Goal: Task Accomplishment & Management: Manage account settings

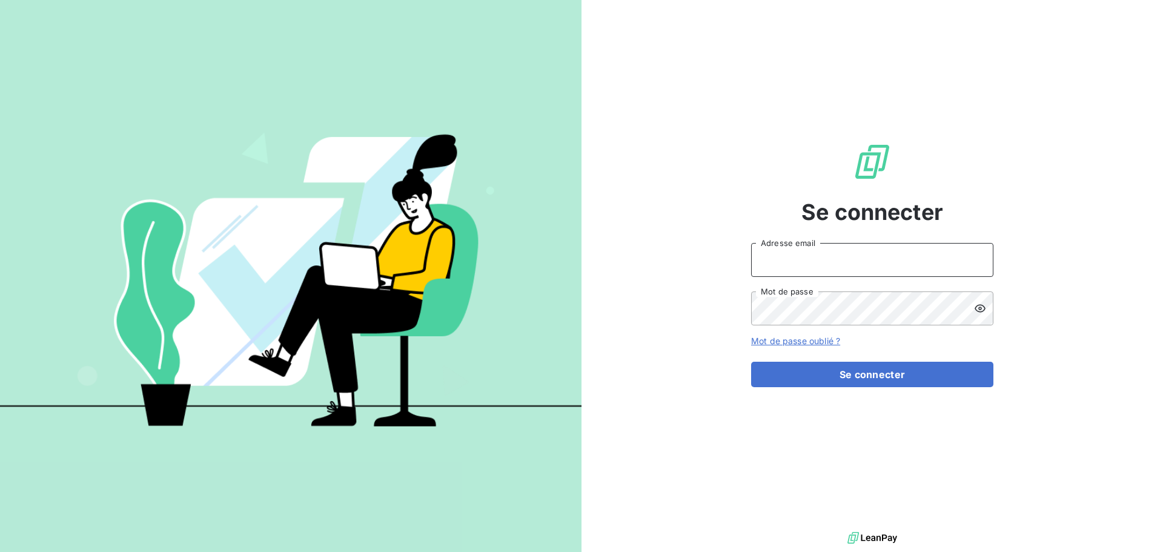
type input "[EMAIL_ADDRESS][DOMAIN_NAME]"
click at [907, 268] on input "[EMAIL_ADDRESS][DOMAIN_NAME]" at bounding box center [872, 260] width 242 height 34
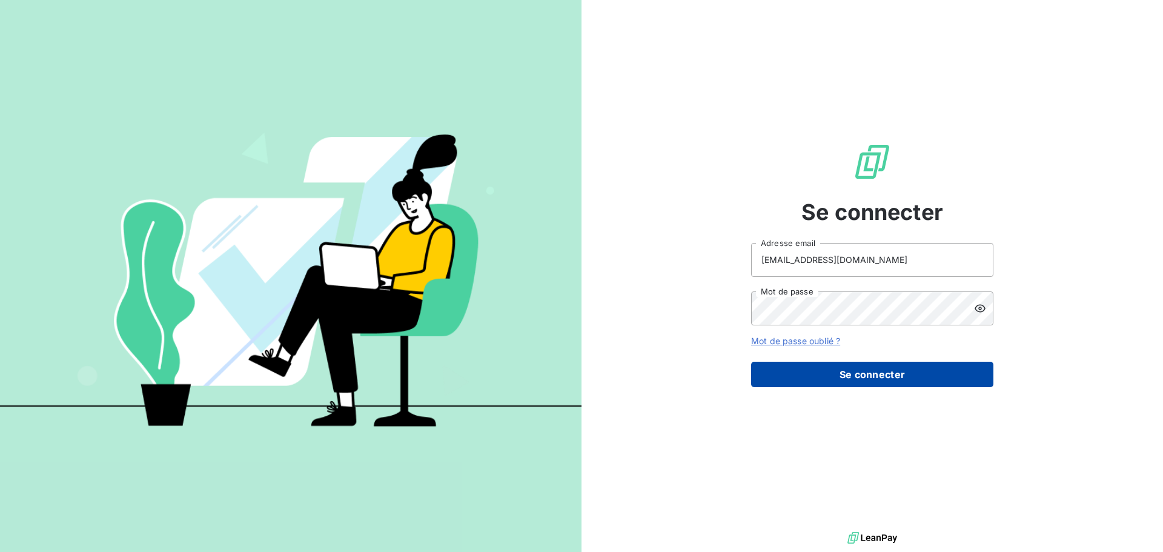
click at [873, 372] on button "Se connecter" at bounding box center [872, 374] width 242 height 25
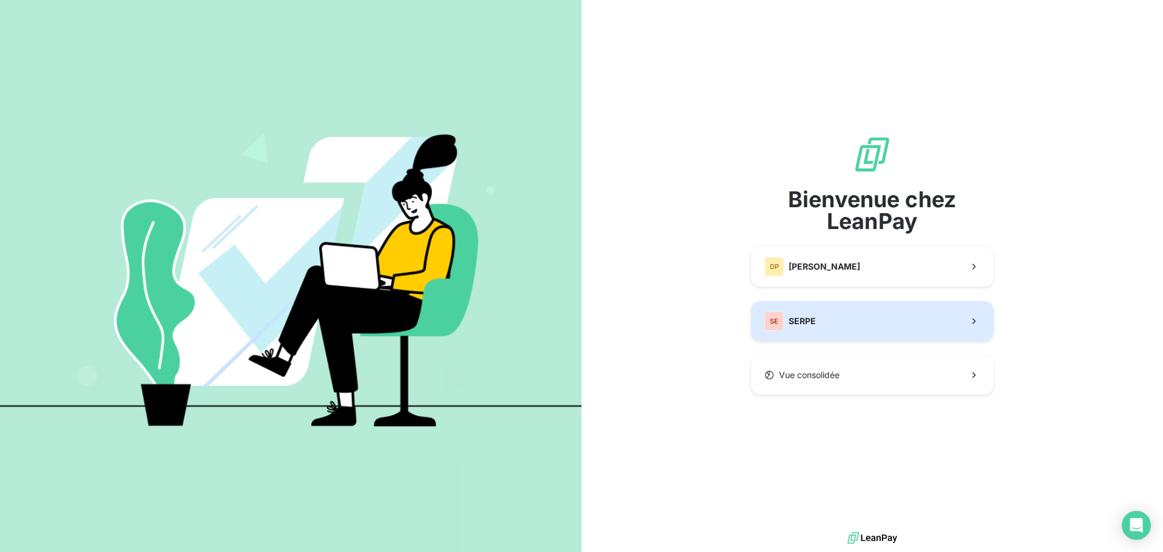
click at [799, 307] on button "SE SERPE" at bounding box center [872, 321] width 242 height 40
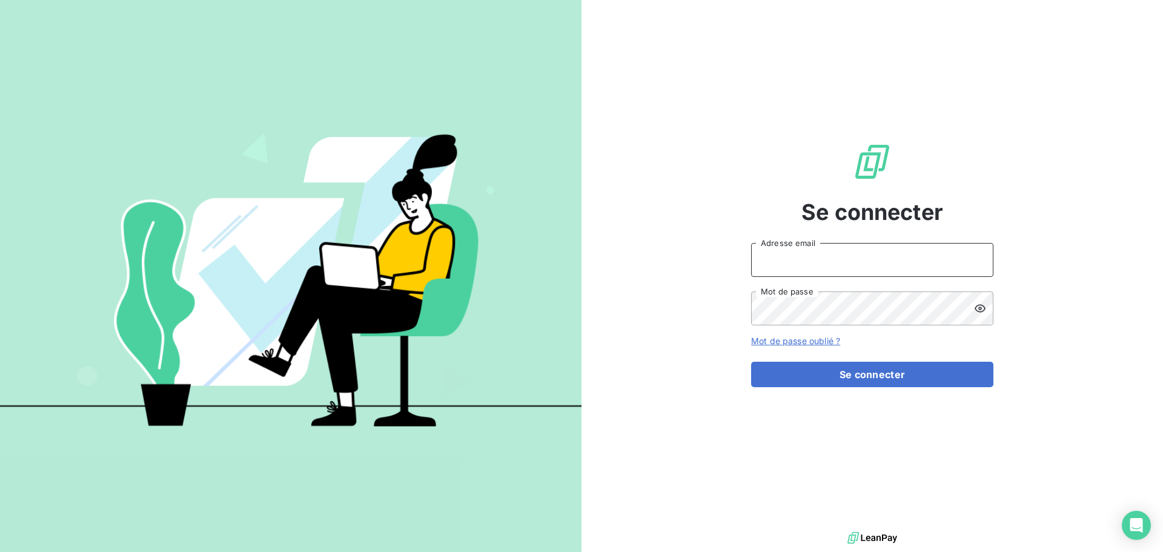
type input "[EMAIL_ADDRESS][DOMAIN_NAME]"
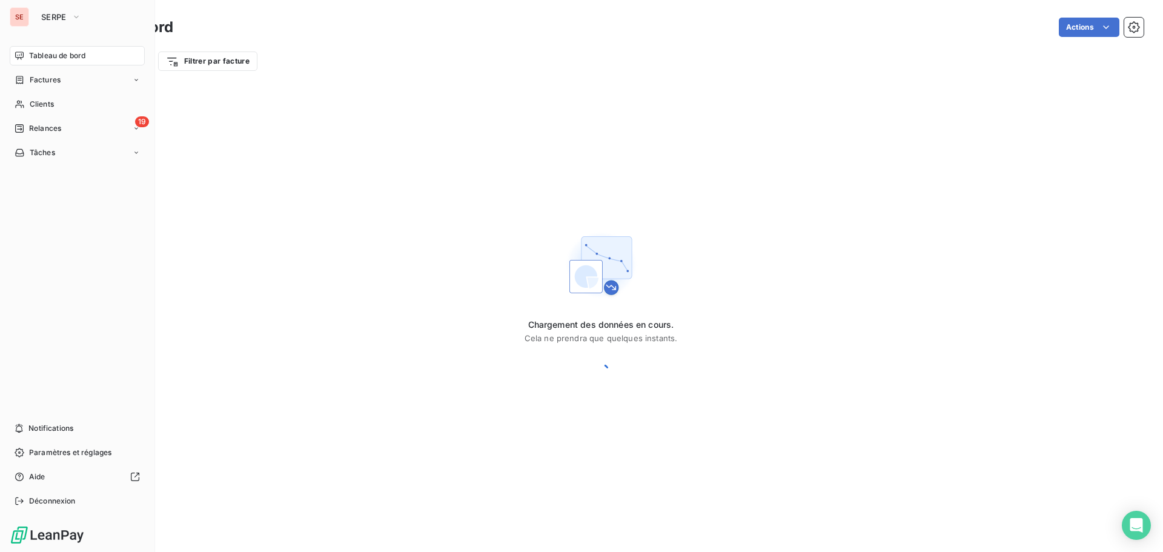
click at [29, 137] on div "19 Relances" at bounding box center [77, 128] width 135 height 19
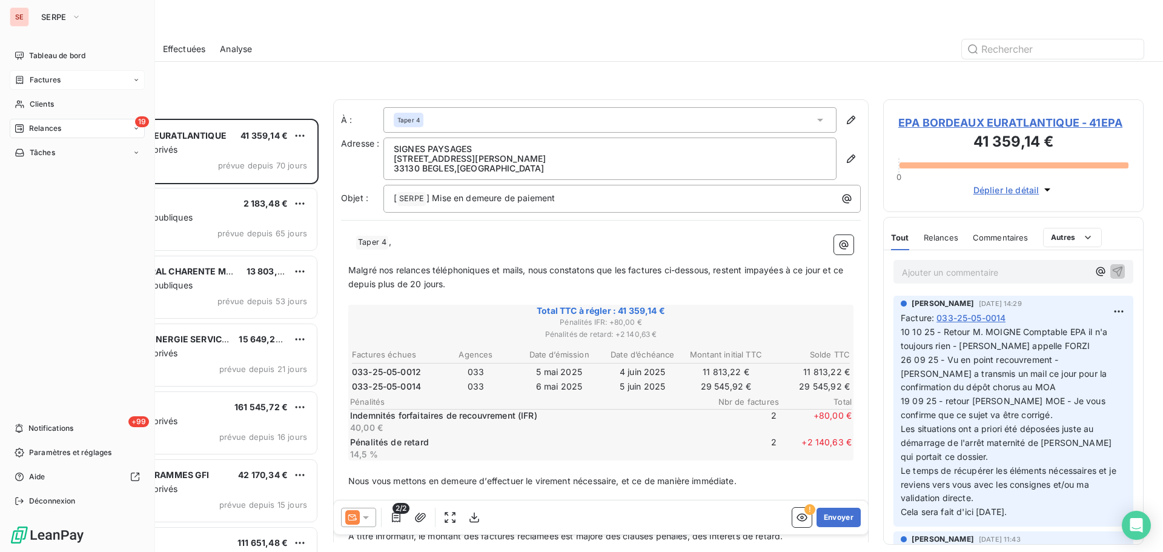
click at [54, 78] on span "Factures" at bounding box center [45, 79] width 31 height 11
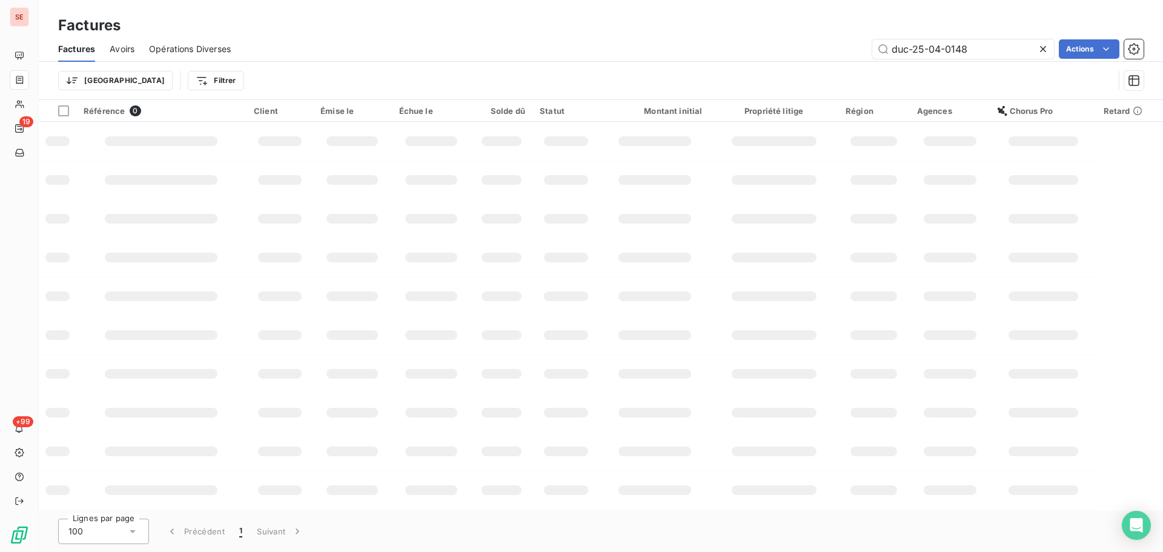
click at [1042, 48] on icon at bounding box center [1043, 49] width 6 height 6
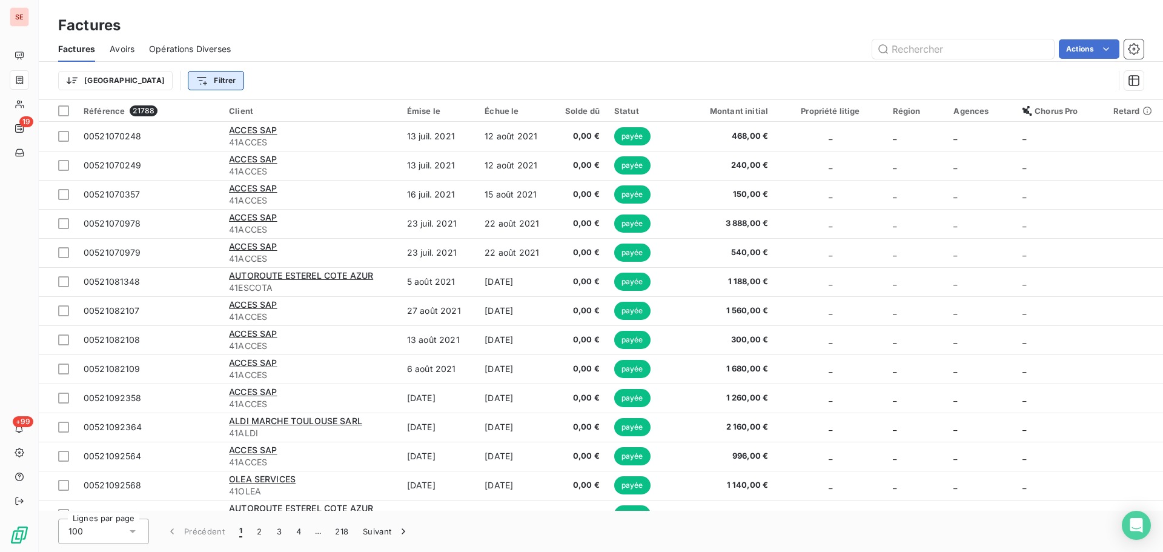
click at [160, 75] on html "SE 19 +99 Factures Factures Avoirs Opérations Diverses Actions Trier Filtrer Ré…" at bounding box center [581, 276] width 1163 height 552
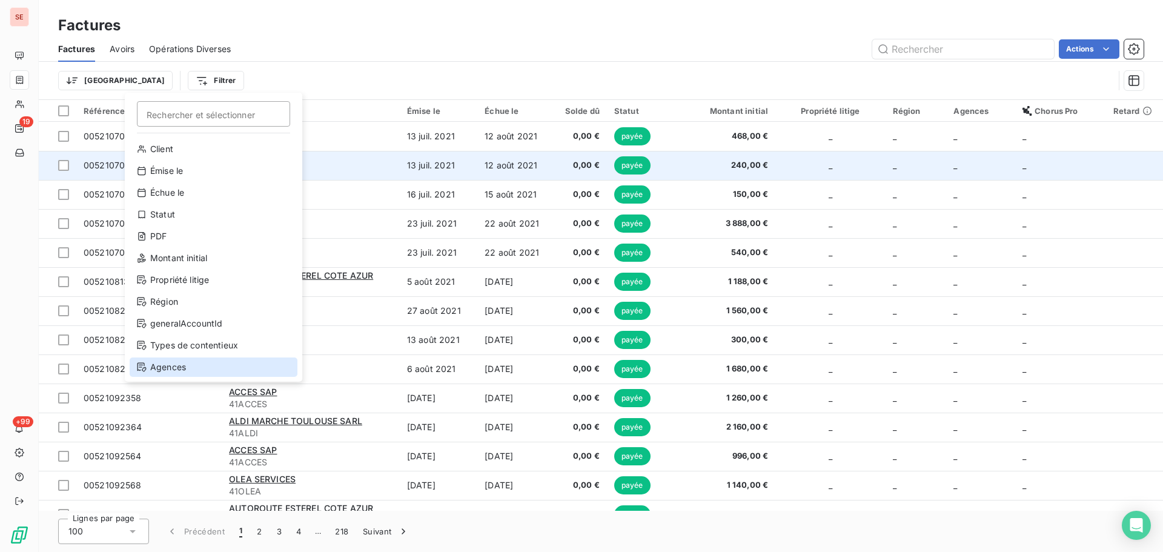
click at [176, 369] on div "Agences" at bounding box center [214, 366] width 168 height 19
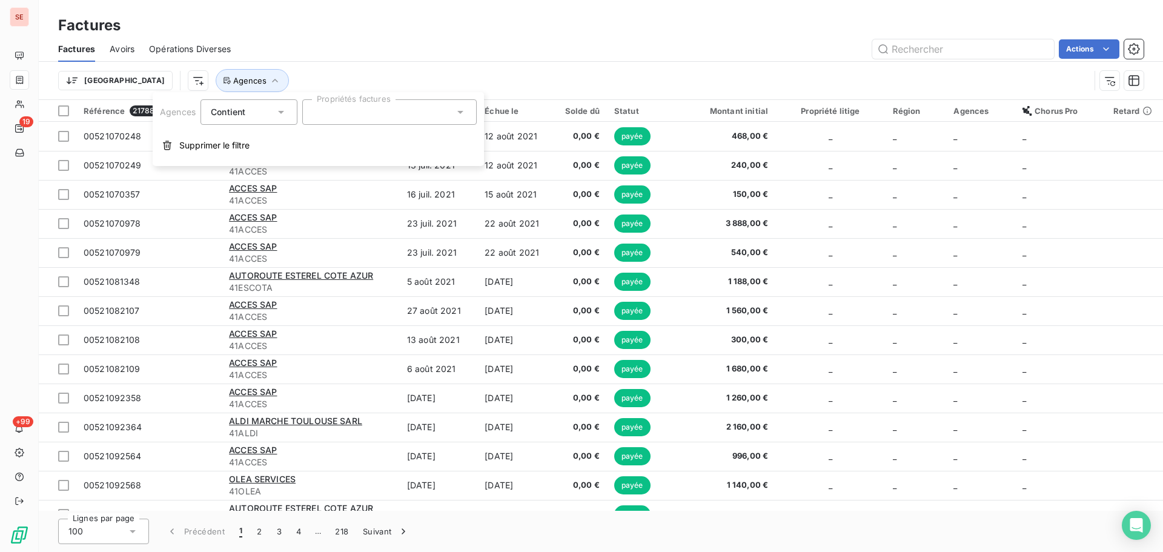
click at [369, 110] on div at bounding box center [389, 111] width 174 height 25
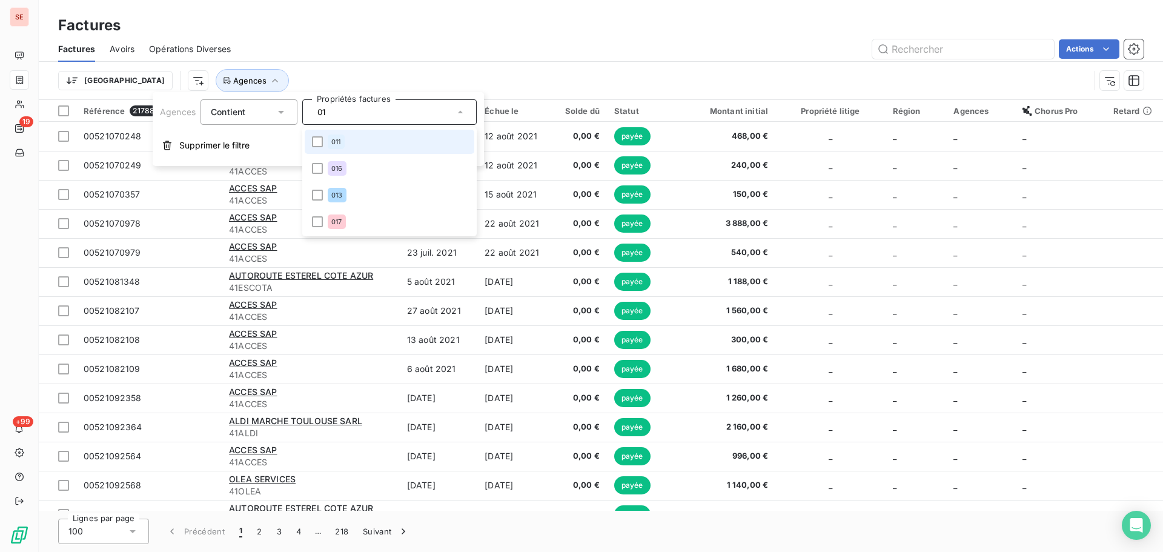
type input "017"
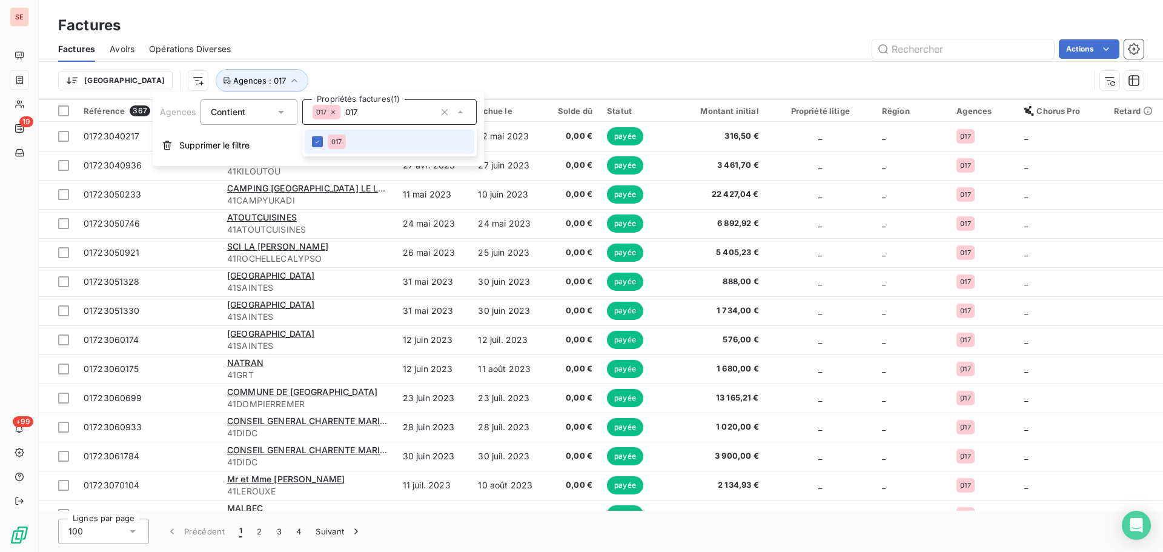
click at [449, 53] on div "Actions" at bounding box center [694, 48] width 898 height 19
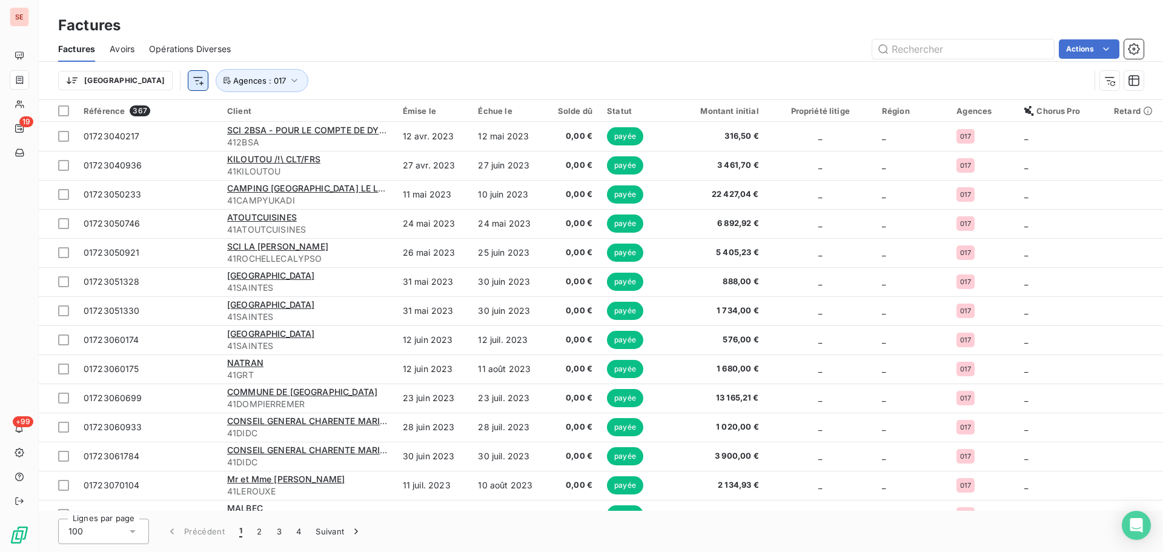
click at [134, 78] on html "SE 19 +99 Factures Factures Avoirs Opérations Diverses Actions Trier Agences : …" at bounding box center [581, 276] width 1163 height 552
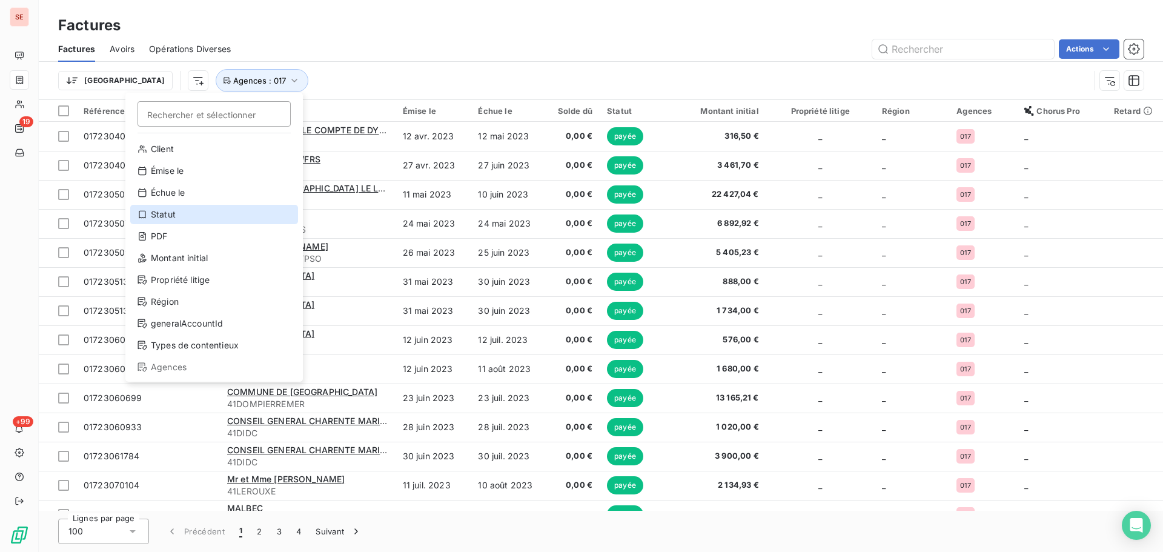
click at [229, 210] on div "Statut" at bounding box center [214, 214] width 168 height 19
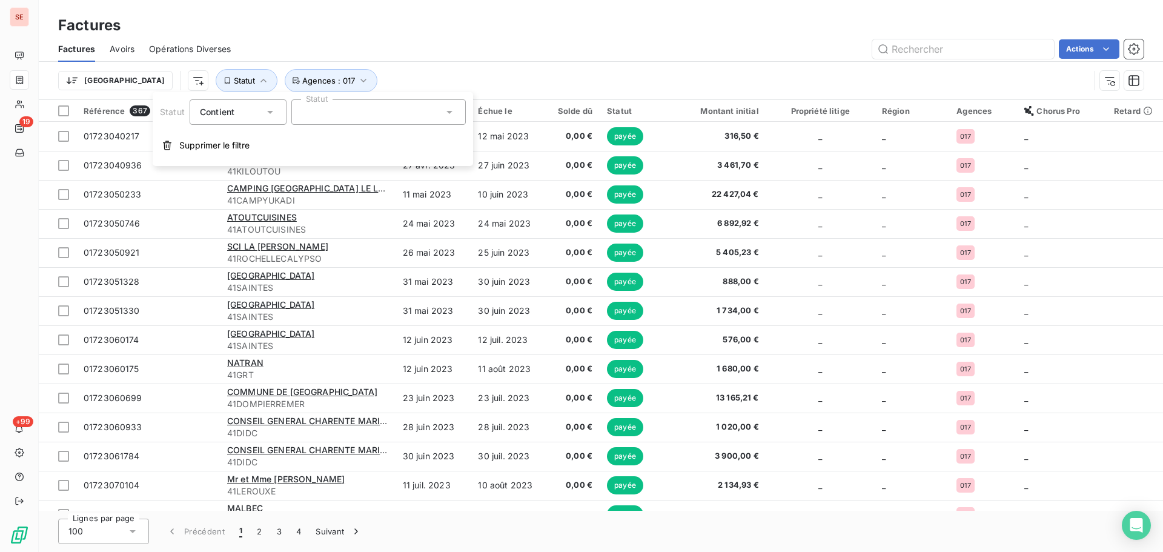
click at [420, 115] on div at bounding box center [378, 111] width 174 height 25
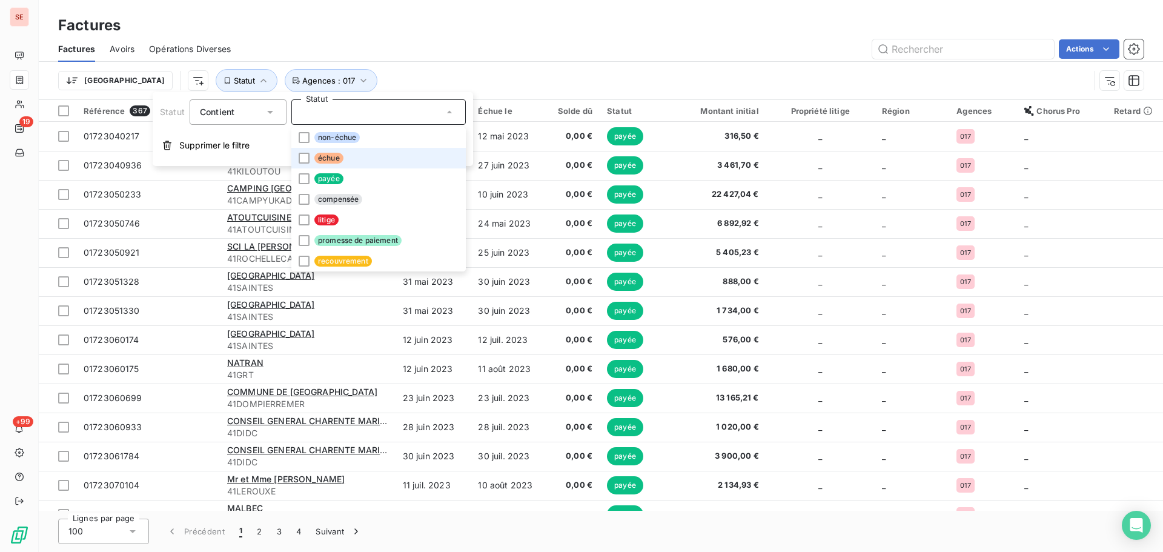
click at [392, 154] on li "échue" at bounding box center [378, 158] width 174 height 21
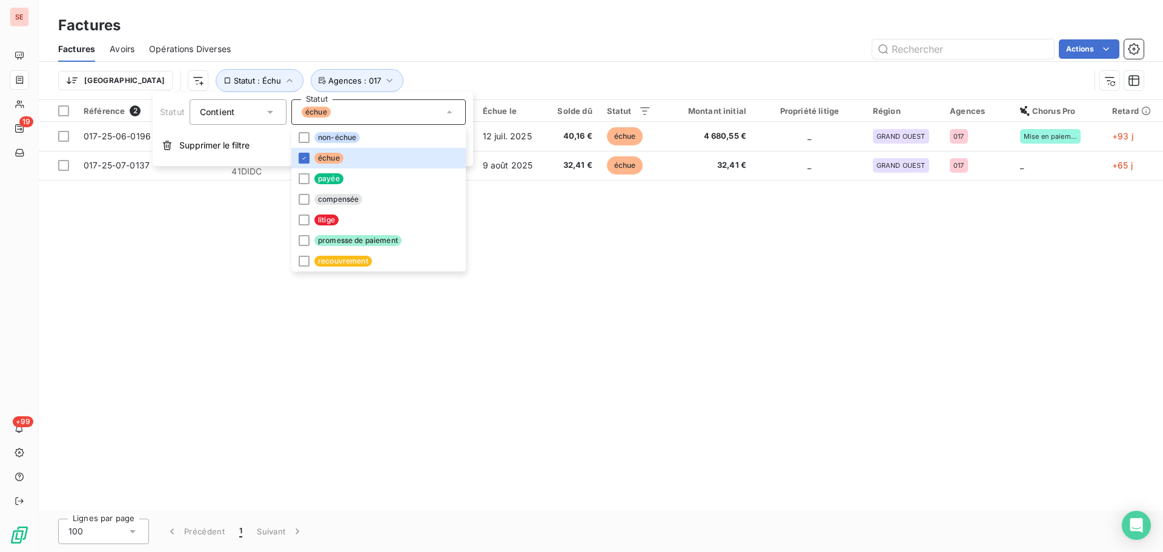
click at [630, 387] on div "Référence 2 Client Émise le Échue le Solde dû Statut Montant initial Propriété …" at bounding box center [601, 305] width 1124 height 411
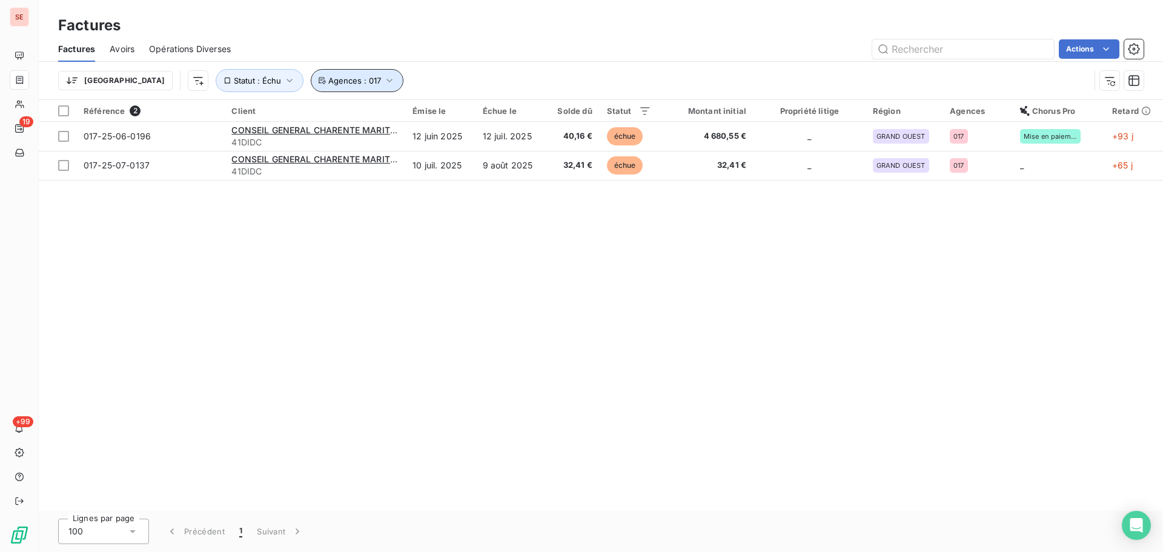
click at [328, 77] on span "Agences : 017" at bounding box center [354, 81] width 53 height 10
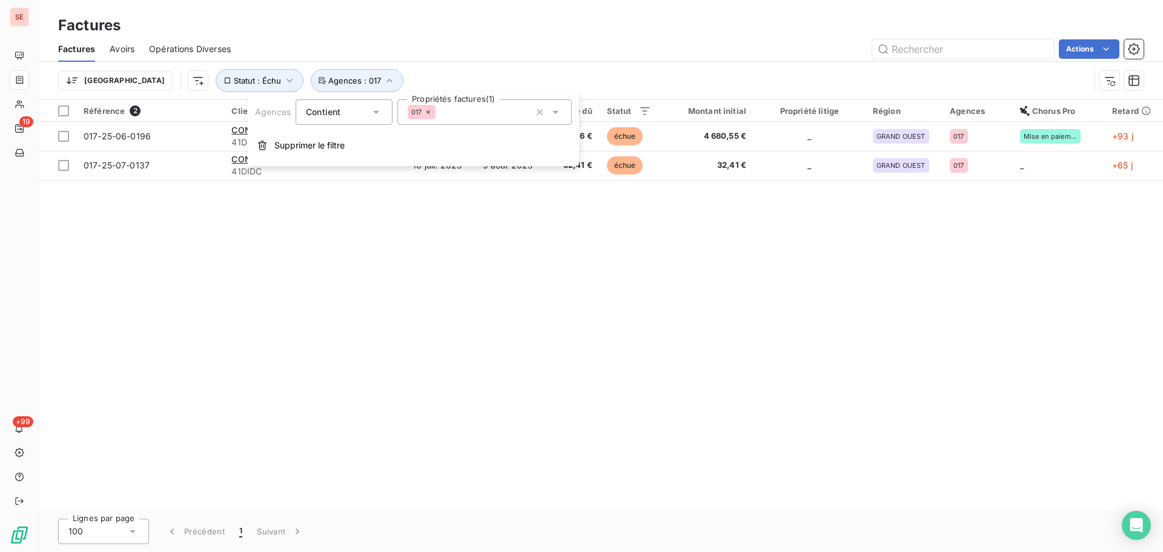
click at [429, 108] on icon at bounding box center [427, 111] width 7 height 7
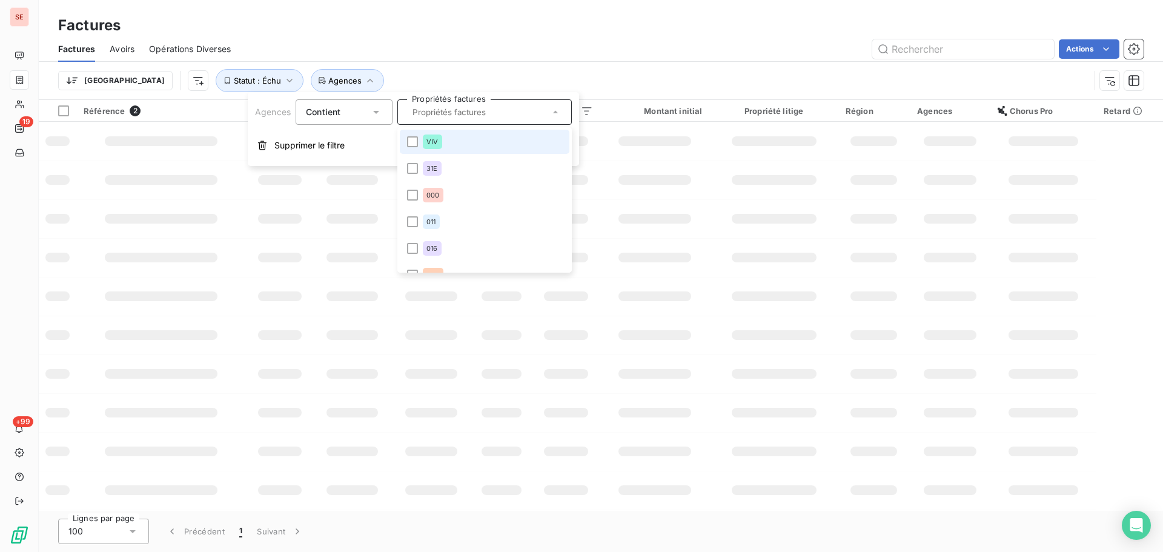
click at [429, 108] on input "text" at bounding box center [479, 112] width 142 height 11
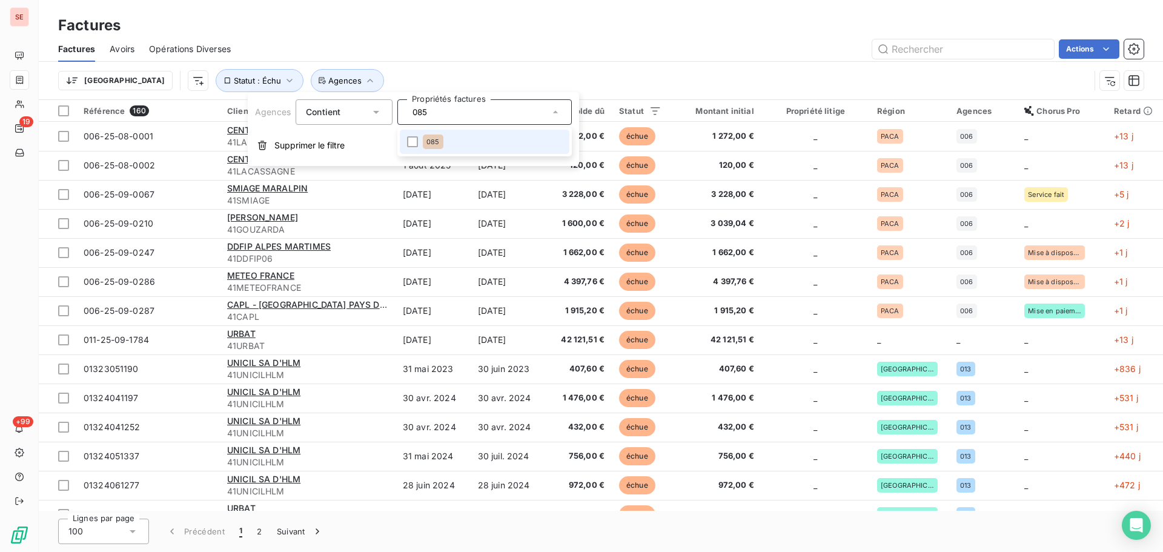
type input "085"
click at [419, 141] on li "085" at bounding box center [485, 142] width 170 height 24
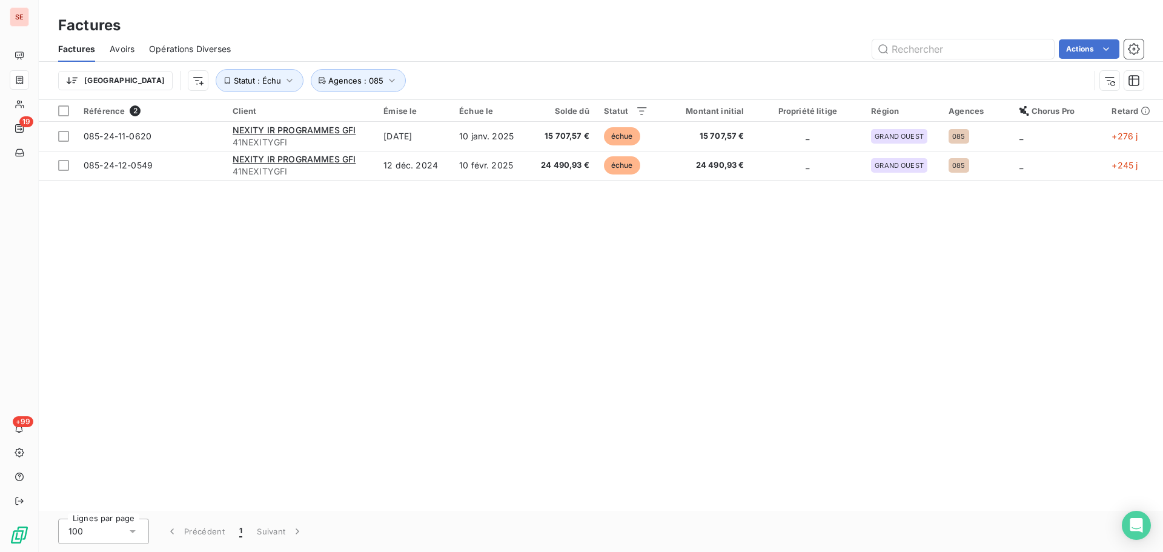
click at [424, 81] on div "Trier Statut : Échu Agences : 085" at bounding box center [573, 80] width 1031 height 23
click at [386, 79] on icon "button" at bounding box center [392, 80] width 12 height 12
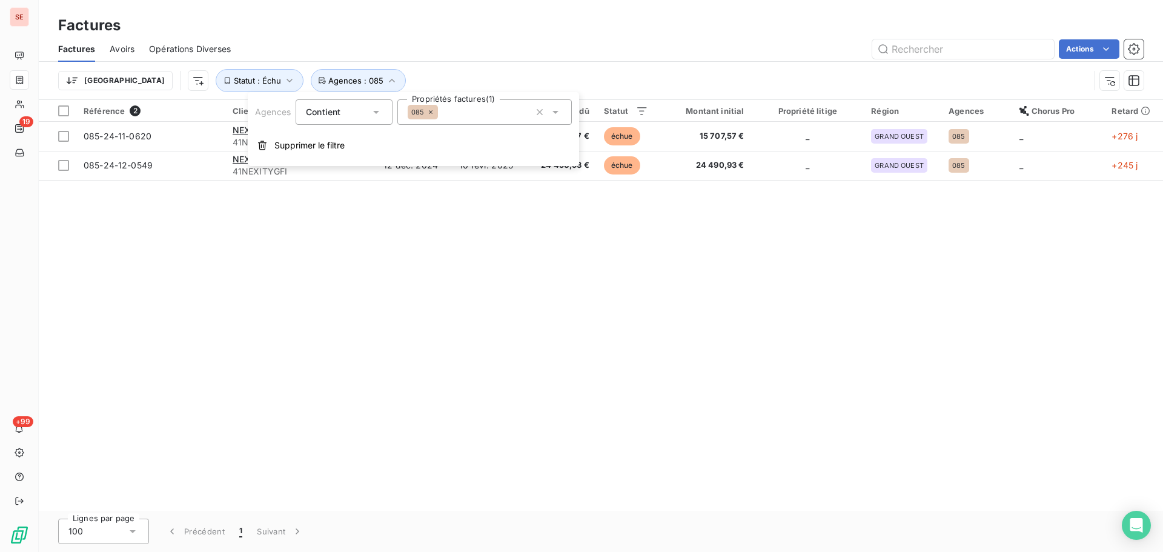
click at [432, 111] on icon at bounding box center [430, 111] width 7 height 7
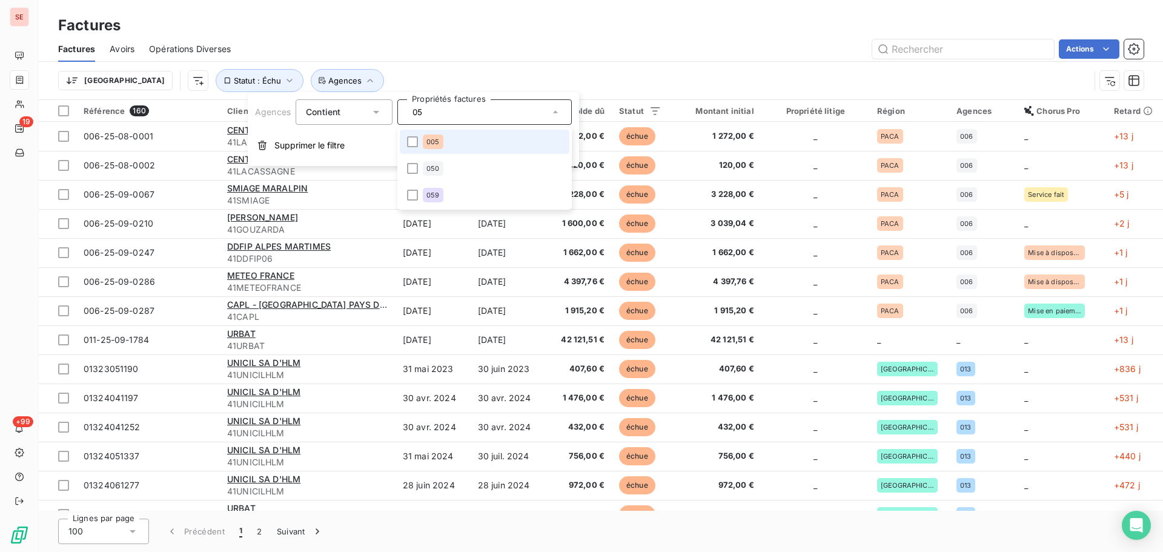
type input "050"
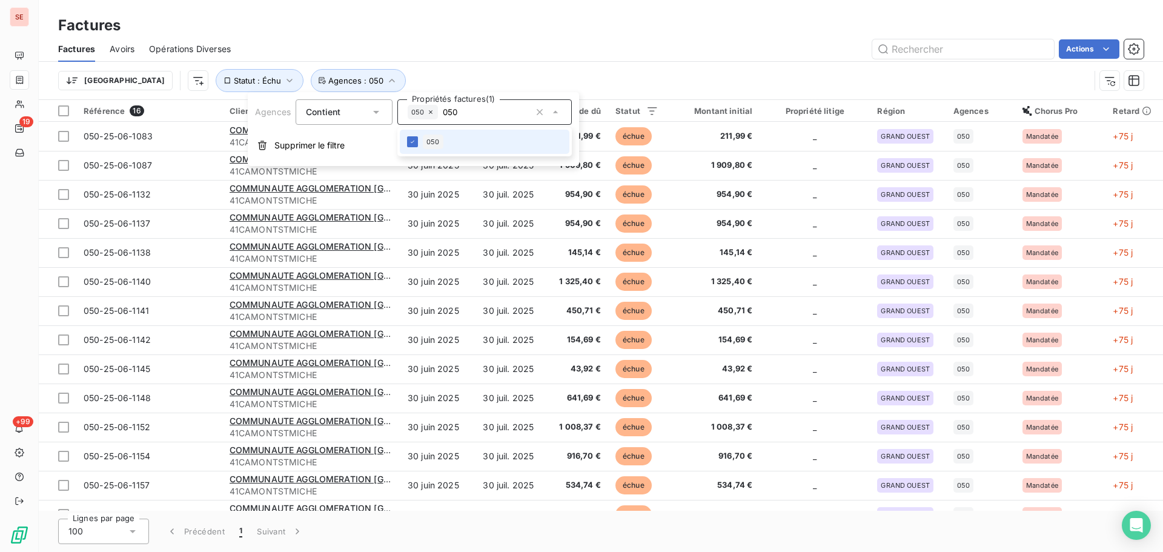
click at [567, 21] on div "Factures" at bounding box center [601, 26] width 1124 height 22
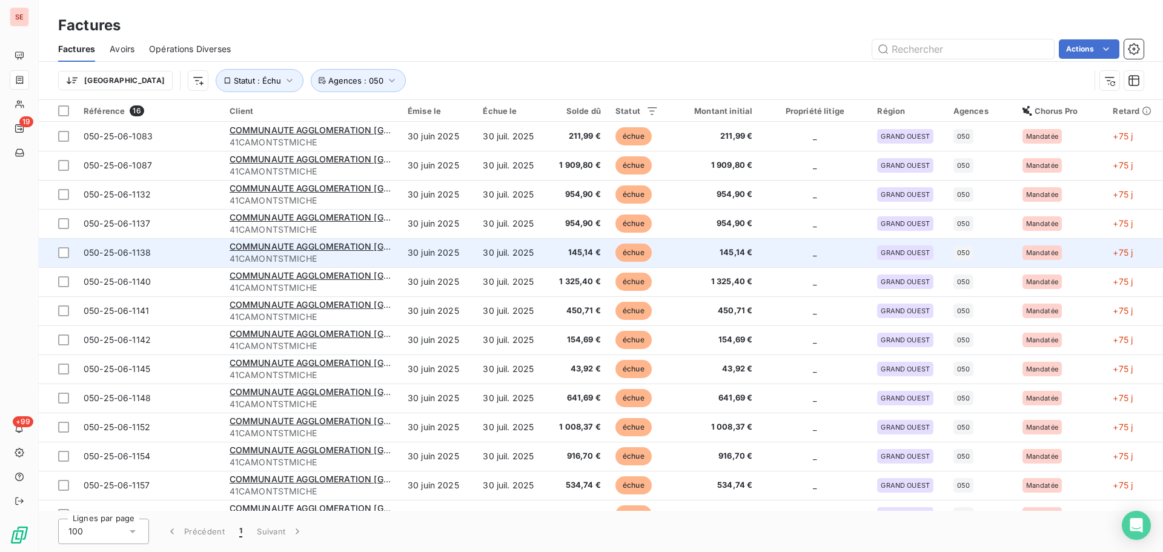
scroll to position [77, 0]
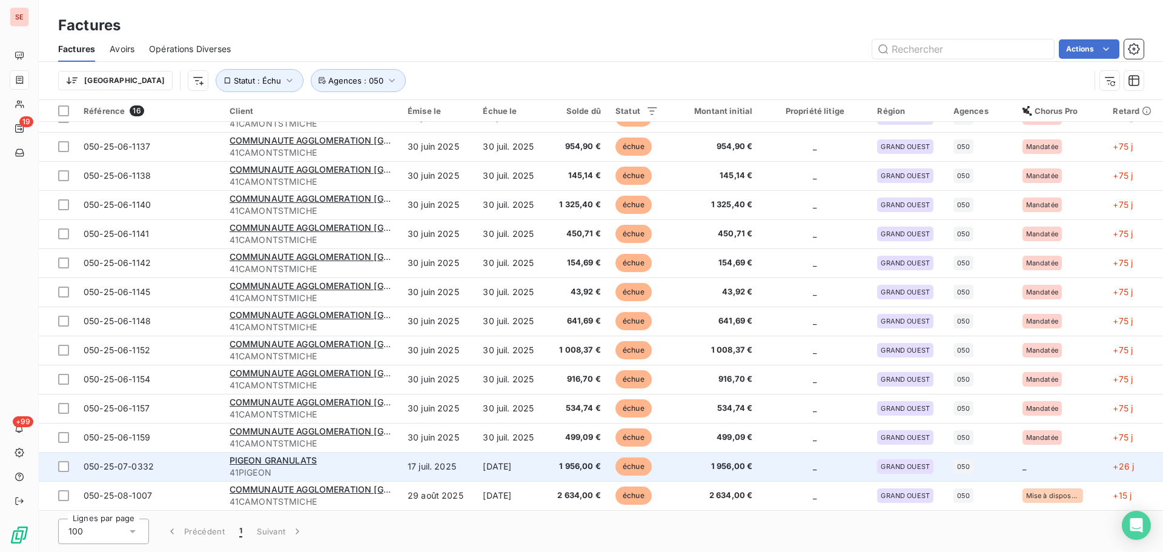
click at [517, 460] on td "[DATE]" at bounding box center [510, 466] width 70 height 29
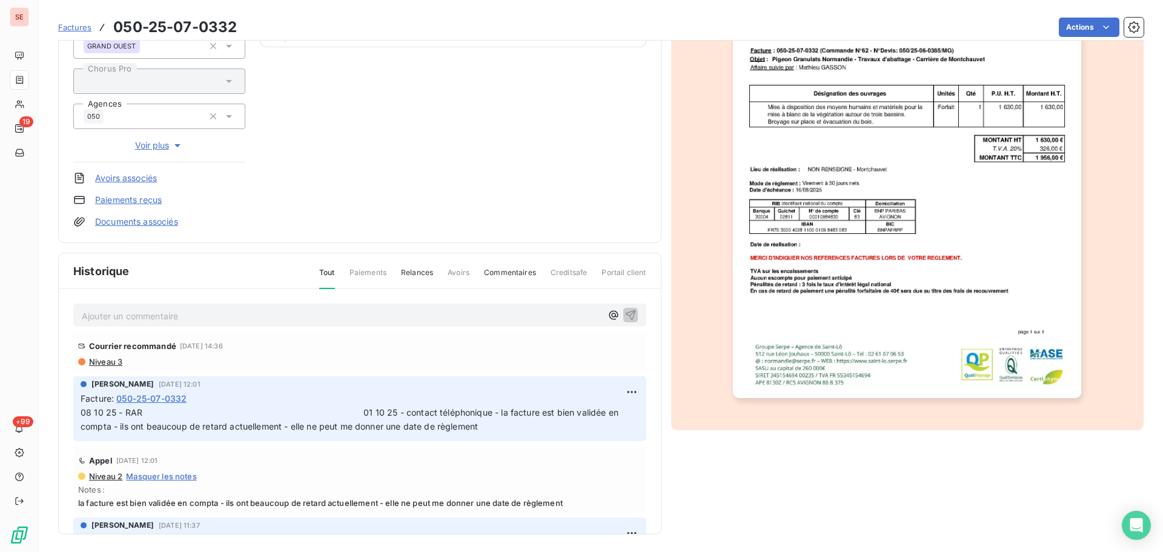
scroll to position [177, 0]
click at [612, 394] on html "SE 19 +99 Factures 050-25-07-0332 Actions PIGEON GRANULATS 41PIGEON Montant ini…" at bounding box center [581, 276] width 1163 height 552
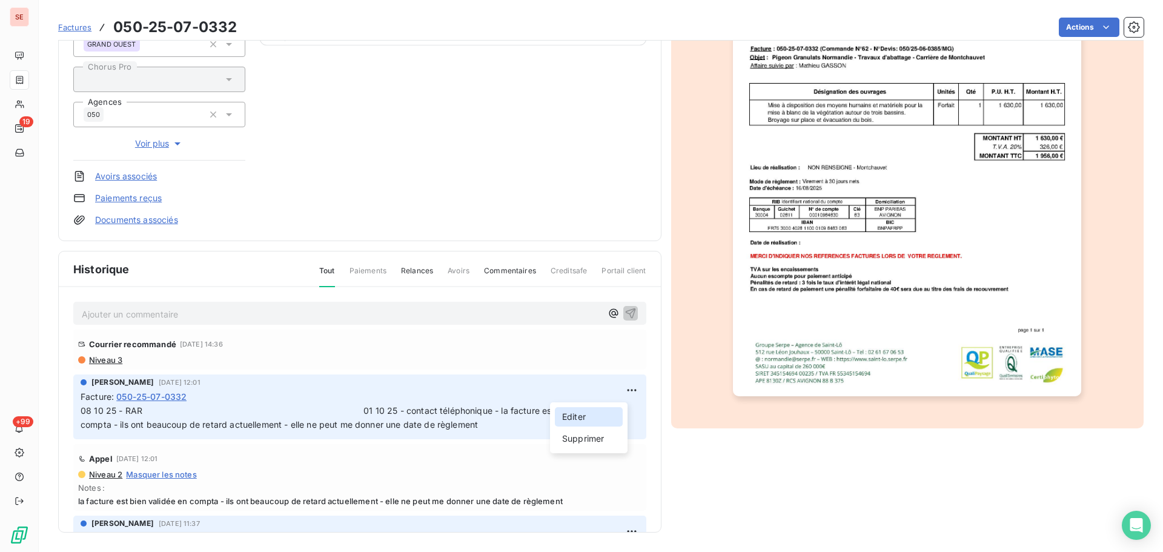
click at [598, 410] on div "Editer" at bounding box center [589, 416] width 68 height 19
click at [360, 412] on span "08 10 25 - RAR 01 10 25 - contact téléphonique - la facture est bien validée en…" at bounding box center [351, 417] width 540 height 24
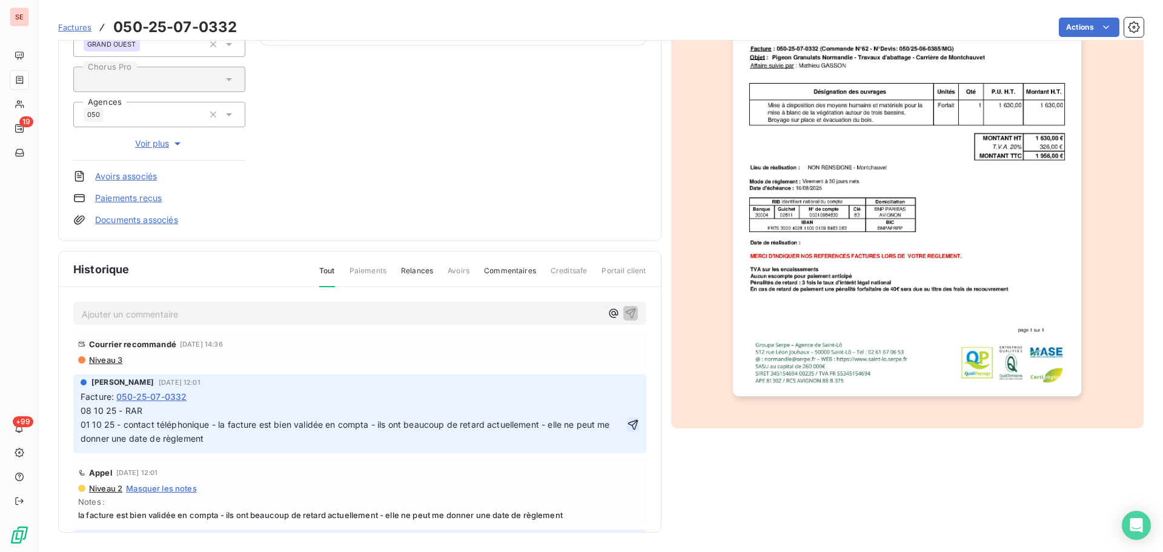
click at [627, 422] on icon "button" at bounding box center [632, 424] width 10 height 10
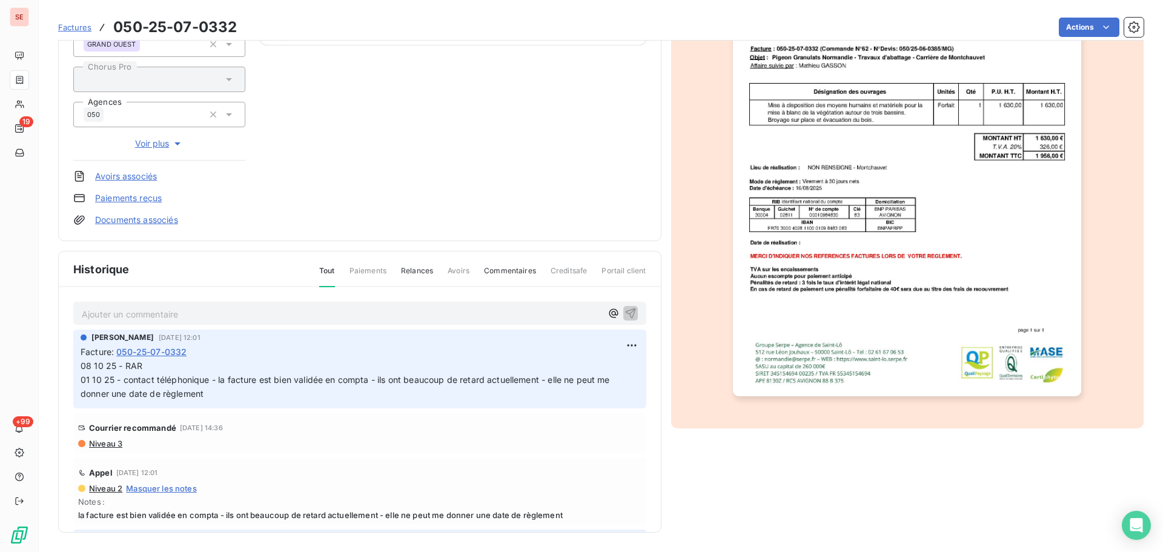
click at [97, 443] on span "Niveau 3" at bounding box center [105, 443] width 35 height 10
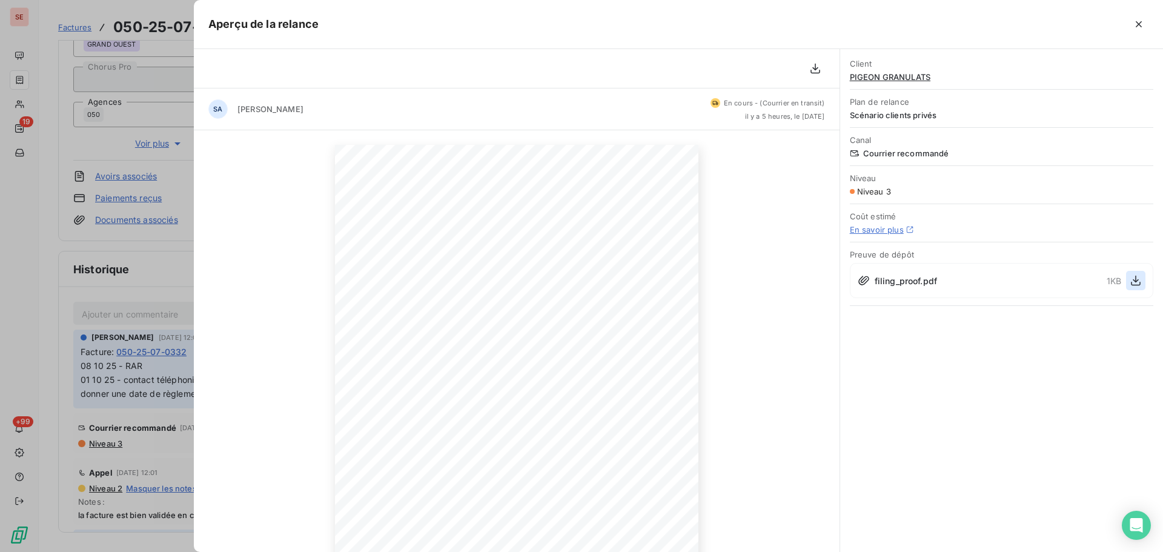
click at [1135, 278] on icon "button" at bounding box center [1135, 280] width 12 height 12
click at [1144, 99] on span "Plan de relance" at bounding box center [1001, 102] width 303 height 10
click at [1135, 21] on icon "button" at bounding box center [1138, 24] width 12 height 12
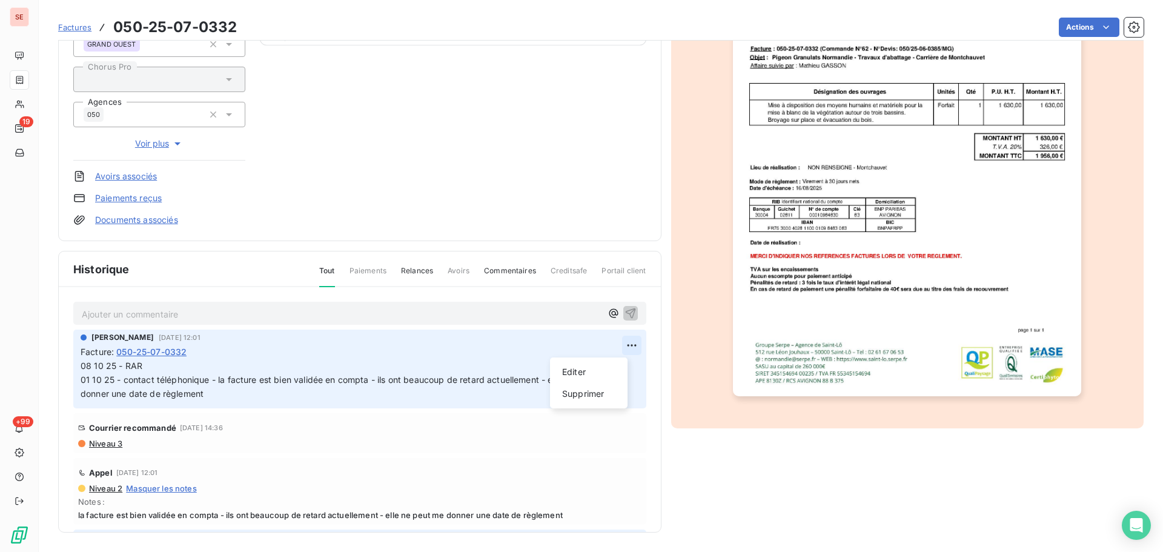
click at [614, 340] on html "SE 19 +99 Factures 050-25-07-0332 Actions PIGEON GRANULATS 41PIGEON Montant ini…" at bounding box center [581, 276] width 1163 height 552
click at [584, 374] on div "Editer" at bounding box center [589, 371] width 68 height 19
click at [147, 365] on span "08 10 25 - RAR 01 10 25 - contact téléphonique - la facture est bien validée en…" at bounding box center [388, 379] width 615 height 38
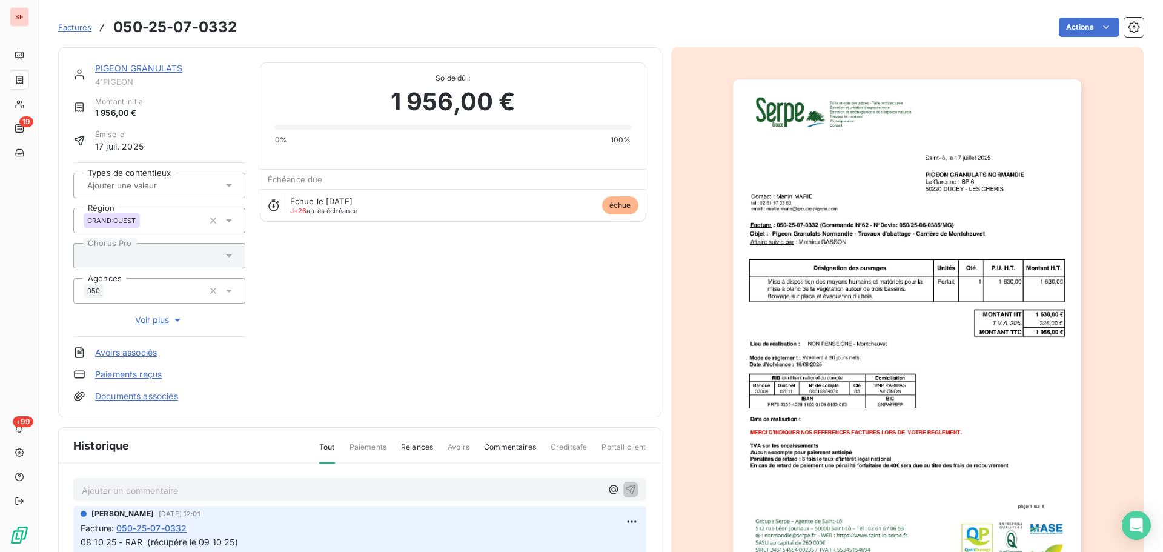
click at [150, 70] on link "PIGEON GRANULATS" at bounding box center [138, 68] width 87 height 10
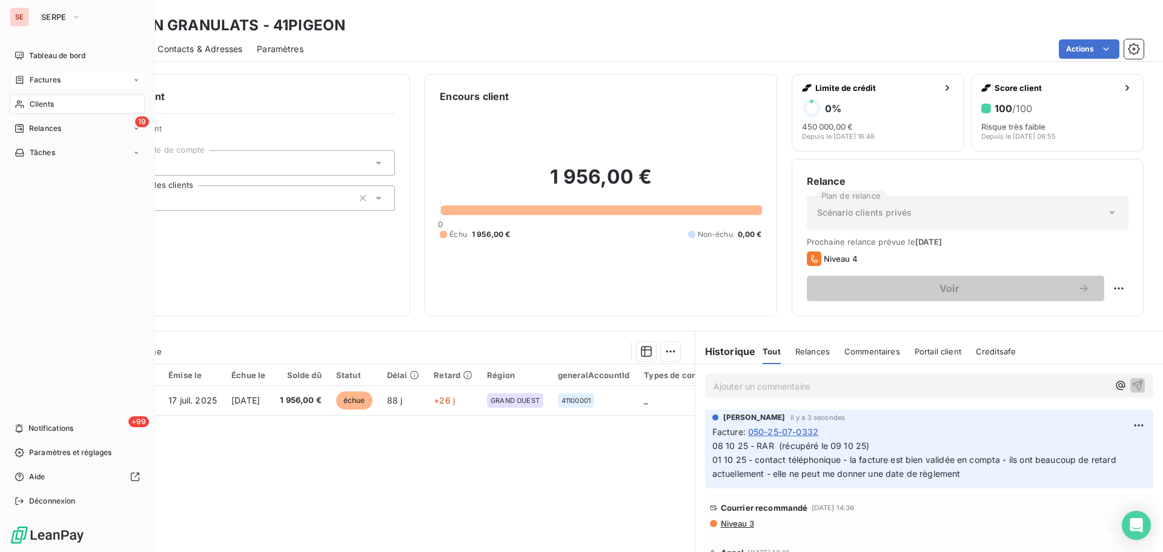
click at [24, 82] on icon at bounding box center [20, 80] width 10 height 10
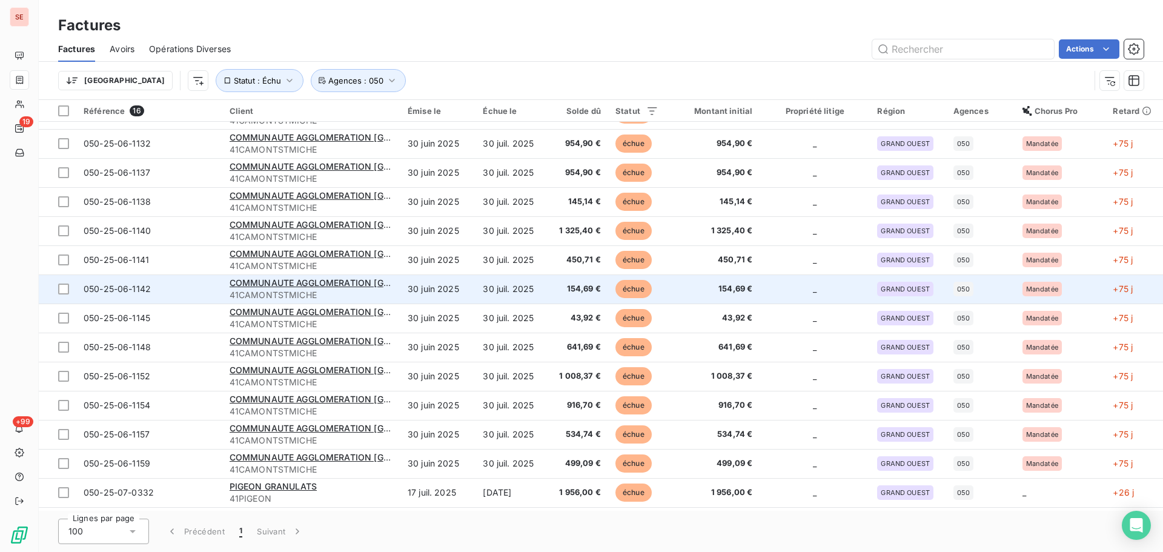
scroll to position [77, 0]
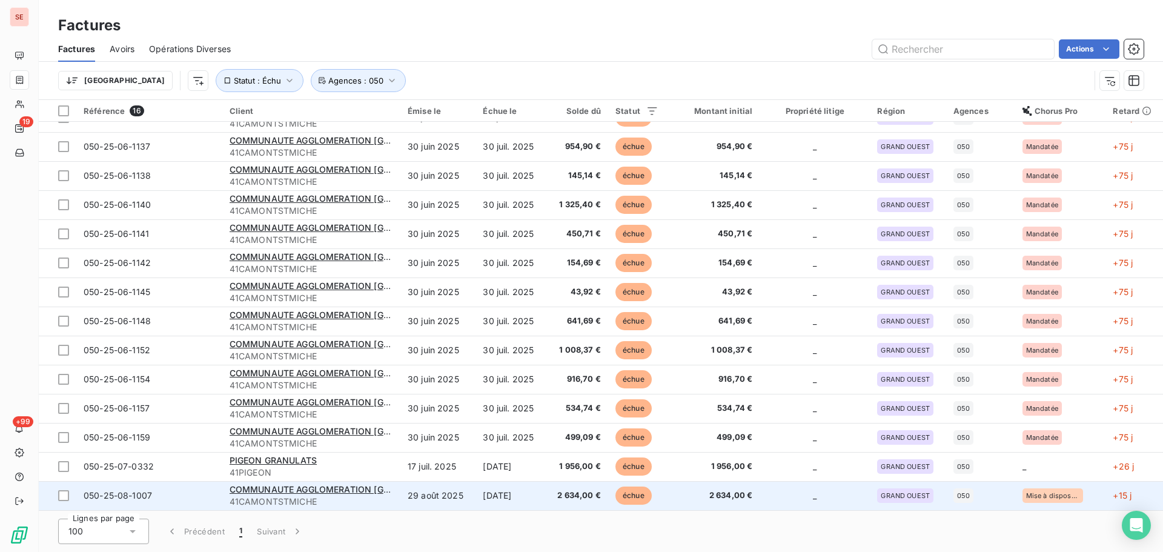
click at [348, 496] on span "41CAMONTSTMICHE" at bounding box center [310, 501] width 163 height 12
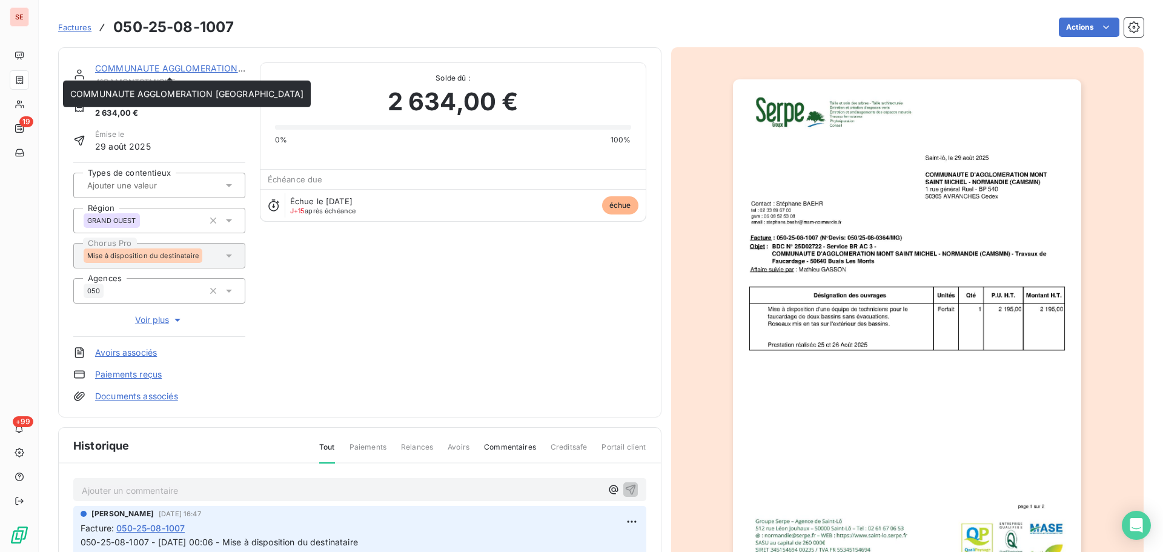
click at [181, 70] on link "COMMUNAUTE AGGLOMERATION [GEOGRAPHIC_DATA]" at bounding box center [211, 68] width 233 height 10
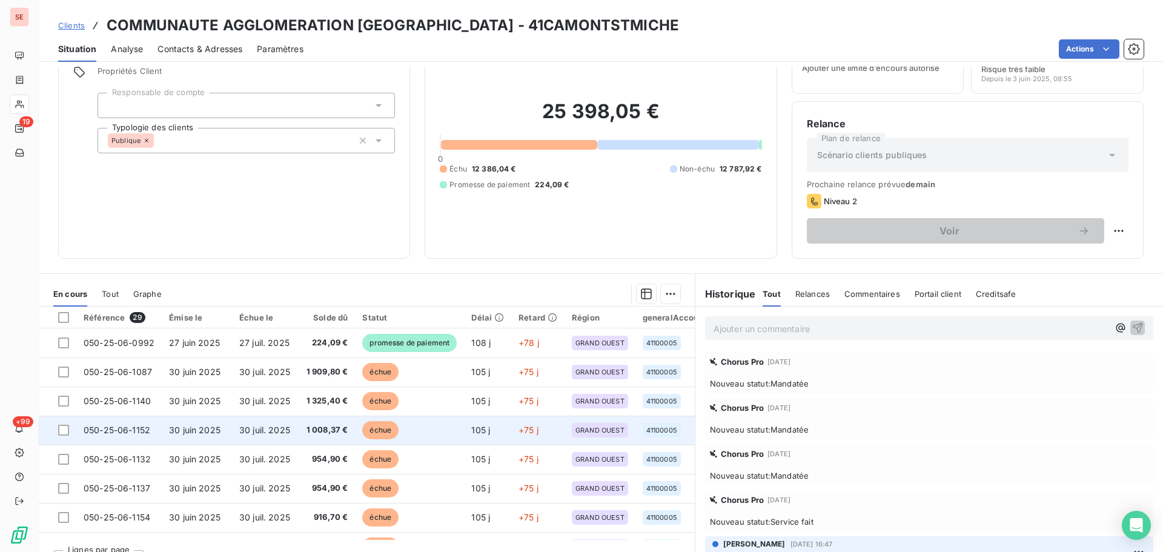
scroll to position [82, 0]
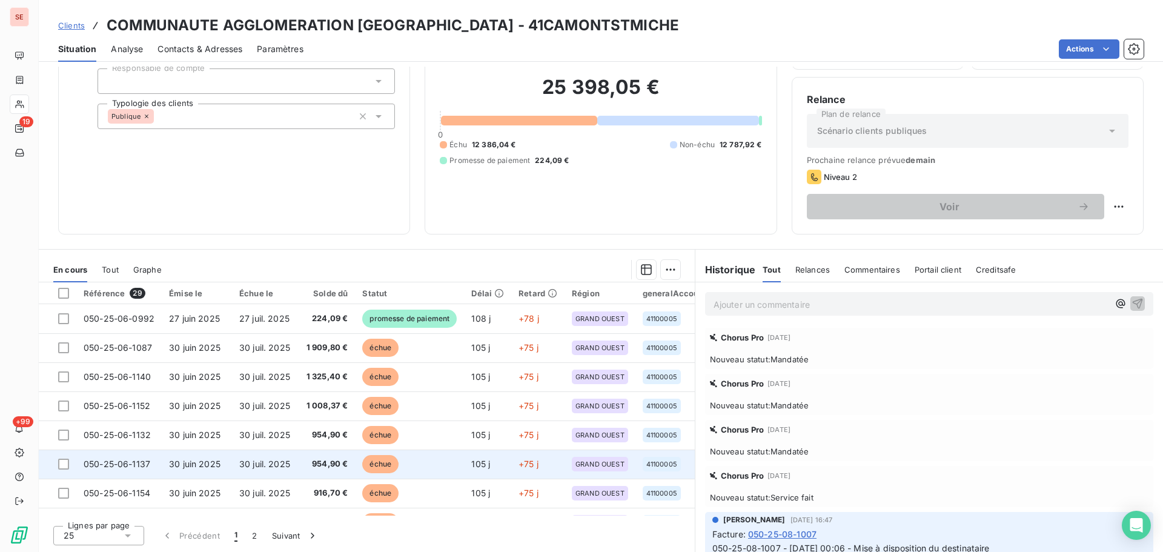
click at [326, 461] on span "954,90 €" at bounding box center [327, 464] width 44 height 12
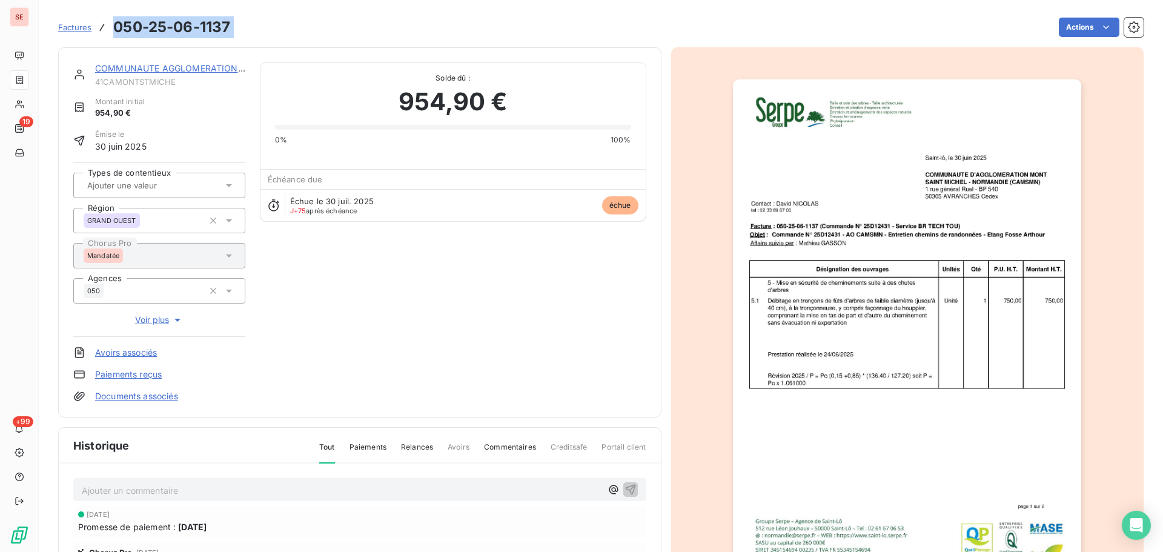
drag, startPoint x: 242, startPoint y: 29, endPoint x: 116, endPoint y: 29, distance: 126.6
click at [116, 29] on div "Factures 050-25-06-1137 Actions" at bounding box center [600, 27] width 1085 height 25
copy section "050-25-06-1137 Actions"
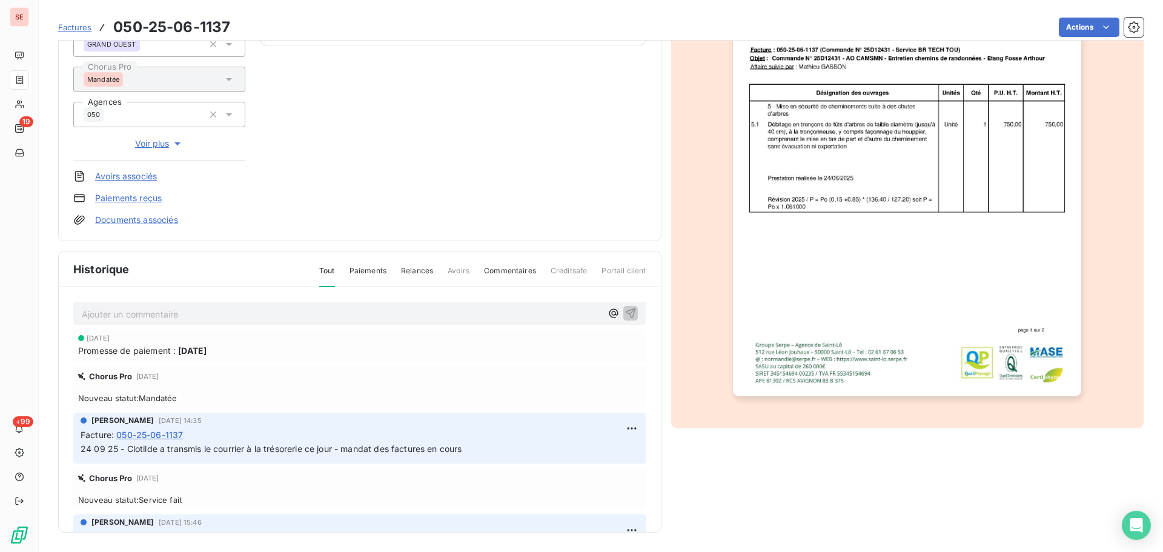
click at [286, 310] on p "Ajouter un commentaire ﻿" at bounding box center [342, 313] width 520 height 15
drag, startPoint x: 477, startPoint y: 451, endPoint x: 103, endPoint y: 463, distance: 374.4
click at [212, 315] on p "26 09 25 - mandatée" at bounding box center [342, 313] width 520 height 14
click at [621, 429] on html "SE 19 +99 Factures 050-25-06-1137 Actions COMMUNAUTE AGGLOMERATION [GEOGRAPHIC_…" at bounding box center [581, 276] width 1163 height 552
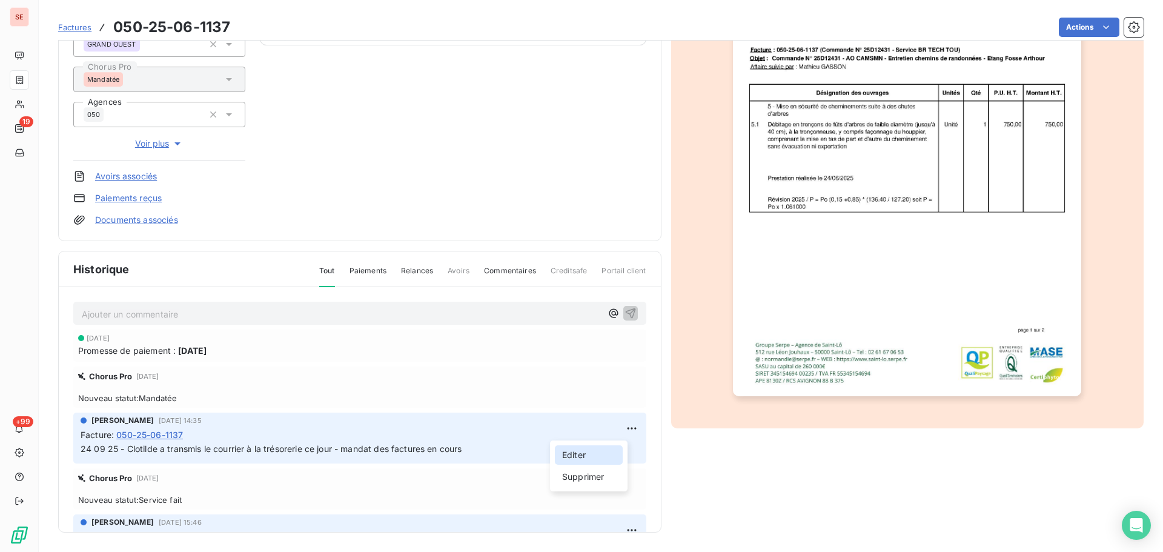
click at [604, 447] on div "Editer" at bounding box center [589, 454] width 68 height 19
click at [81, 451] on span "24 09 25 - Clotilde a transmis le courrier à la trésorerie ce jour - mandat des…" at bounding box center [271, 448] width 381 height 10
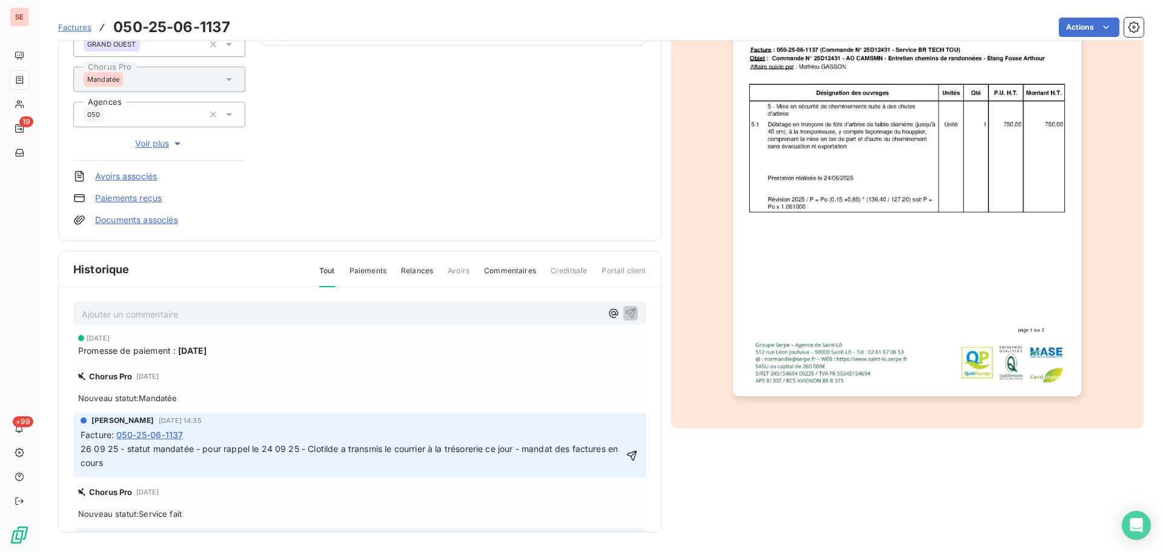
drag, startPoint x: 138, startPoint y: 464, endPoint x: 528, endPoint y: 455, distance: 390.1
click at [523, 452] on p "26 09 25 - statut mandatée - pour rappel le 24 09 25 - Clotilde a transmis le c…" at bounding box center [351, 456] width 541 height 28
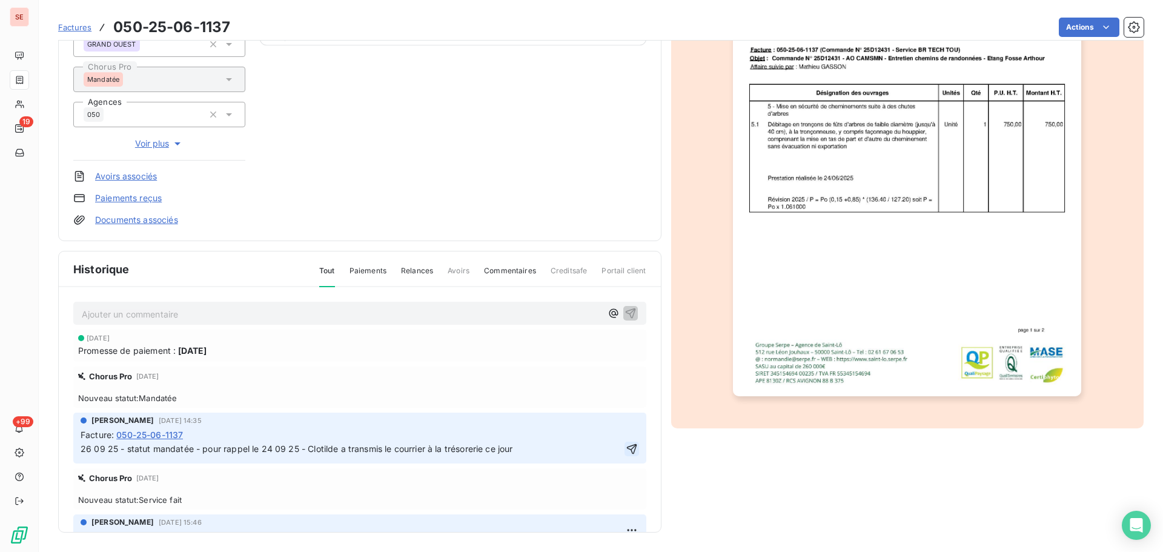
click at [626, 451] on icon "button" at bounding box center [632, 449] width 12 height 12
click at [423, 448] on span "26 09 25 - statut mandatée - pour rappel le 24 09 25 - Clotilde a transmis le c…" at bounding box center [297, 448] width 432 height 10
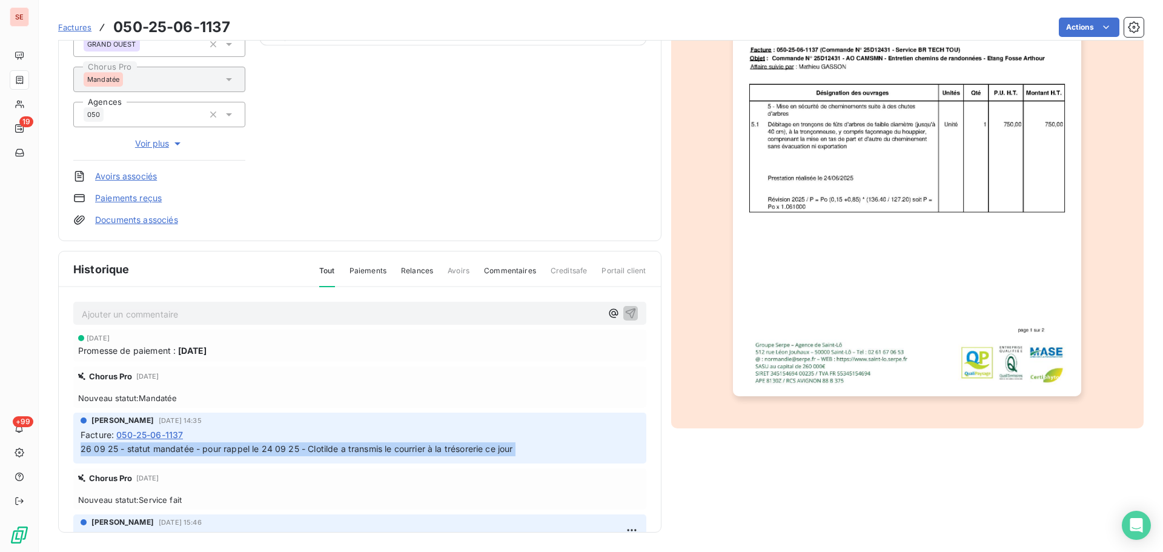
click at [423, 448] on span "26 09 25 - statut mandatée - pour rappel le 24 09 25 - Clotilde a transmis le c…" at bounding box center [297, 448] width 432 height 10
copy div "26 09 25 - statut mandatée - pour rappel le 24 09 25 - Clotilde a transmis le c…"
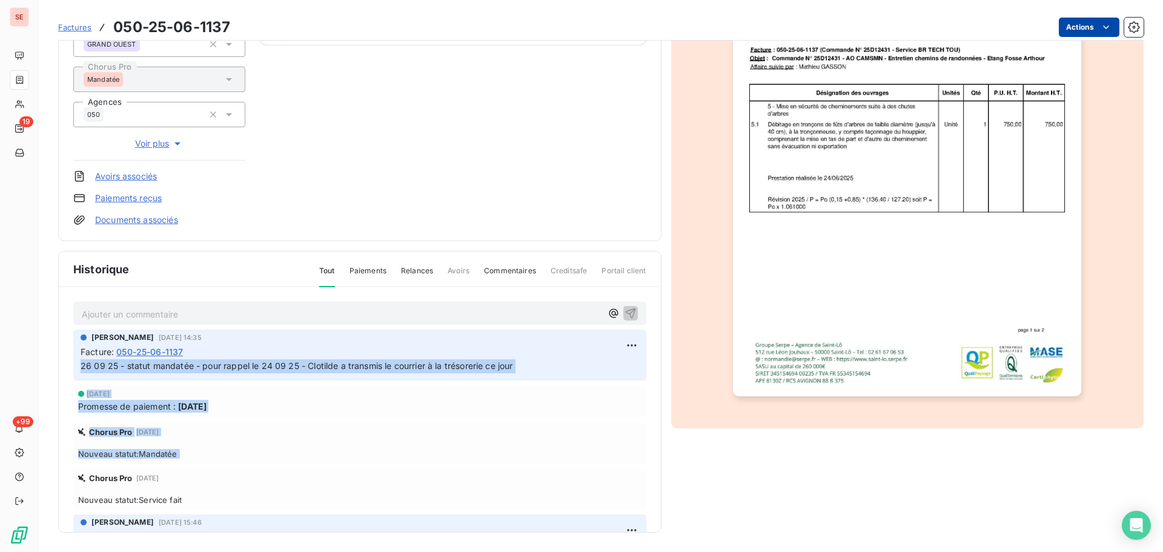
click at [1066, 27] on html "SE 19 +99 Factures 050-25-06-1137 Actions COMMUNAUTE AGGLOMERATION [GEOGRAPHIC_…" at bounding box center [581, 276] width 1163 height 552
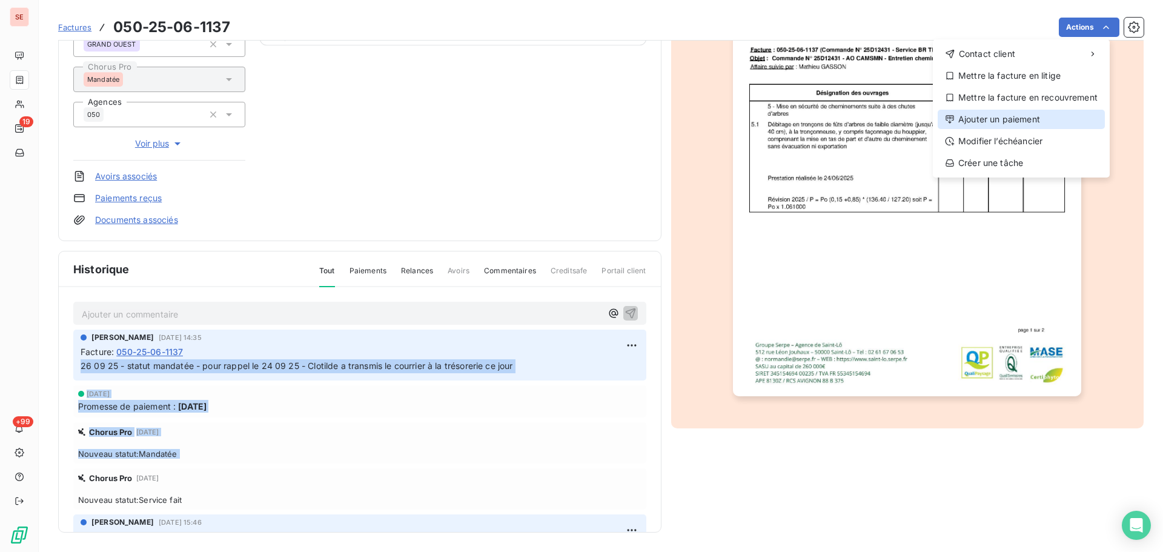
click at [1034, 118] on div "Ajouter un paiement" at bounding box center [1020, 119] width 167 height 19
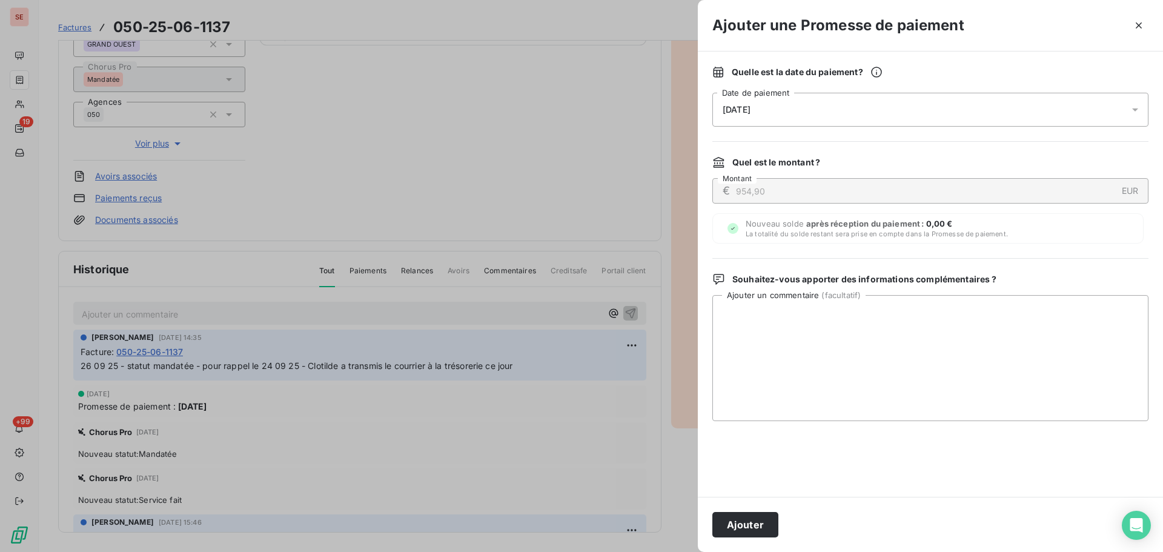
click at [881, 106] on div "[DATE]" at bounding box center [930, 110] width 436 height 34
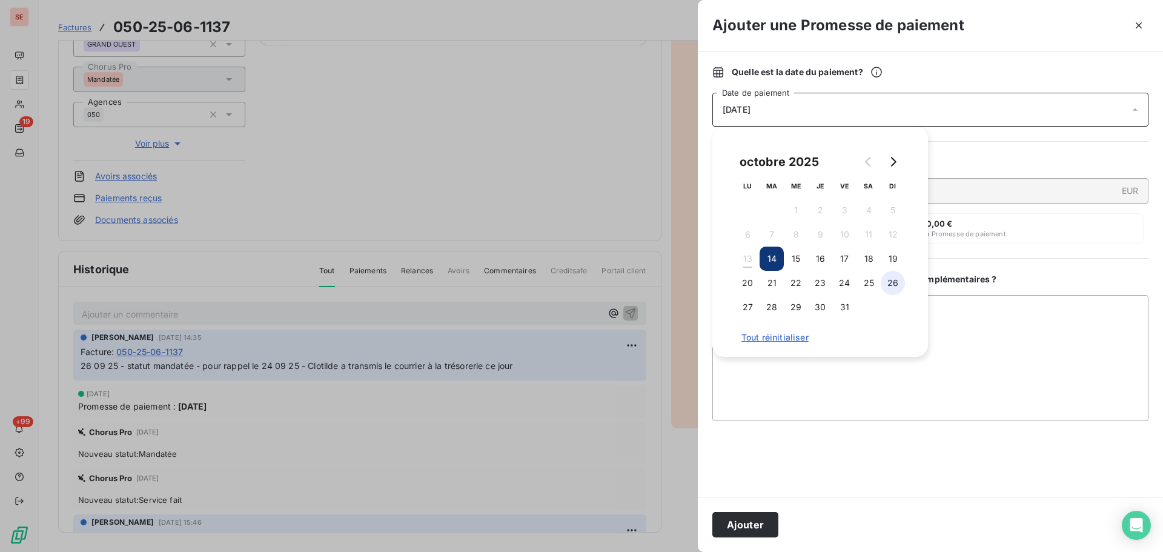
click at [887, 283] on button "26" at bounding box center [892, 283] width 24 height 24
click at [787, 282] on button "22" at bounding box center [796, 283] width 24 height 24
click at [887, 258] on button "19" at bounding box center [892, 258] width 24 height 24
click at [737, 519] on button "Ajouter" at bounding box center [745, 524] width 66 height 25
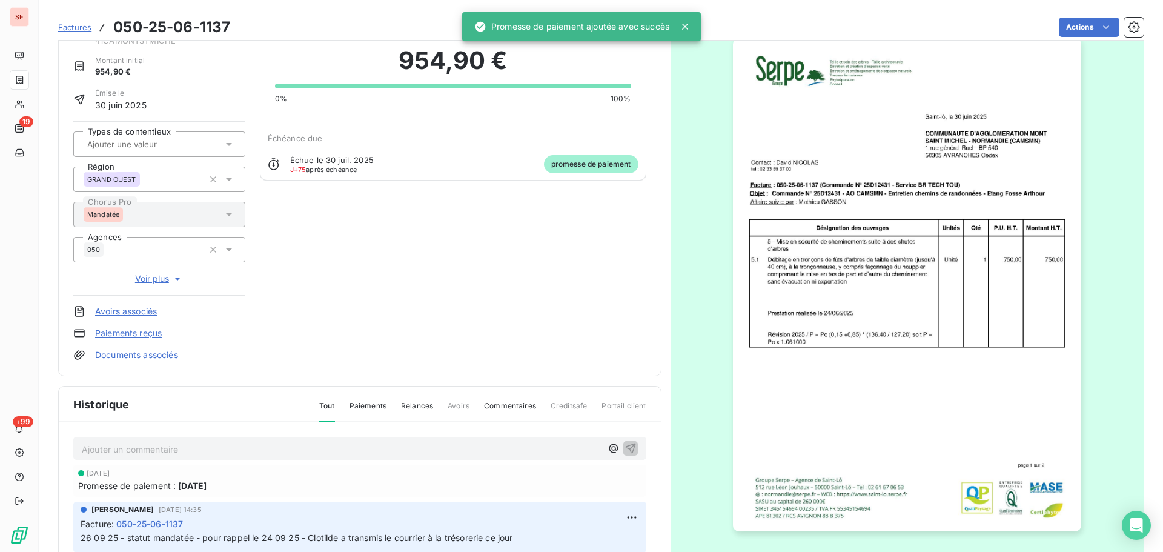
scroll to position [0, 0]
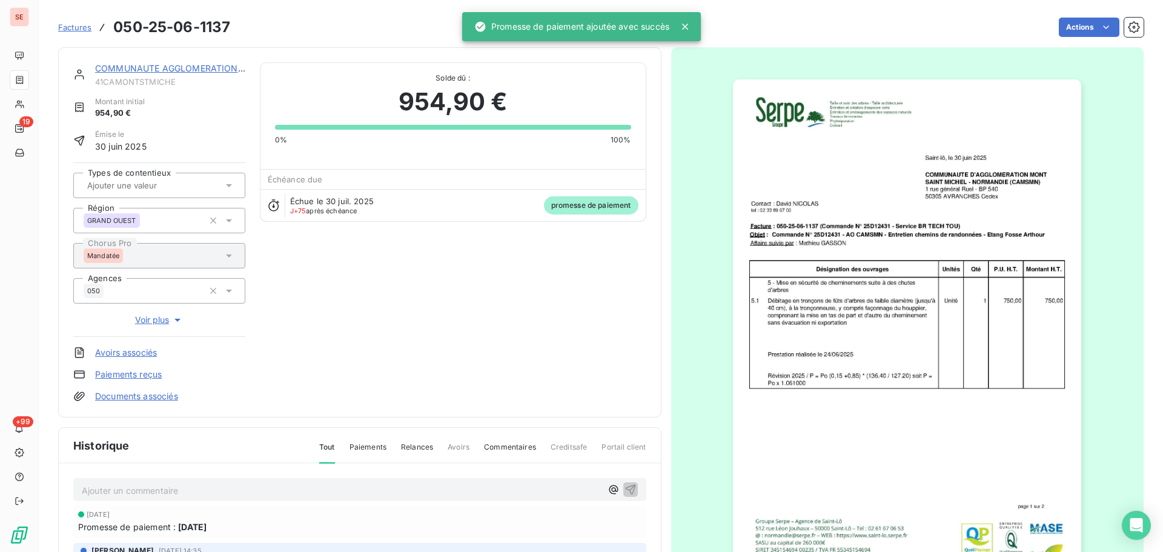
click at [168, 63] on link "COMMUNAUTE AGGLOMERATION [GEOGRAPHIC_DATA]" at bounding box center [211, 68] width 233 height 10
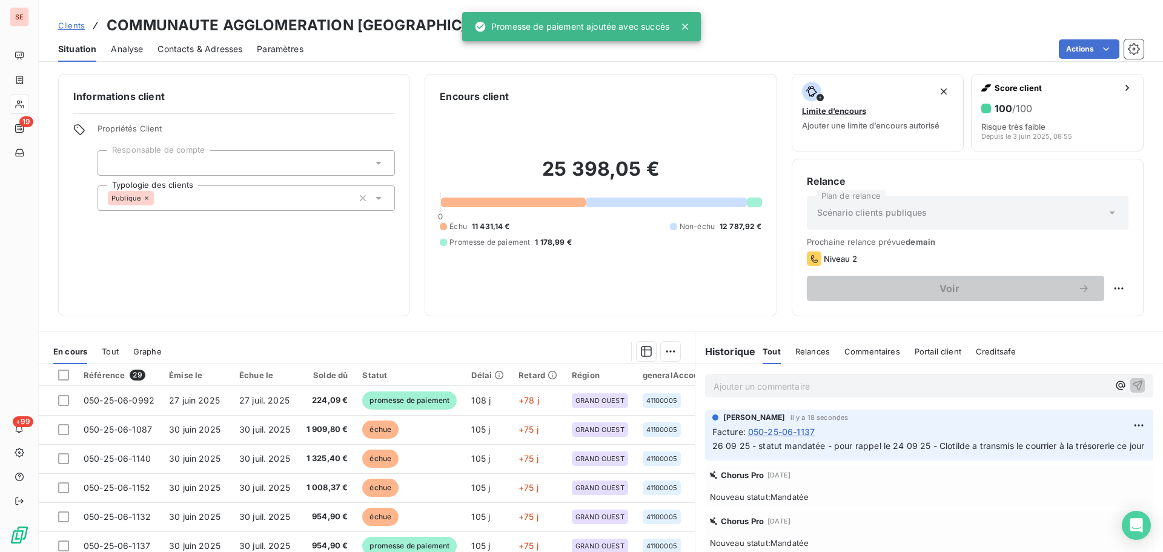
scroll to position [82, 0]
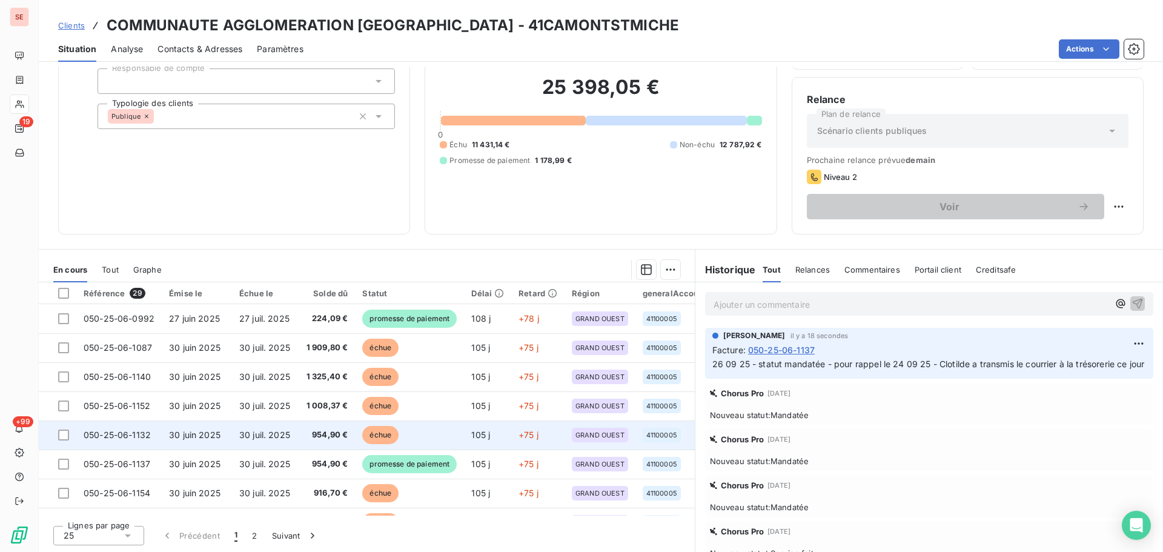
click at [285, 438] on span "30 juil. 2025" at bounding box center [264, 434] width 51 height 10
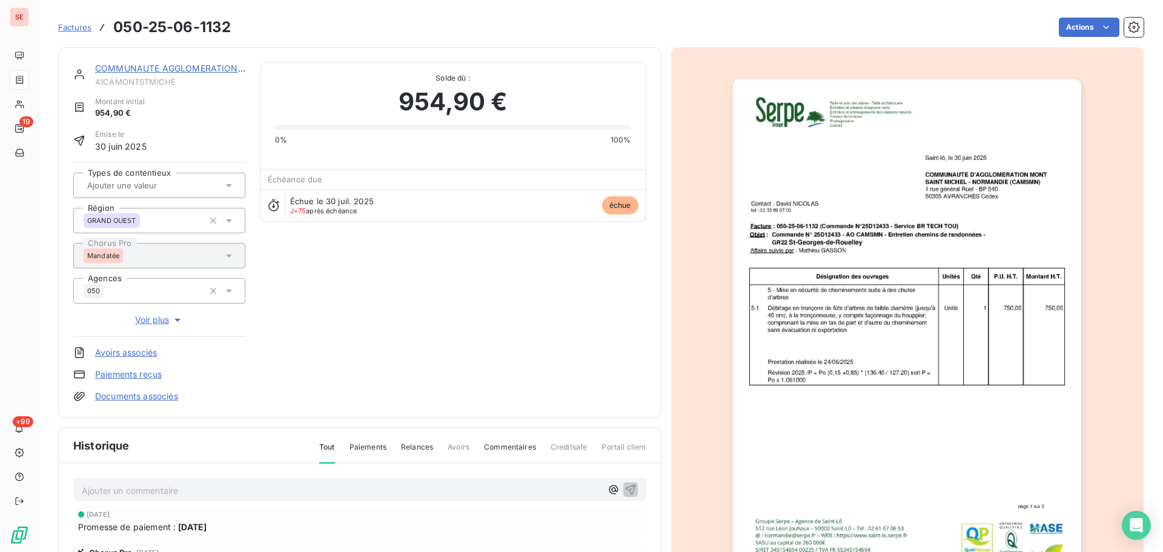
click at [281, 492] on p "Ajouter un commentaire ﻿" at bounding box center [342, 490] width 520 height 15
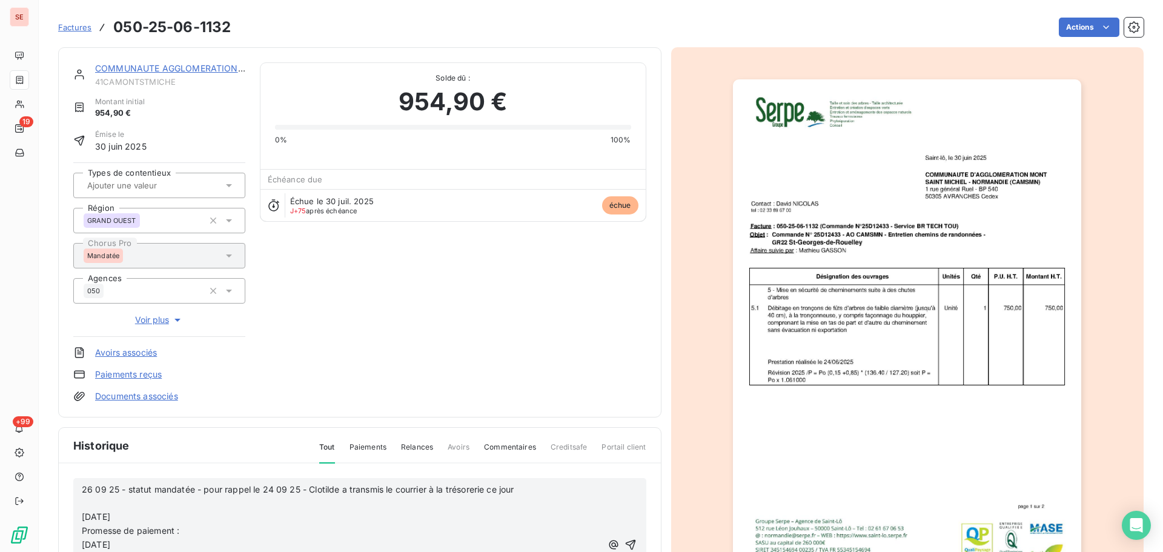
click at [212, 527] on p "Promesse de paiement :" at bounding box center [342, 531] width 520 height 14
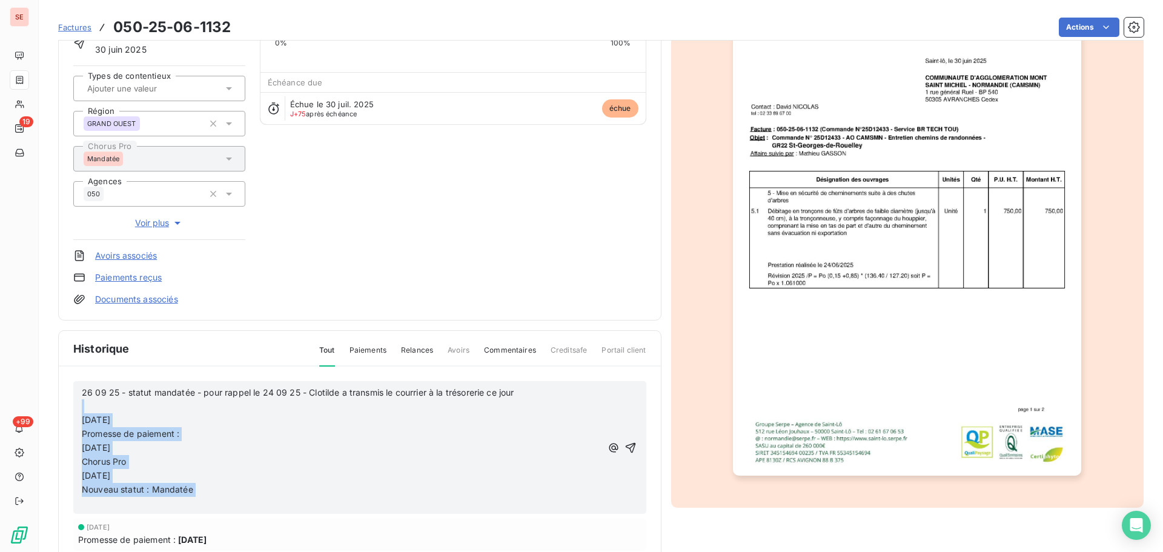
drag, startPoint x: 104, startPoint y: 504, endPoint x: 150, endPoint y: 562, distance: 73.8
click at [150, 551] on html "SE 19 +99 Factures 050-25-06-1132 Actions COMMUNAUTE AGGLOMERATION [GEOGRAPHIC_…" at bounding box center [581, 276] width 1163 height 552
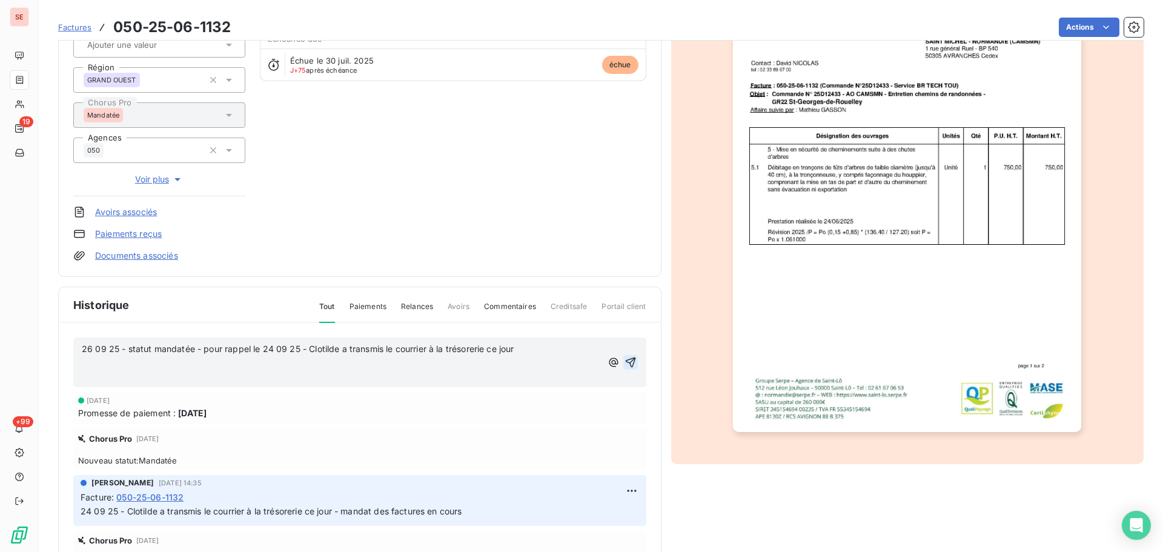
click at [624, 358] on icon "button" at bounding box center [630, 362] width 12 height 12
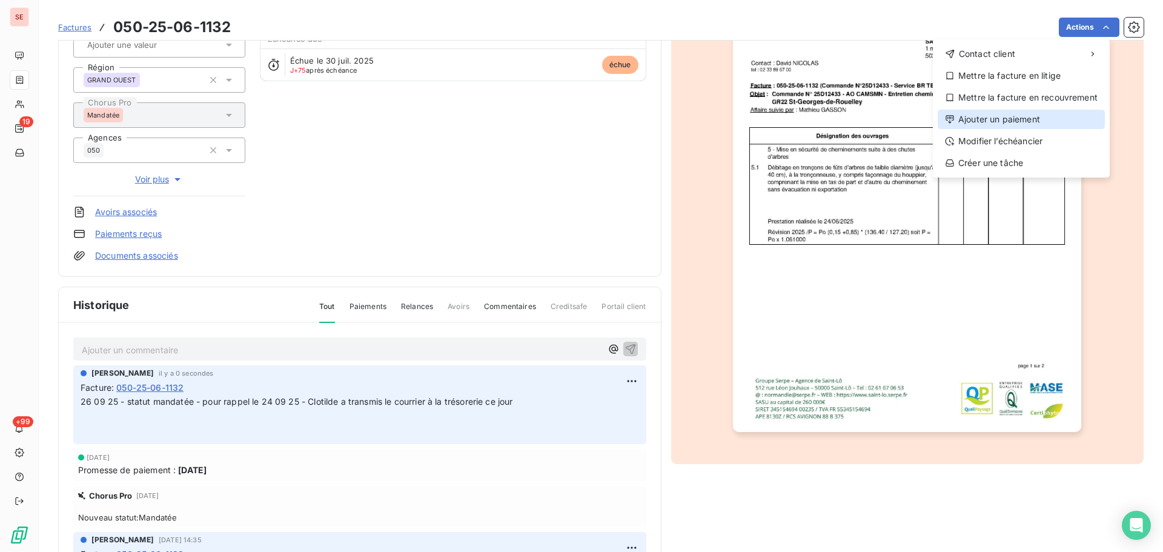
click at [1041, 121] on div "Ajouter un paiement" at bounding box center [1020, 119] width 167 height 19
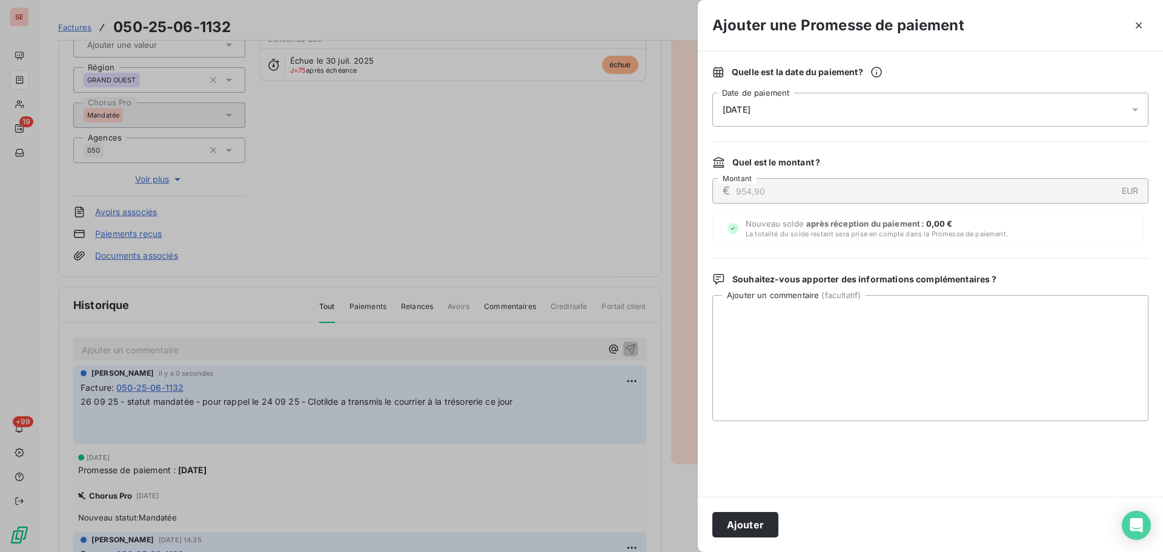
click at [898, 108] on div "[DATE]" at bounding box center [930, 110] width 436 height 34
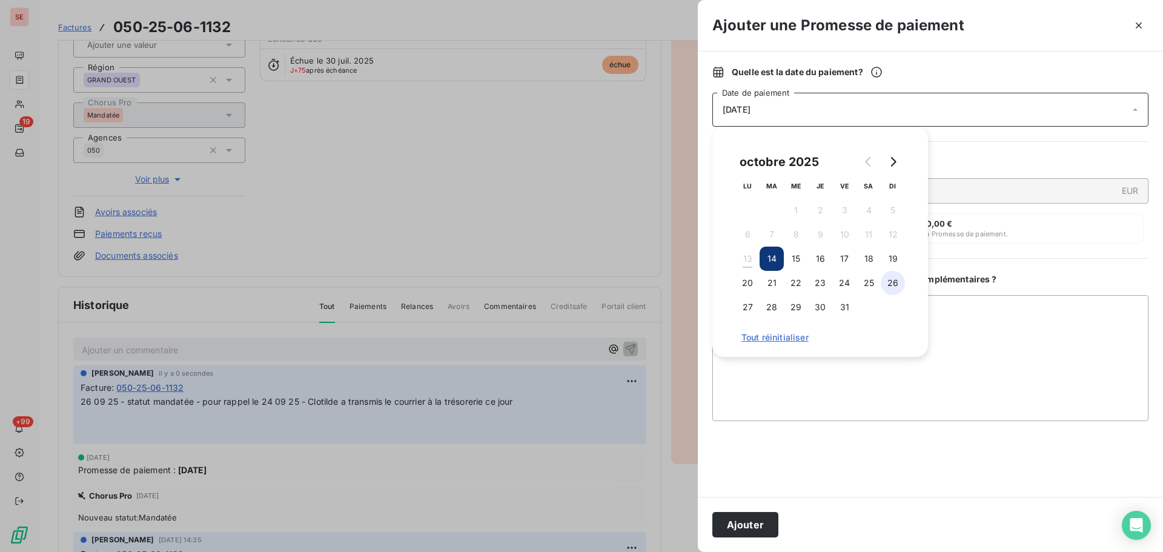
click at [897, 284] on button "26" at bounding box center [892, 283] width 24 height 24
click at [904, 262] on div "octobre 2025 LU MA ME JE VE SA DI 1 2 3 4 5 6 7 8 9 10 11 12 13 14 15 16 17 18 …" at bounding box center [820, 241] width 187 height 201
click at [883, 261] on button "19" at bounding box center [892, 258] width 24 height 24
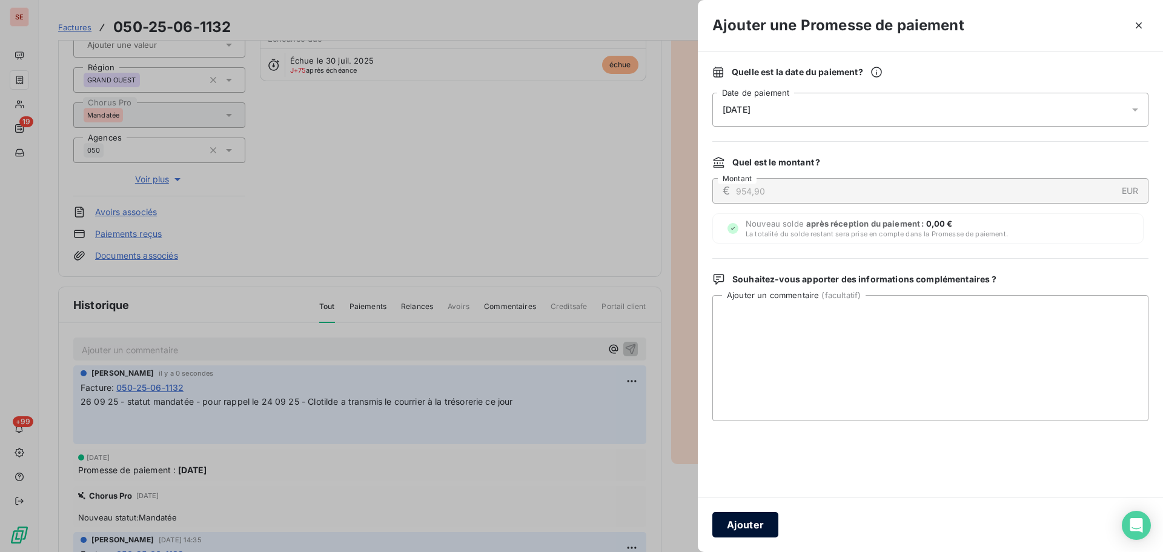
click at [746, 524] on button "Ajouter" at bounding box center [745, 524] width 66 height 25
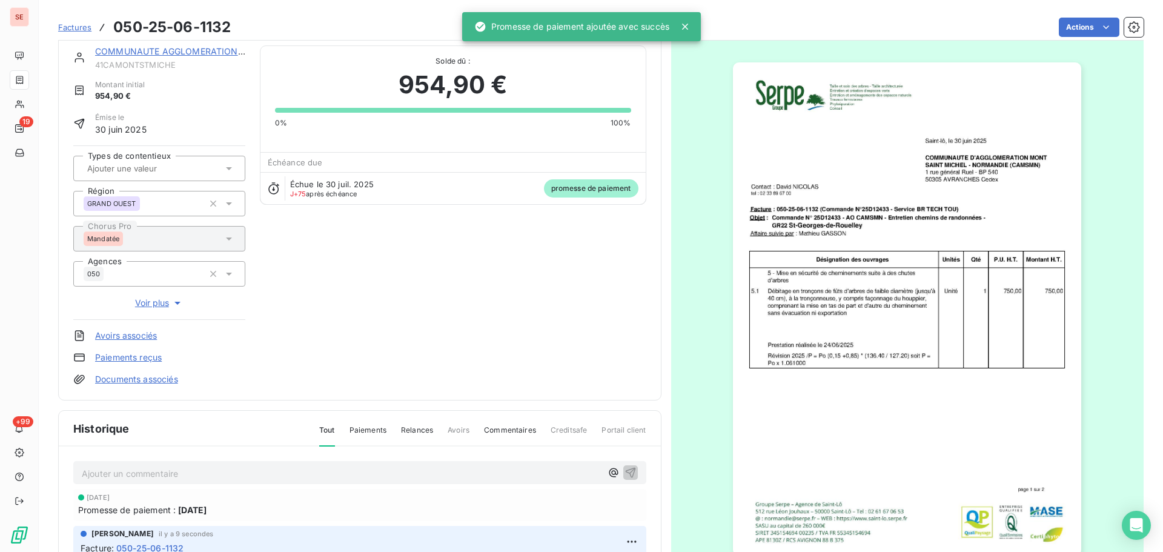
scroll to position [0, 0]
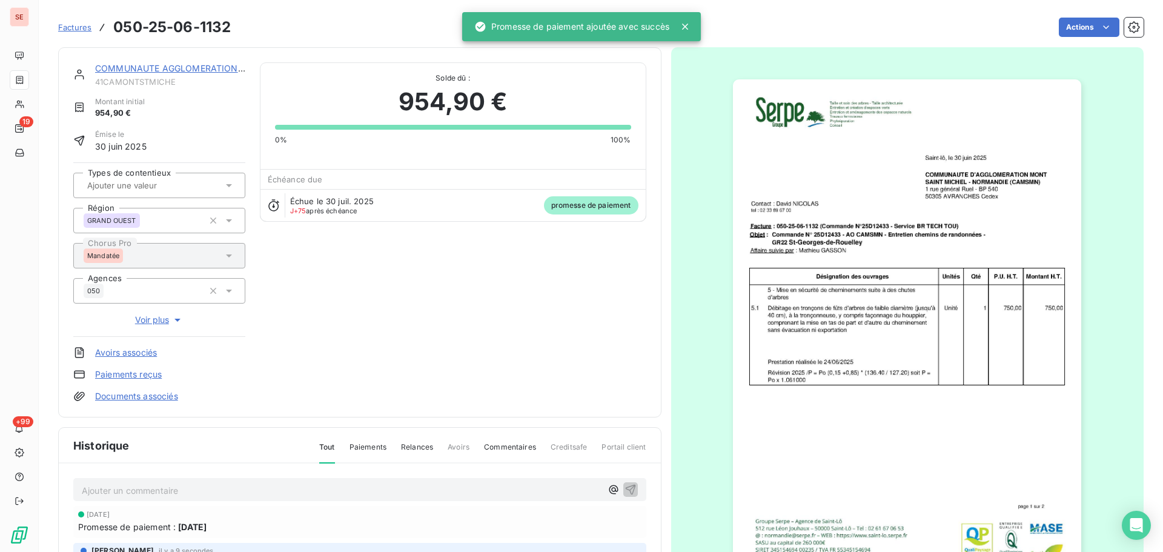
click at [210, 65] on link "COMMUNAUTE AGGLOMERATION [GEOGRAPHIC_DATA]" at bounding box center [211, 68] width 233 height 10
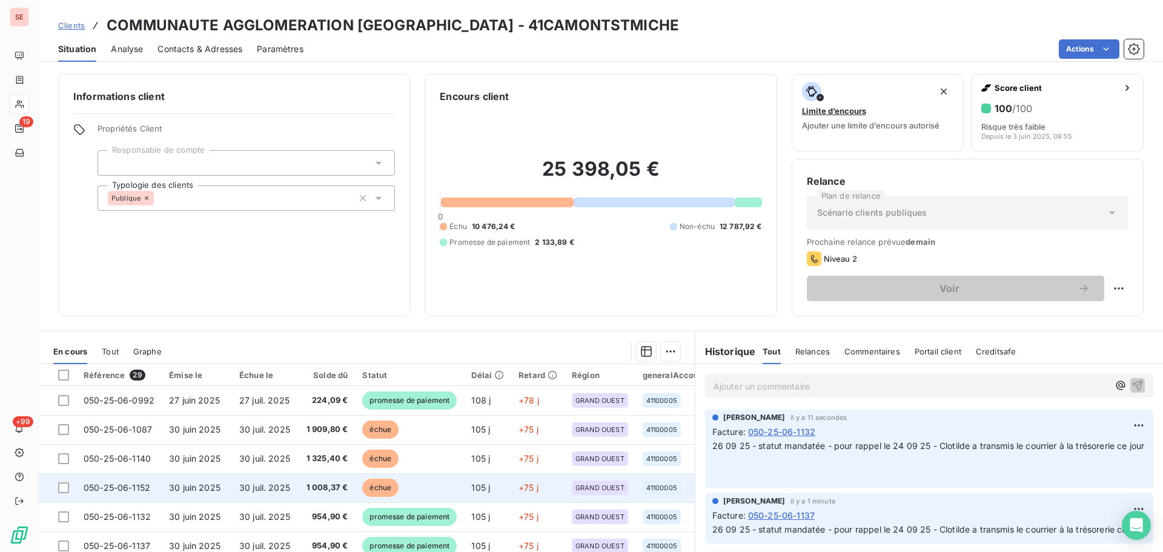
click at [222, 500] on td "30 juin 2025" at bounding box center [197, 487] width 70 height 29
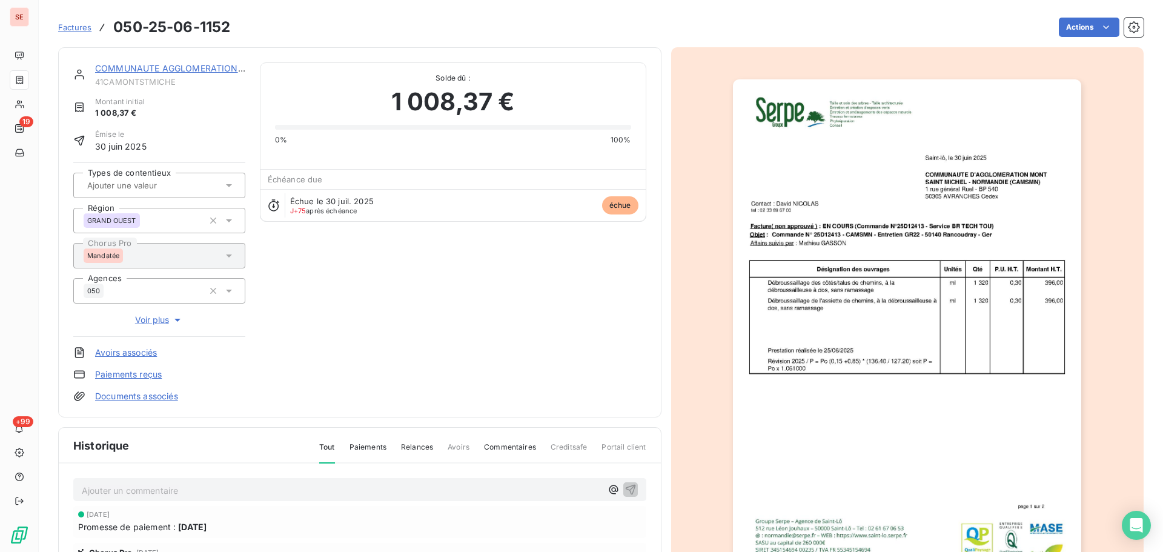
click at [290, 494] on p "Ajouter un commentaire ﻿" at bounding box center [342, 490] width 520 height 15
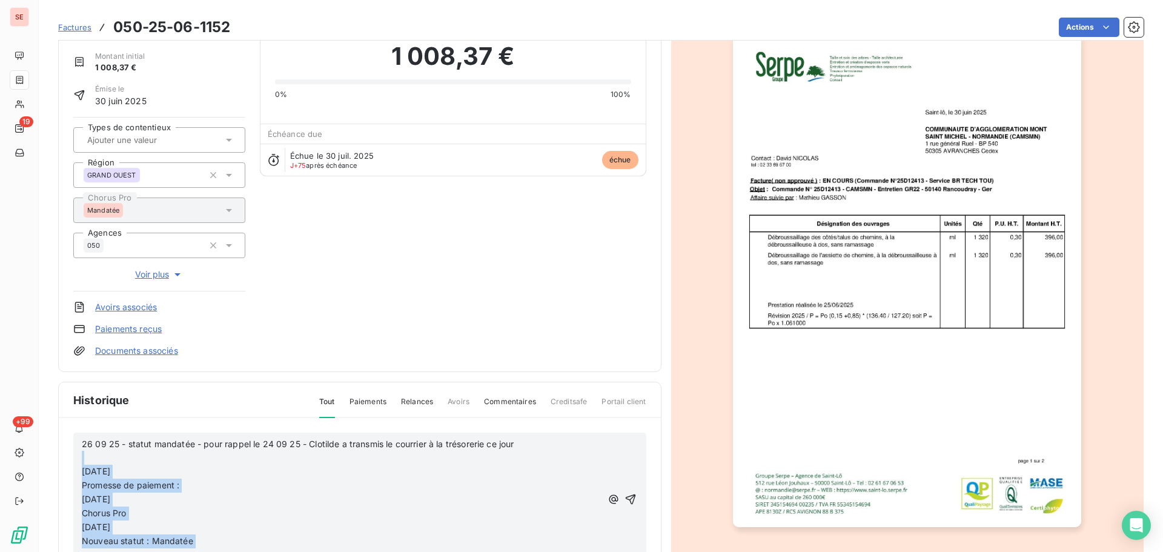
scroll to position [173, 0]
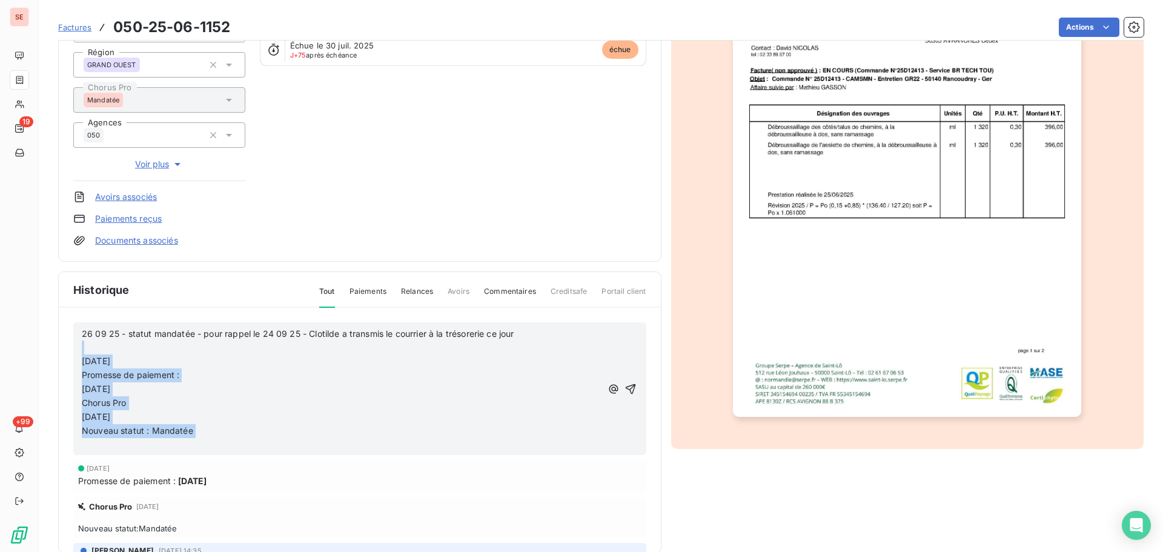
drag, startPoint x: 124, startPoint y: 508, endPoint x: 136, endPoint y: 564, distance: 57.0
click at [136, 551] on html "SE 19 +99 Factures 050-25-06-1152 Actions COMMUNAUTE AGGLOMERATION [GEOGRAPHIC_…" at bounding box center [581, 276] width 1163 height 552
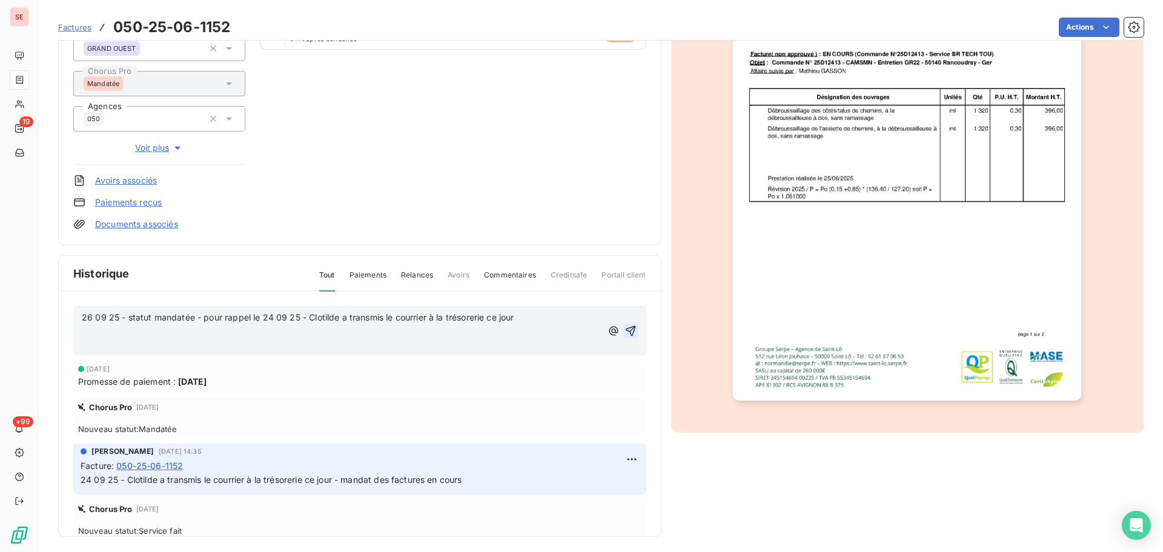
click at [625, 328] on icon "button" at bounding box center [630, 331] width 10 height 10
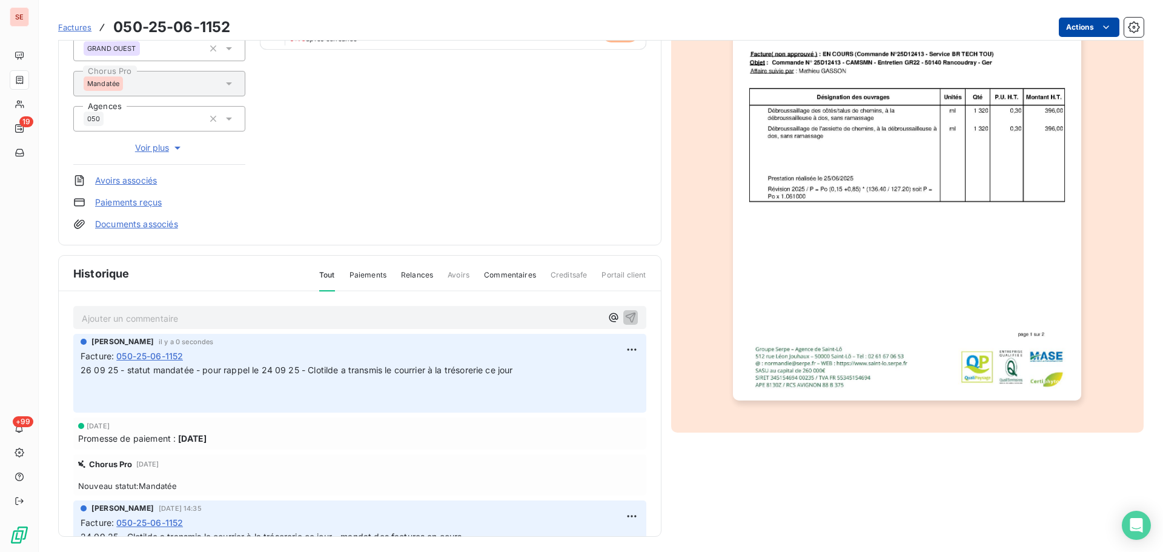
click at [1069, 28] on html "SE 19 +99 Factures 050-25-06-1152 Actions COMMUNAUTE AGGLOMERATION [GEOGRAPHIC_…" at bounding box center [581, 276] width 1163 height 552
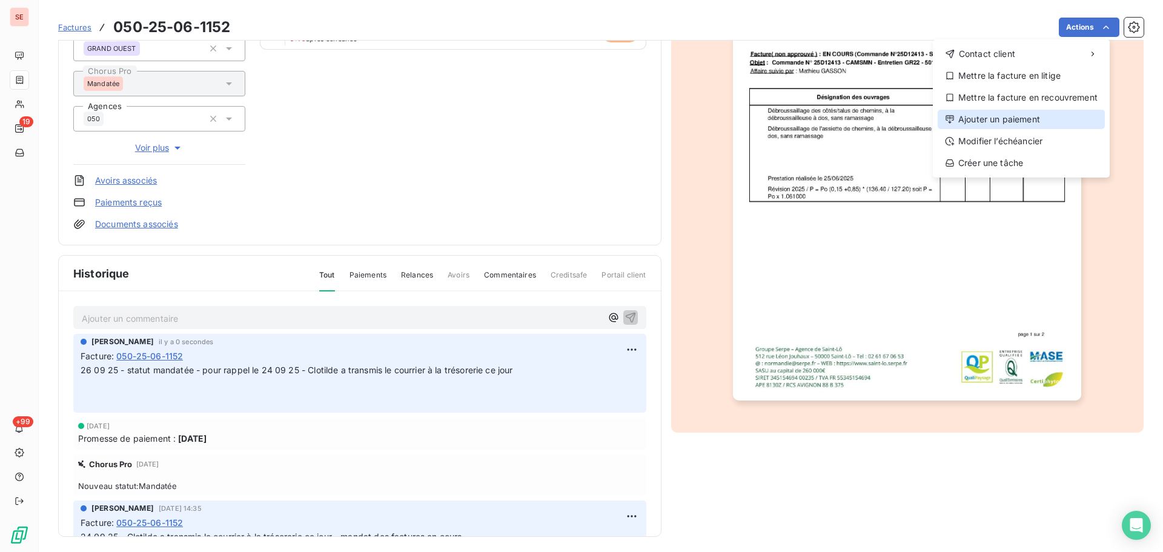
click at [1002, 113] on div "Ajouter un paiement" at bounding box center [1020, 119] width 167 height 19
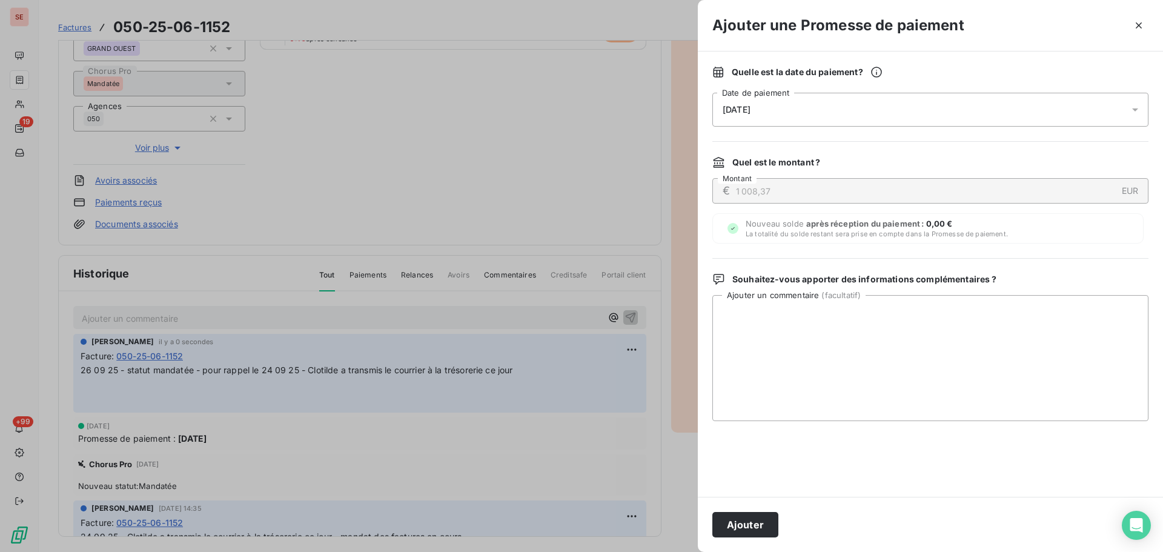
click at [920, 113] on div "[DATE]" at bounding box center [930, 110] width 436 height 34
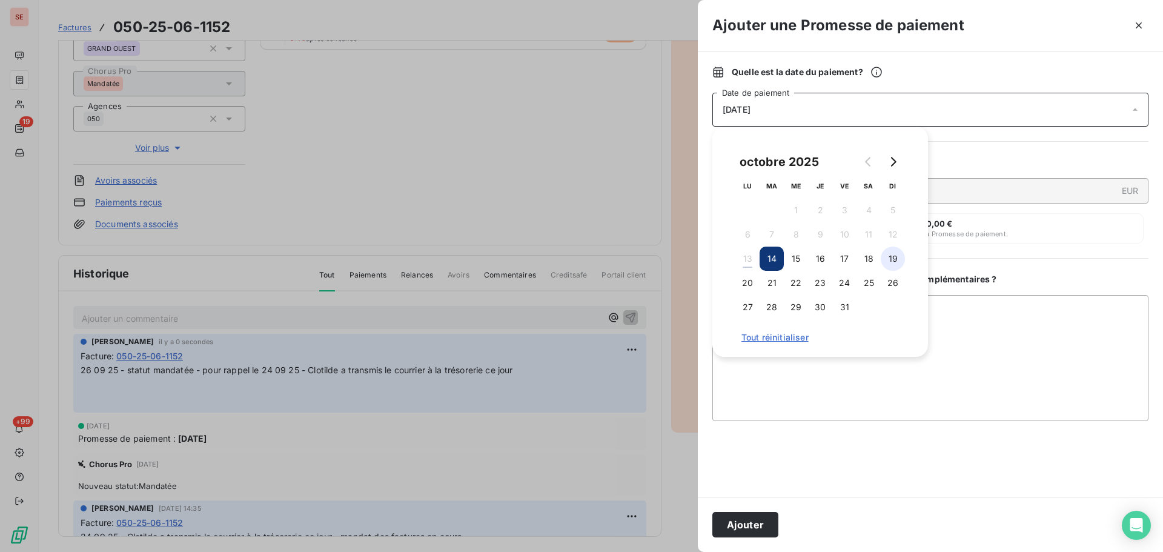
click at [894, 261] on button "19" at bounding box center [892, 258] width 24 height 24
click at [724, 526] on button "Ajouter" at bounding box center [745, 524] width 66 height 25
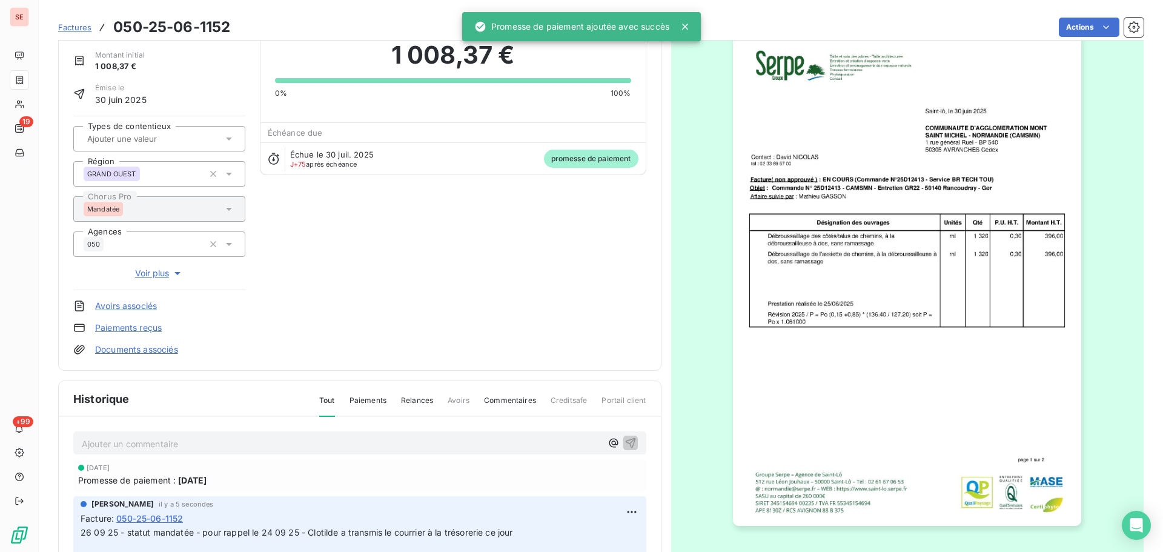
scroll to position [0, 0]
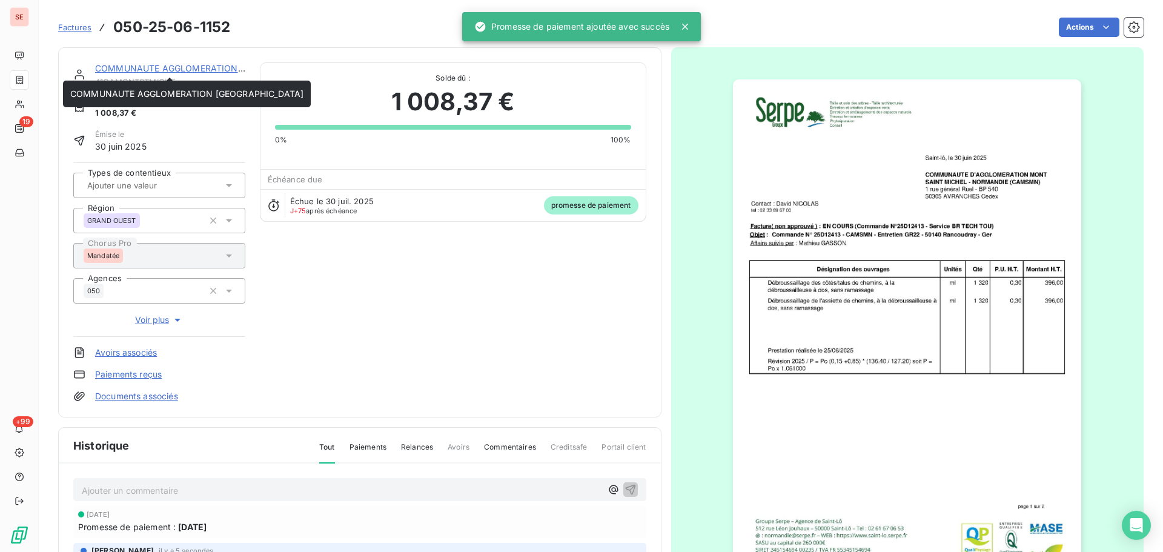
click at [167, 64] on link "COMMUNAUTE AGGLOMERATION [GEOGRAPHIC_DATA]" at bounding box center [211, 68] width 233 height 10
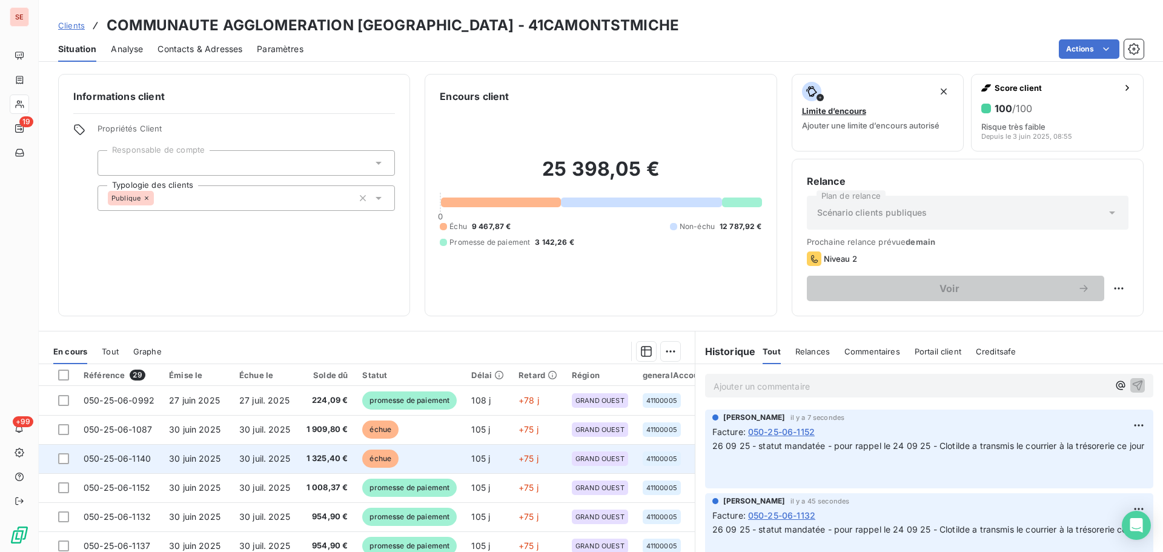
click at [294, 452] on td "30 juil. 2025" at bounding box center [264, 458] width 65 height 29
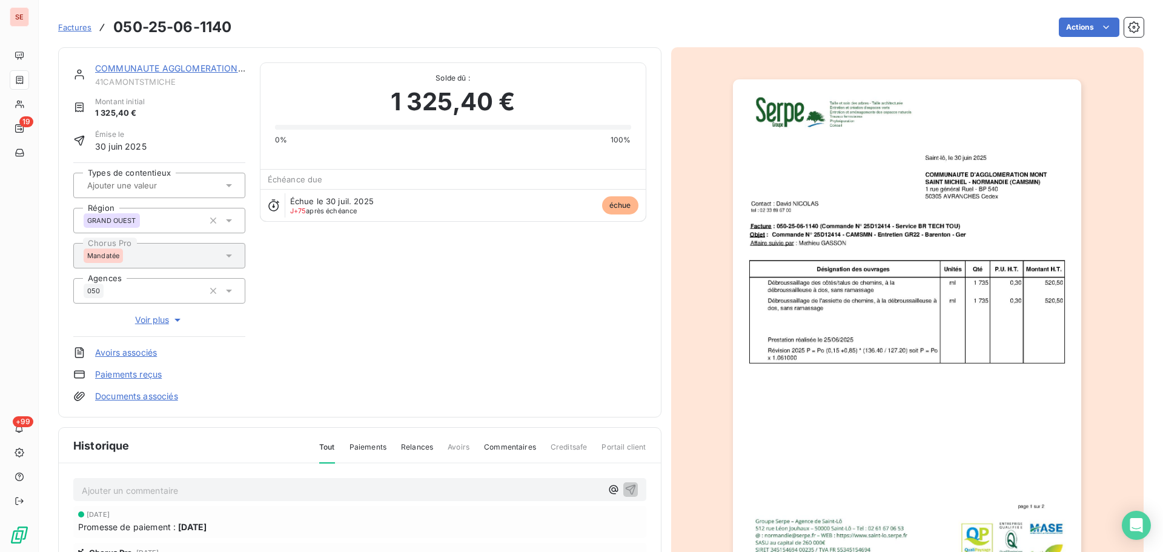
click at [179, 500] on div "Ajouter un commentaire ﻿" at bounding box center [359, 490] width 573 height 24
click at [179, 494] on p "Ajouter un commentaire ﻿" at bounding box center [342, 490] width 520 height 15
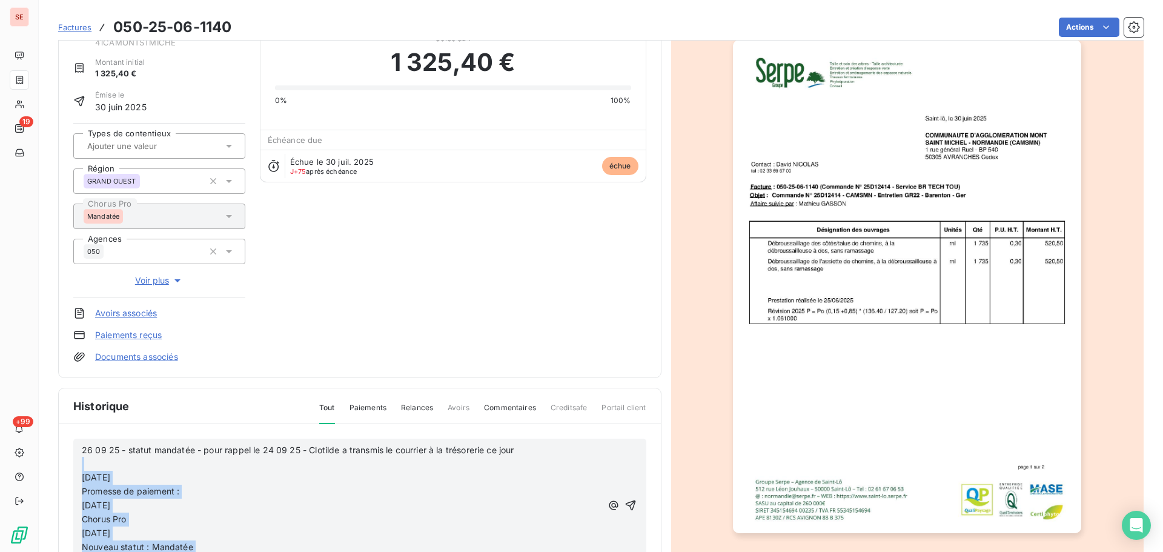
drag, startPoint x: 153, startPoint y: 507, endPoint x: 168, endPoint y: 560, distance: 54.8
click at [168, 551] on html "SE 19 +99 Factures 050-25-06-1140 Actions COMMUNAUTE AGGLOMERATION [GEOGRAPHIC_…" at bounding box center [581, 276] width 1163 height 552
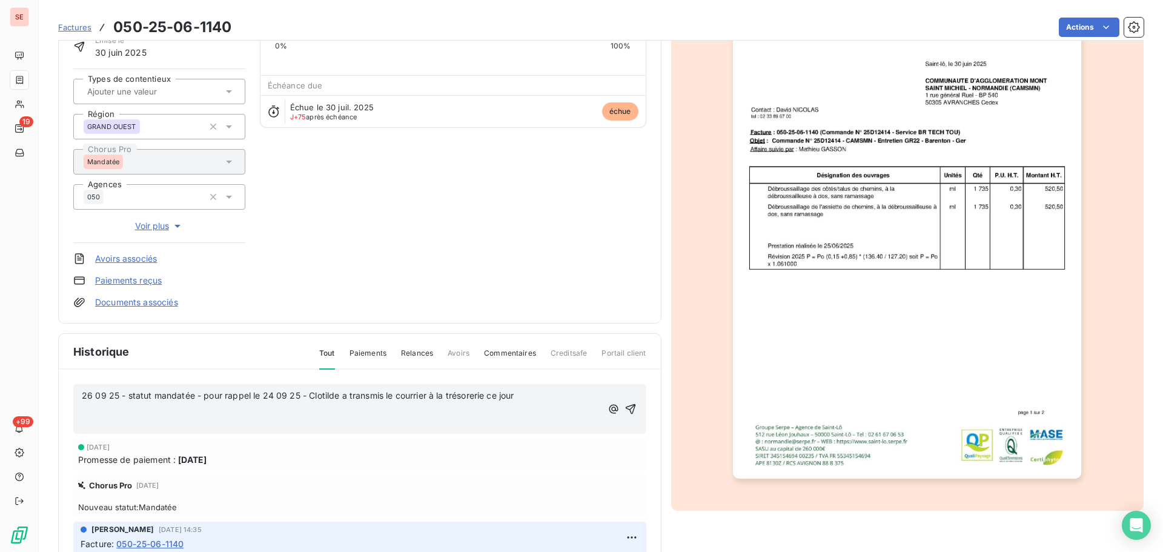
drag, startPoint x: 618, startPoint y: 408, endPoint x: 606, endPoint y: 403, distance: 12.8
click at [625, 408] on icon "button" at bounding box center [630, 409] width 10 height 10
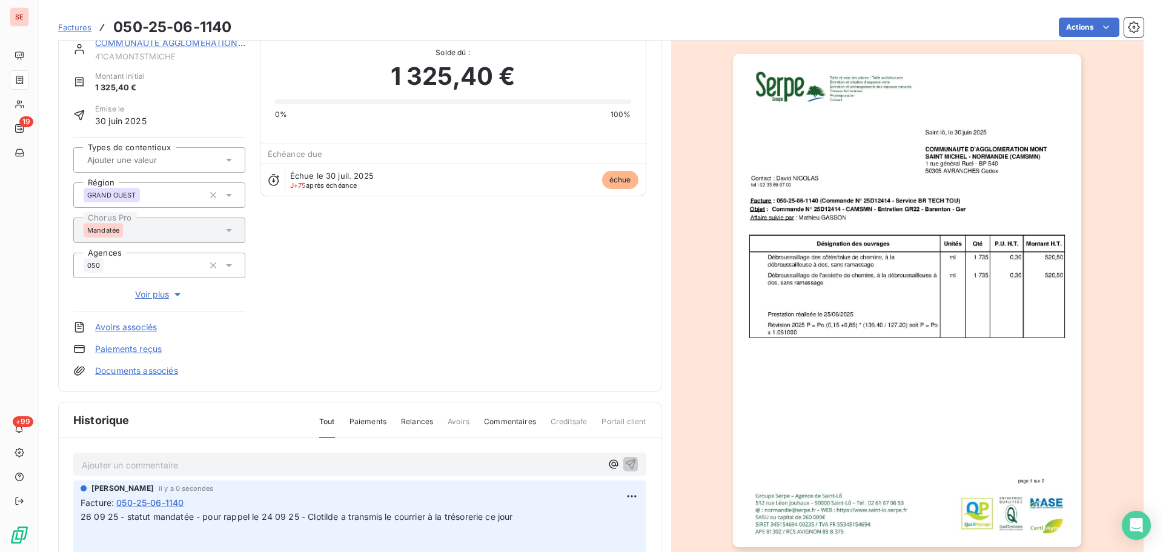
scroll to position [0, 0]
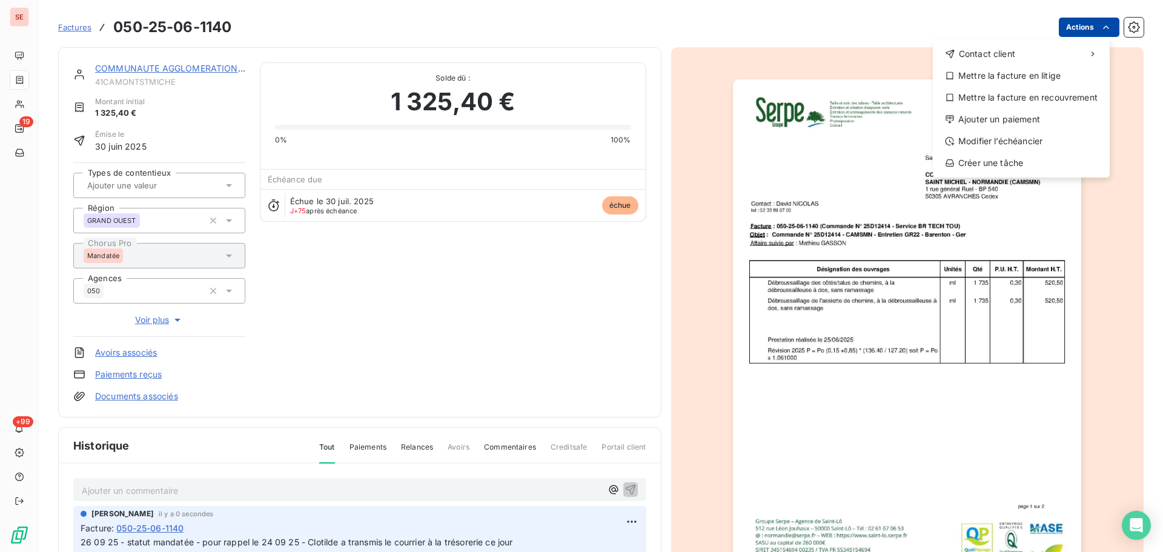
click at [1086, 18] on html "SE 19 +99 Factures [PHONE_NUMBER] Actions Contact client Mettre la facture en l…" at bounding box center [581, 276] width 1163 height 552
click at [1017, 124] on div "Ajouter un paiement" at bounding box center [1020, 119] width 167 height 19
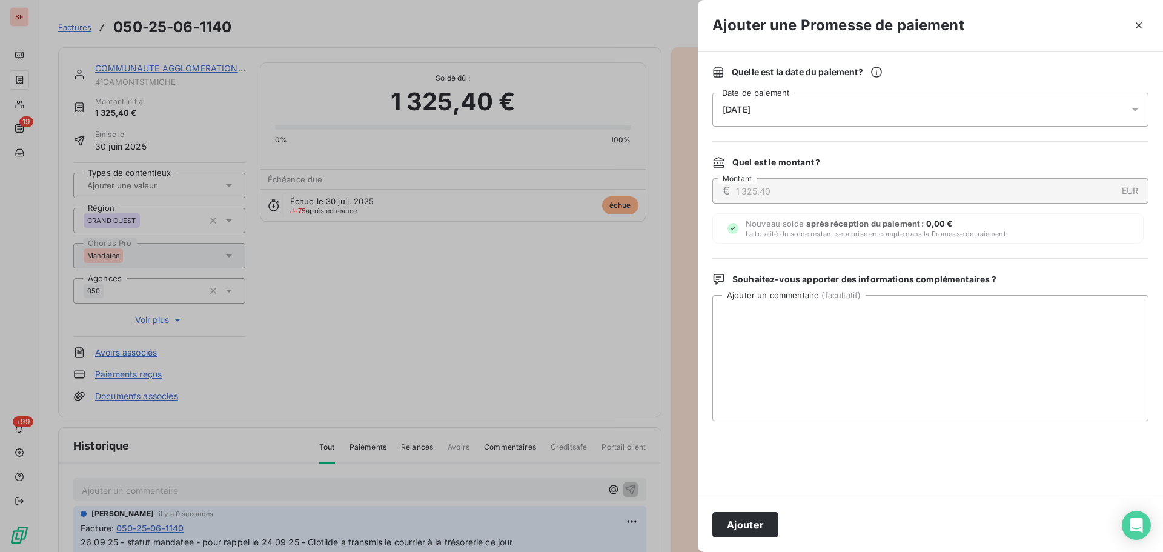
click at [847, 114] on div "[DATE]" at bounding box center [930, 110] width 436 height 34
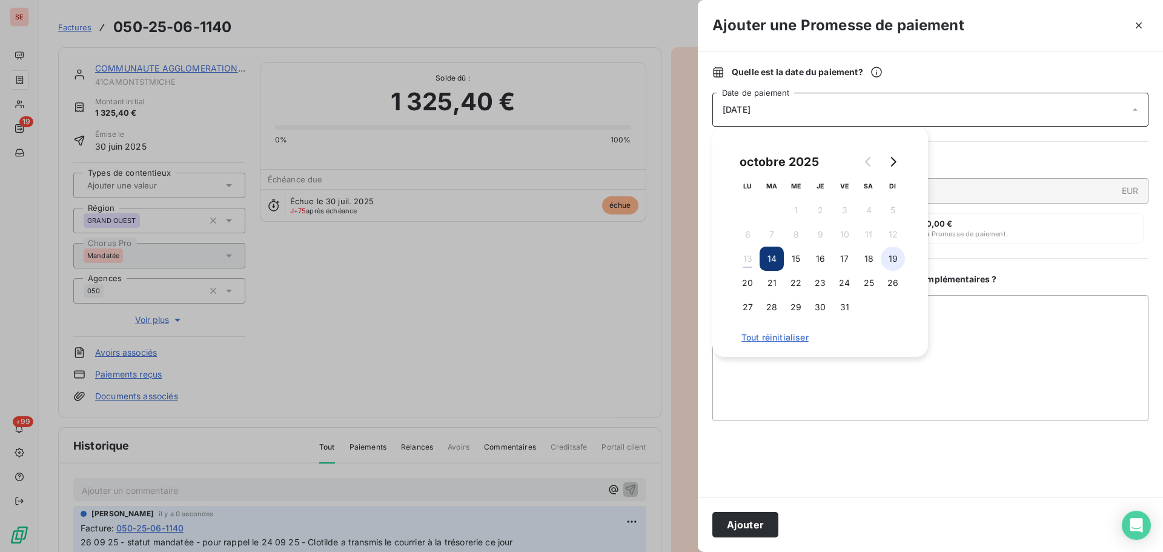
click at [889, 259] on button "19" at bounding box center [892, 258] width 24 height 24
click at [748, 529] on button "Ajouter" at bounding box center [745, 524] width 66 height 25
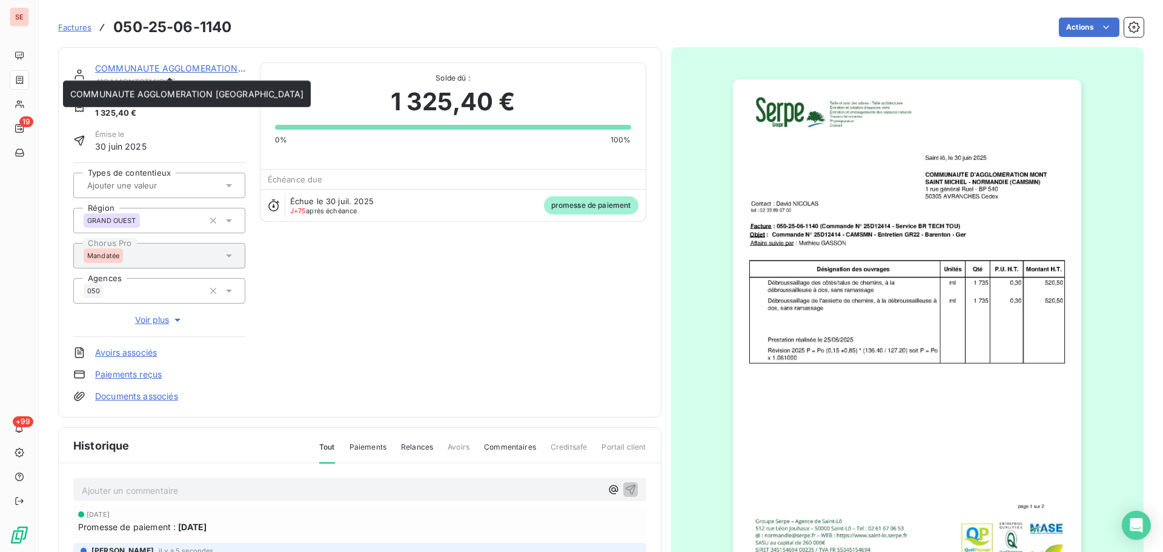
click at [186, 62] on div "COMMUNAUTE AGGLOMERATION [GEOGRAPHIC_DATA]" at bounding box center [170, 68] width 150 height 12
click at [187, 63] on link "COMMUNAUTE AGGLOMERATION [GEOGRAPHIC_DATA]" at bounding box center [211, 68] width 233 height 10
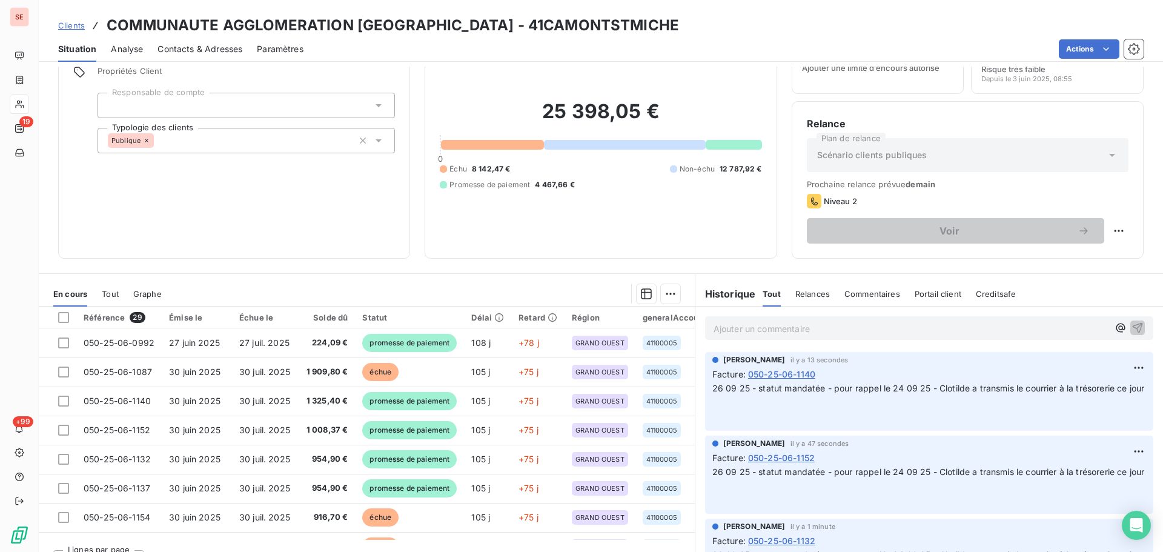
scroll to position [82, 0]
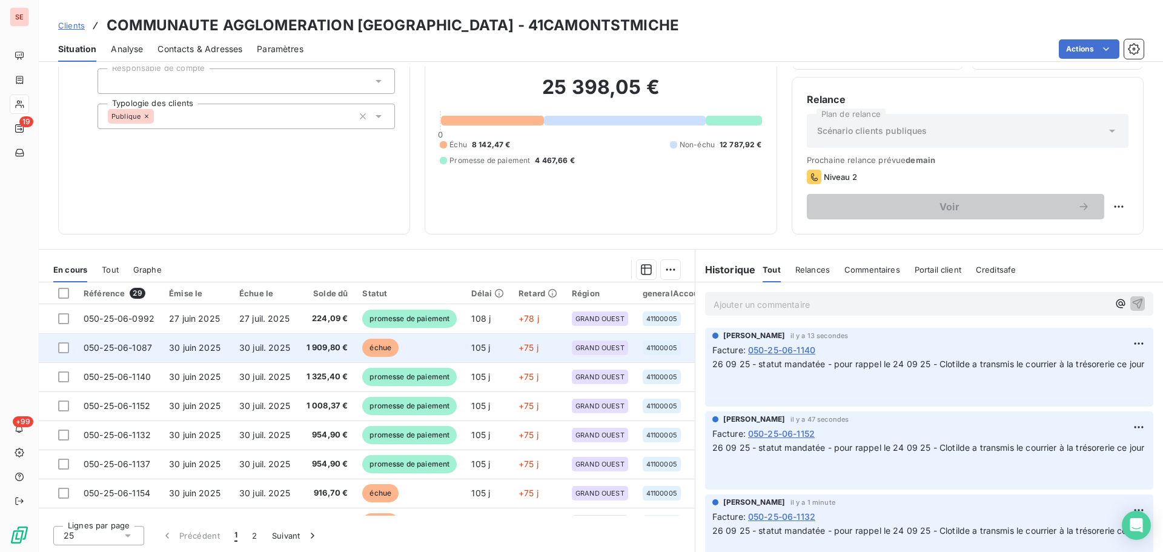
click at [308, 344] on td "1 909,80 €" at bounding box center [326, 347] width 58 height 29
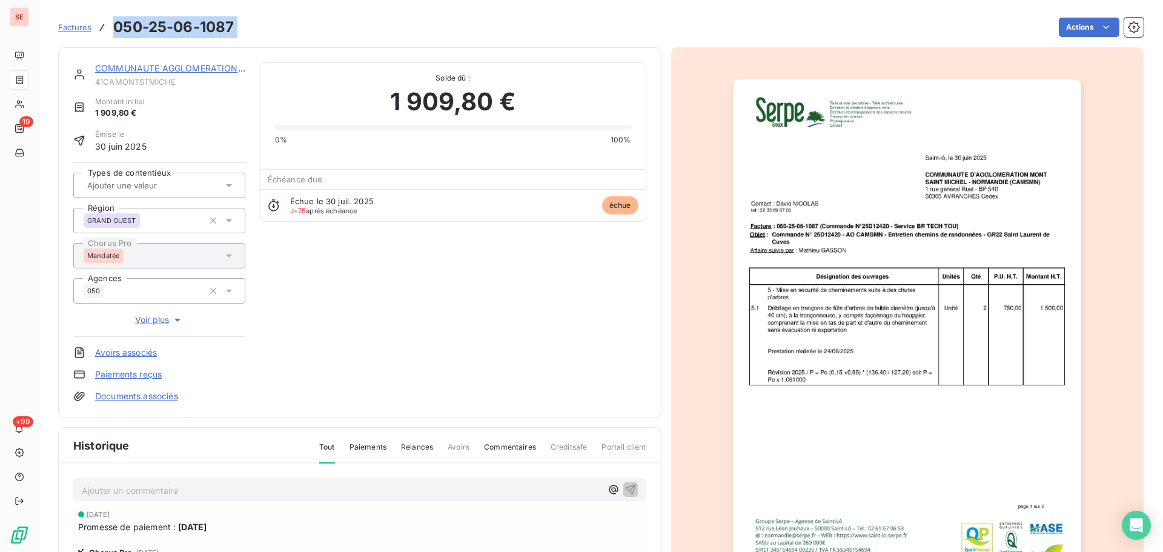
drag, startPoint x: 243, startPoint y: 24, endPoint x: 105, endPoint y: 24, distance: 138.1
click at [105, 24] on div "Factures 050-25-06-1087 Actions" at bounding box center [600, 27] width 1085 height 25
copy section "050-25-06-1087 Actions"
click at [398, 495] on p "Ajouter un commentaire ﻿" at bounding box center [342, 490] width 520 height 15
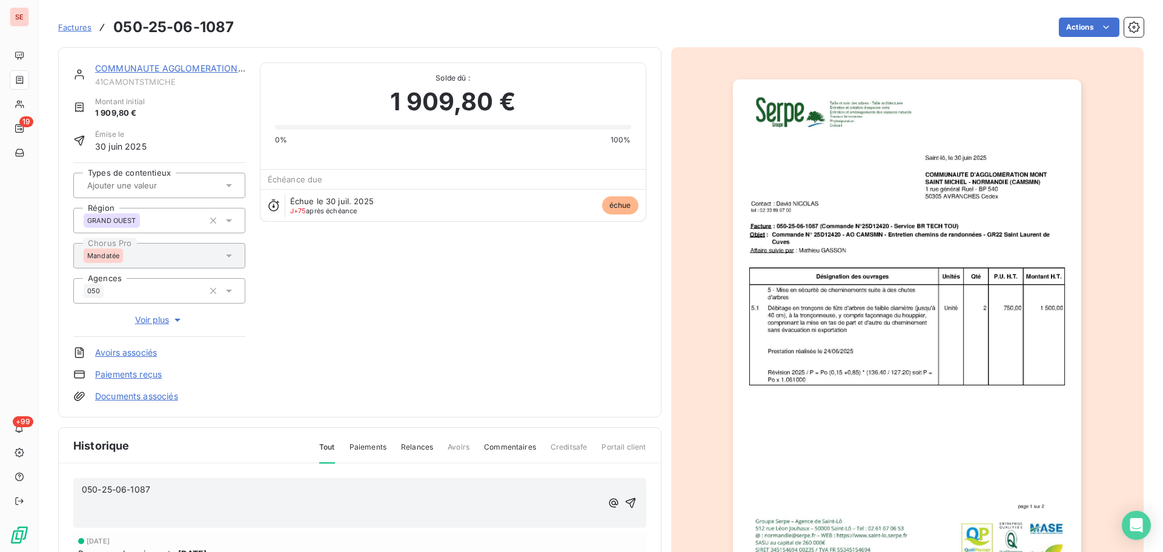
click at [212, 479] on div "050-25-06-1087 ﻿ ﻿" at bounding box center [359, 503] width 573 height 50
click at [210, 488] on p "050-25-06-1087" at bounding box center [342, 490] width 520 height 14
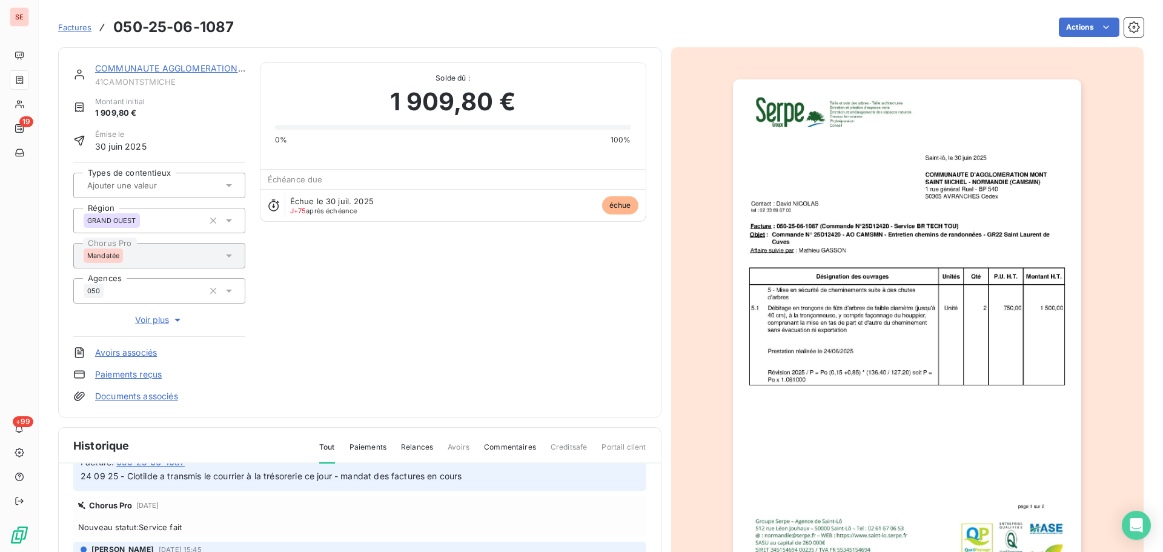
scroll to position [158, 0]
drag, startPoint x: 481, startPoint y: 476, endPoint x: 128, endPoint y: 489, distance: 352.7
click at [48, 484] on section "Factures 050-25-06-1087 Actions COMMUNAUTE AGGLOMERATION [GEOGRAPHIC_DATA] 41CA…" at bounding box center [601, 276] width 1124 height 552
copy span "24 09 25 - Clotilde a transmis le courrier à la trésorerie ce jour - mandat des…"
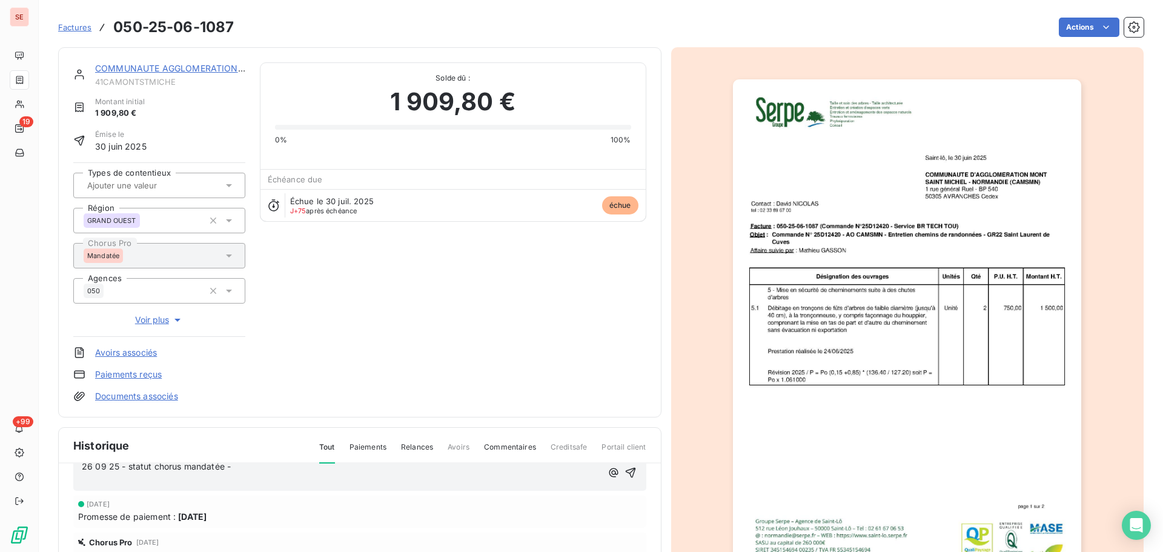
scroll to position [0, 0]
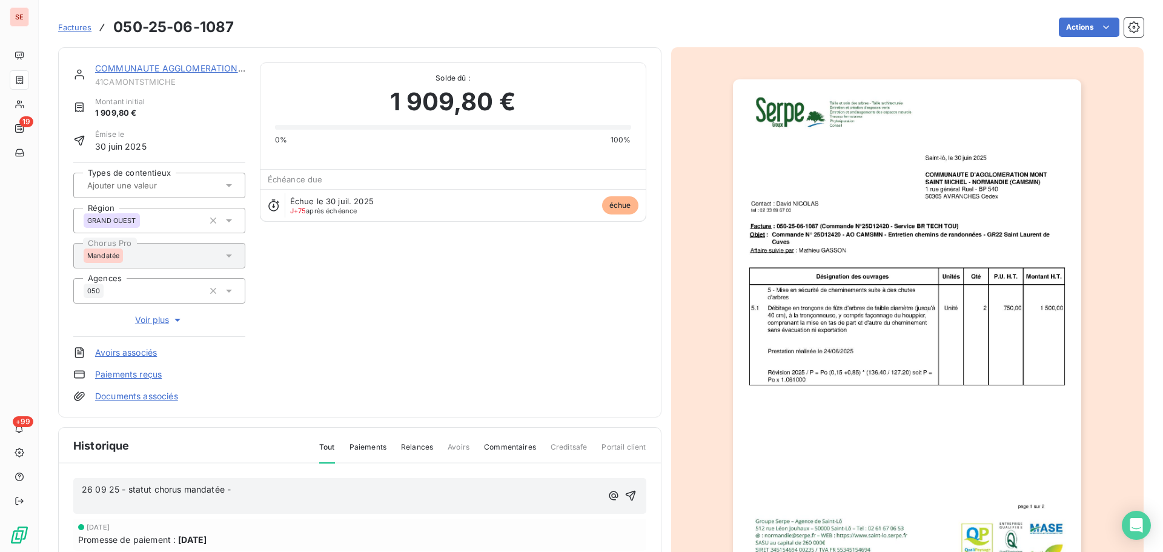
click at [295, 491] on p "26 09 25 - statut chorus mandatée -" at bounding box center [342, 490] width 520 height 14
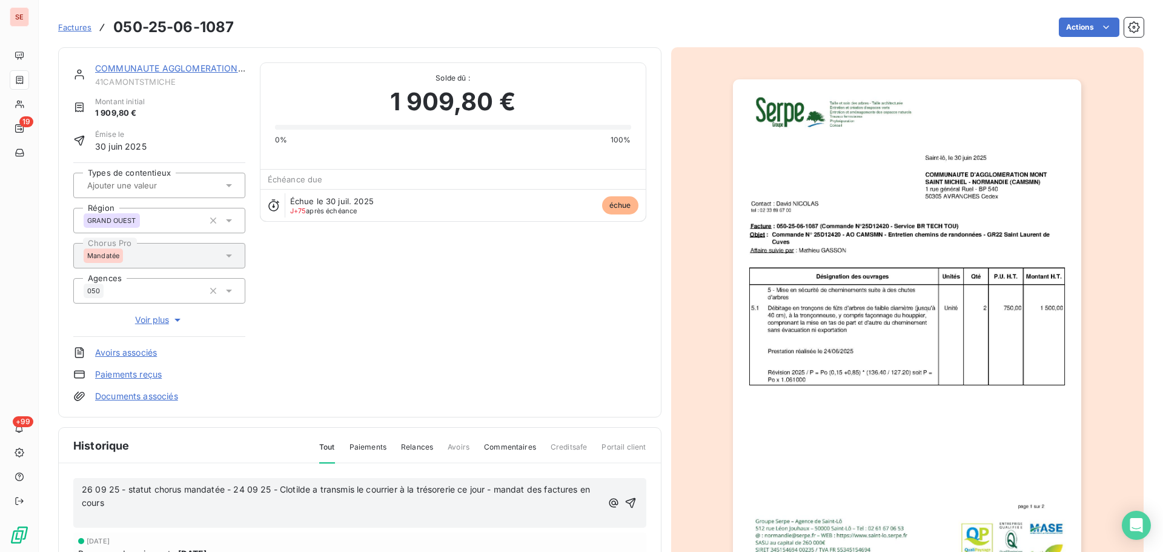
click at [235, 490] on span "26 09 25 - statut chorus mandatée - 24 09 25 - Clotilde a transmis le courrier …" at bounding box center [337, 496] width 510 height 24
click at [336, 491] on span "26 09 25 - statut chorus mandatée - pour rappel le 24 09 25 - Clotilde a transm…" at bounding box center [342, 496] width 521 height 24
drag, startPoint x: 289, startPoint y: 505, endPoint x: 544, endPoint y: 488, distance: 255.5
click at [544, 488] on p "26 09 25 - statut chorus mandatée - pour rappel le 24 09 25 [PERSON_NAME] a tra…" at bounding box center [344, 497] width 524 height 28
click at [625, 495] on icon "button" at bounding box center [630, 495] width 10 height 10
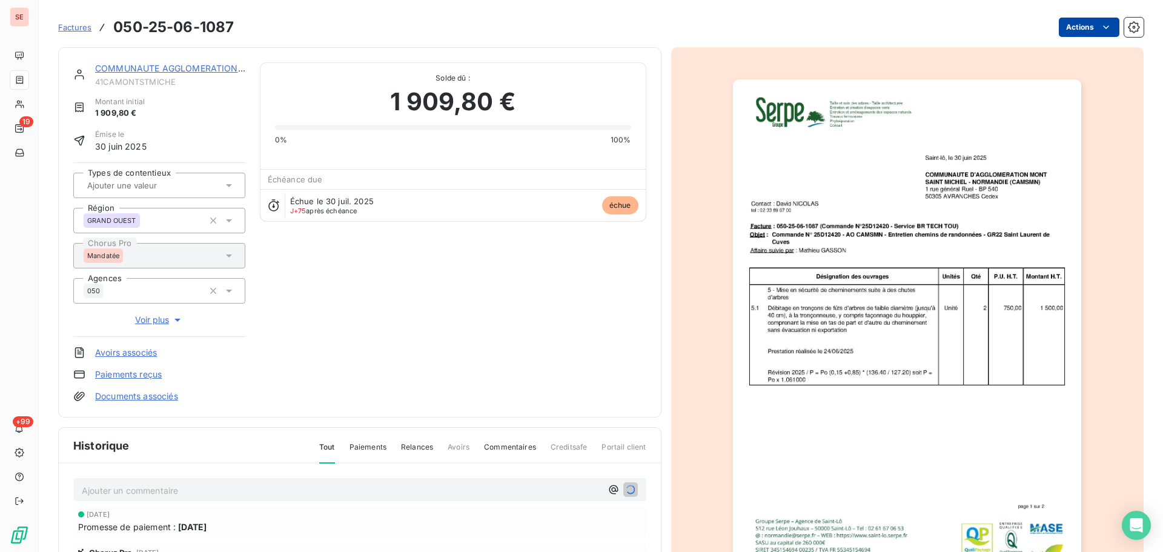
click at [1078, 29] on html "SE 19 +99 Factures 050-25-06-1087 Actions COMMUNAUTE AGGLOMERATION [GEOGRAPHIC_…" at bounding box center [581, 276] width 1163 height 552
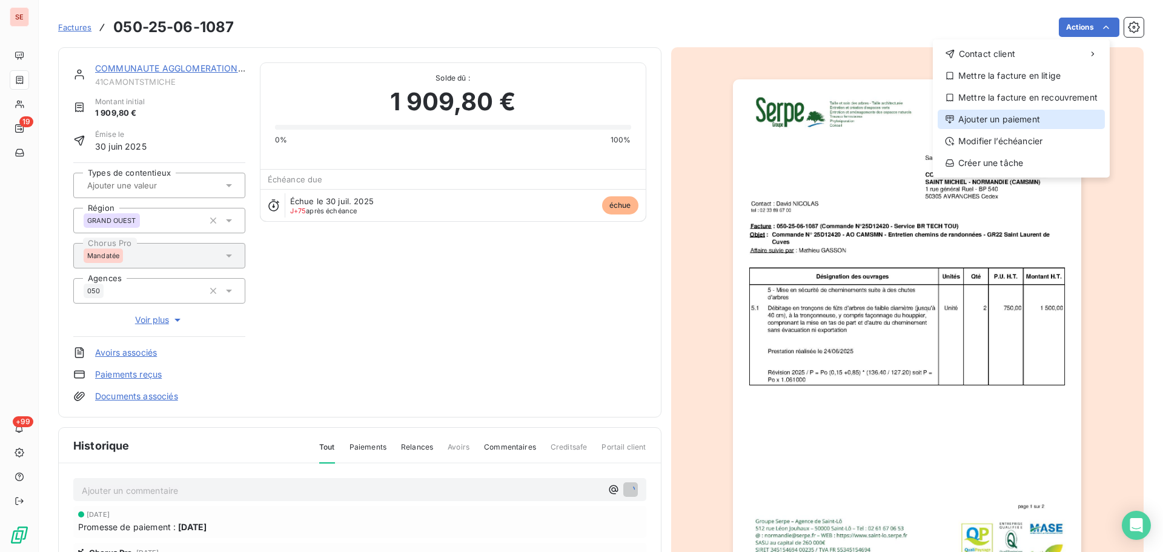
click at [1016, 119] on div "Ajouter un paiement" at bounding box center [1020, 119] width 167 height 19
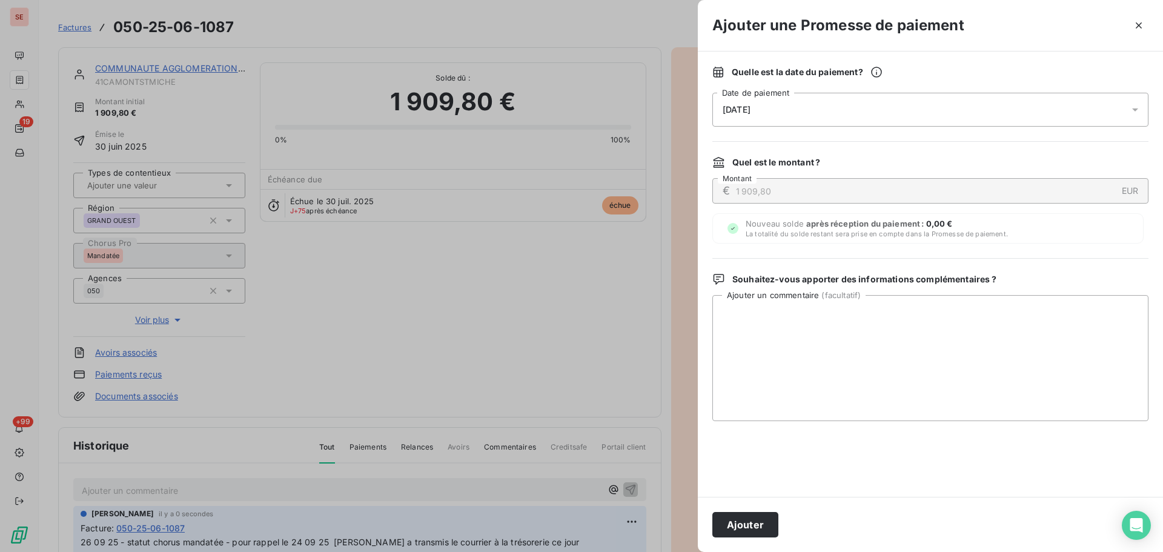
drag, startPoint x: 998, startPoint y: 97, endPoint x: 991, endPoint y: 109, distance: 13.6
click at [997, 97] on div "[DATE]" at bounding box center [930, 110] width 436 height 34
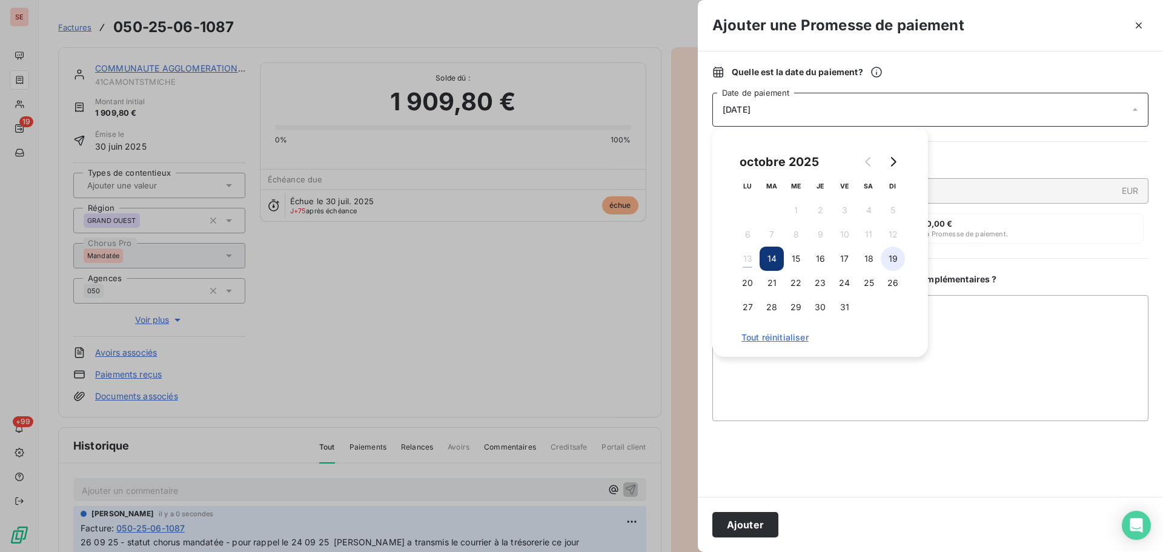
click at [889, 260] on button "19" at bounding box center [892, 258] width 24 height 24
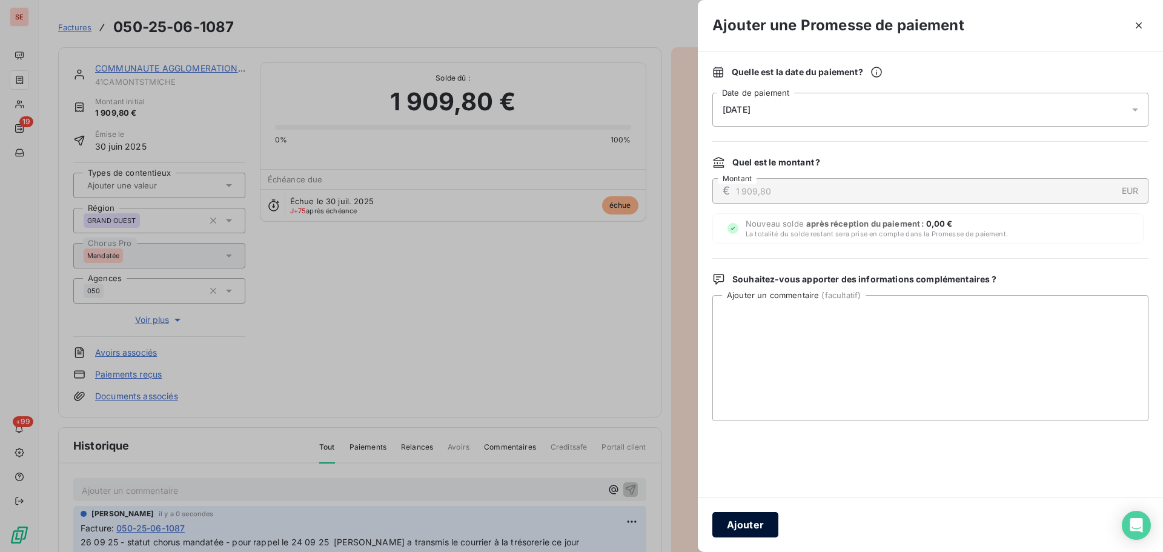
click at [747, 520] on button "Ajouter" at bounding box center [745, 524] width 66 height 25
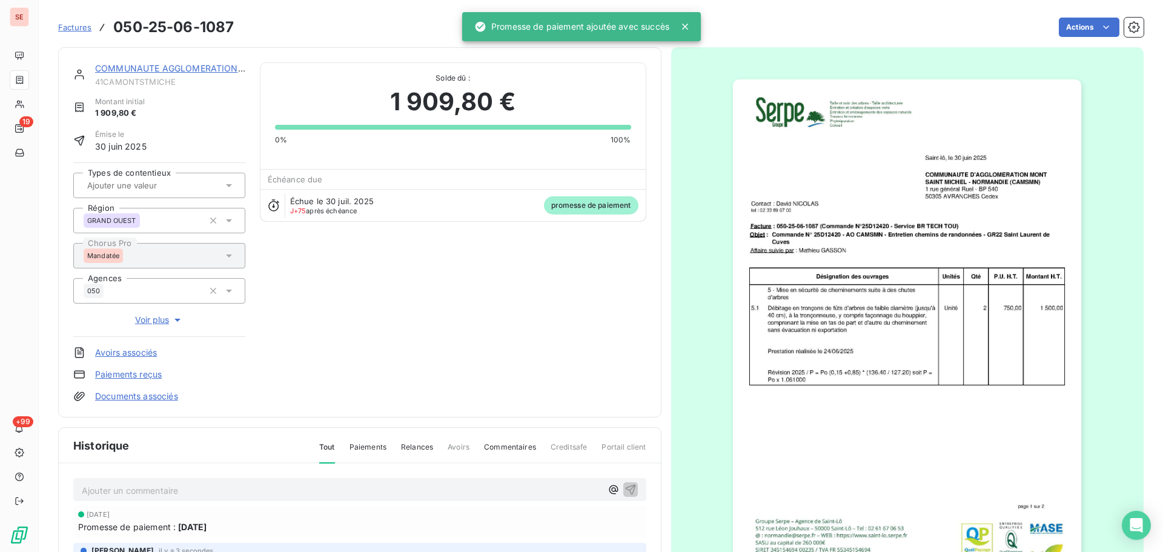
click at [194, 70] on link "COMMUNAUTE AGGLOMERATION [GEOGRAPHIC_DATA]" at bounding box center [211, 68] width 233 height 10
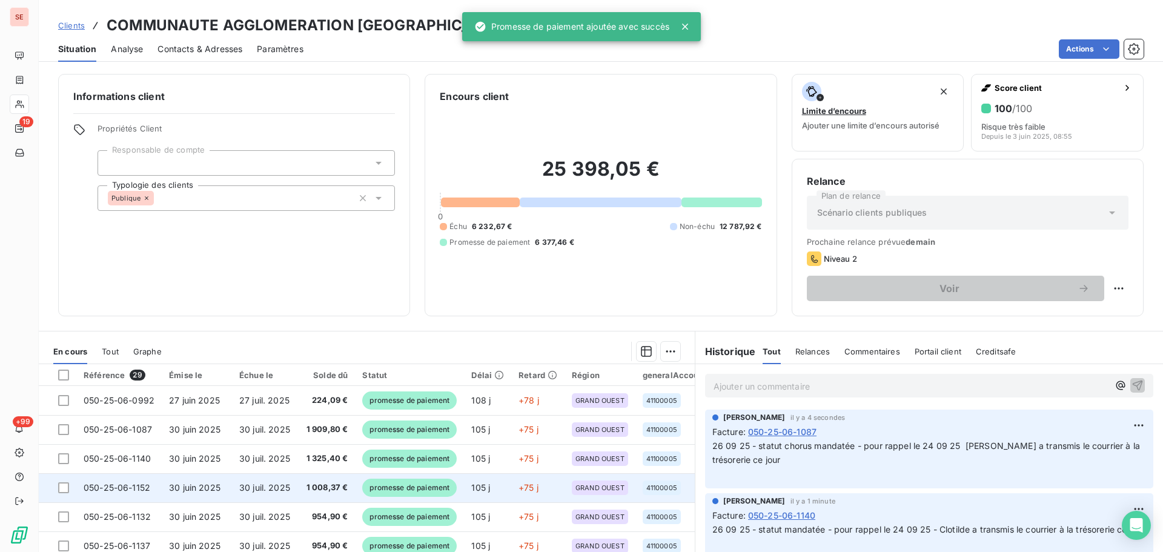
scroll to position [162, 0]
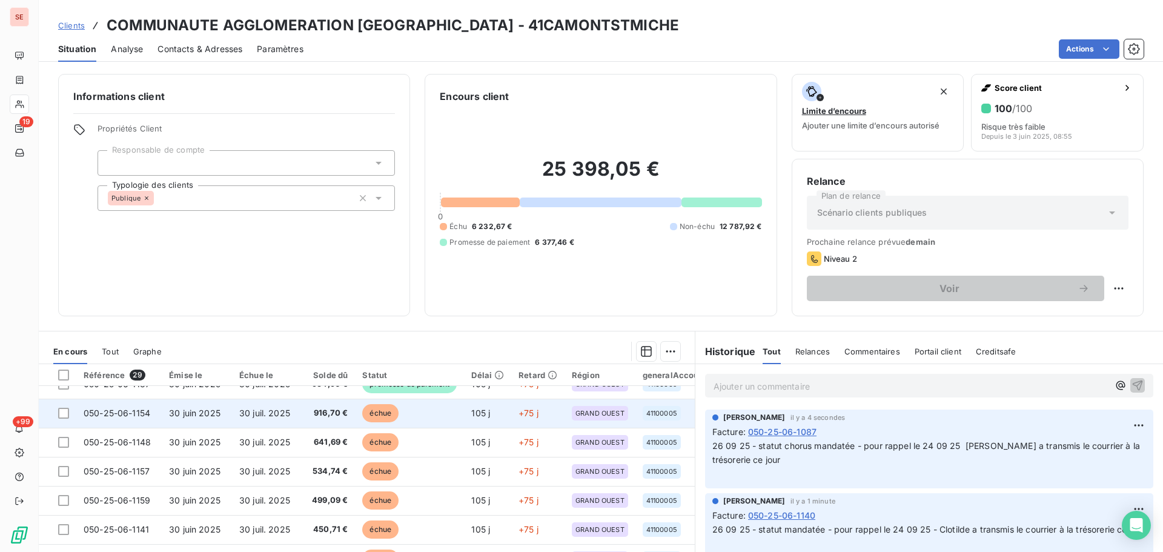
click at [325, 424] on td "916,70 €" at bounding box center [326, 412] width 58 height 29
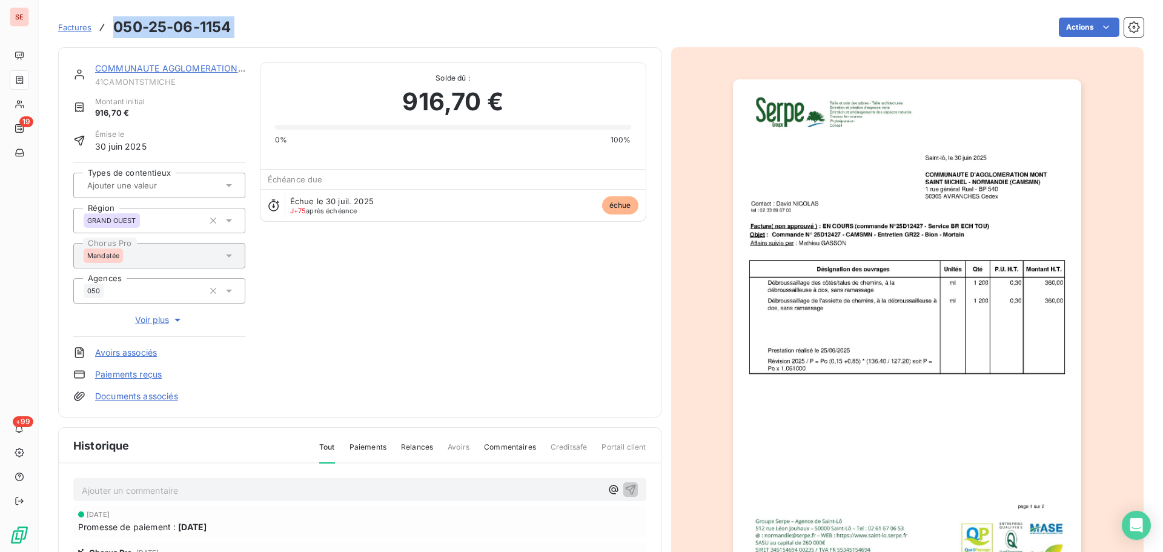
drag, startPoint x: 240, startPoint y: 28, endPoint x: 114, endPoint y: 25, distance: 126.0
click at [114, 25] on div "Factures 050-25-06-1154 Actions" at bounding box center [600, 27] width 1085 height 25
copy section "050-25-06-1154 Actions"
click at [267, 486] on p "Ajouter un commentaire ﻿" at bounding box center [342, 490] width 520 height 15
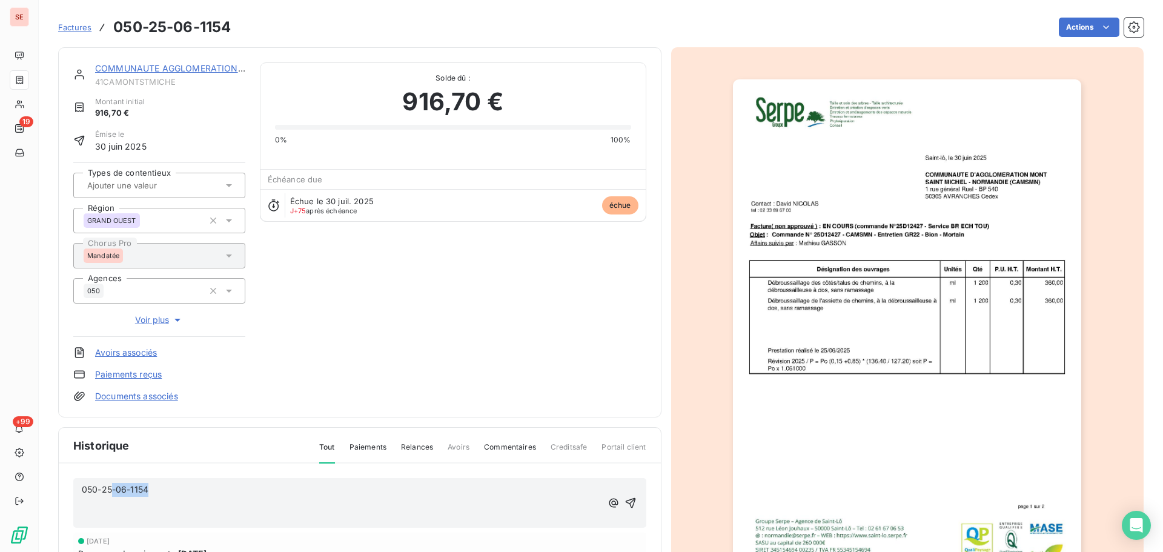
drag, startPoint x: 156, startPoint y: 487, endPoint x: 110, endPoint y: 484, distance: 46.1
click at [110, 485] on p "050-25-06-1154" at bounding box center [342, 490] width 520 height 14
click at [197, 66] on link "COMMUNAUTE AGGLOMERATION [GEOGRAPHIC_DATA]" at bounding box center [211, 68] width 233 height 10
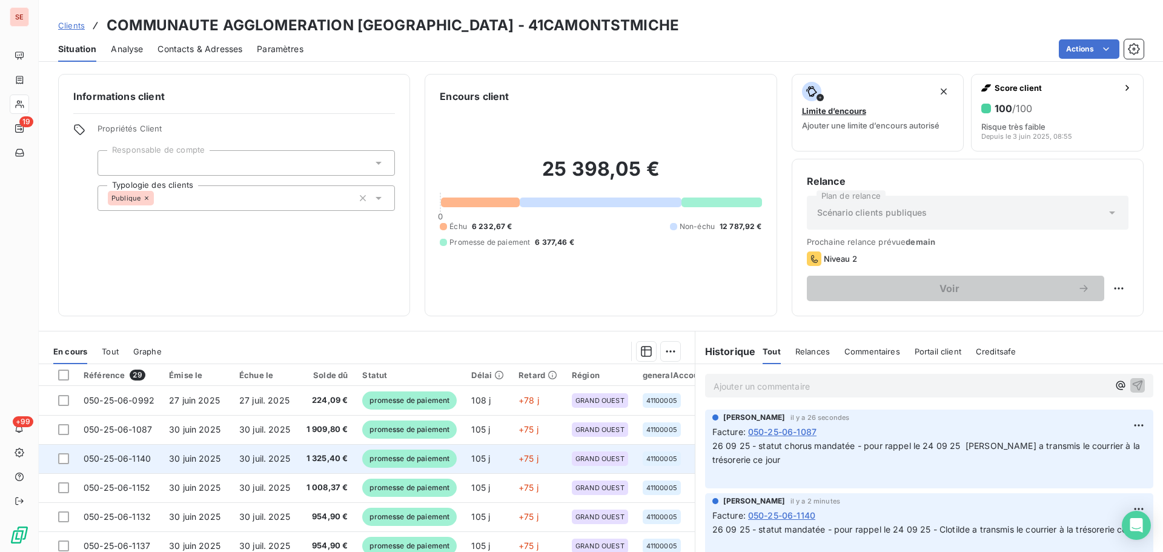
click at [292, 452] on td "30 juil. 2025" at bounding box center [264, 458] width 65 height 29
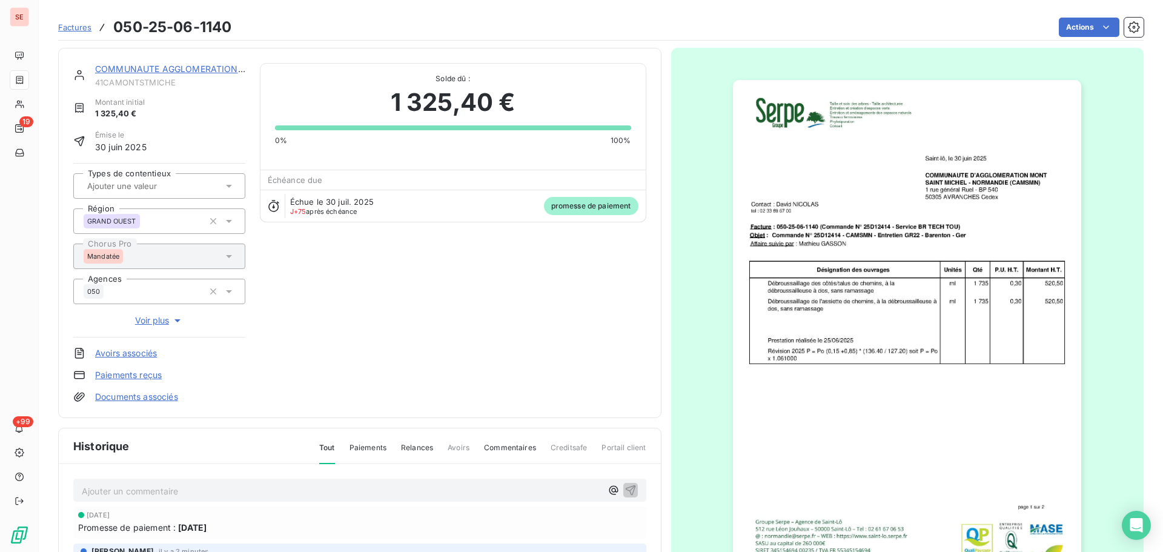
scroll to position [177, 0]
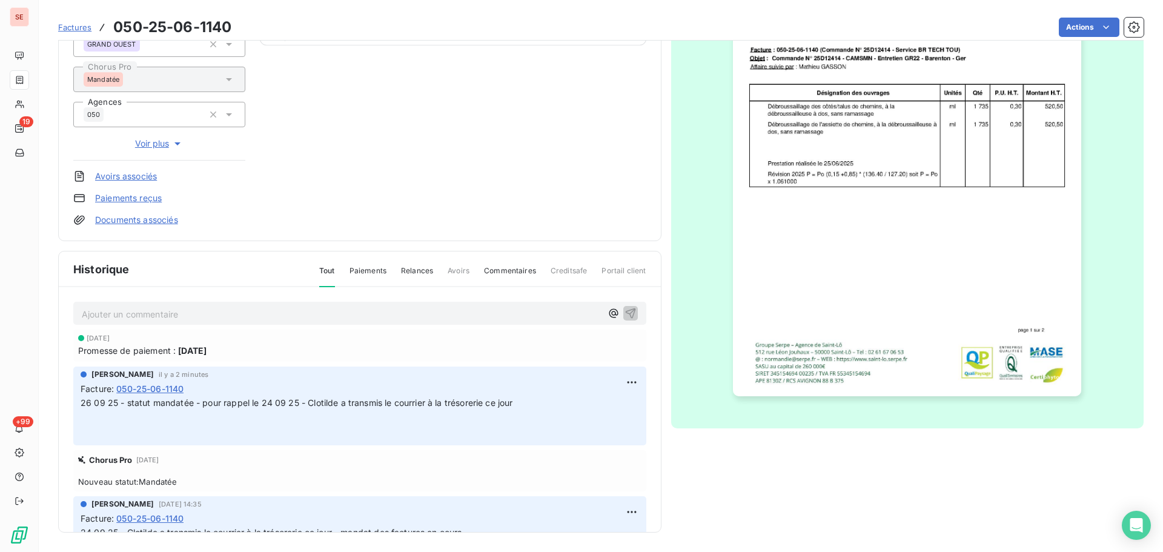
drag, startPoint x: 529, startPoint y: 406, endPoint x: 183, endPoint y: 410, distance: 345.8
click at [69, 400] on div "Ajouter un commentaire ﻿ [DATE] Promesse de paiement : [DATE] [PERSON_NAME] il …" at bounding box center [360, 427] width 602 height 280
copy span "26 09 25 - statut mandatée - pour rappel le 24 09 25 - Clotilde a transmis le c…"
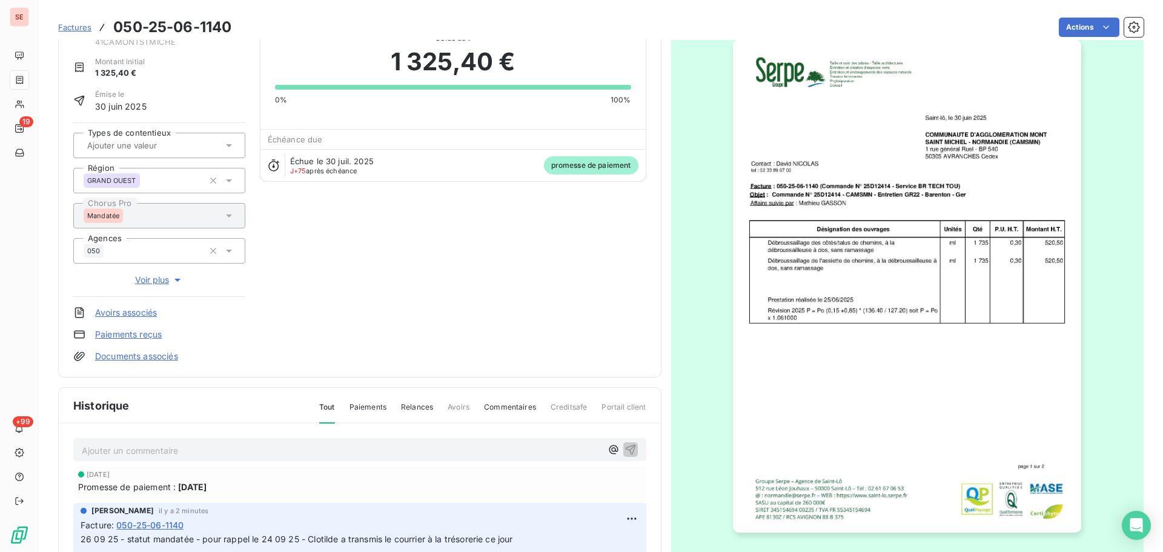
scroll to position [0, 0]
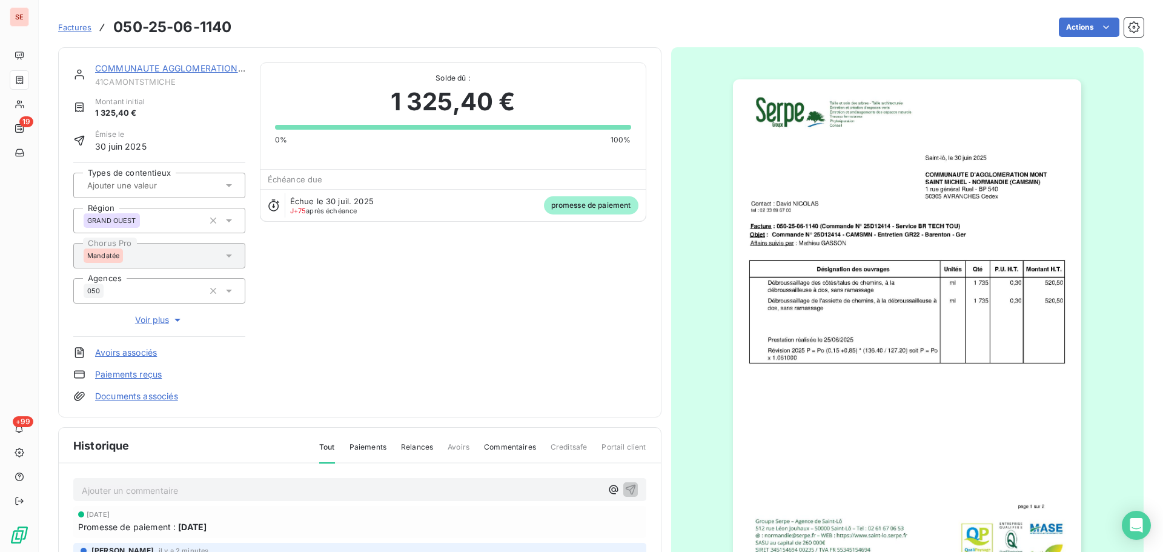
click at [183, 66] on link "COMMUNAUTE AGGLOMERATION [GEOGRAPHIC_DATA]" at bounding box center [211, 68] width 233 height 10
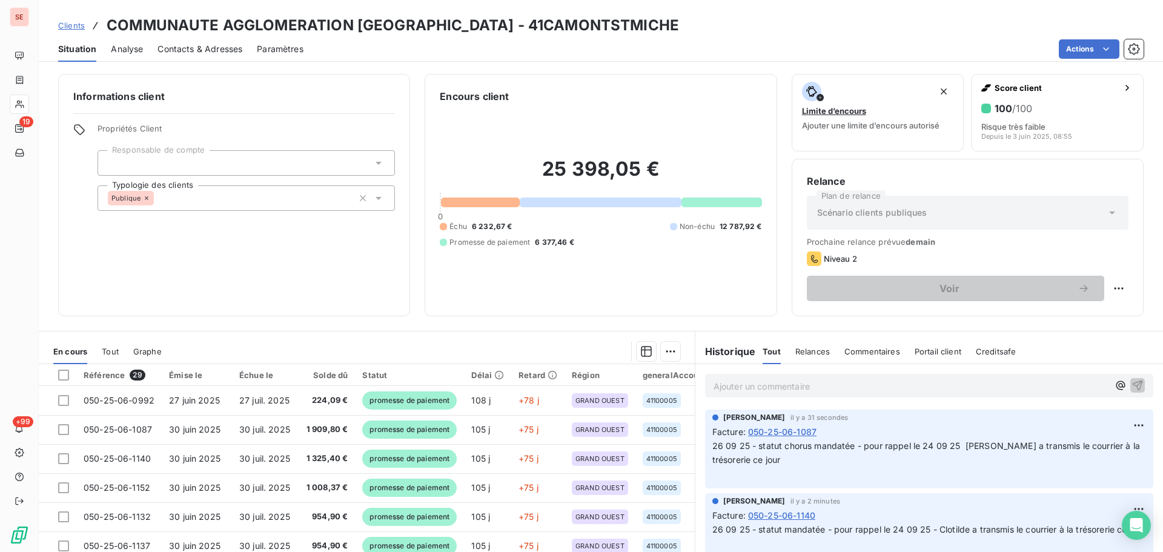
scroll to position [82, 0]
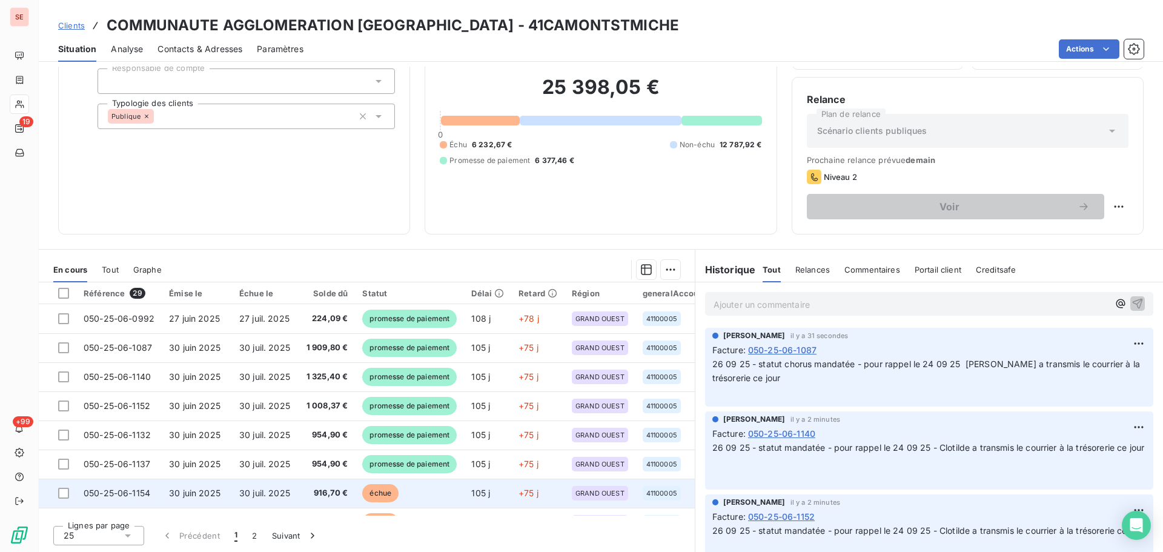
click at [321, 494] on span "916,70 €" at bounding box center [327, 493] width 44 height 12
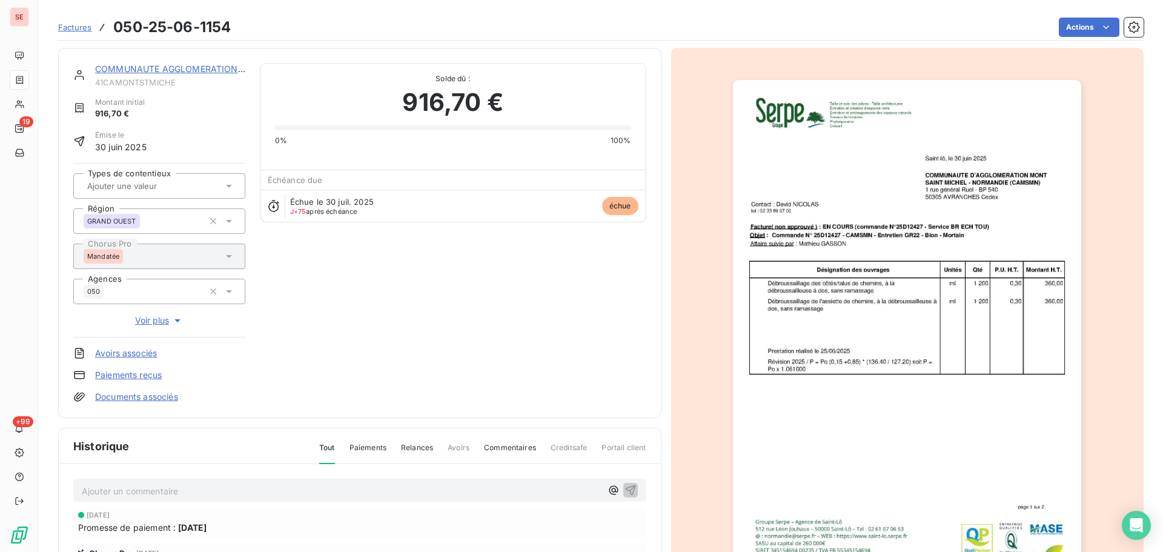
scroll to position [166, 0]
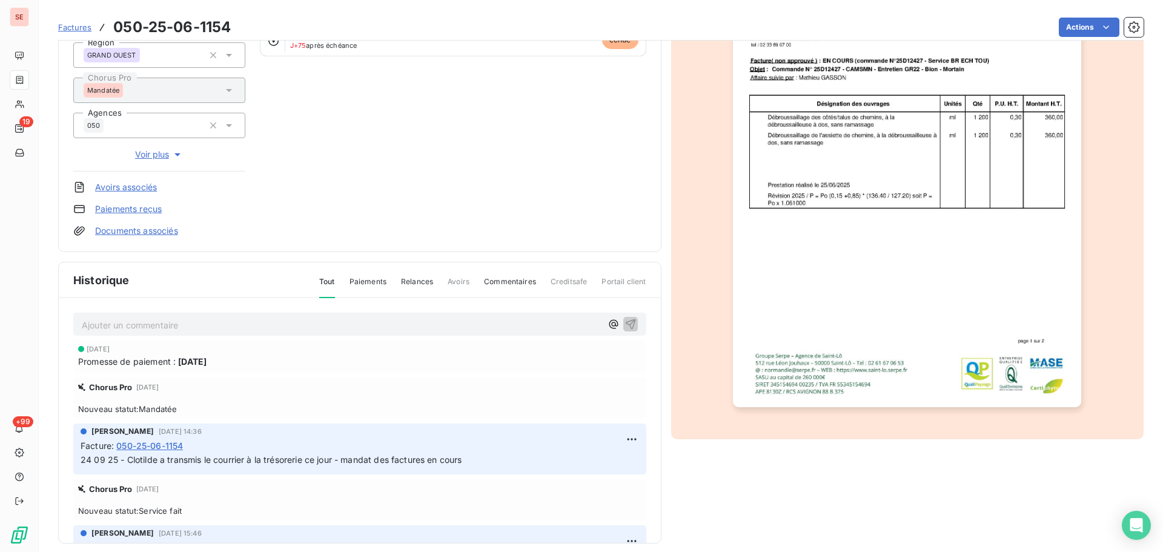
click at [291, 325] on p "Ajouter un commentaire ﻿" at bounding box center [342, 324] width 520 height 15
click at [624, 321] on icon "button" at bounding box center [630, 323] width 12 height 12
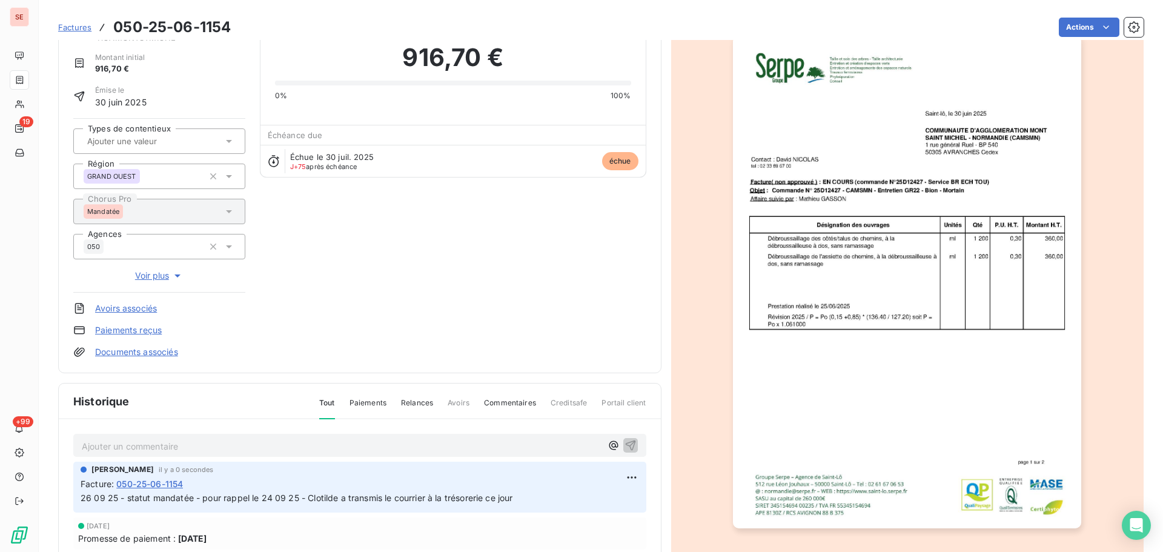
scroll to position [0, 0]
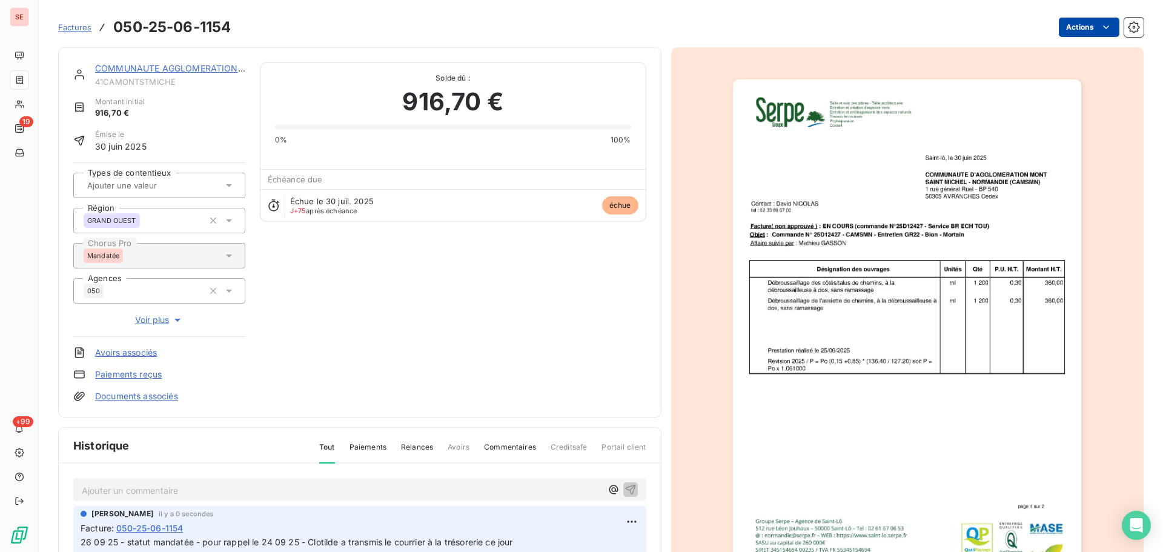
click at [1055, 30] on html "SE 19 +99 Factures 050-25-06-1154 Actions COMMUNAUTE AGGLOMERATION [GEOGRAPHIC_…" at bounding box center [581, 276] width 1163 height 552
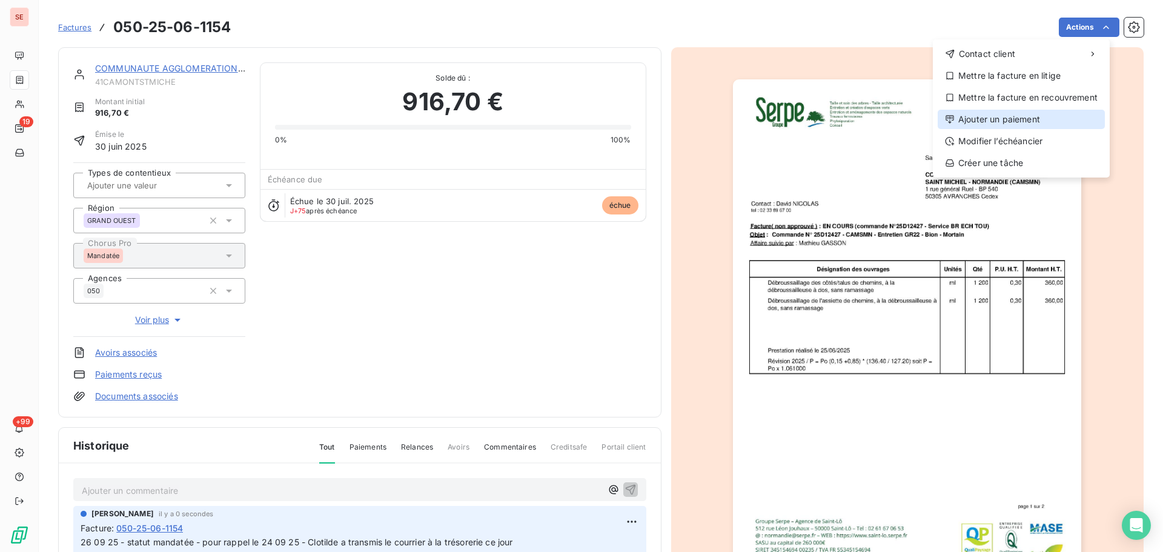
click at [1026, 113] on div "Ajouter un paiement" at bounding box center [1020, 119] width 167 height 19
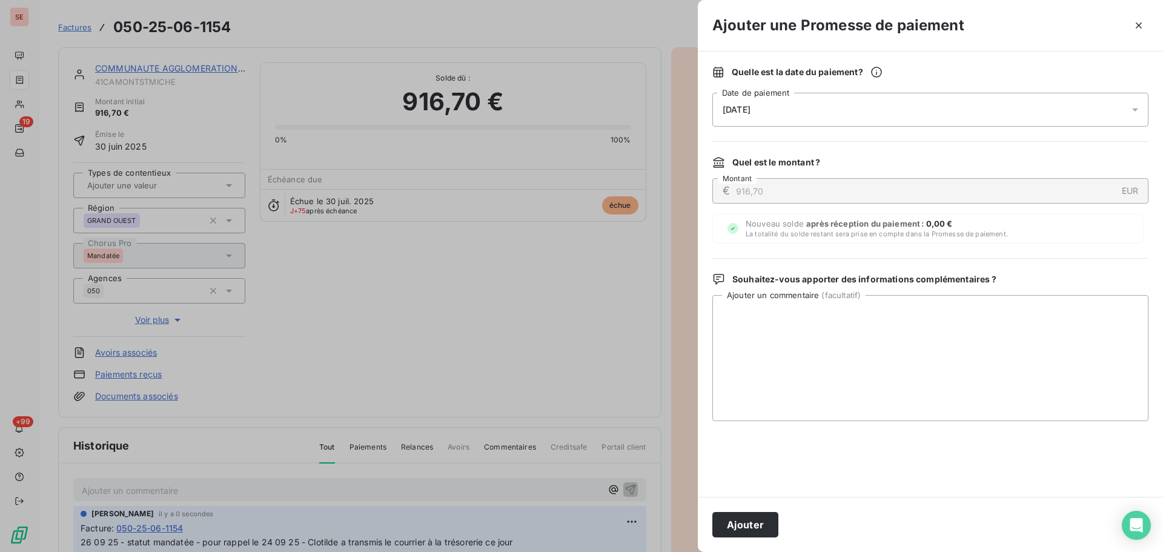
click at [953, 106] on div "[DATE]" at bounding box center [930, 110] width 436 height 34
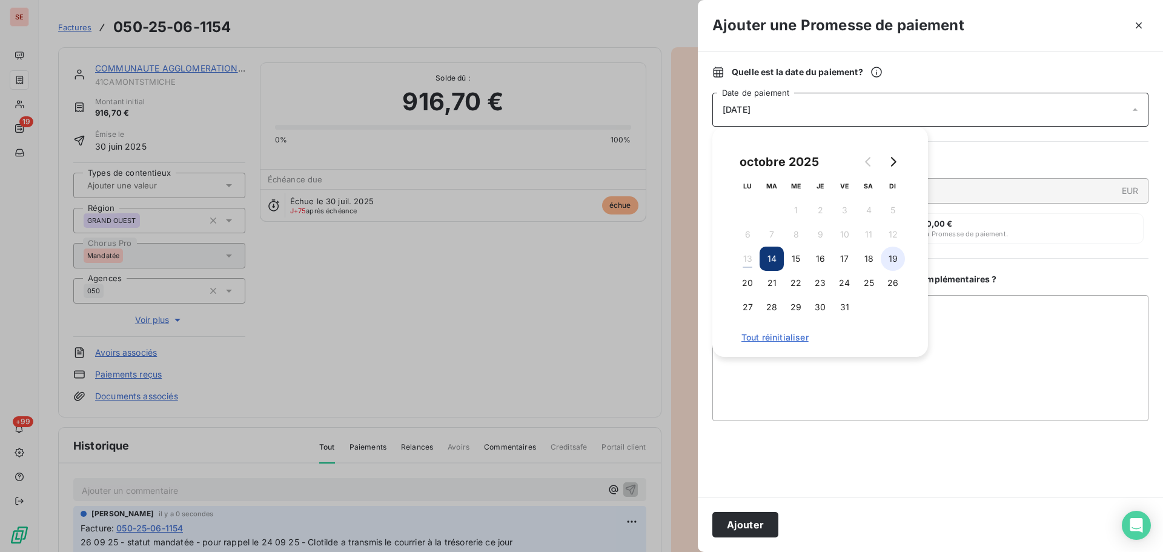
click at [884, 262] on button "19" at bounding box center [892, 258] width 24 height 24
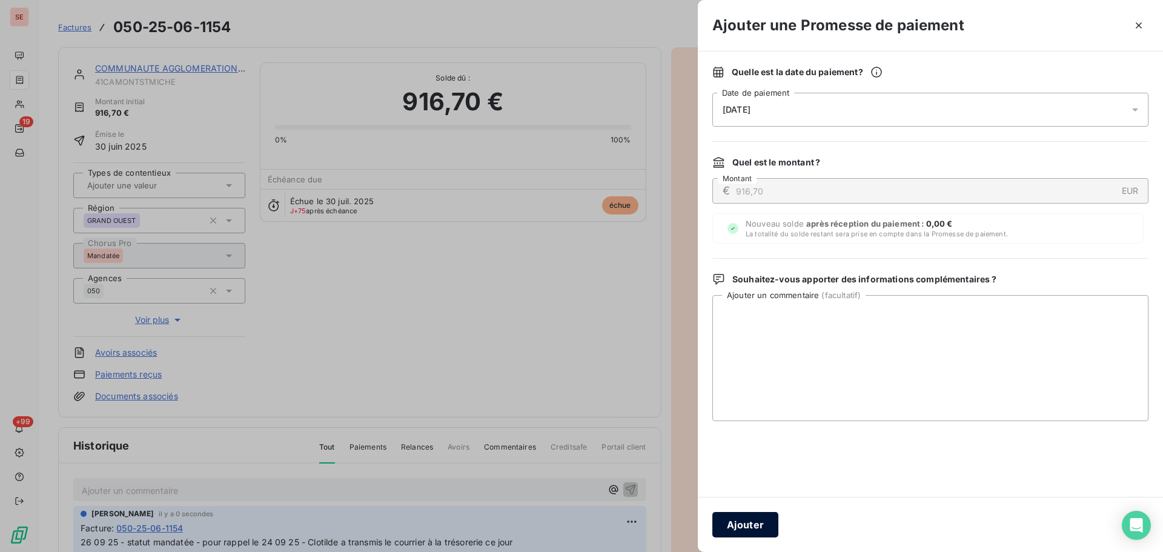
click at [726, 523] on button "Ajouter" at bounding box center [745, 524] width 66 height 25
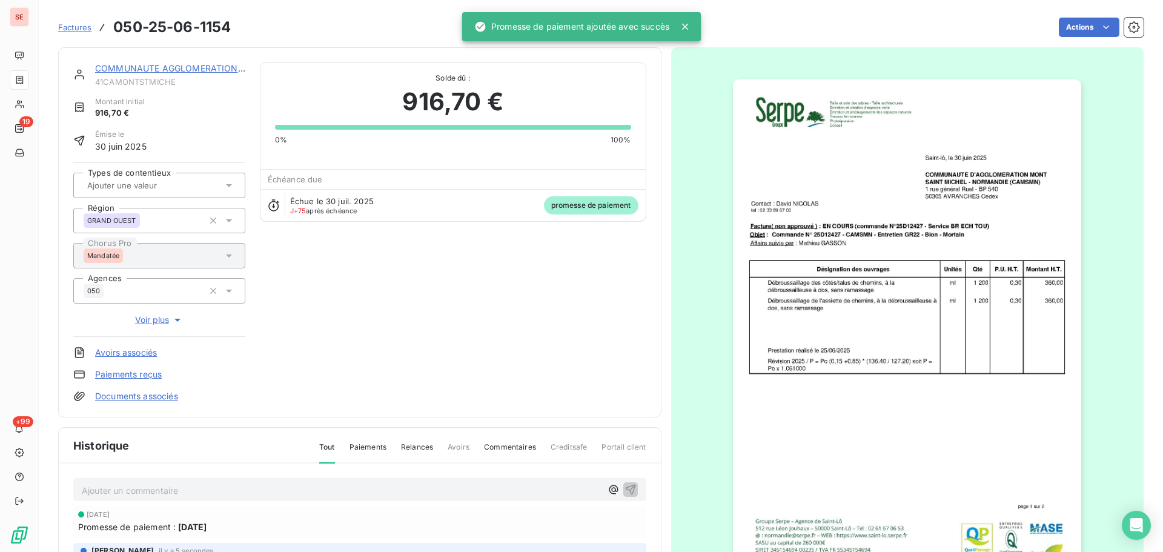
click at [168, 69] on link "COMMUNAUTE AGGLOMERATION [GEOGRAPHIC_DATA]" at bounding box center [211, 68] width 233 height 10
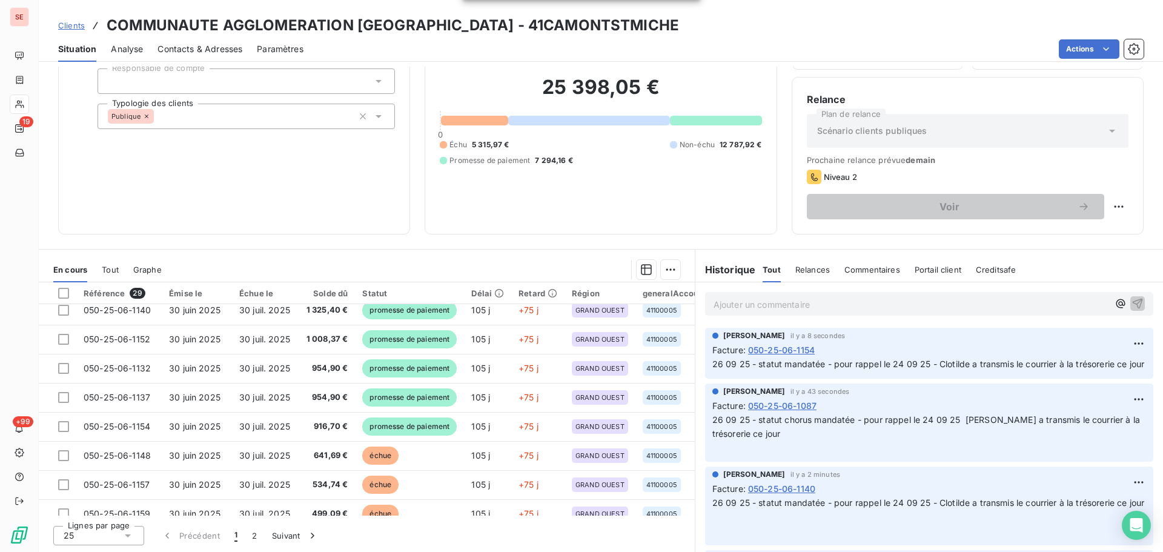
scroll to position [162, 0]
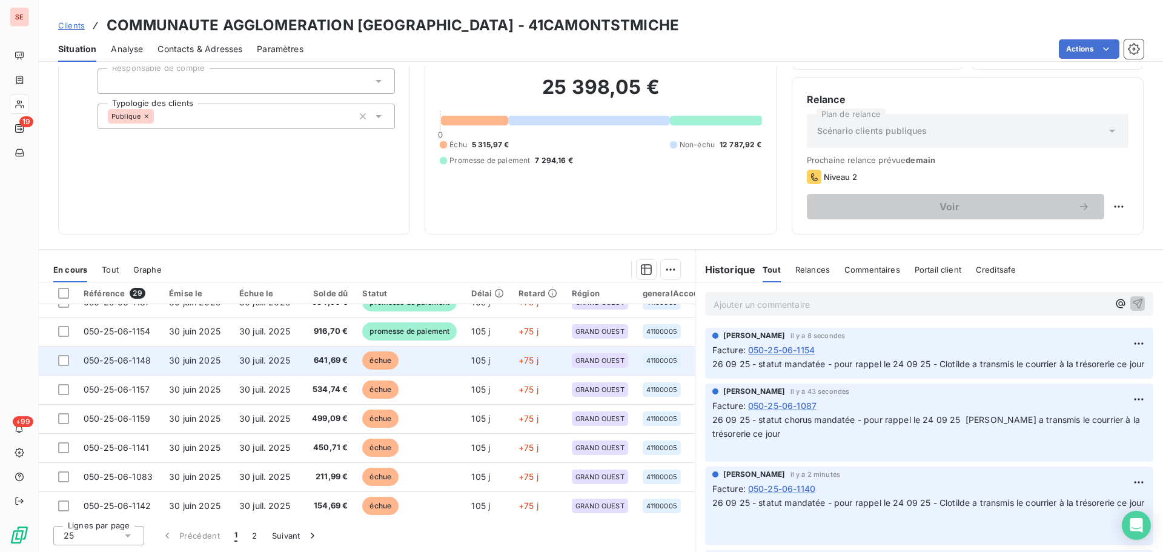
click at [312, 362] on span "641,69 €" at bounding box center [327, 360] width 44 height 12
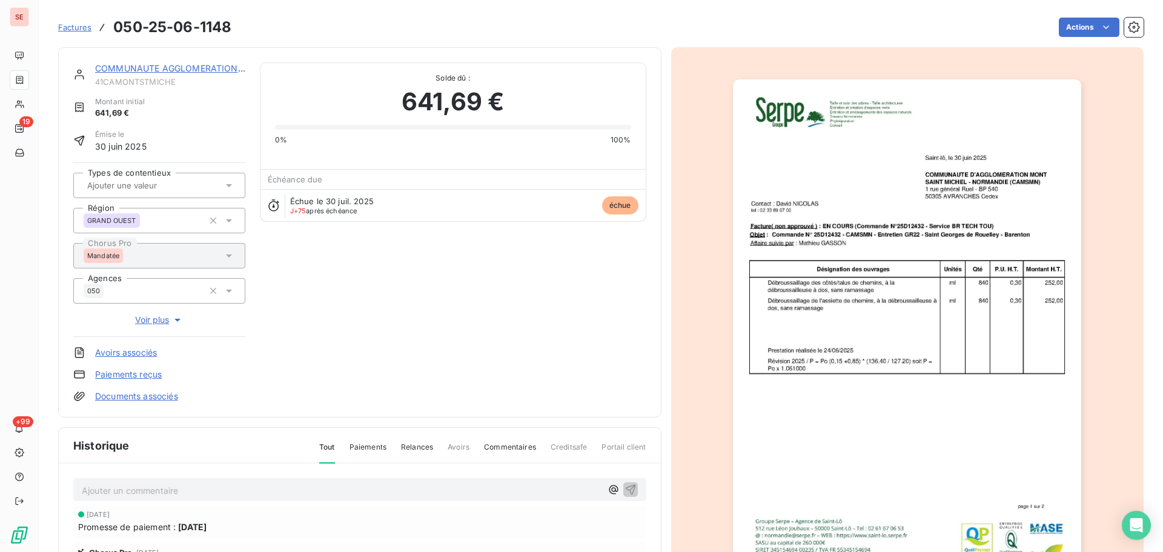
click at [331, 494] on p "Ajouter un commentaire ﻿" at bounding box center [342, 490] width 520 height 15
click at [625, 485] on icon "button" at bounding box center [630, 489] width 10 height 10
click at [1108, 30] on html "SE 19 +99 Factures 050-25-06-1148 Actions COMMUNAUTE AGGLOMERATION [GEOGRAPHIC_…" at bounding box center [581, 276] width 1163 height 552
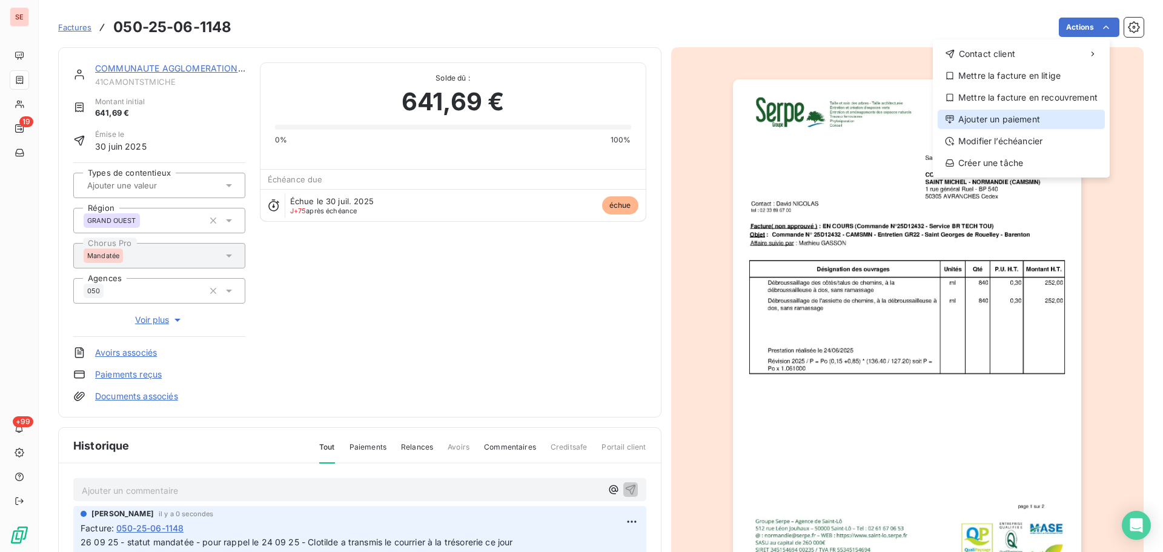
click at [1037, 116] on div "Ajouter un paiement" at bounding box center [1020, 119] width 167 height 19
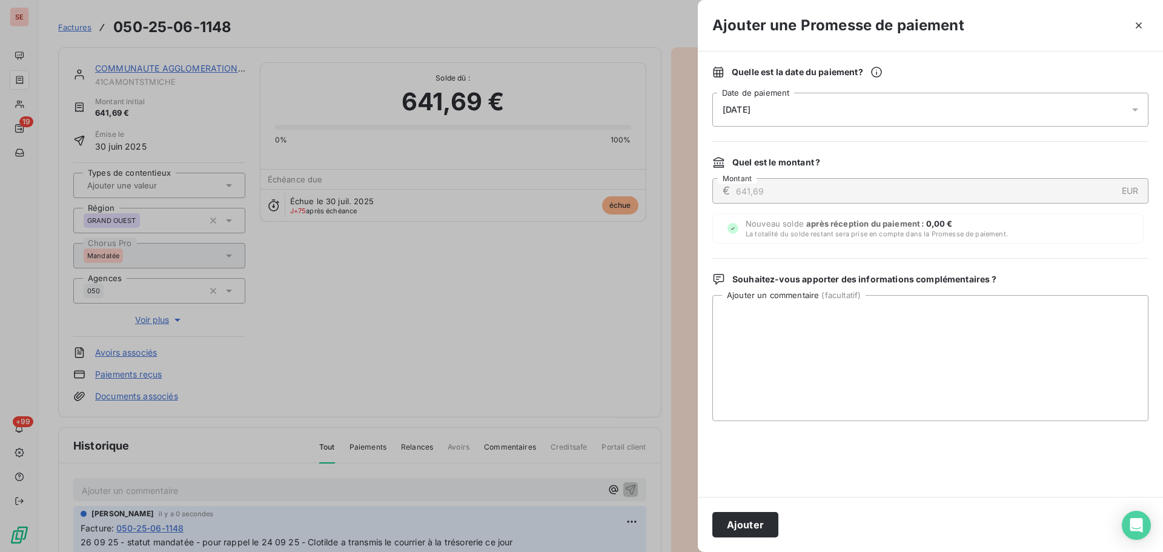
click at [932, 107] on div "[DATE]" at bounding box center [930, 110] width 436 height 34
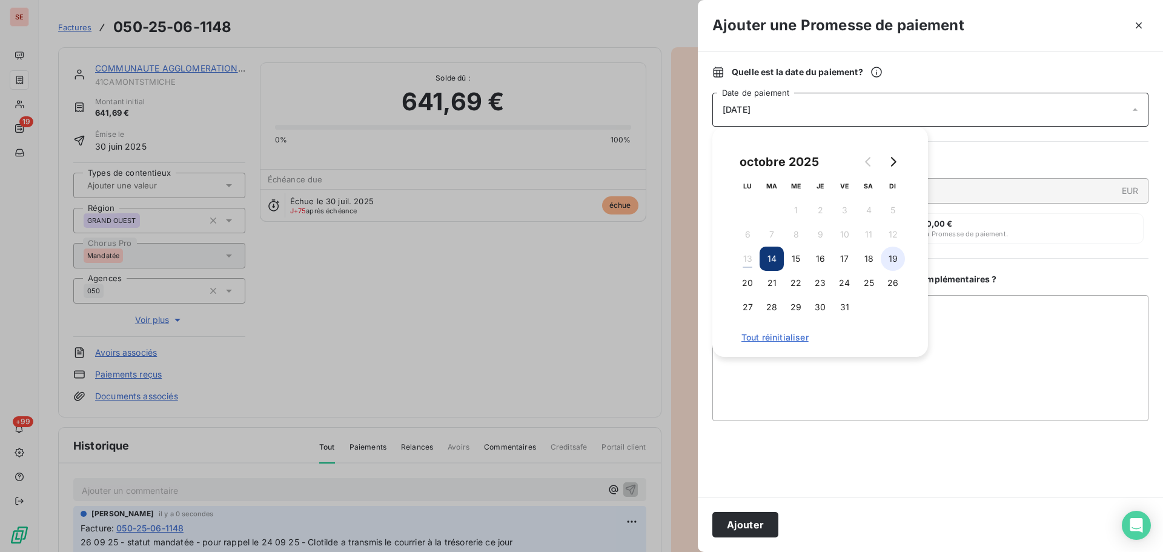
click at [885, 265] on button "19" at bounding box center [892, 258] width 24 height 24
click at [758, 522] on button "Ajouter" at bounding box center [745, 524] width 66 height 25
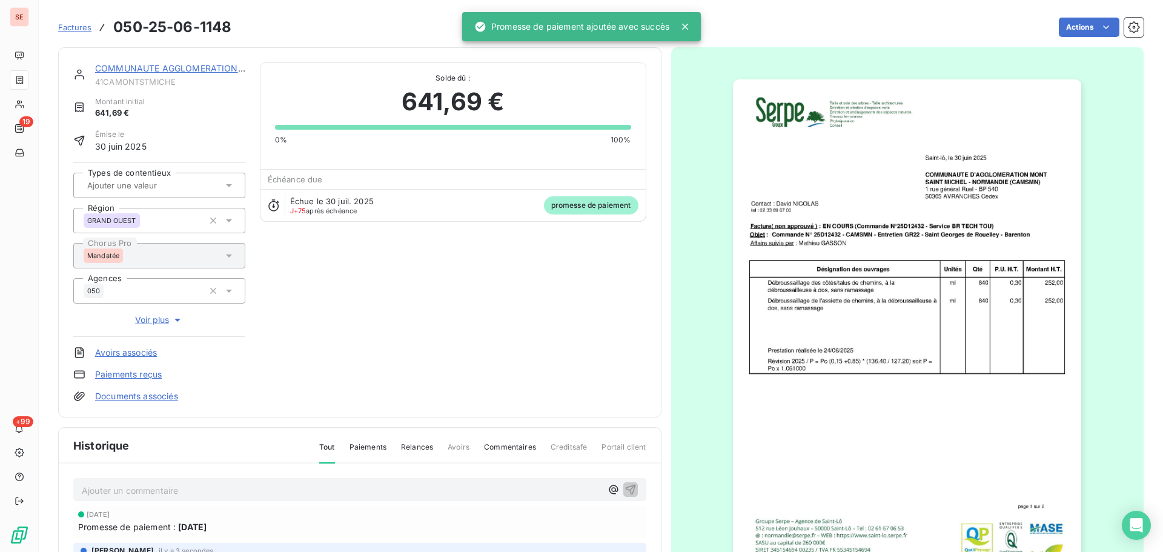
click at [153, 67] on link "COMMUNAUTE AGGLOMERATION [GEOGRAPHIC_DATA]" at bounding box center [211, 68] width 233 height 10
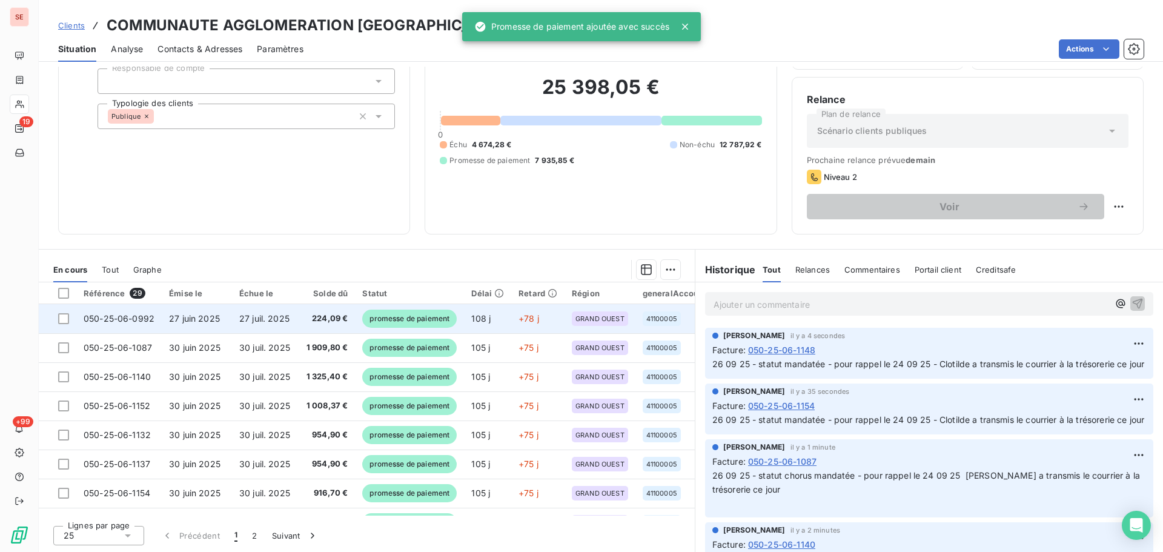
scroll to position [162, 0]
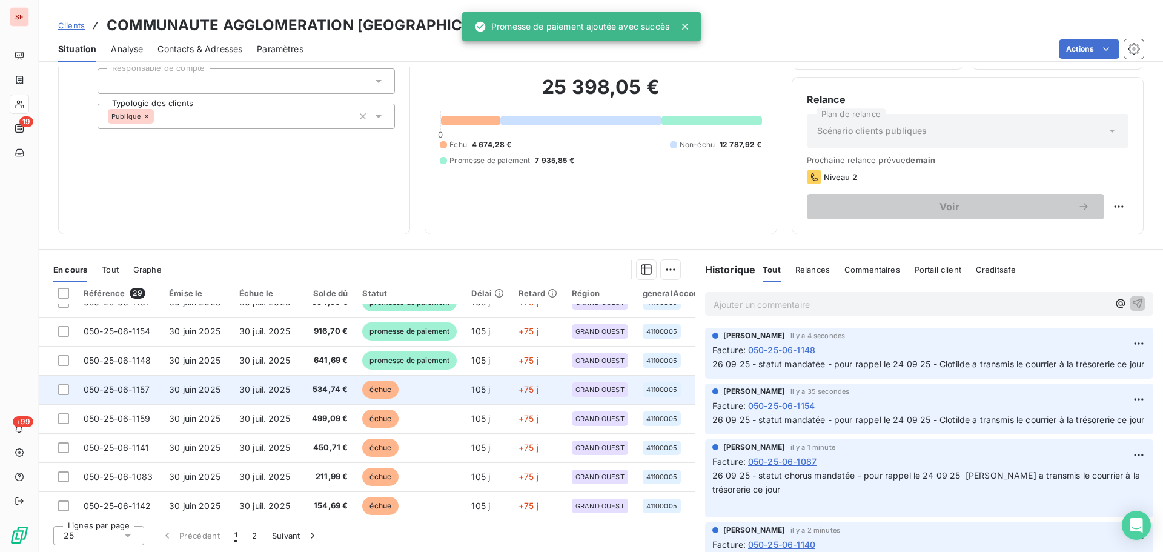
click at [310, 395] on td "534,74 €" at bounding box center [326, 389] width 58 height 29
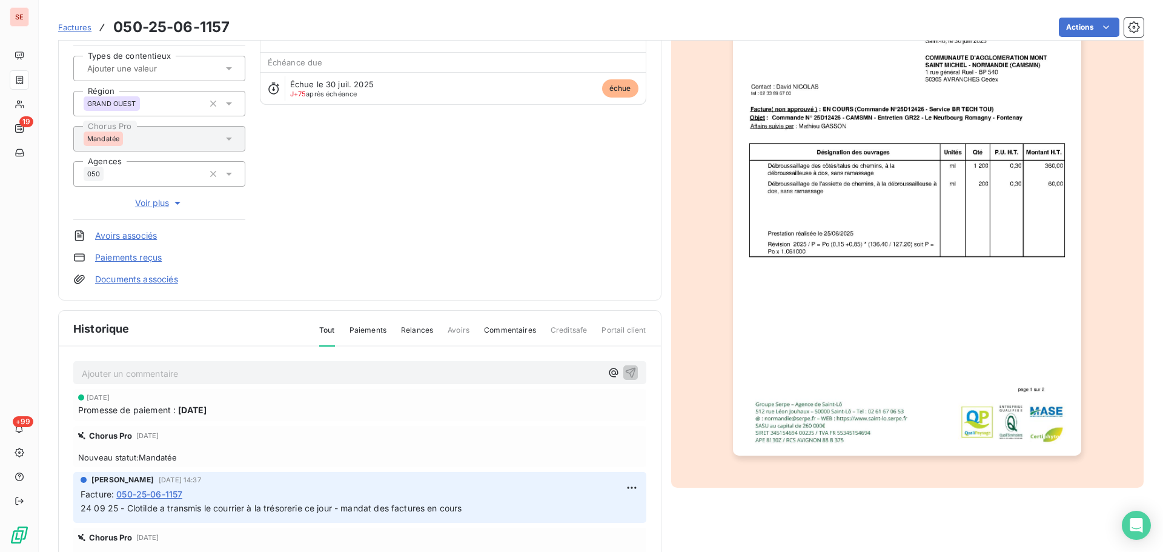
scroll to position [162, 0]
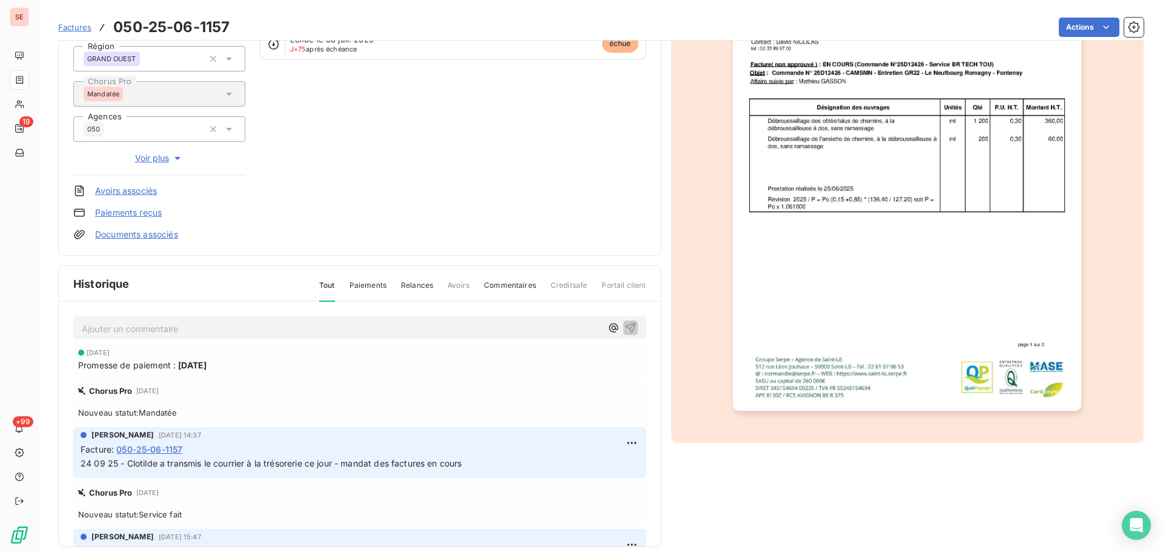
click at [348, 325] on p "Ajouter un commentaire ﻿" at bounding box center [342, 328] width 520 height 15
click at [624, 327] on icon "button" at bounding box center [630, 327] width 12 height 12
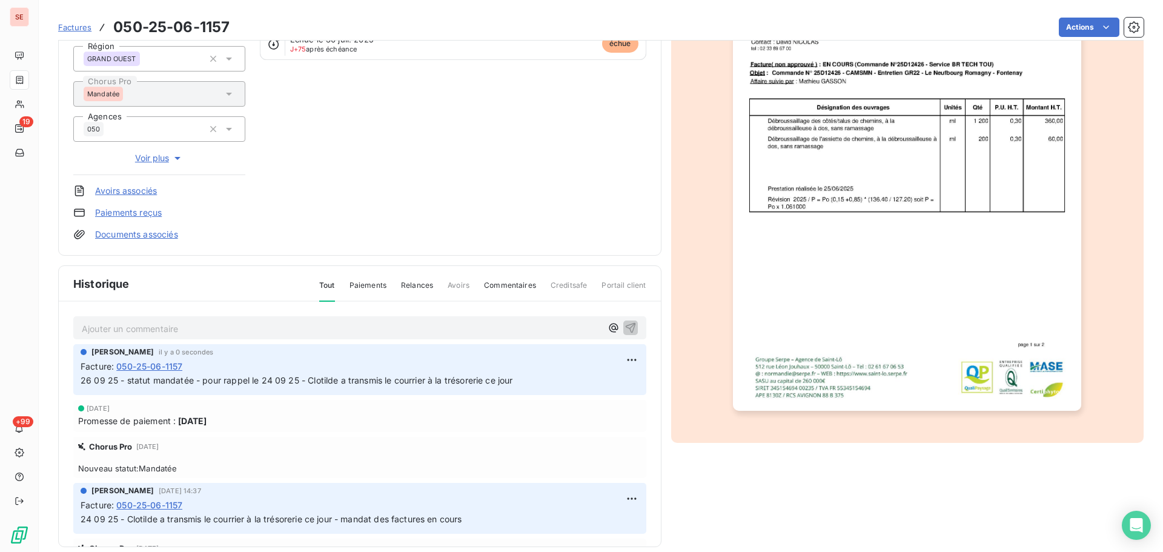
click at [1045, 27] on div "Actions" at bounding box center [693, 27] width 899 height 19
click at [1074, 33] on html "SE 19 +99 Factures 050-25-06-1157 Actions COMMUNAUTE AGGLOMERATION [GEOGRAPHIC_…" at bounding box center [581, 276] width 1163 height 552
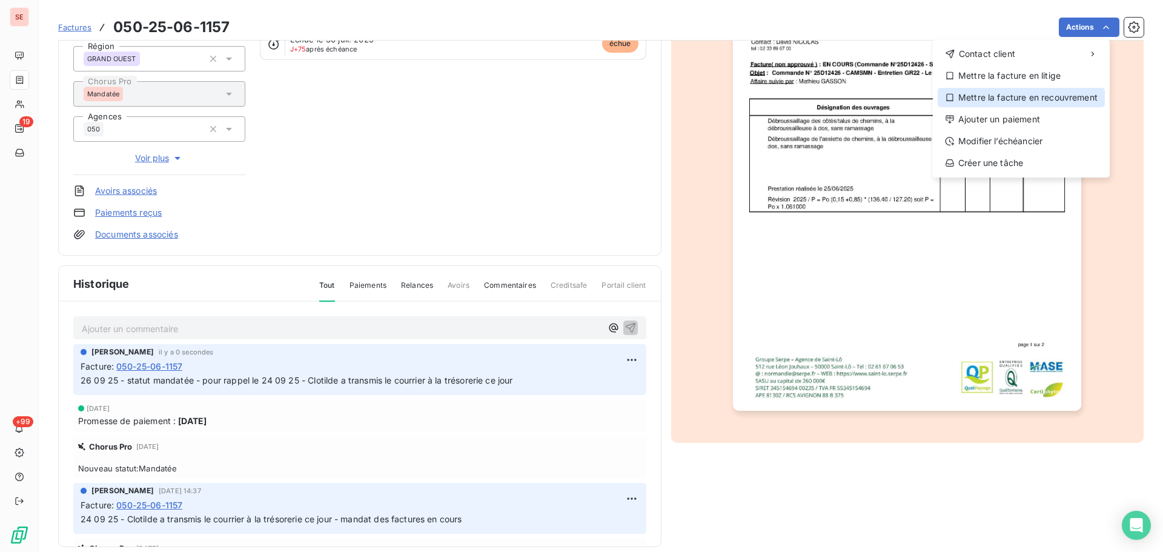
click at [1044, 106] on div "Mettre la facture en recouvrement" at bounding box center [1020, 97] width 167 height 19
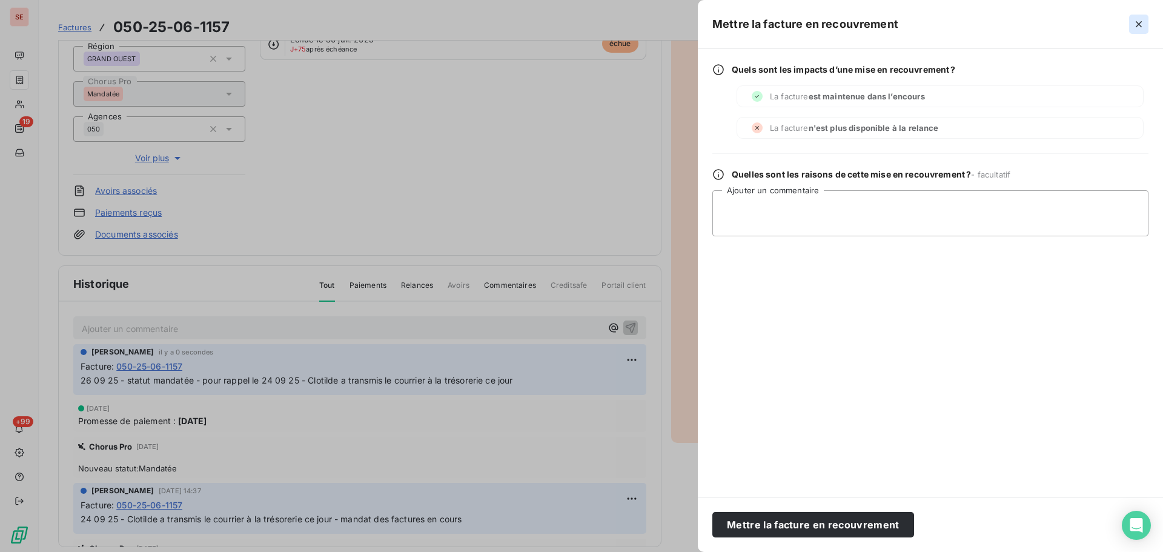
click at [1141, 20] on icon "button" at bounding box center [1138, 24] width 12 height 12
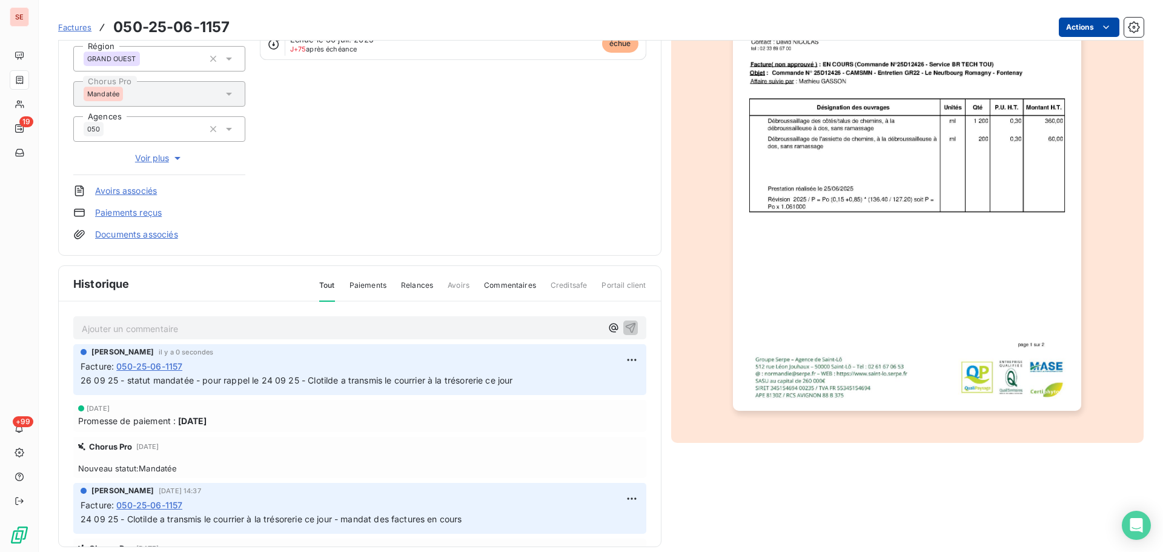
click at [1074, 25] on html "SE 19 +99 Factures 050-25-06-1157 Actions COMMUNAUTE AGGLOMERATION [GEOGRAPHIC_…" at bounding box center [581, 276] width 1163 height 552
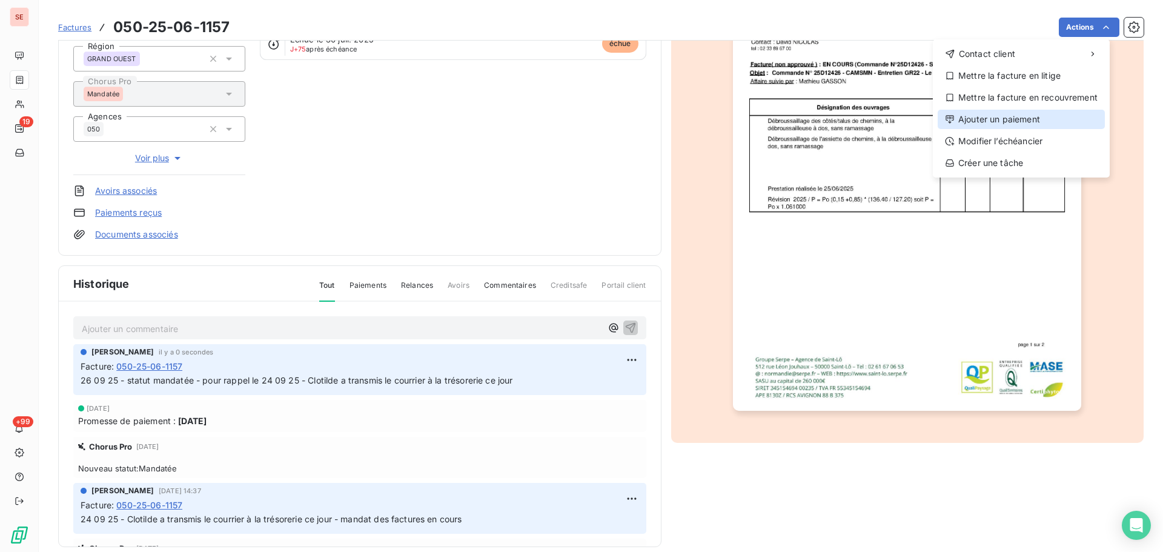
click at [1042, 121] on div "Ajouter un paiement" at bounding box center [1020, 119] width 167 height 19
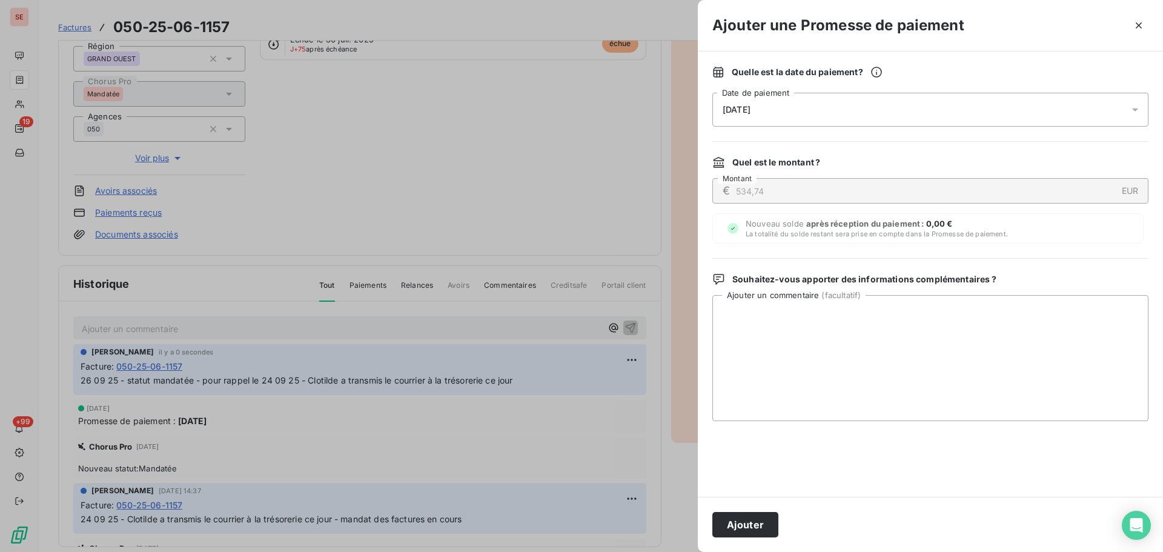
click at [929, 109] on div "[DATE]" at bounding box center [930, 110] width 436 height 34
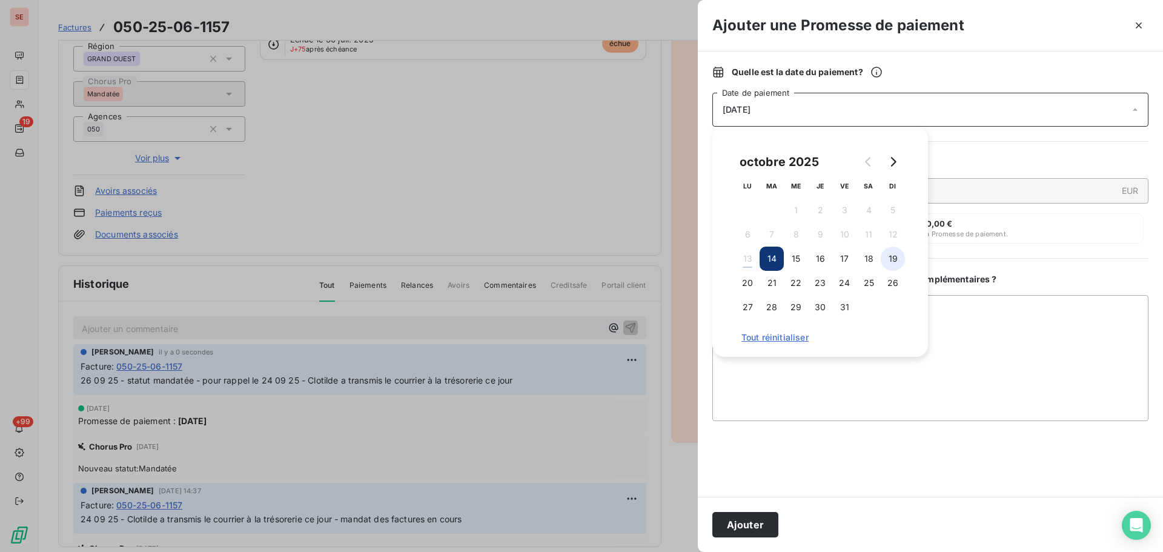
click at [896, 259] on button "19" at bounding box center [892, 258] width 24 height 24
click at [752, 531] on button "Ajouter" at bounding box center [745, 524] width 66 height 25
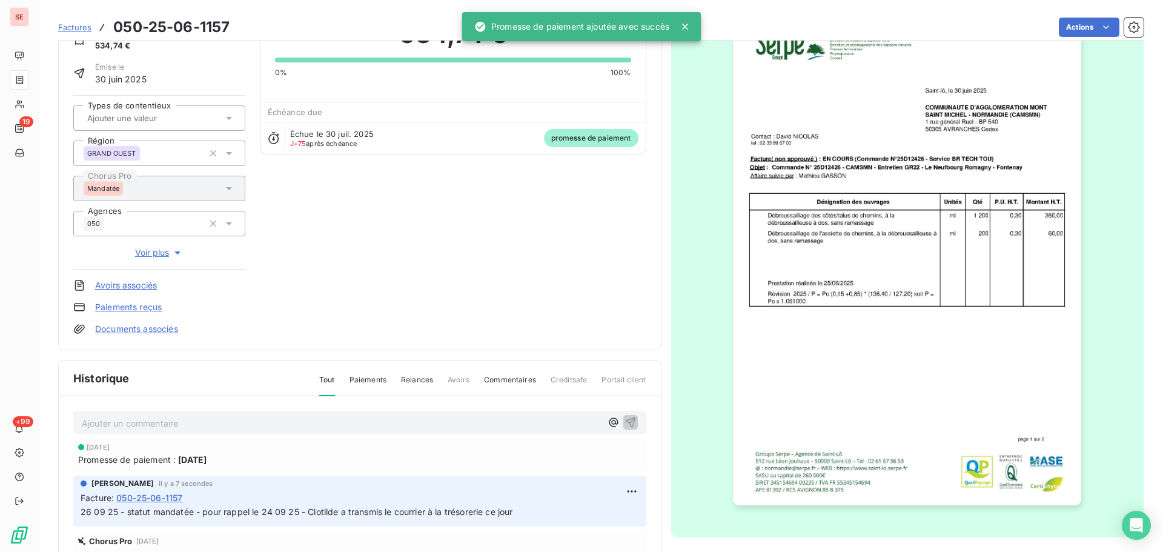
scroll to position [0, 0]
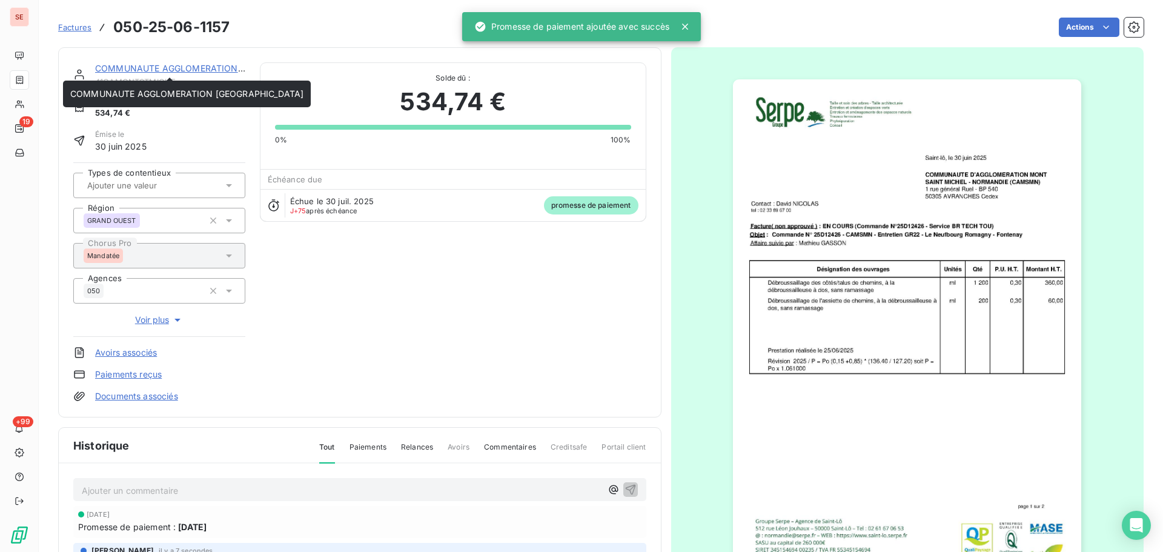
click at [178, 68] on link "COMMUNAUTE AGGLOMERATION [GEOGRAPHIC_DATA]" at bounding box center [211, 68] width 233 height 10
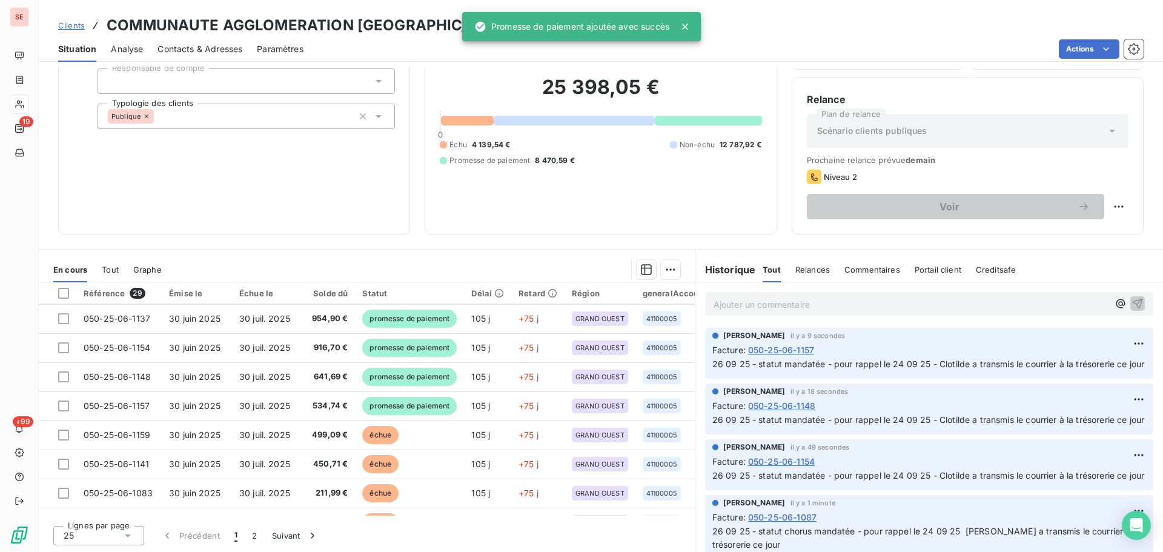
scroll to position [162, 0]
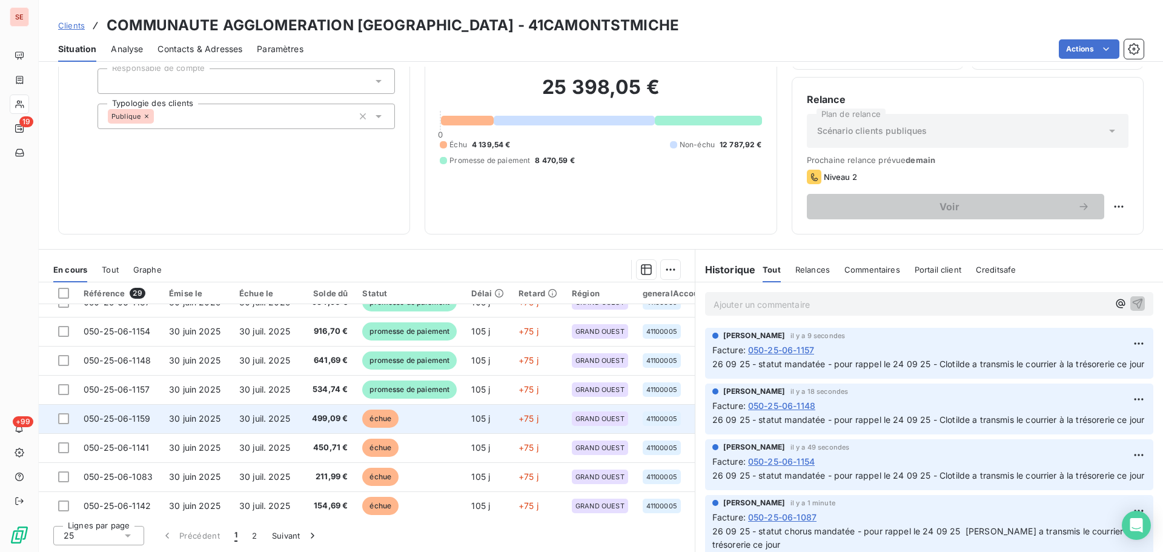
click at [342, 418] on span "499,09 €" at bounding box center [327, 418] width 44 height 12
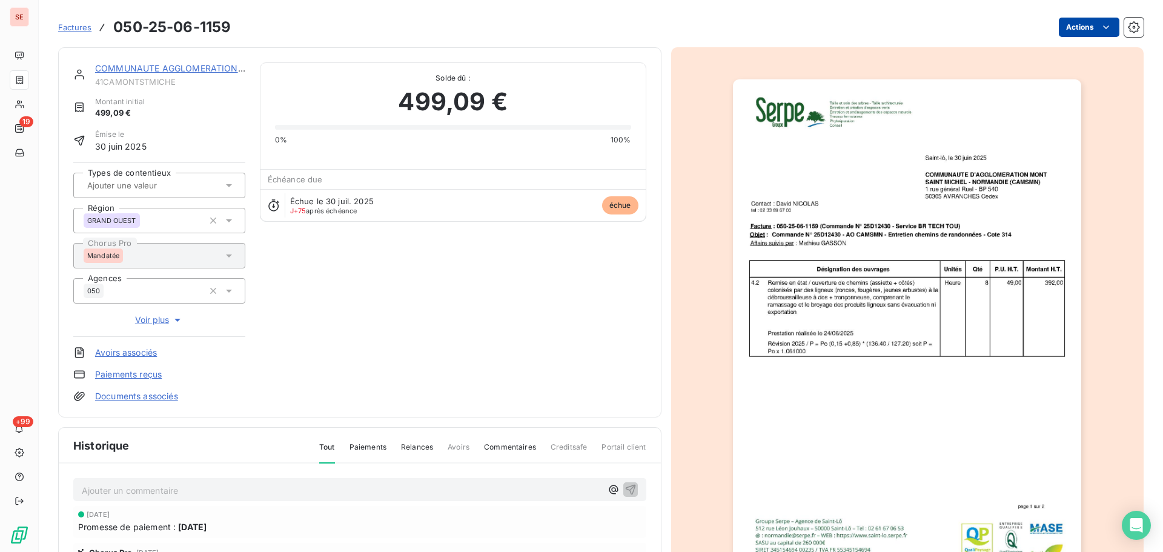
click at [1086, 29] on html "SE 19 +99 Factures 050-25-06-1159 Actions COMMUNAUTE AGGLOMERATION [GEOGRAPHIC_…" at bounding box center [581, 276] width 1163 height 552
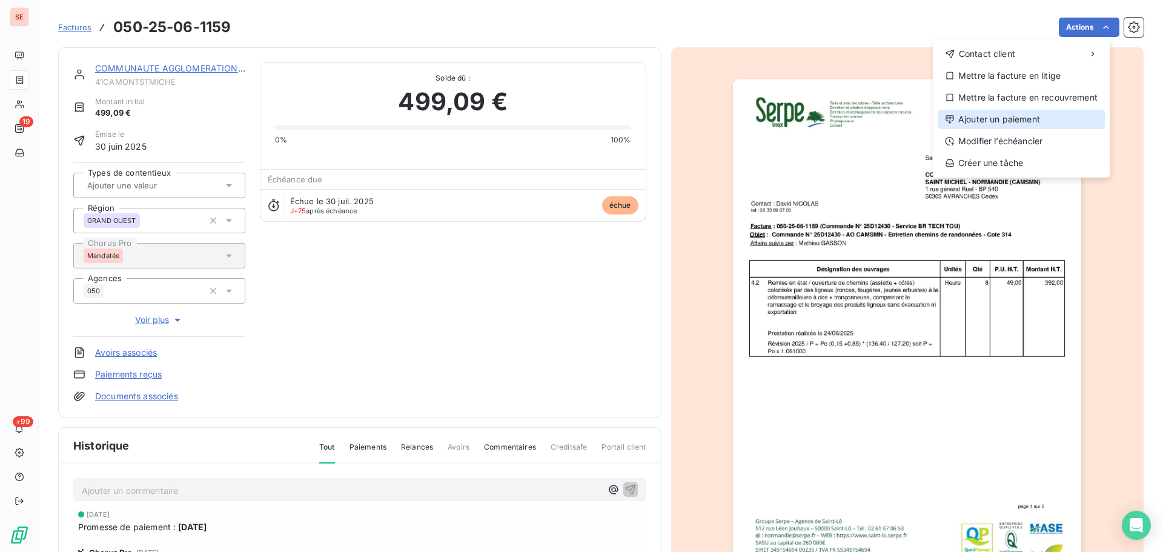
click at [1054, 121] on div "Ajouter un paiement" at bounding box center [1020, 119] width 167 height 19
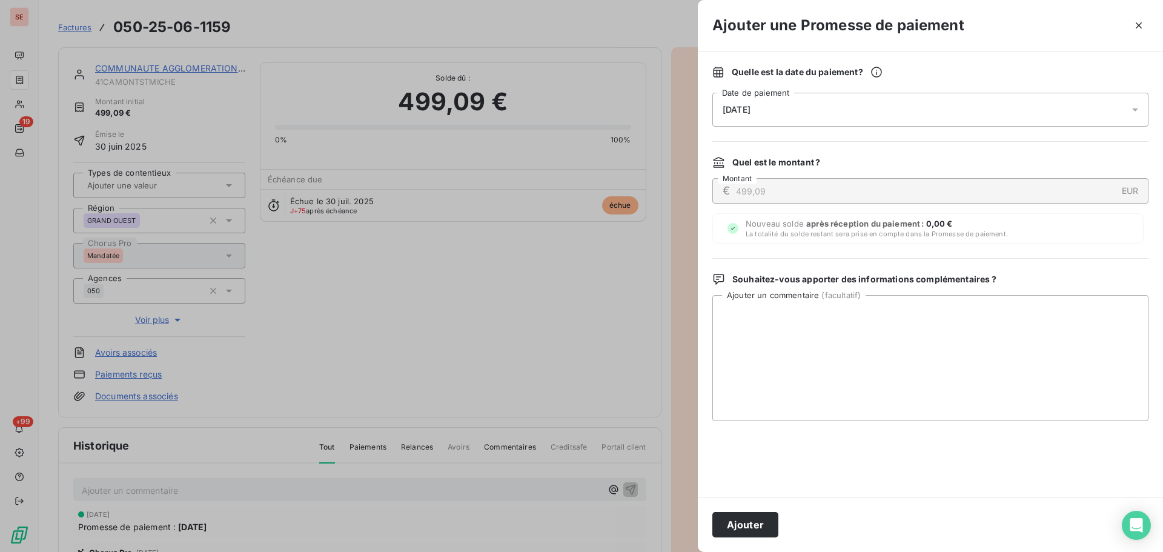
click at [960, 102] on div "[DATE]" at bounding box center [930, 110] width 436 height 34
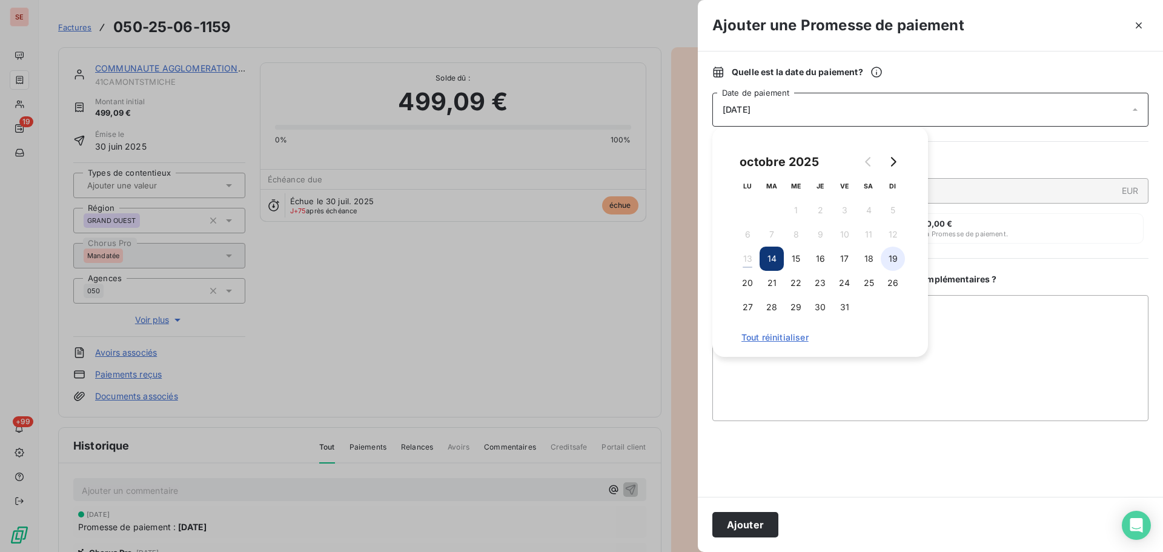
click at [883, 262] on button "19" at bounding box center [892, 258] width 24 height 24
click at [754, 523] on button "Ajouter" at bounding box center [745, 524] width 66 height 25
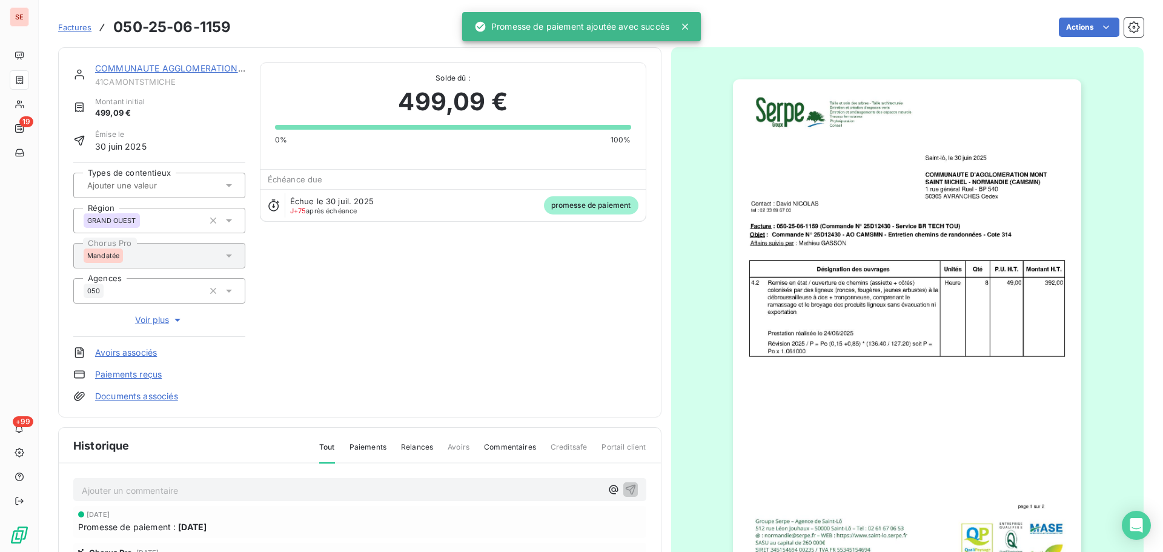
click at [166, 70] on link "COMMUNAUTE AGGLOMERATION [GEOGRAPHIC_DATA]" at bounding box center [211, 68] width 233 height 10
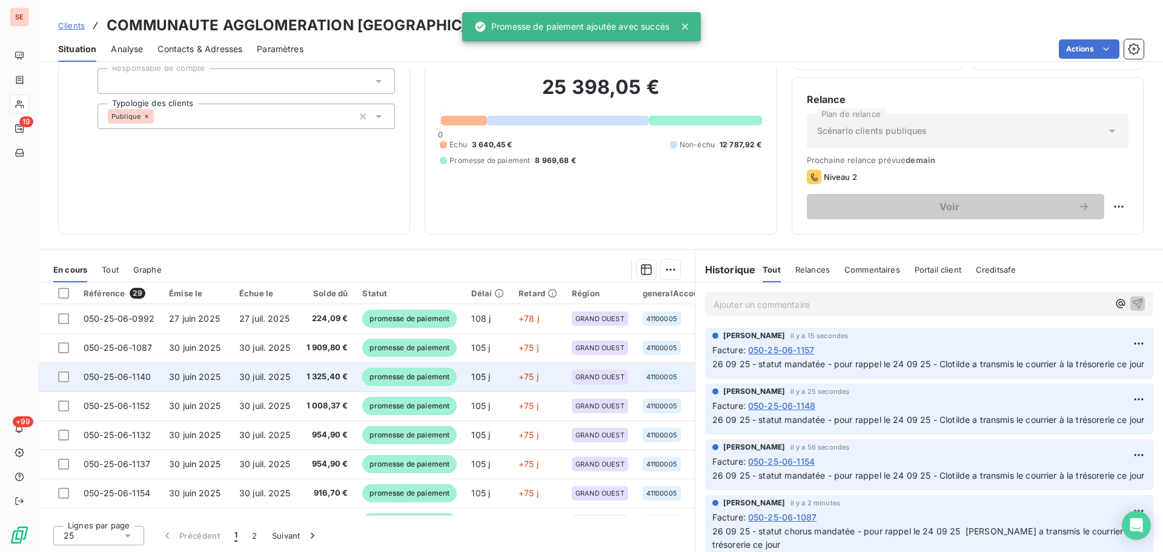
scroll to position [162, 0]
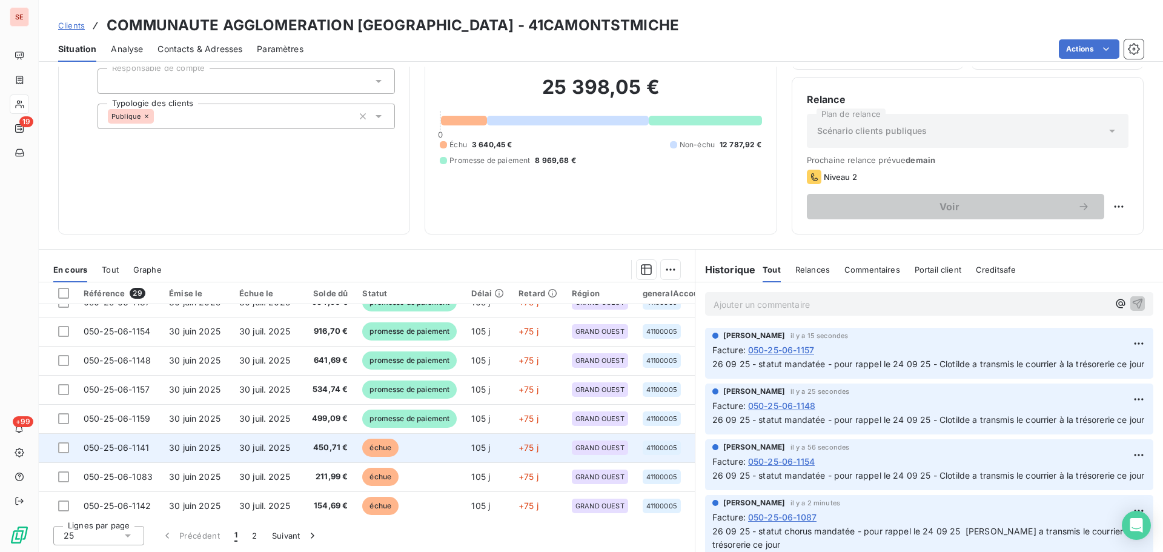
click at [338, 457] on td "450,71 €" at bounding box center [326, 447] width 58 height 29
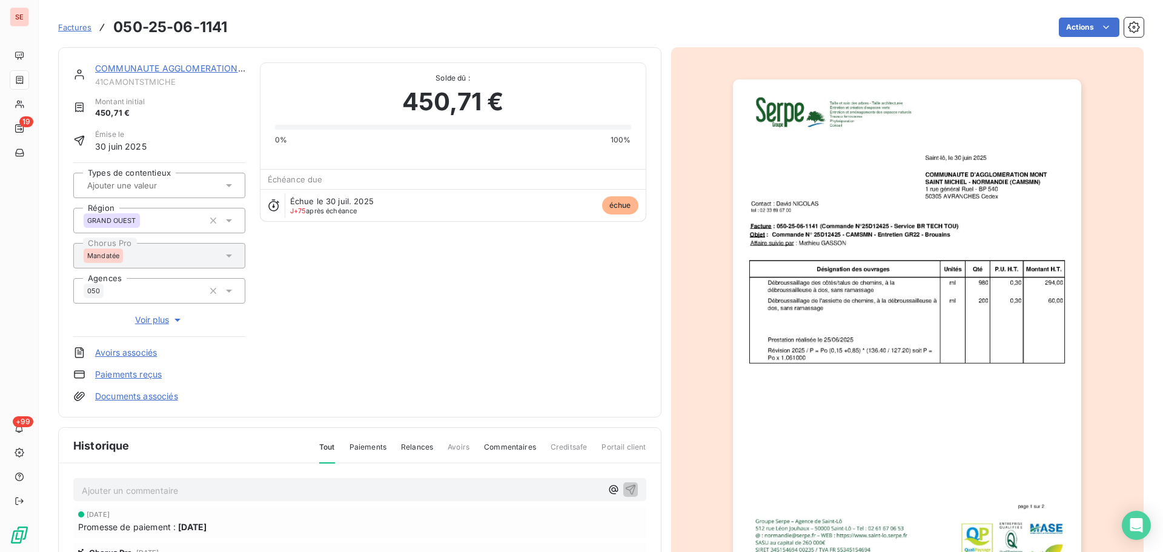
click at [280, 499] on div "Ajouter un commentaire ﻿" at bounding box center [359, 490] width 573 height 24
click at [624, 490] on icon "button" at bounding box center [630, 489] width 12 height 12
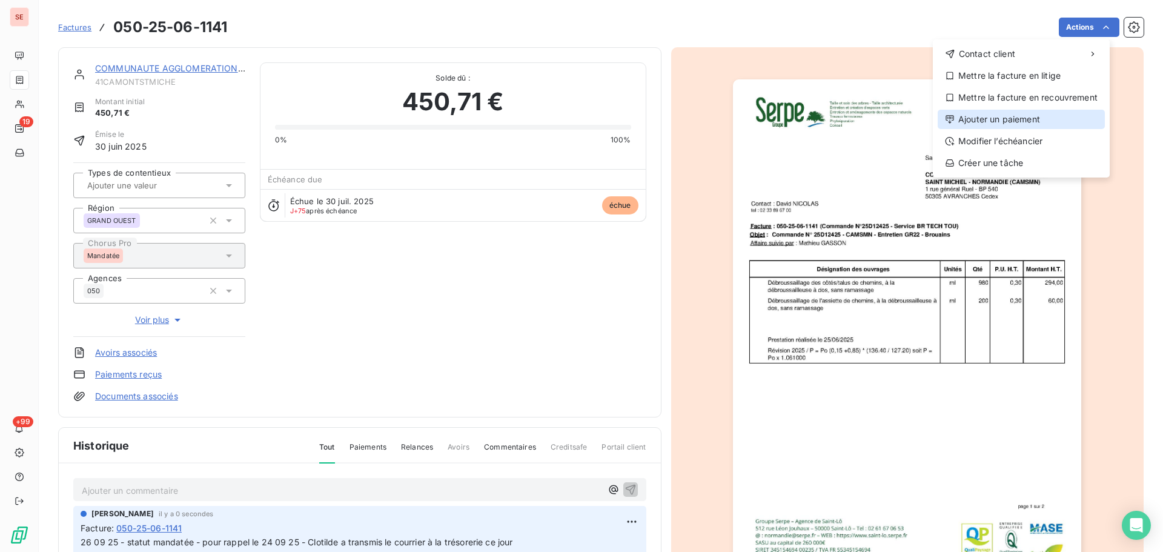
click at [1051, 120] on div "Ajouter un paiement" at bounding box center [1020, 119] width 167 height 19
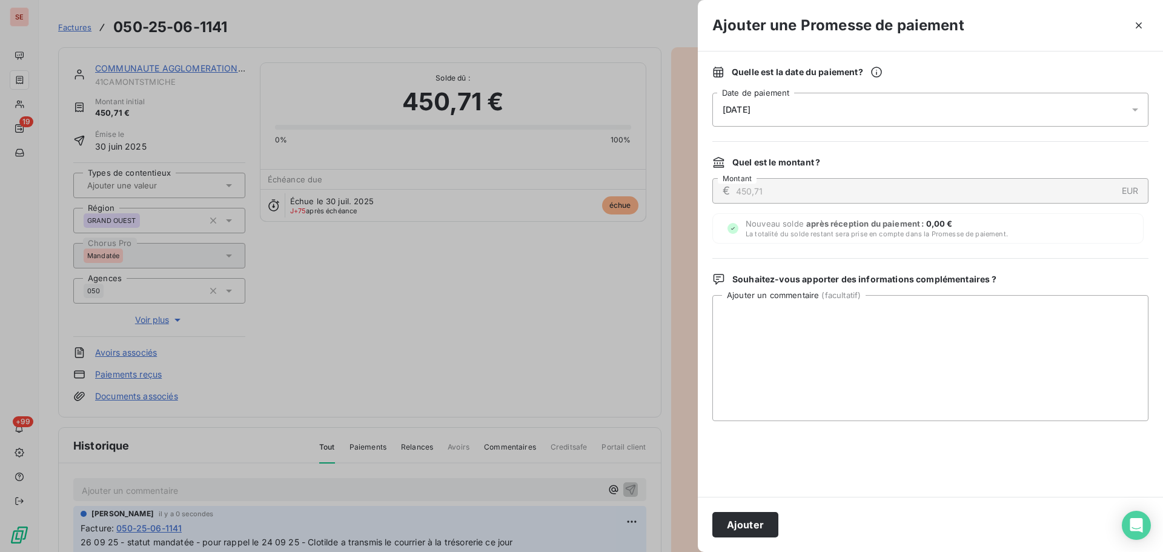
click at [970, 106] on div "[DATE]" at bounding box center [930, 110] width 436 height 34
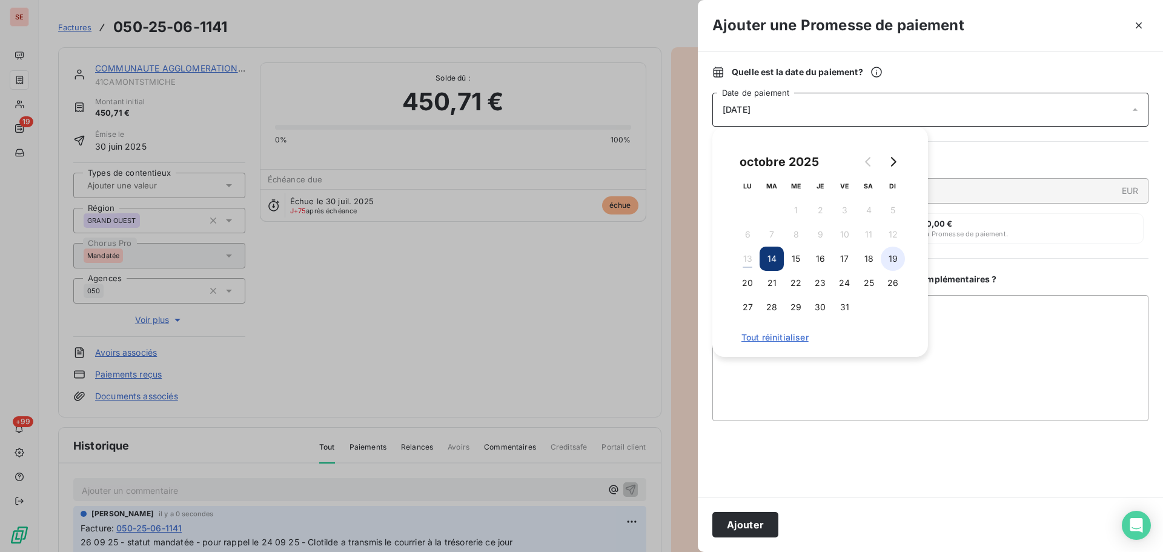
click at [893, 255] on button "19" at bounding box center [892, 258] width 24 height 24
drag, startPoint x: 739, startPoint y: 523, endPoint x: 666, endPoint y: 478, distance: 85.6
click at [739, 523] on button "Ajouter" at bounding box center [745, 524] width 66 height 25
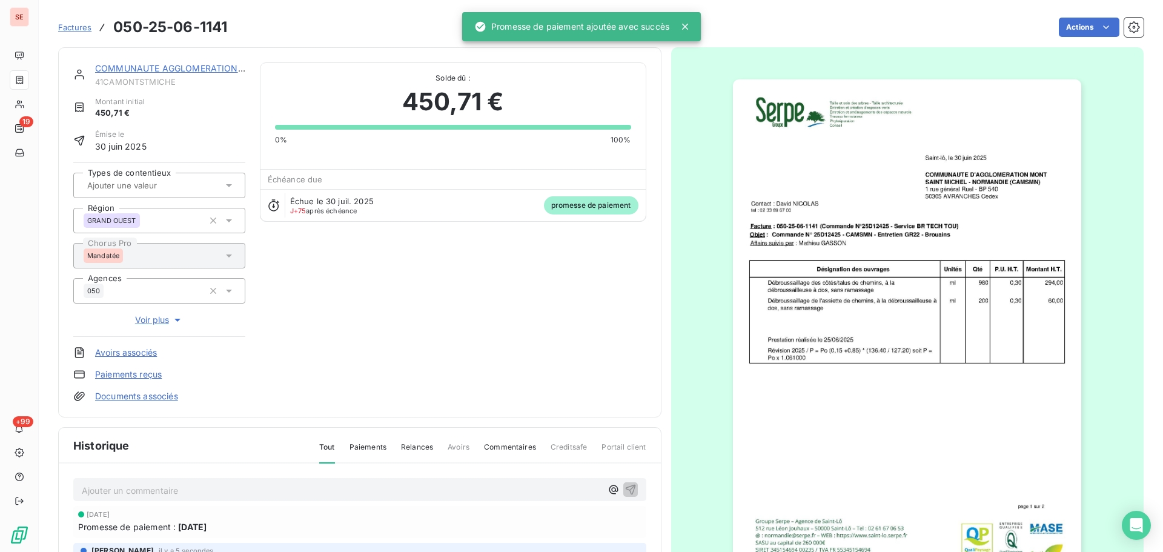
click at [206, 67] on link "COMMUNAUTE AGGLOMERATION [GEOGRAPHIC_DATA]" at bounding box center [211, 68] width 233 height 10
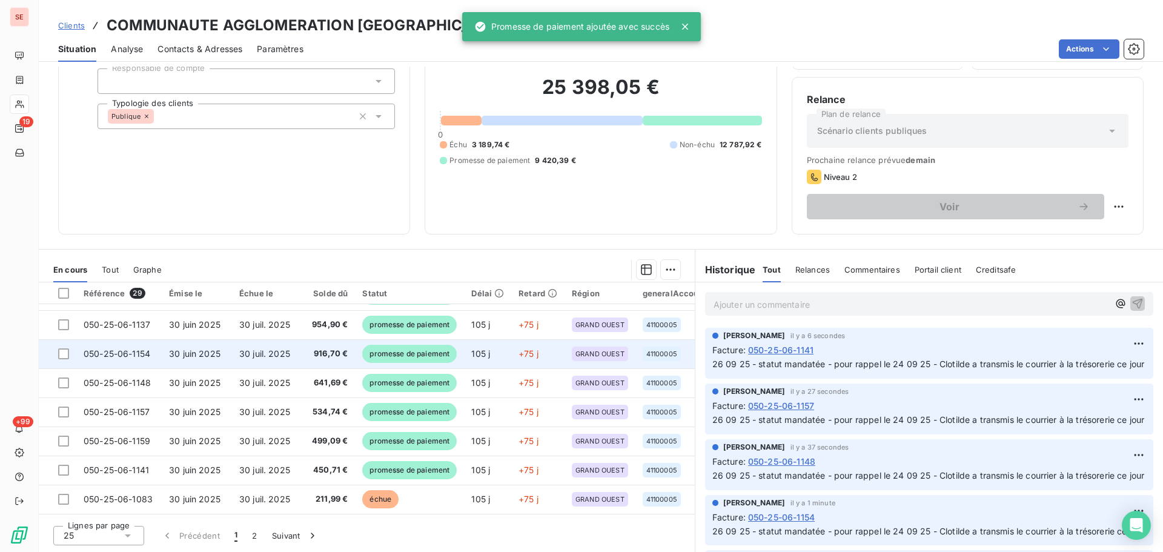
scroll to position [162, 0]
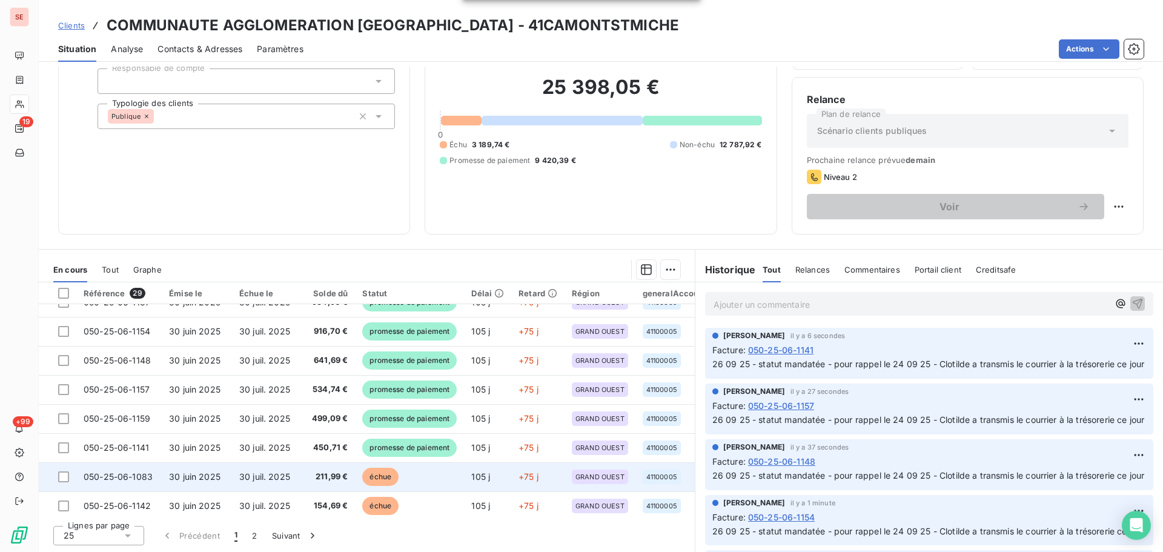
click at [322, 480] on span "211,99 €" at bounding box center [327, 477] width 44 height 12
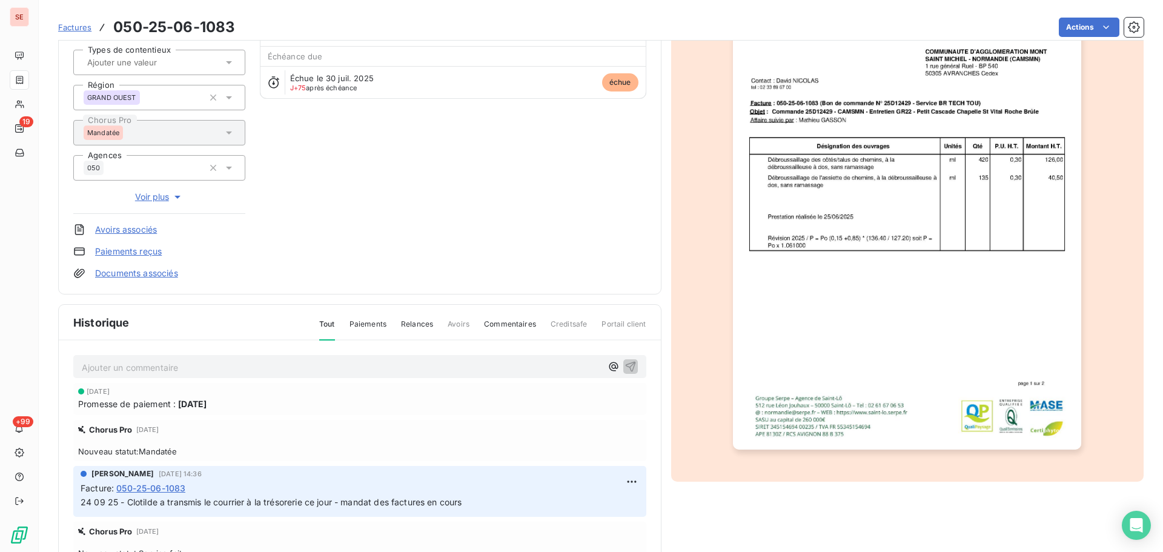
scroll to position [162, 0]
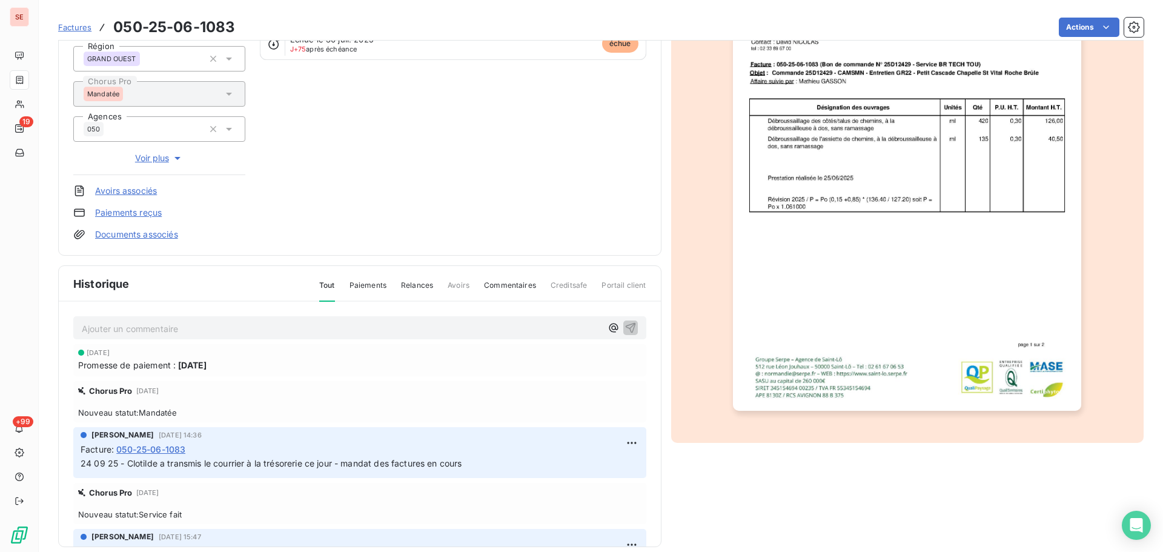
click at [248, 327] on p "Ajouter un commentaire ﻿" at bounding box center [342, 328] width 520 height 15
click at [625, 324] on icon "button" at bounding box center [630, 327] width 10 height 10
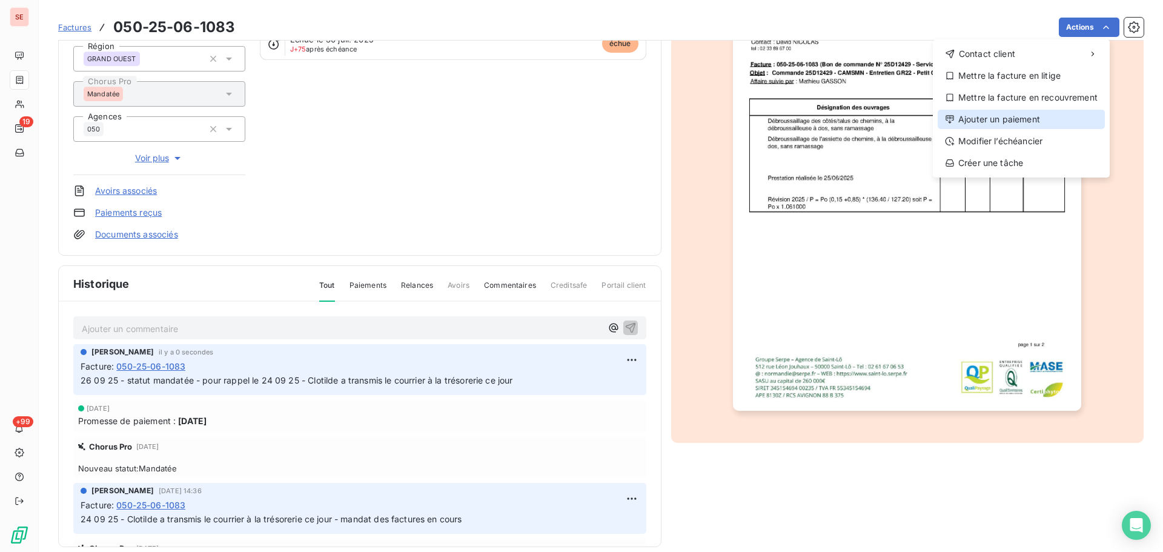
click at [1038, 120] on div "Ajouter un paiement" at bounding box center [1020, 119] width 167 height 19
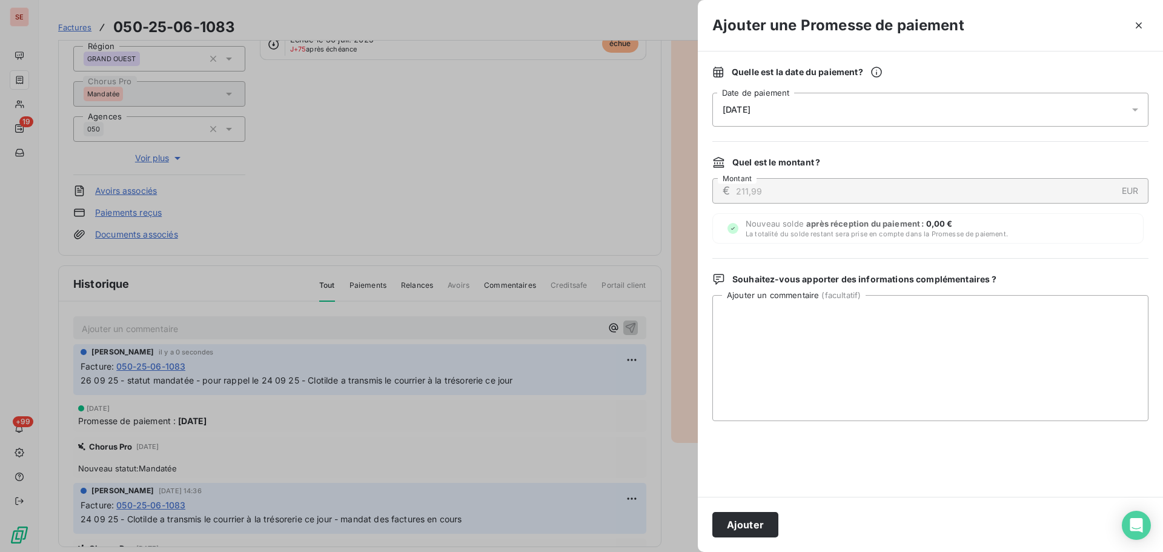
click at [1000, 109] on div "[DATE]" at bounding box center [930, 110] width 436 height 34
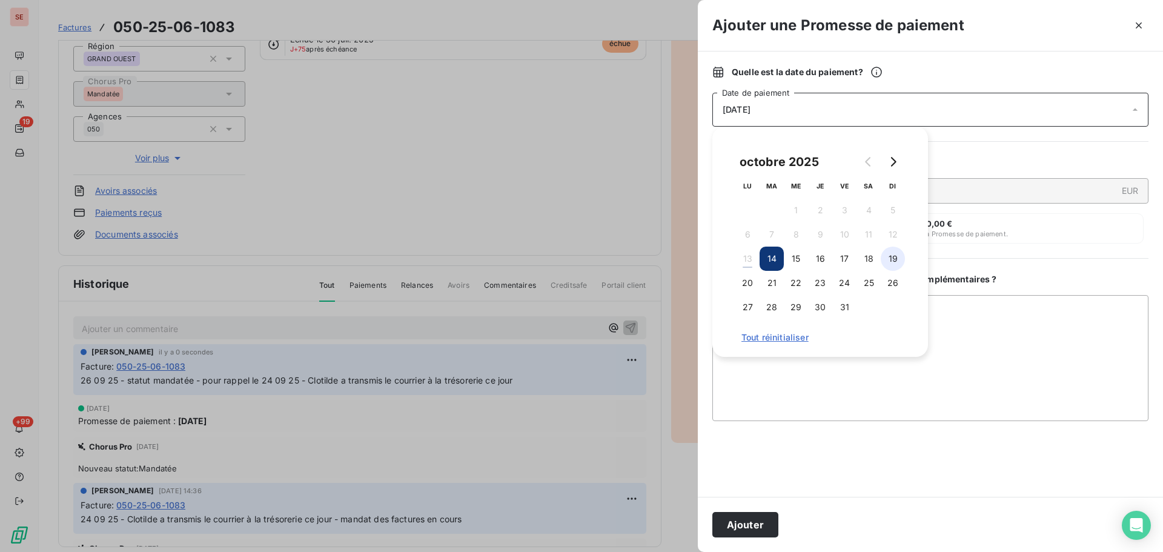
click at [891, 260] on button "19" at bounding box center [892, 258] width 24 height 24
click at [741, 525] on button "Ajouter" at bounding box center [745, 524] width 66 height 25
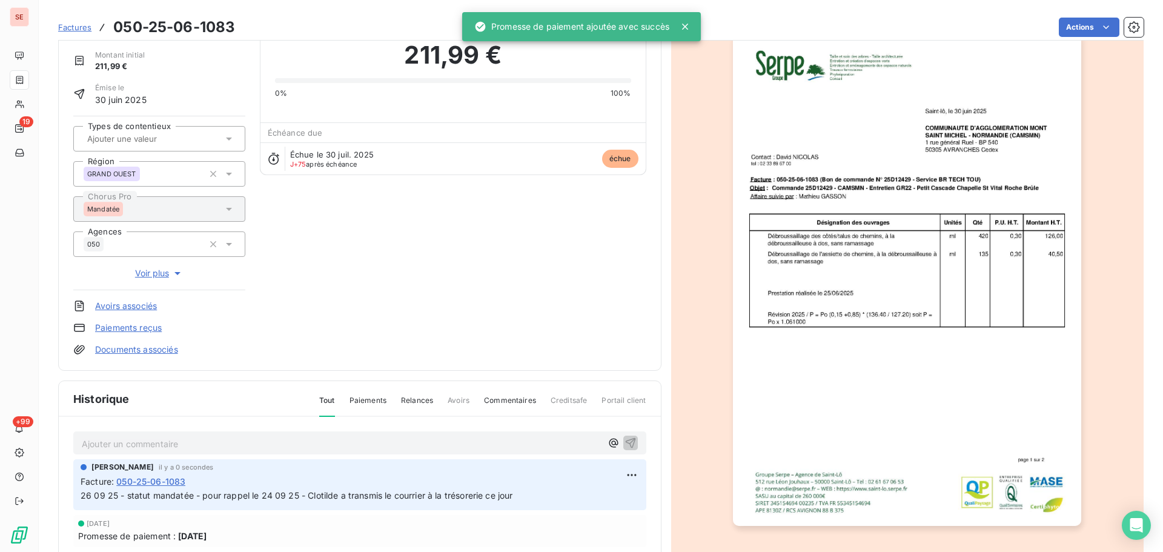
scroll to position [0, 0]
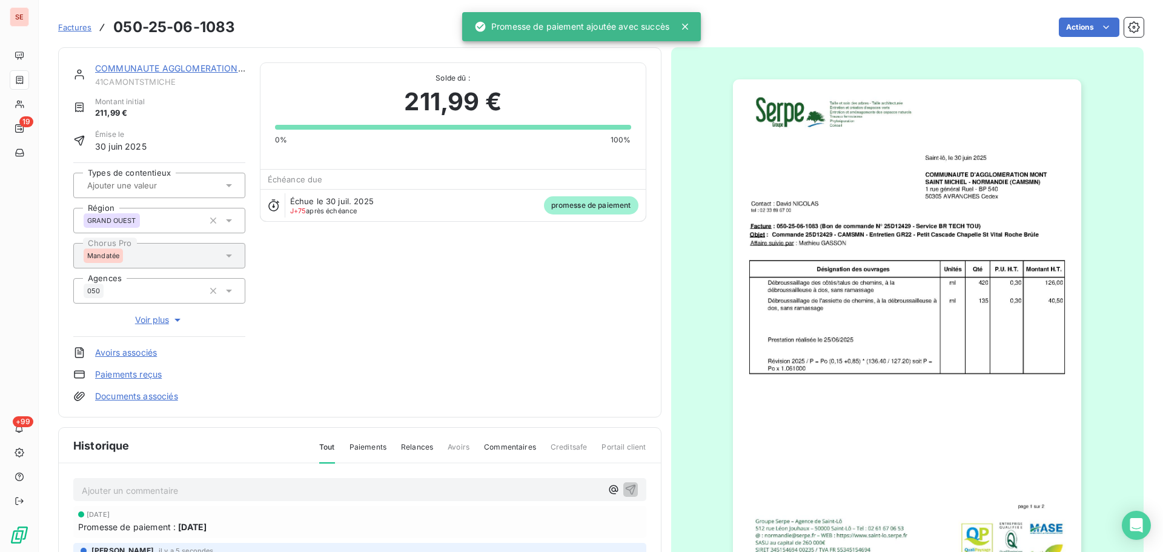
click at [191, 68] on link "COMMUNAUTE AGGLOMERATION [GEOGRAPHIC_DATA]" at bounding box center [211, 68] width 233 height 10
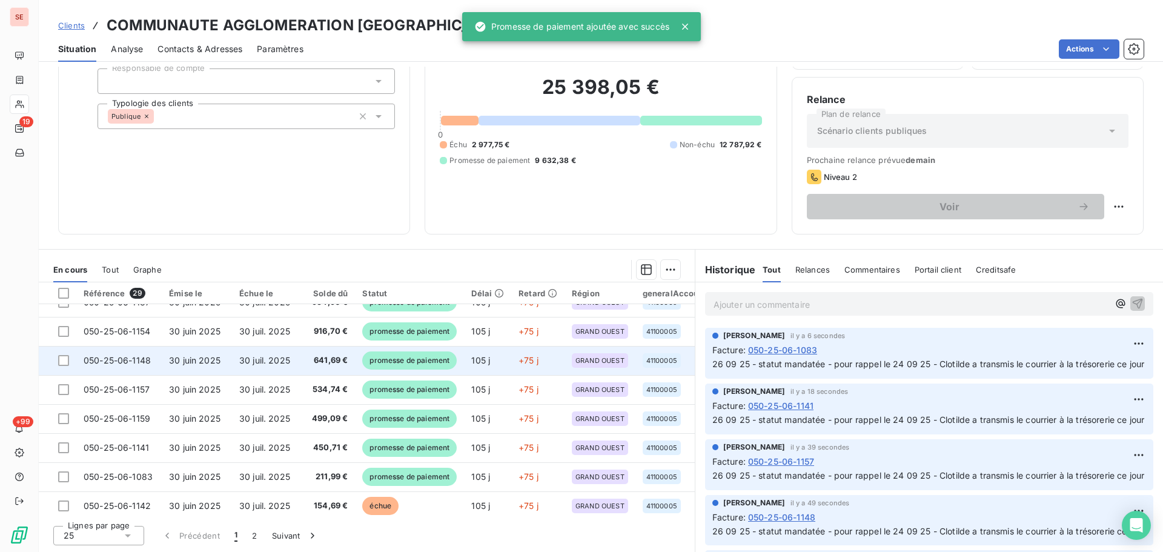
scroll to position [323, 0]
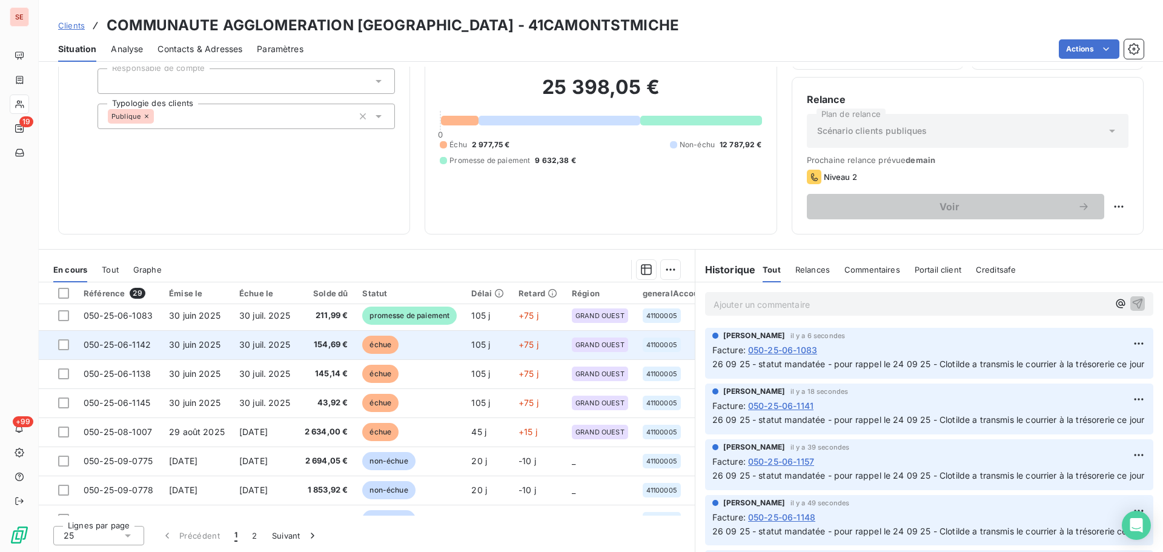
click at [340, 348] on span "154,69 €" at bounding box center [327, 344] width 44 height 12
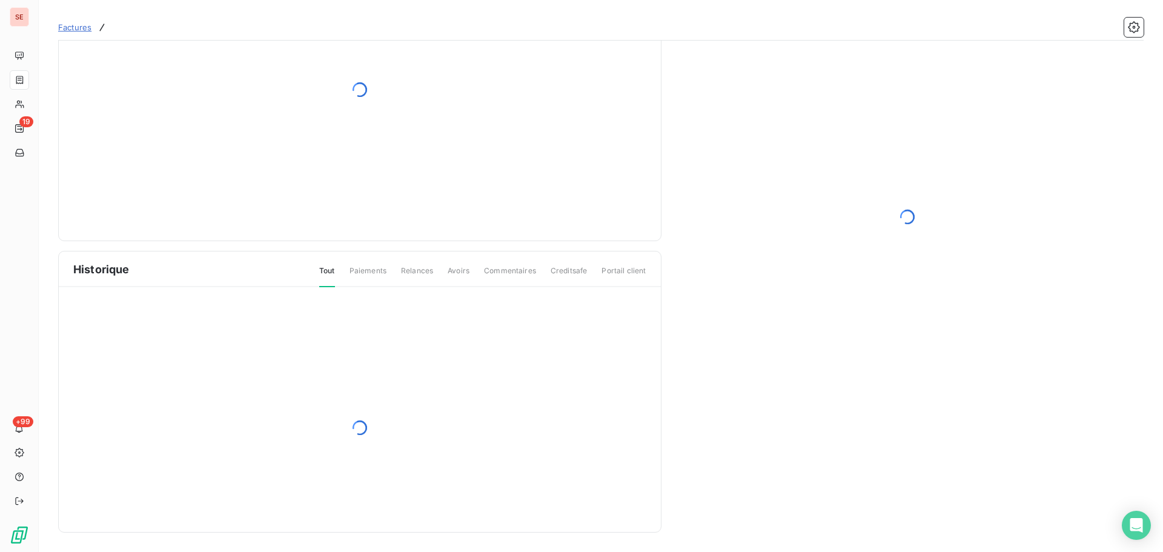
scroll to position [36, 0]
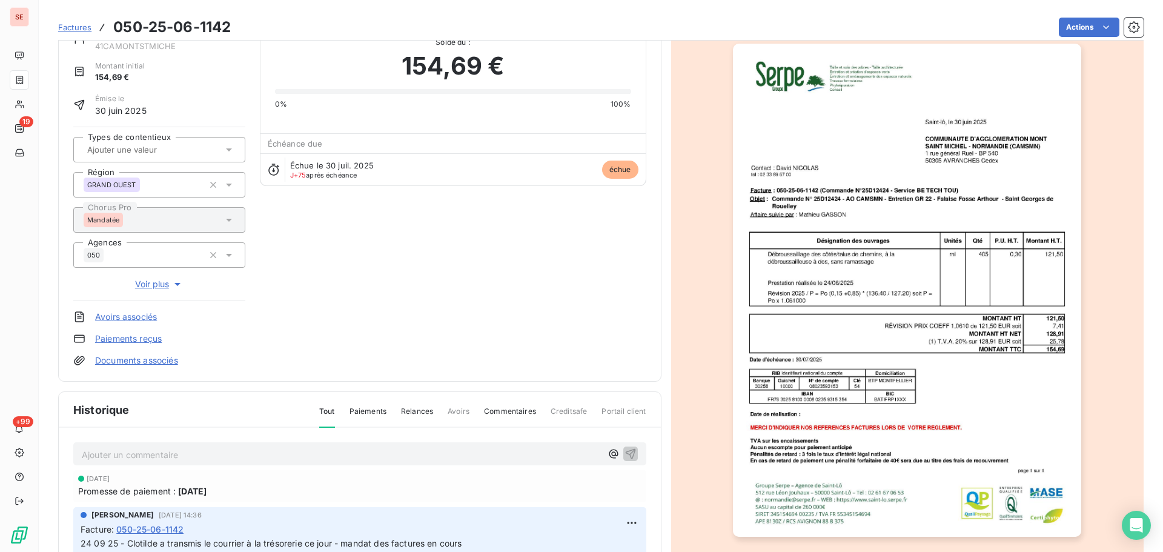
click at [288, 451] on p "Ajouter un commentaire ﻿" at bounding box center [342, 454] width 520 height 15
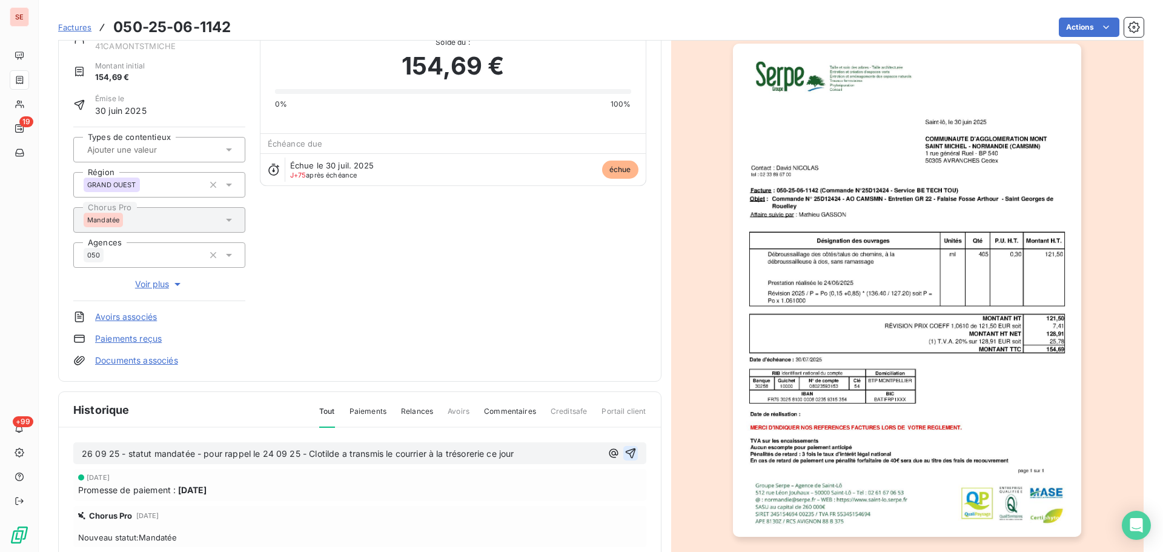
click at [624, 455] on icon "button" at bounding box center [630, 453] width 12 height 12
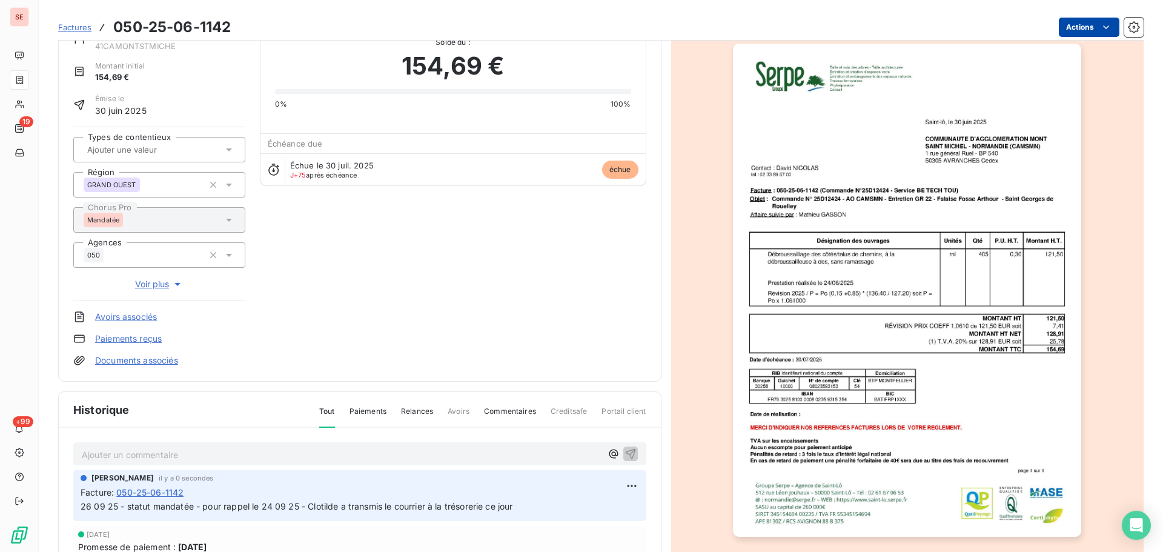
click at [1065, 30] on html "SE 19 +99 Factures 050-25-06-1142 Actions COMMUNAUTE AGGLOMERATION [GEOGRAPHIC_…" at bounding box center [581, 276] width 1163 height 552
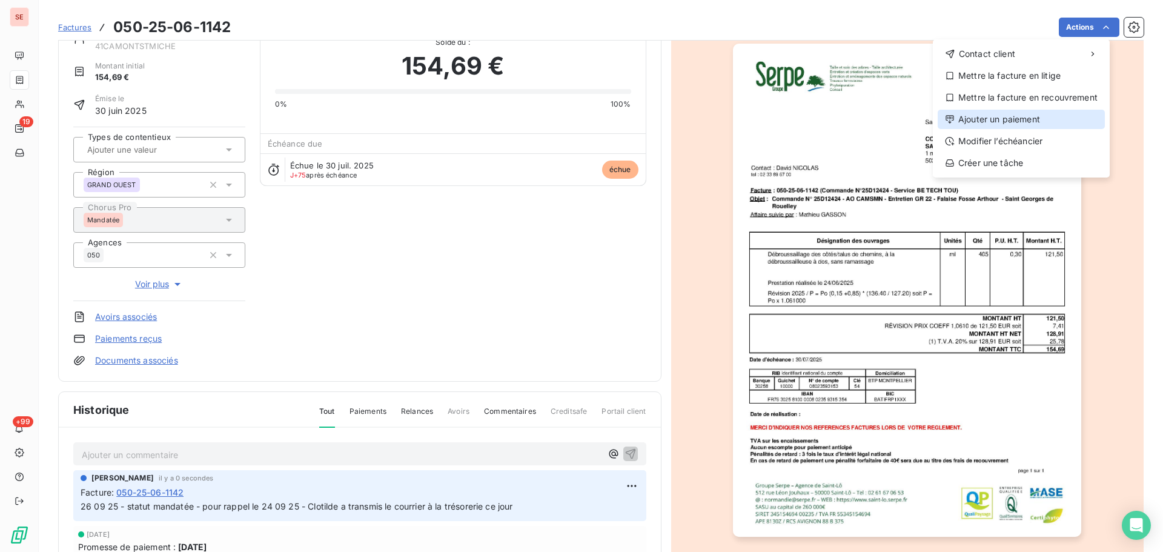
click at [1038, 115] on div "Ajouter un paiement" at bounding box center [1020, 119] width 167 height 19
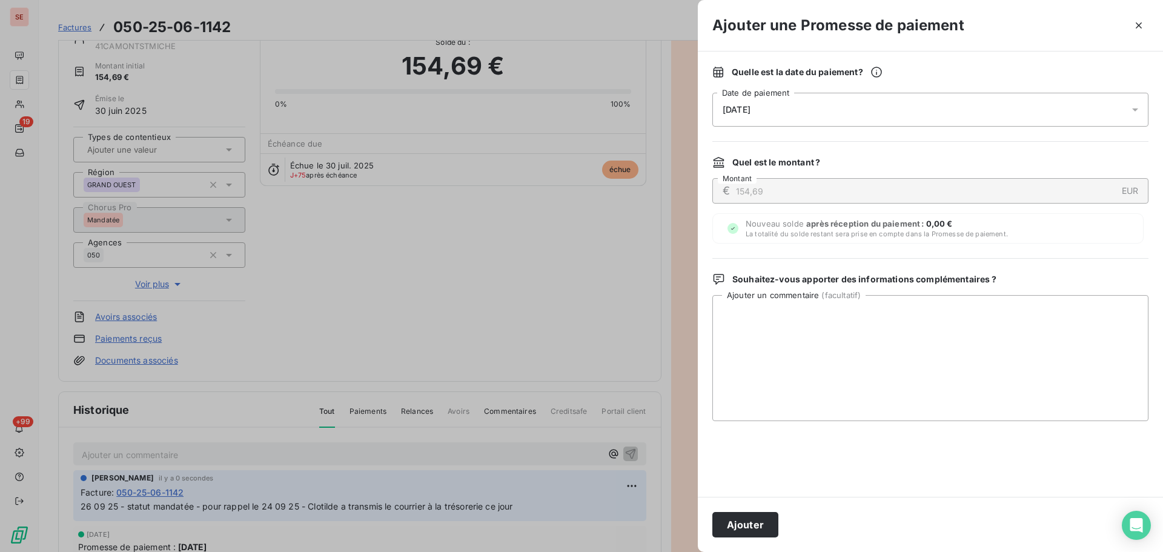
click at [951, 111] on div "[DATE]" at bounding box center [930, 110] width 436 height 34
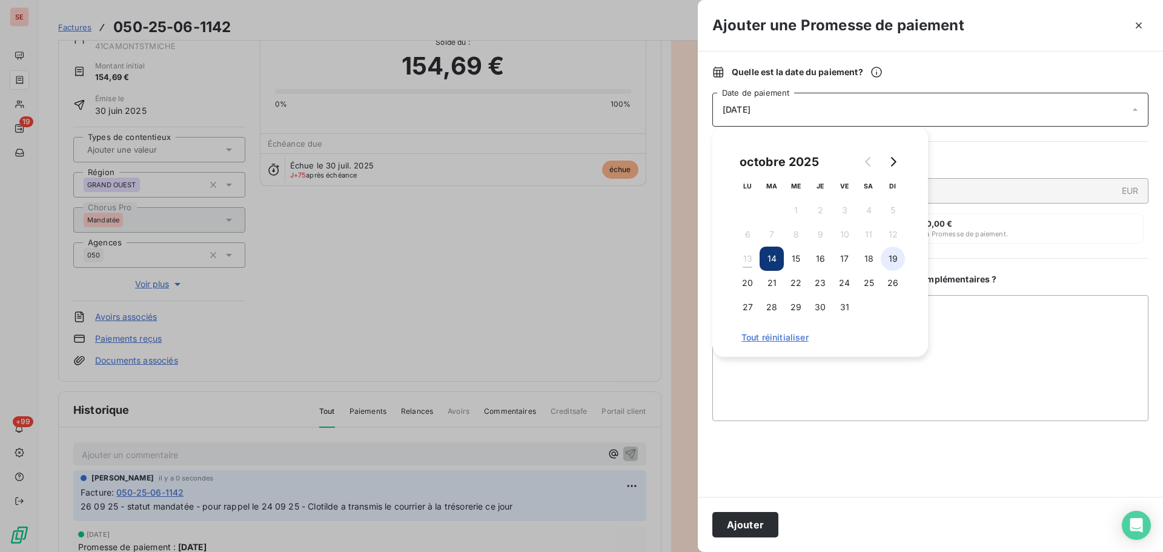
click at [886, 253] on button "19" at bounding box center [892, 258] width 24 height 24
click at [731, 523] on button "Ajouter" at bounding box center [745, 524] width 66 height 25
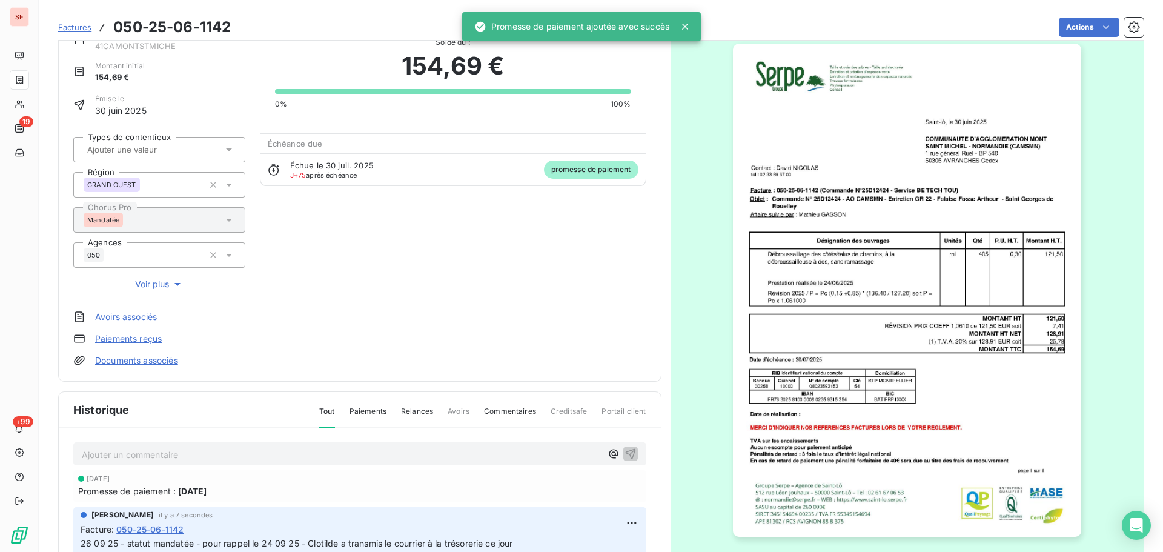
scroll to position [0, 0]
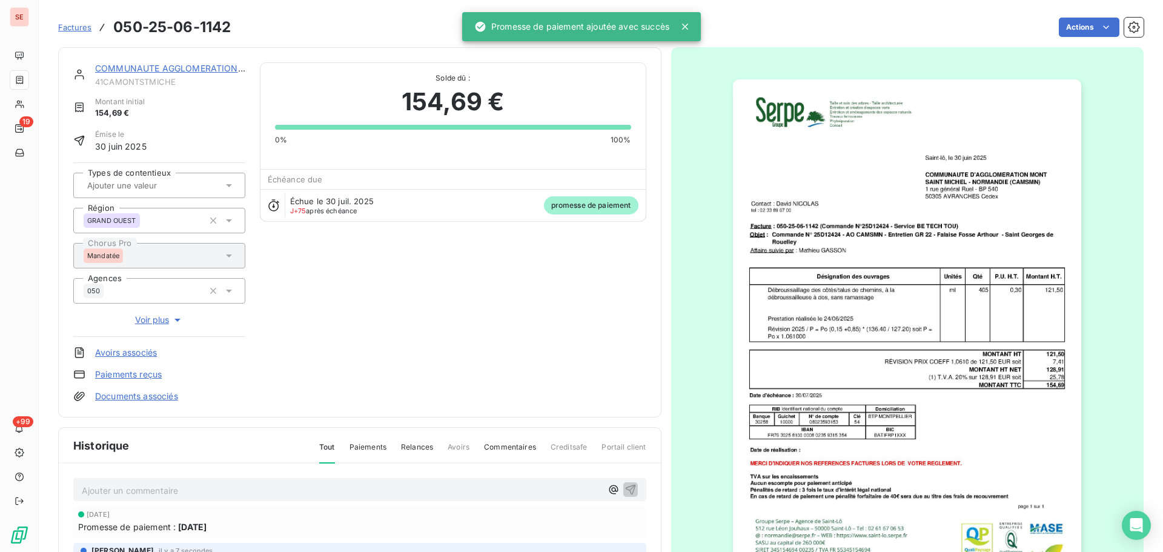
click at [215, 65] on link "COMMUNAUTE AGGLOMERATION [GEOGRAPHIC_DATA]" at bounding box center [211, 68] width 233 height 10
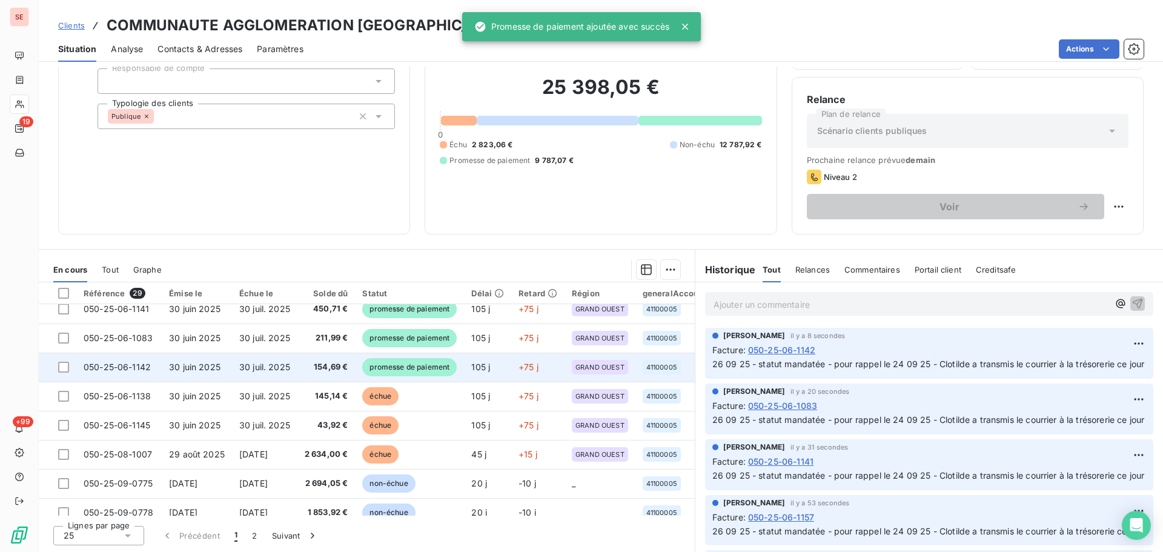
scroll to position [323, 0]
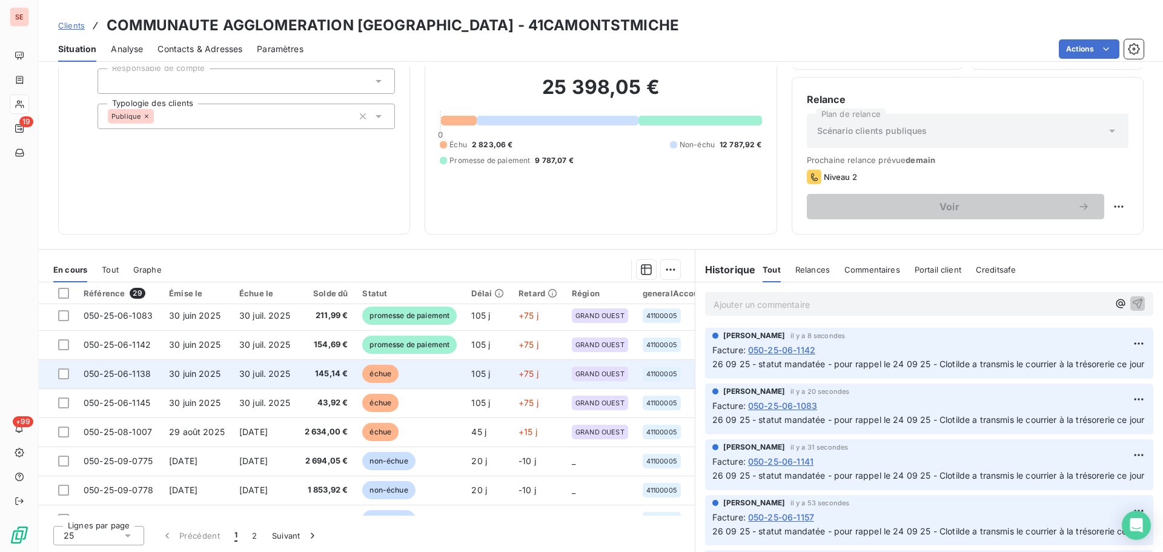
click at [297, 380] on td "30 juil. 2025" at bounding box center [264, 373] width 65 height 29
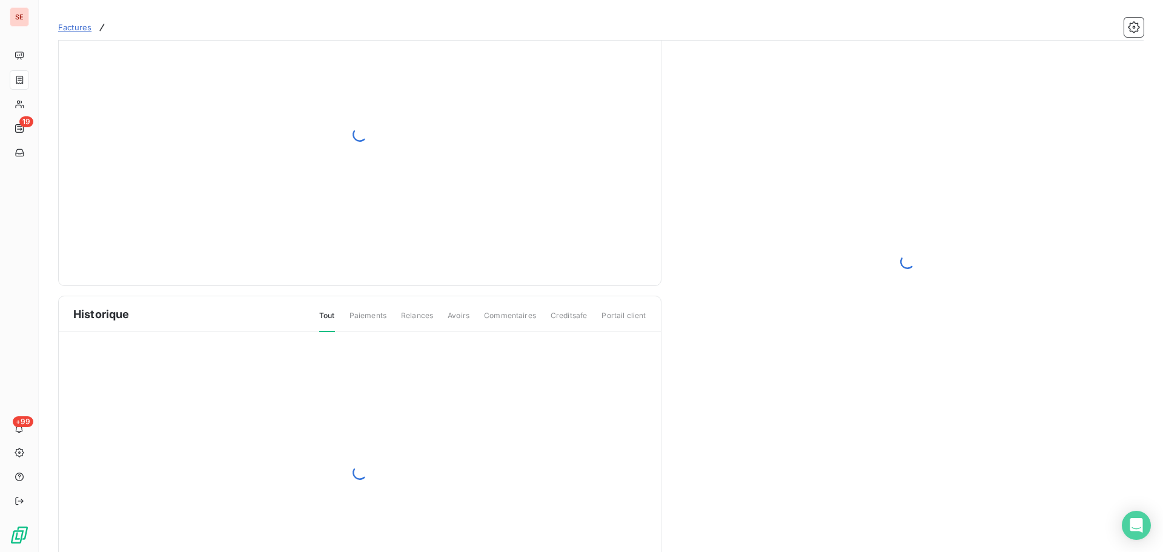
scroll to position [38, 0]
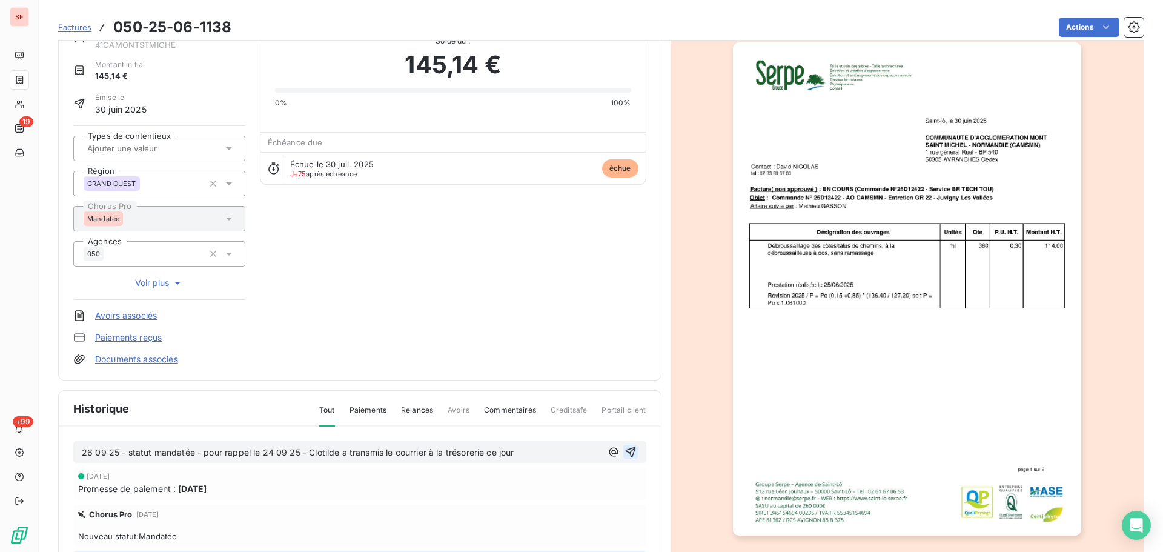
click at [624, 447] on icon "button" at bounding box center [630, 452] width 12 height 12
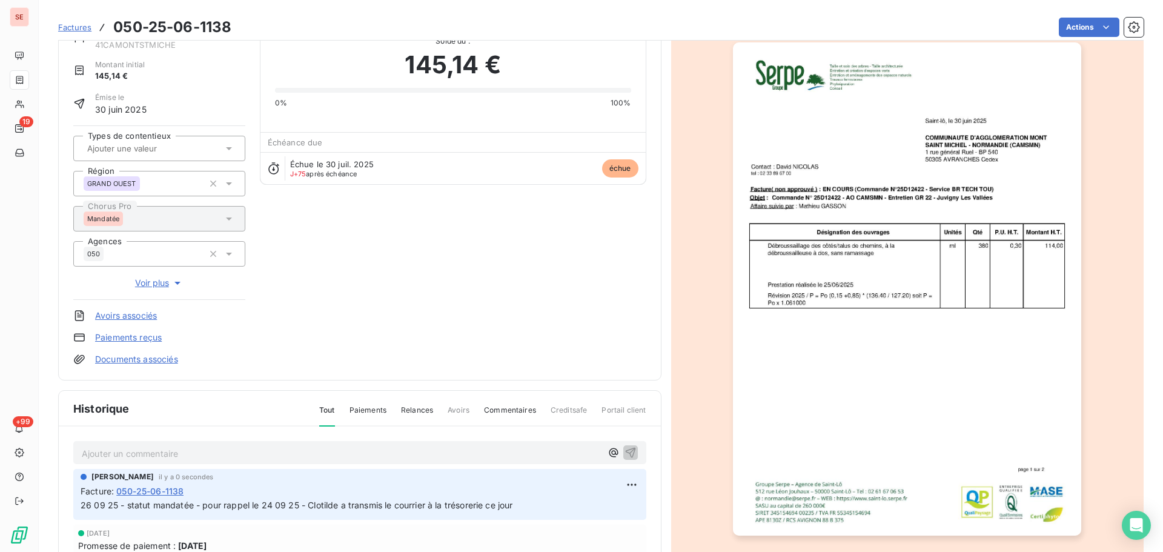
click at [1071, 21] on html "SE 19 +99 Factures 050-25-06-1138 Actions COMMUNAUTE AGGLOMERATION MONT SAINT 4…" at bounding box center [581, 276] width 1163 height 552
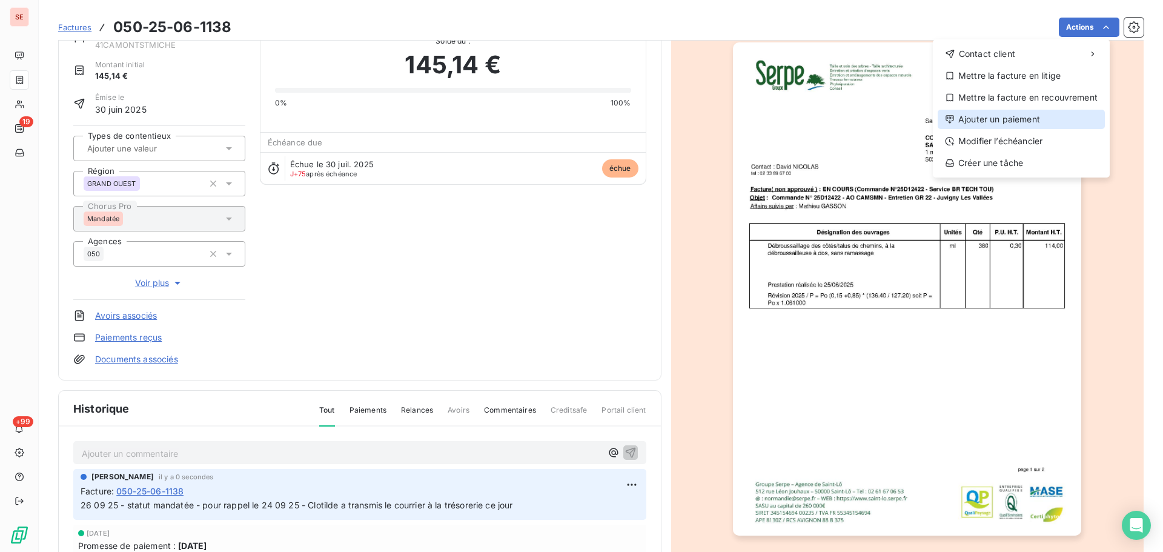
click at [1038, 118] on div "Ajouter un paiement" at bounding box center [1020, 119] width 167 height 19
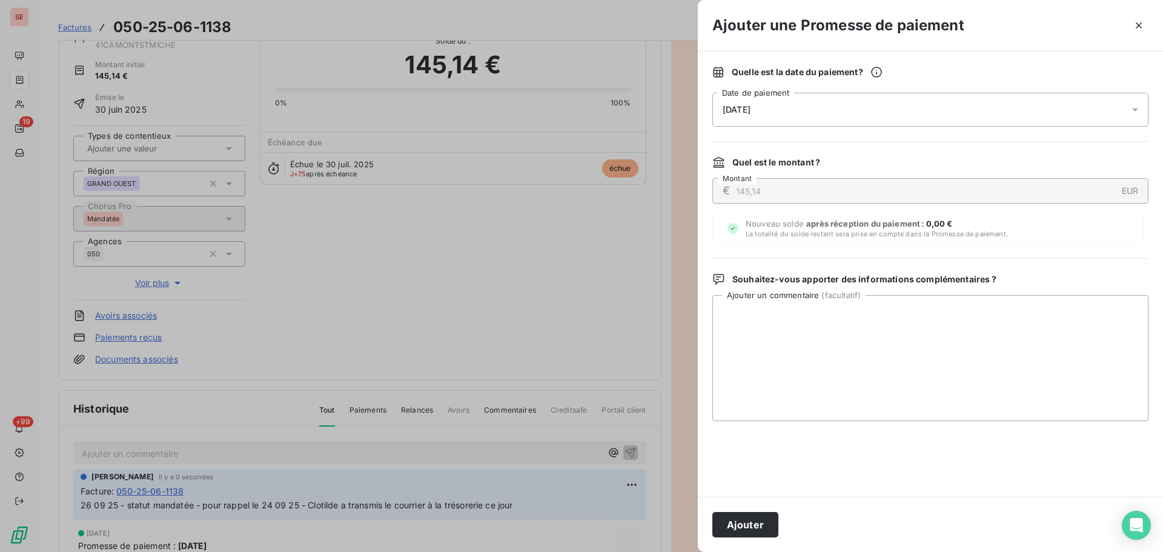
click at [917, 101] on div "[DATE]" at bounding box center [930, 110] width 436 height 34
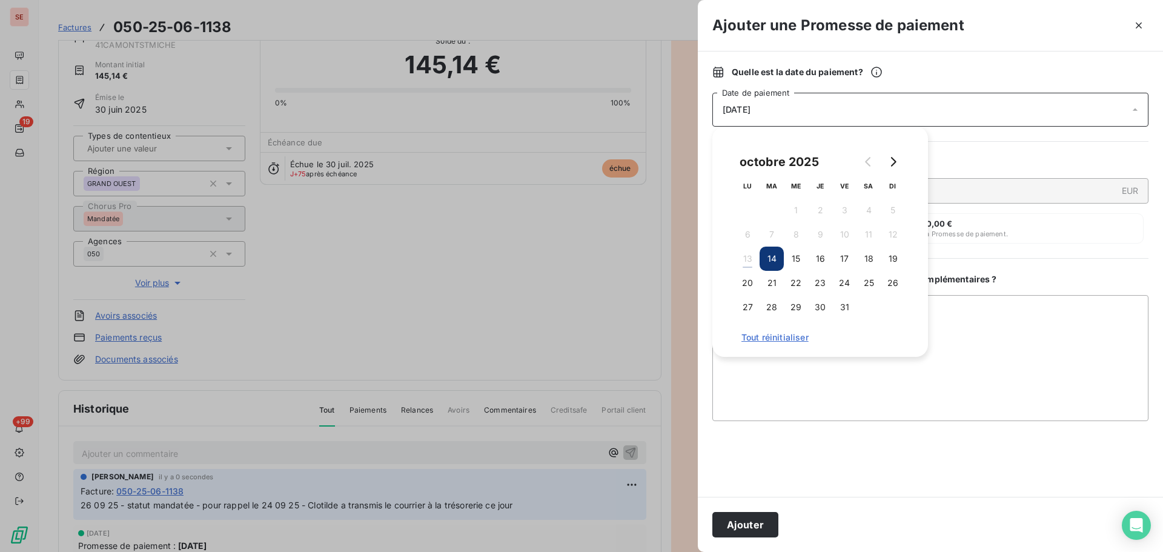
drag, startPoint x: 888, startPoint y: 260, endPoint x: 878, endPoint y: 273, distance: 16.0
click at [888, 260] on button "19" at bounding box center [892, 258] width 24 height 24
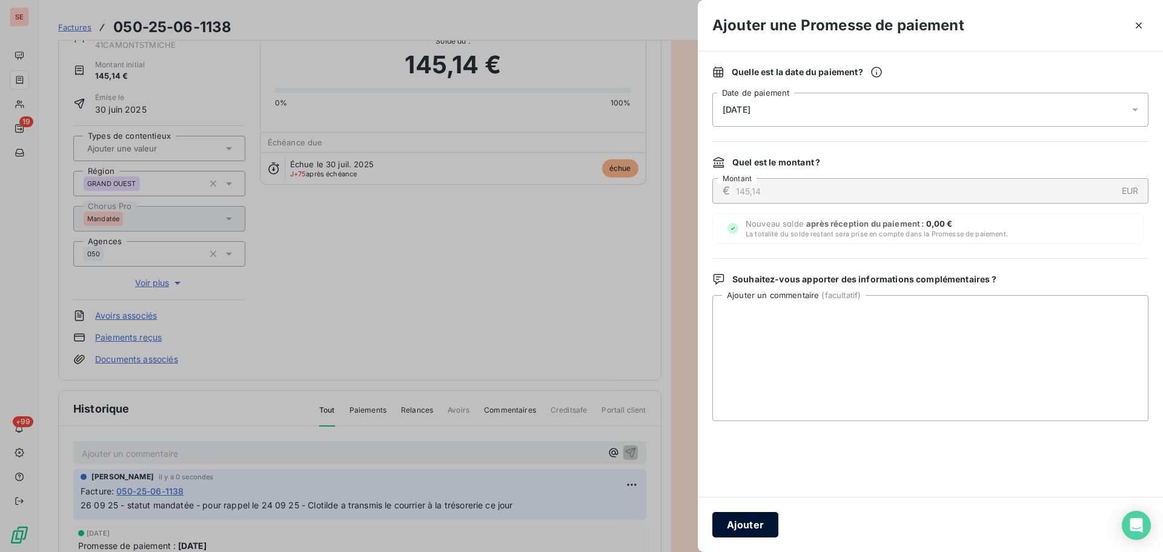
click at [758, 521] on button "Ajouter" at bounding box center [745, 524] width 66 height 25
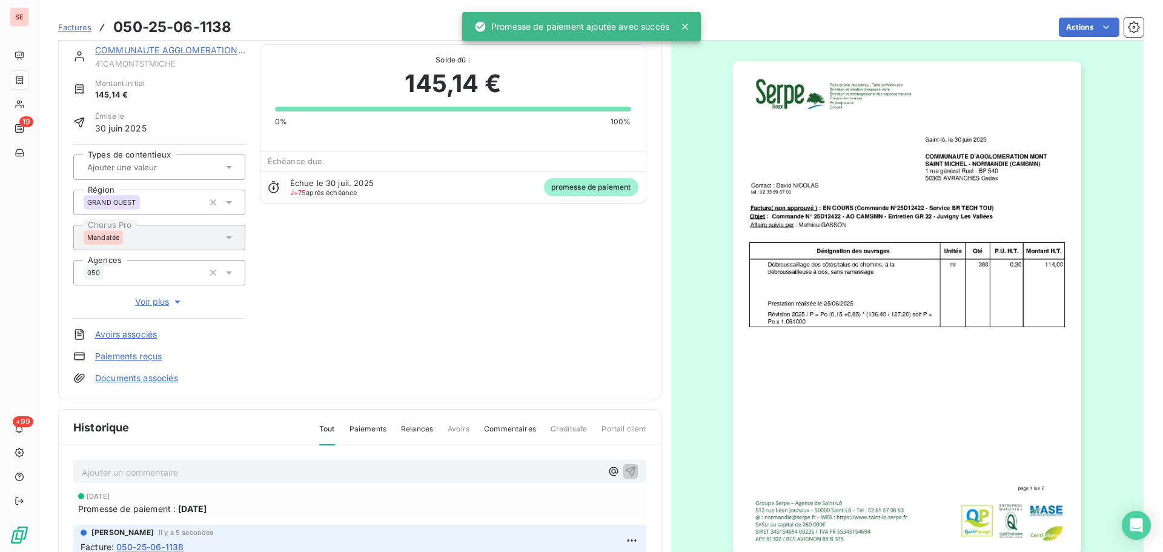
scroll to position [0, 0]
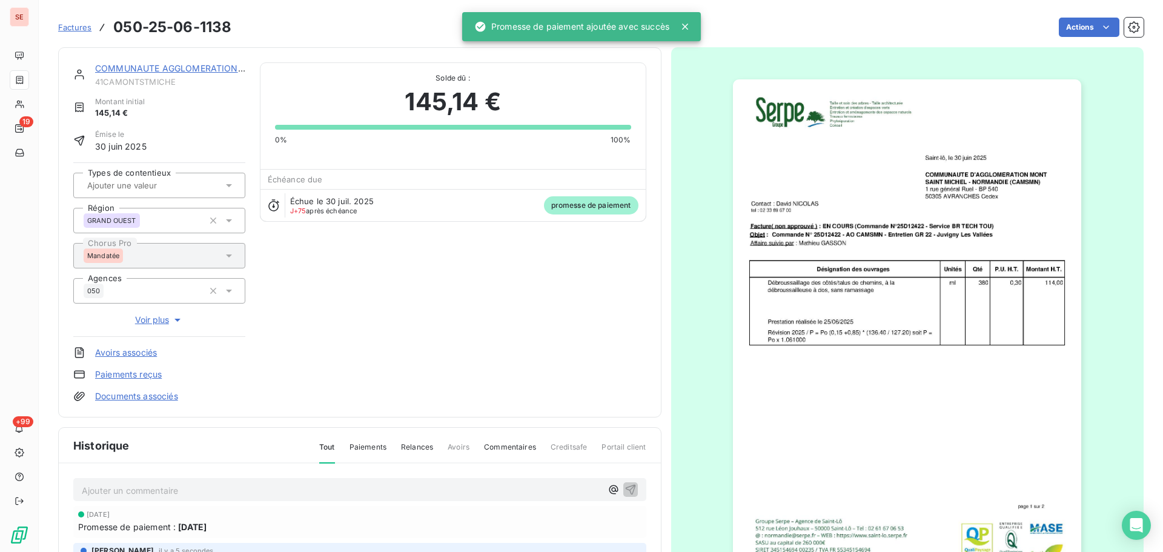
click at [185, 71] on link "COMMUNAUTE AGGLOMERATION [GEOGRAPHIC_DATA]" at bounding box center [211, 68] width 233 height 10
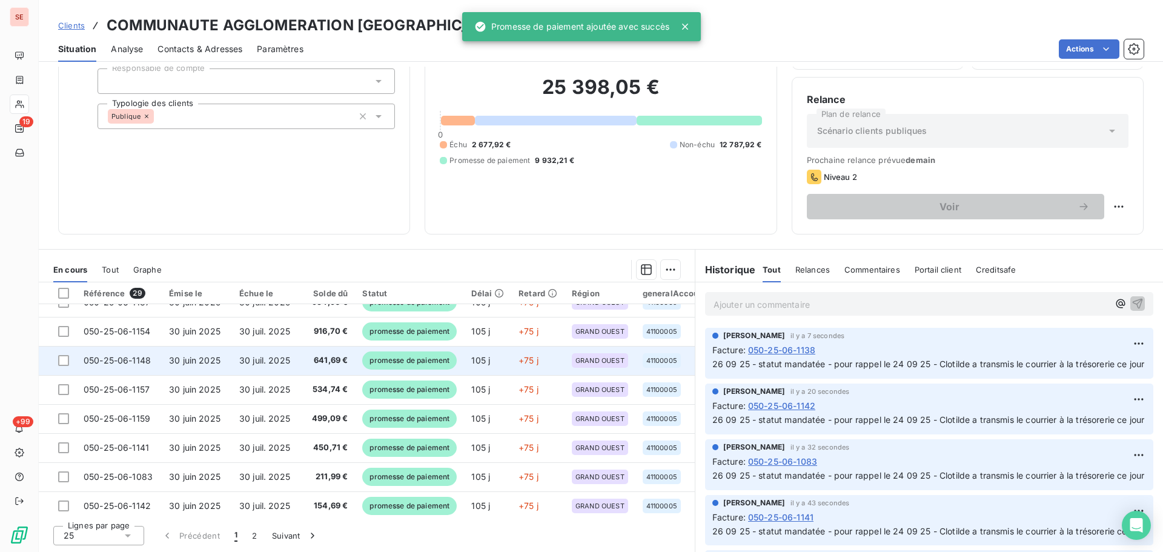
scroll to position [323, 0]
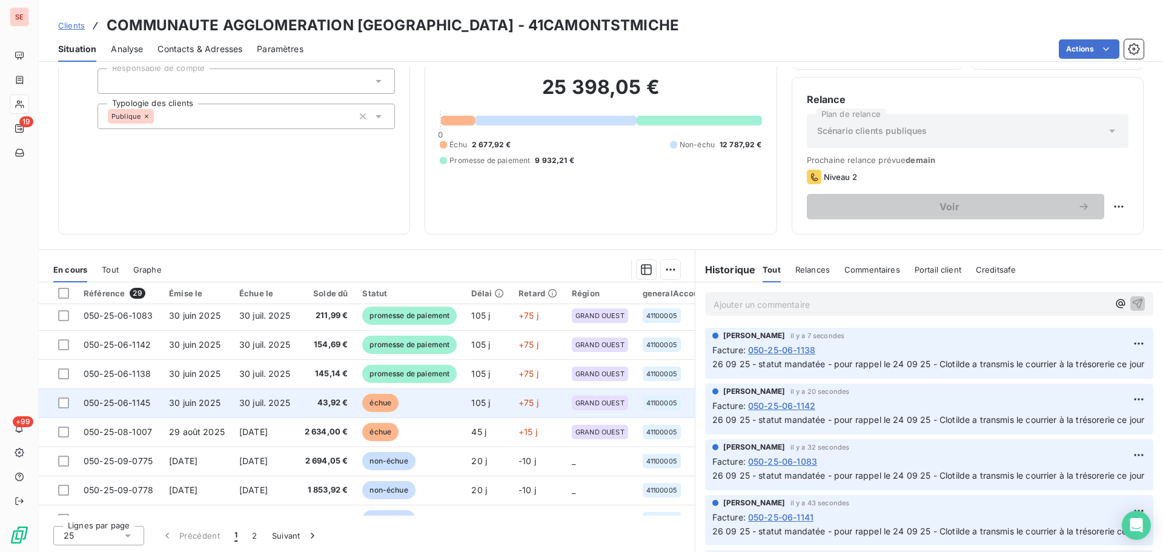
click at [340, 395] on td "43,92 €" at bounding box center [326, 402] width 58 height 29
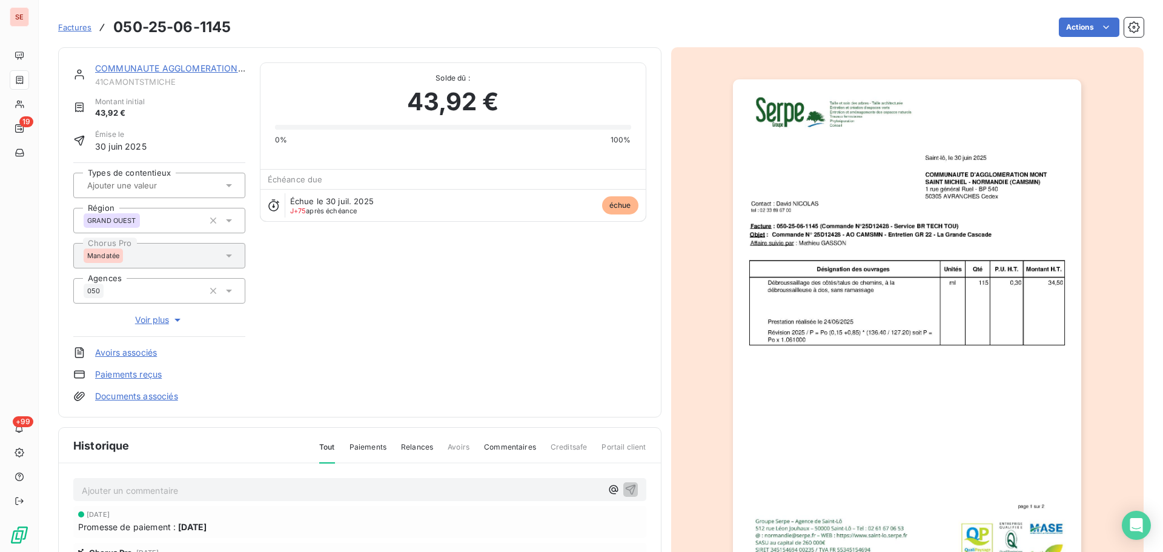
click at [501, 485] on p "Ajouter un commentaire ﻿" at bounding box center [342, 490] width 520 height 15
click at [624, 484] on icon "button" at bounding box center [630, 489] width 12 height 12
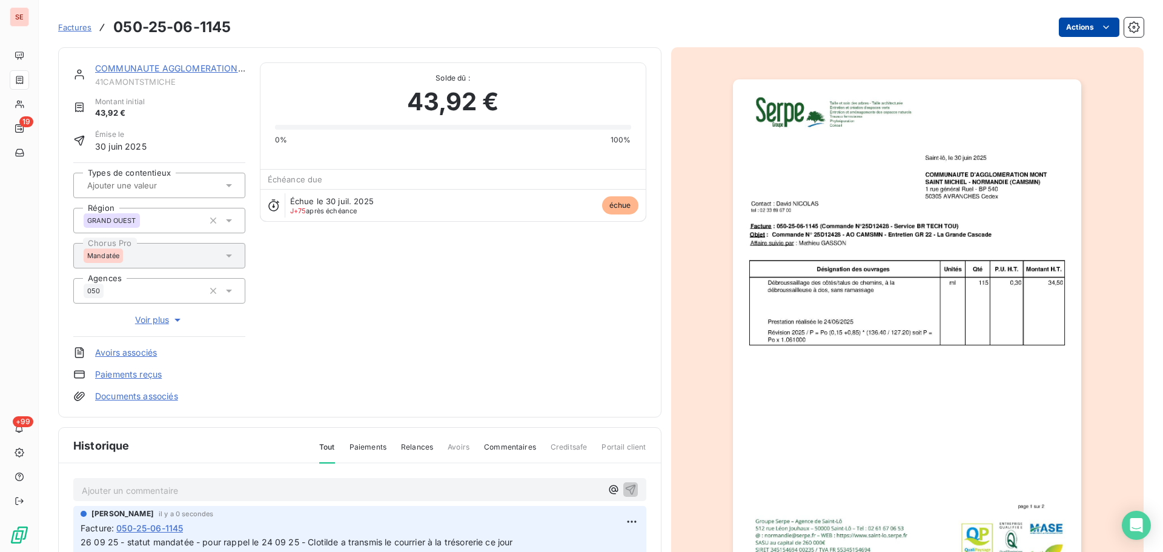
click at [1086, 19] on html "SE 19 +99 Factures 050-25-06-1145 Actions COMMUNAUTE AGGLOMERATION [GEOGRAPHIC_…" at bounding box center [581, 276] width 1163 height 552
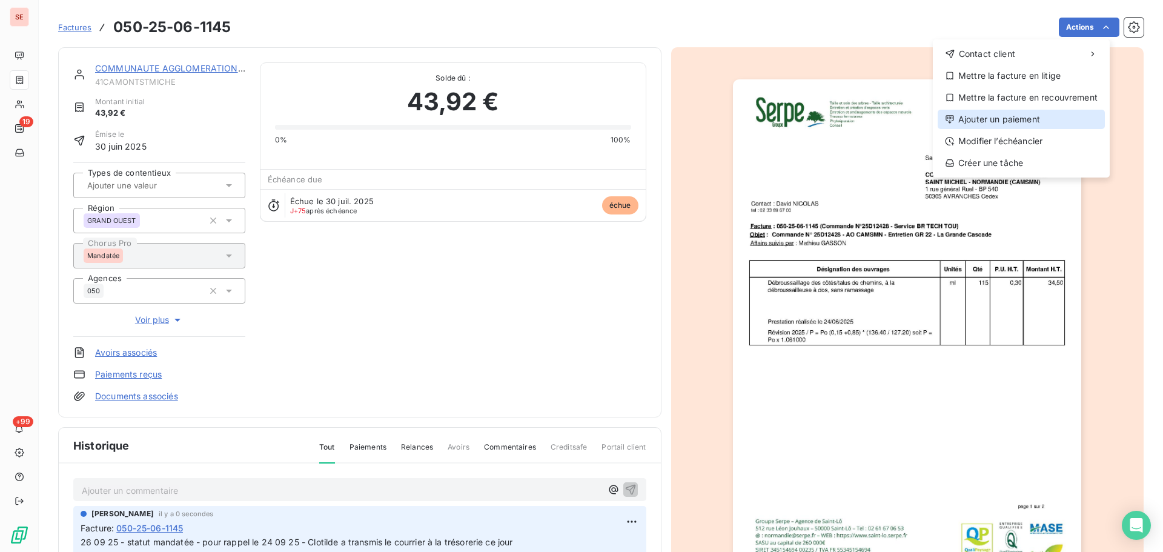
click at [1022, 123] on div "Ajouter un paiement" at bounding box center [1020, 119] width 167 height 19
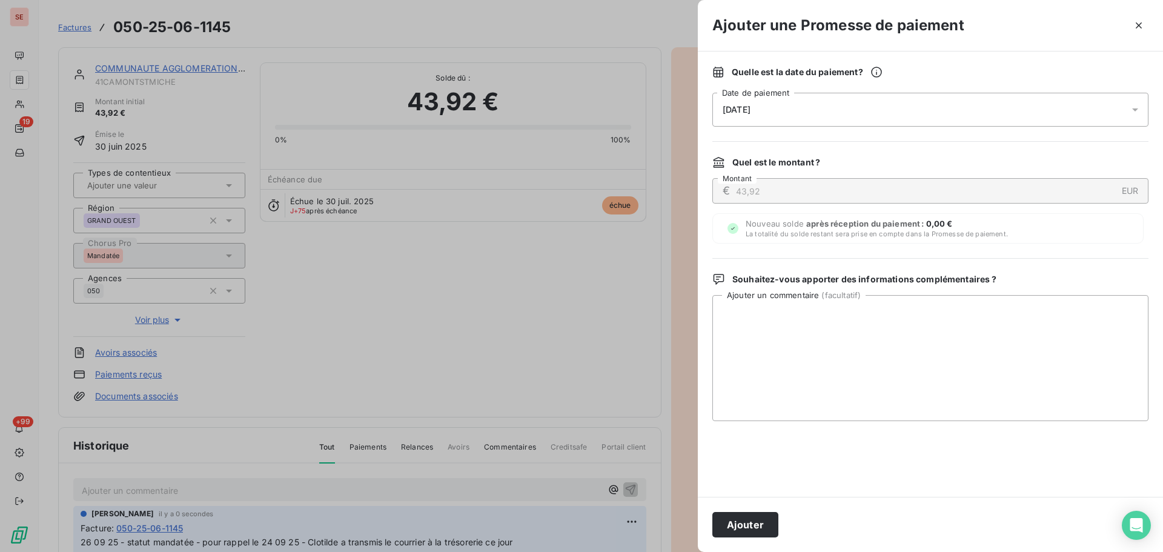
click at [927, 112] on div "[DATE]" at bounding box center [930, 110] width 436 height 34
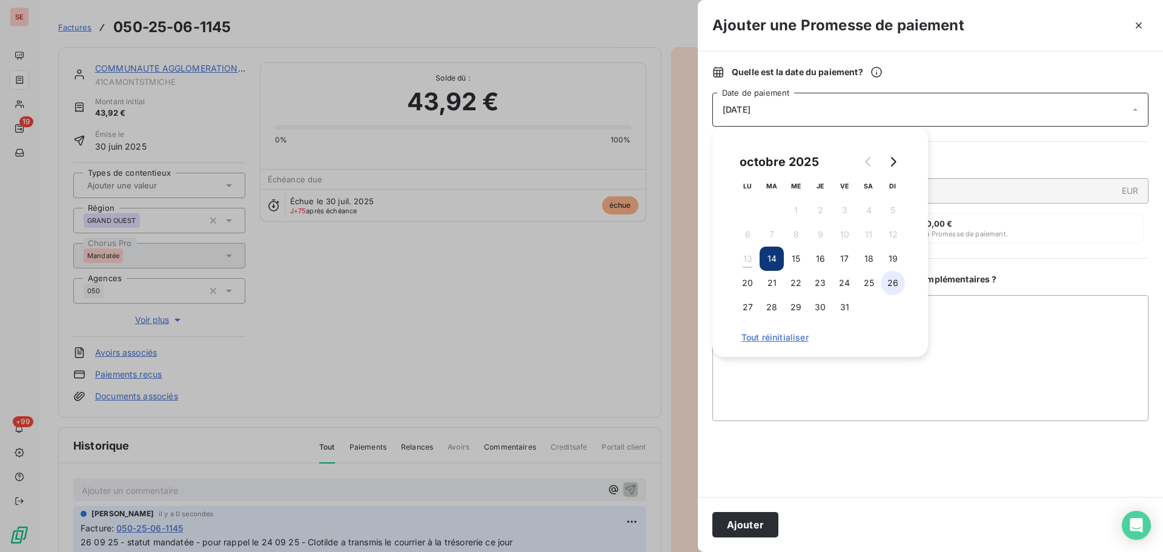
drag, startPoint x: 896, startPoint y: 260, endPoint x: 894, endPoint y: 277, distance: 17.0
click at [895, 260] on button "19" at bounding box center [892, 258] width 24 height 24
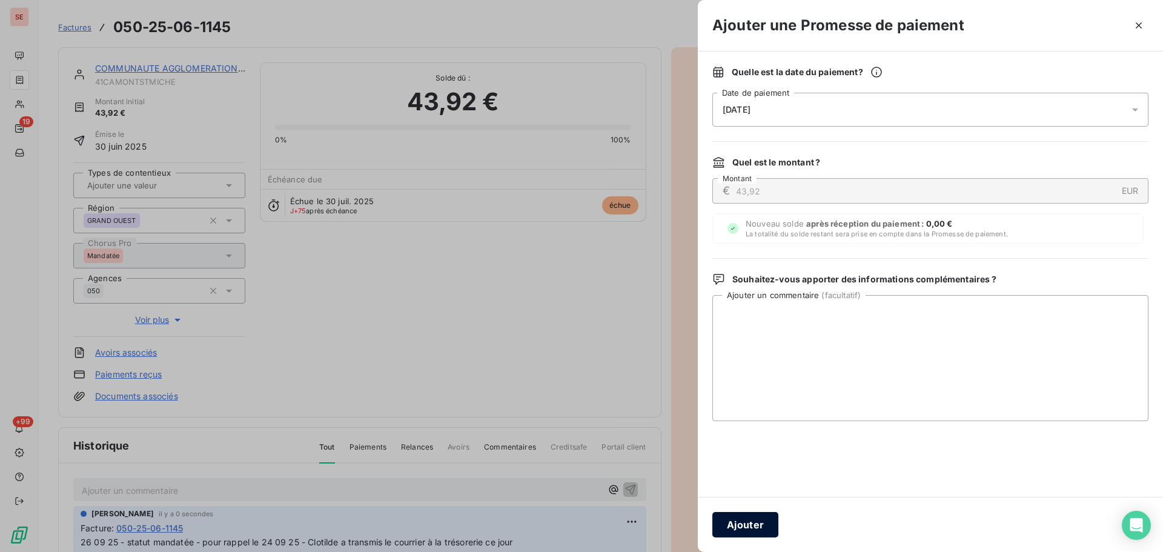
click at [722, 530] on button "Ajouter" at bounding box center [745, 524] width 66 height 25
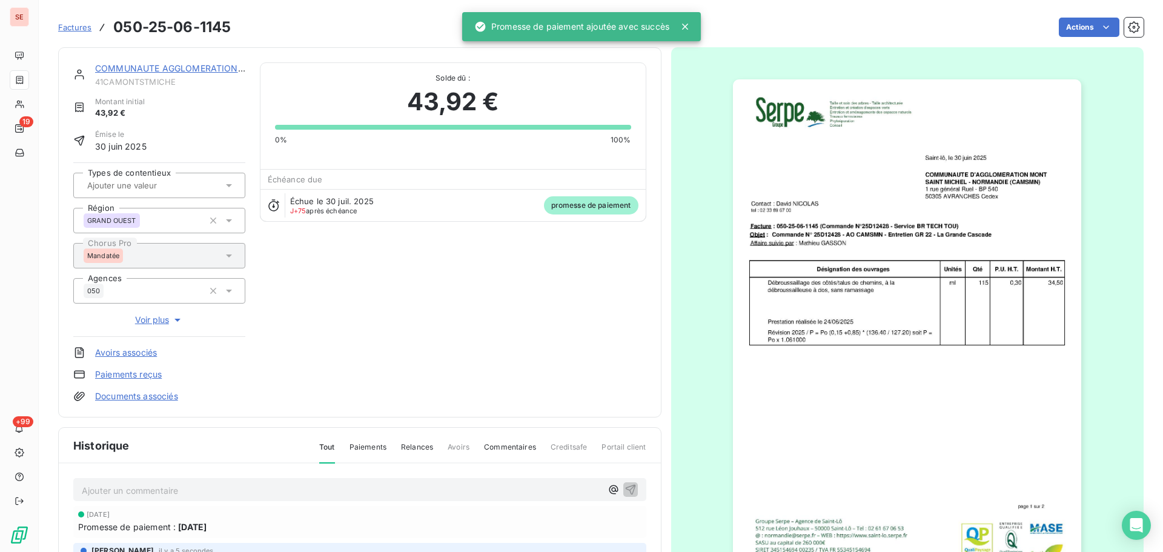
click at [165, 69] on link "COMMUNAUTE AGGLOMERATION [GEOGRAPHIC_DATA]" at bounding box center [211, 68] width 233 height 10
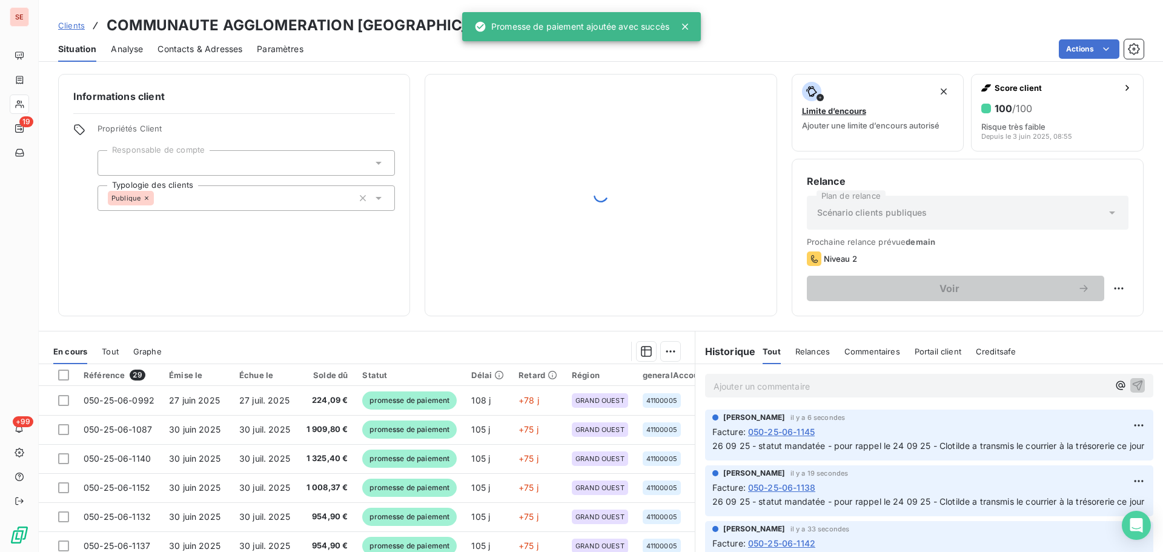
scroll to position [323, 0]
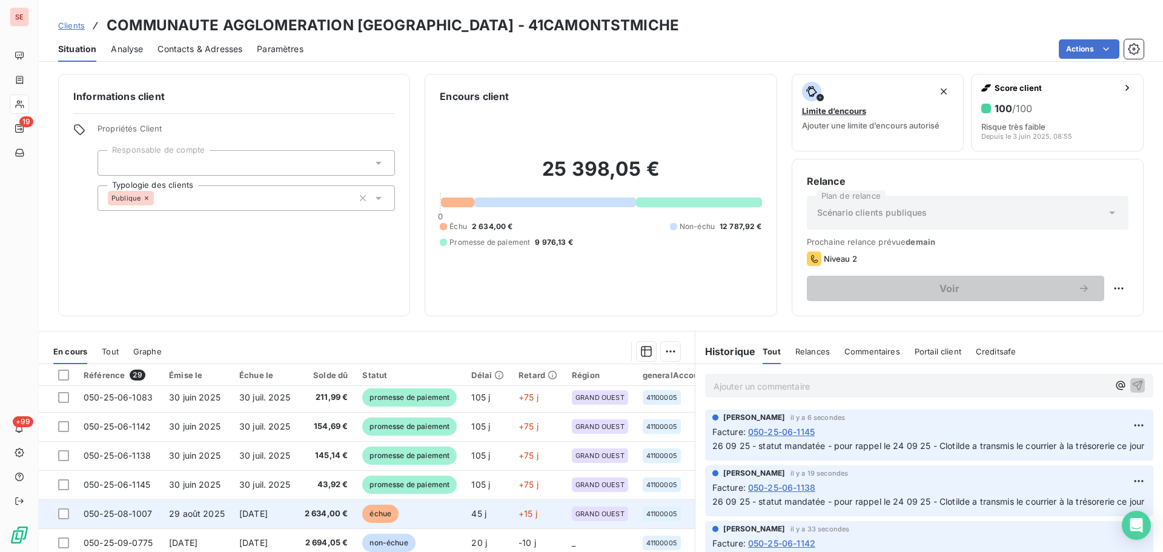
click at [268, 516] on span "[DATE]" at bounding box center [253, 513] width 28 height 10
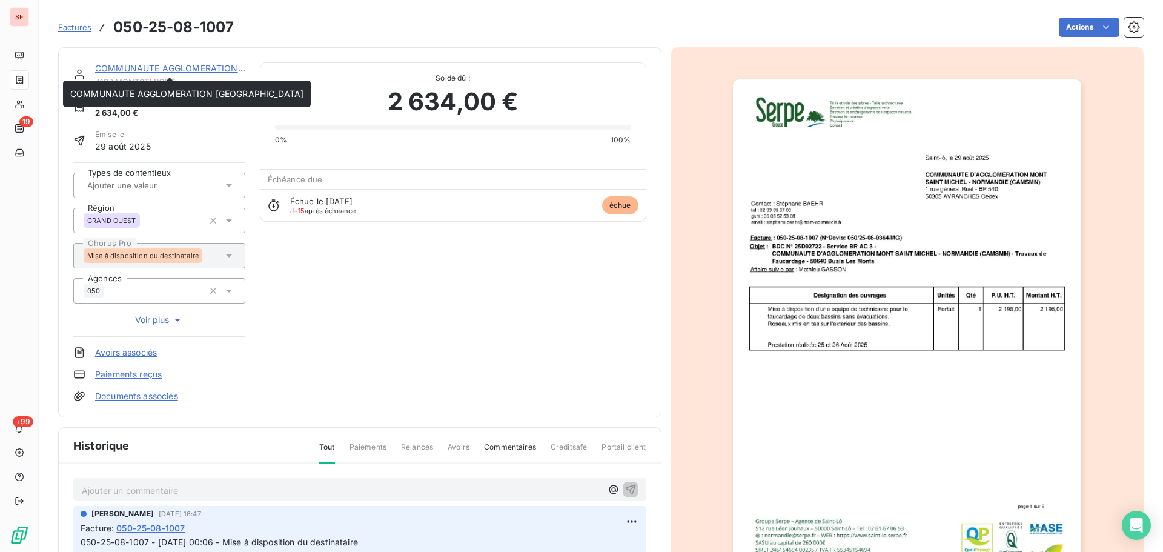
click at [200, 66] on link "COMMUNAUTE AGGLOMERATION [GEOGRAPHIC_DATA]" at bounding box center [211, 68] width 233 height 10
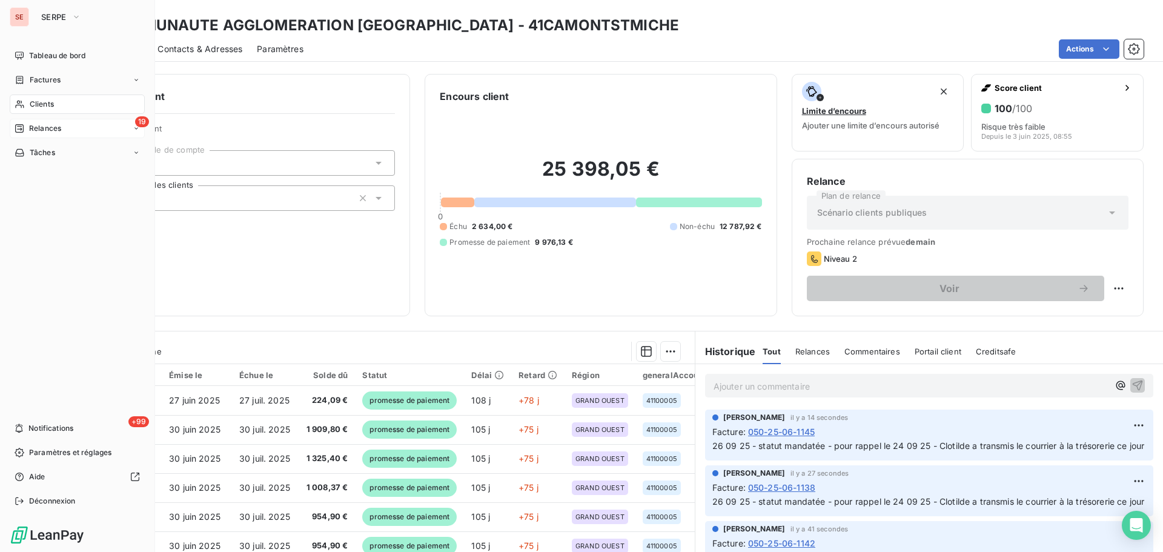
click at [19, 131] on icon at bounding box center [20, 129] width 10 height 10
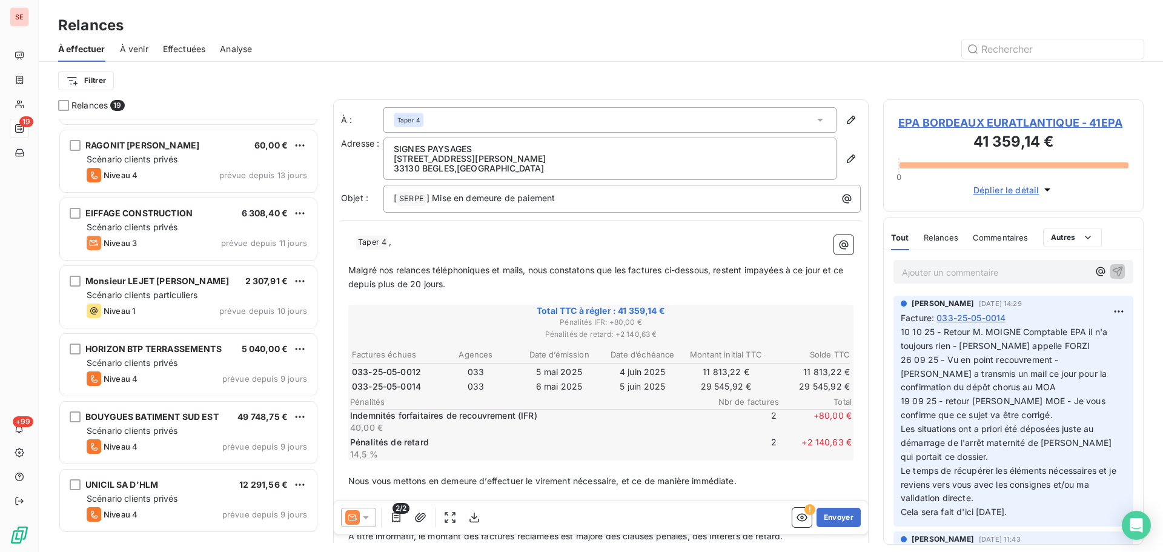
scroll to position [49, 0]
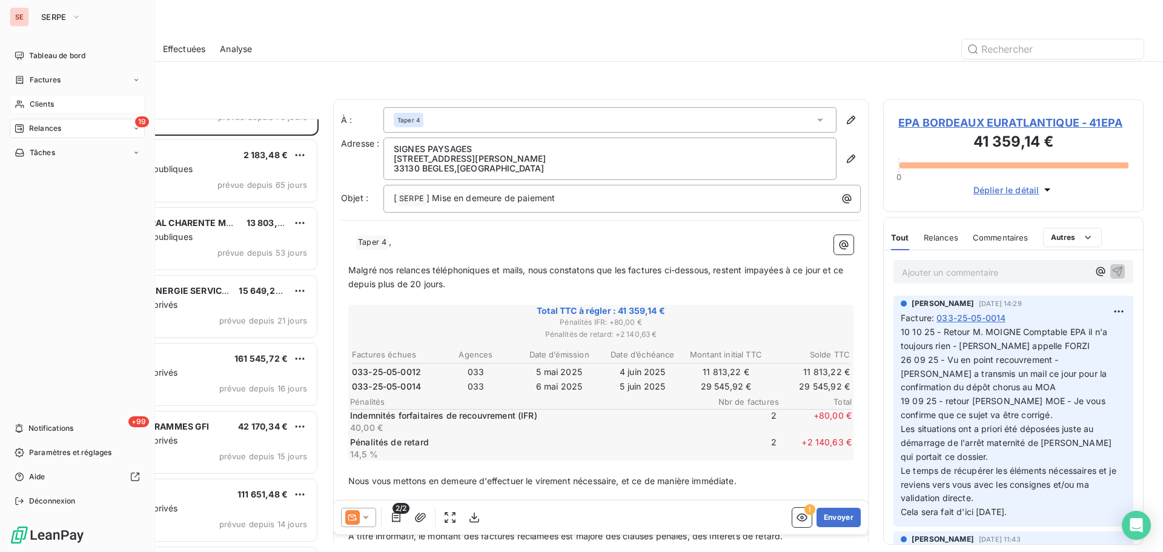
click at [35, 110] on div "Clients" at bounding box center [77, 103] width 135 height 19
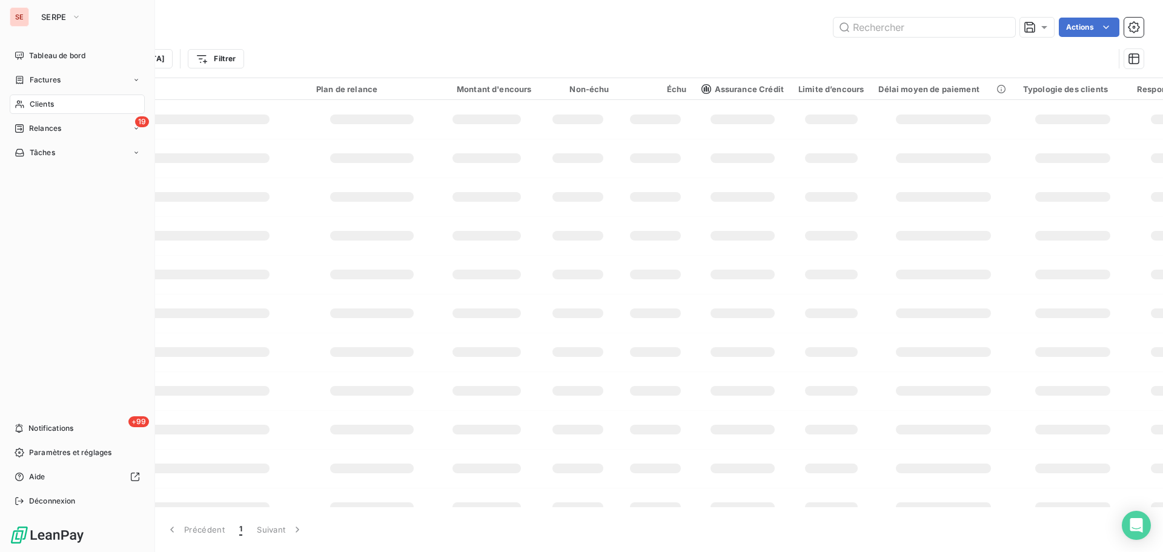
click at [39, 105] on span "Clients" at bounding box center [42, 104] width 24 height 11
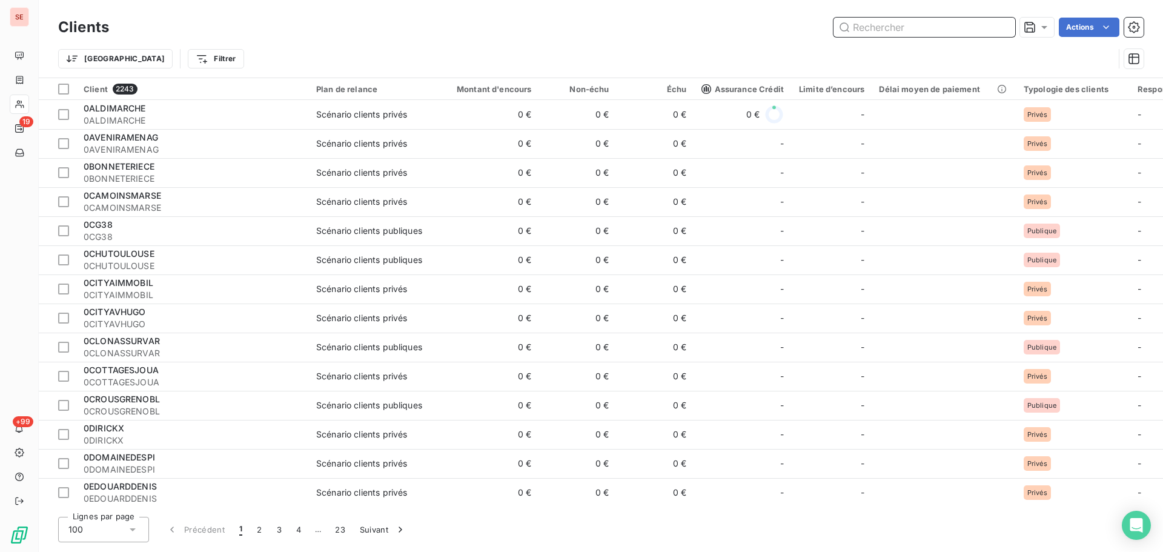
click at [864, 29] on input "text" at bounding box center [924, 27] width 182 height 19
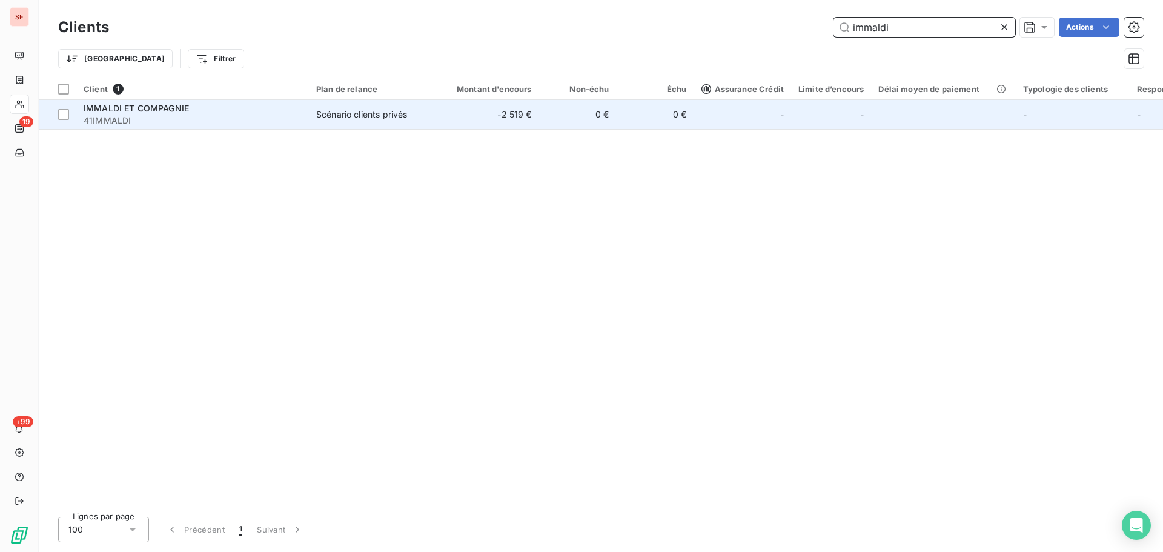
type input "immaldi"
click at [340, 122] on td "Scénario clients privés" at bounding box center [372, 114] width 126 height 29
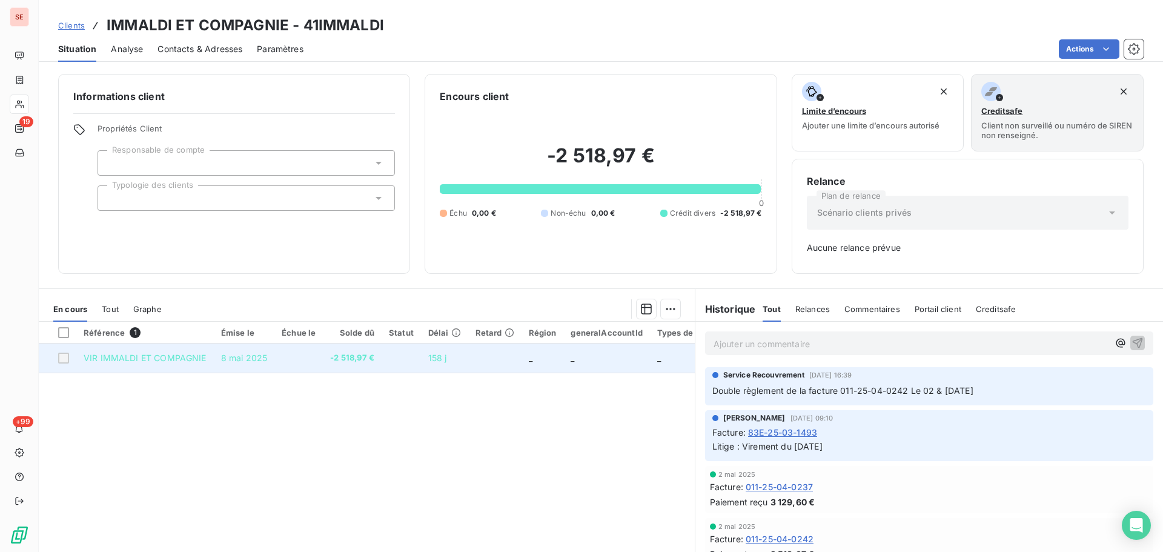
click at [446, 362] on td "158 j" at bounding box center [444, 357] width 47 height 29
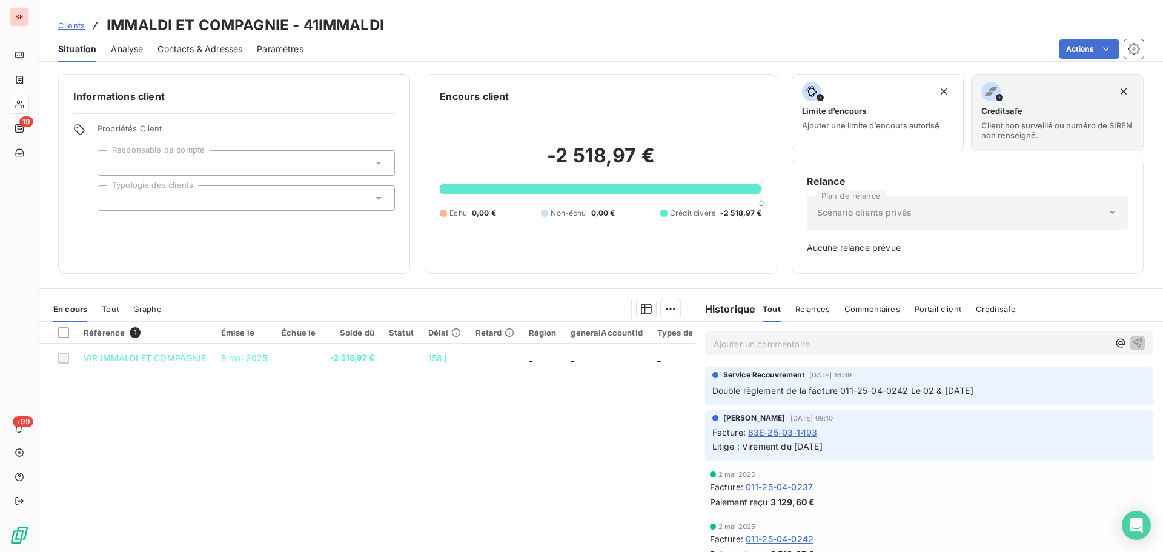
click at [203, 41] on div "Contacts & Adresses" at bounding box center [199, 48] width 85 height 25
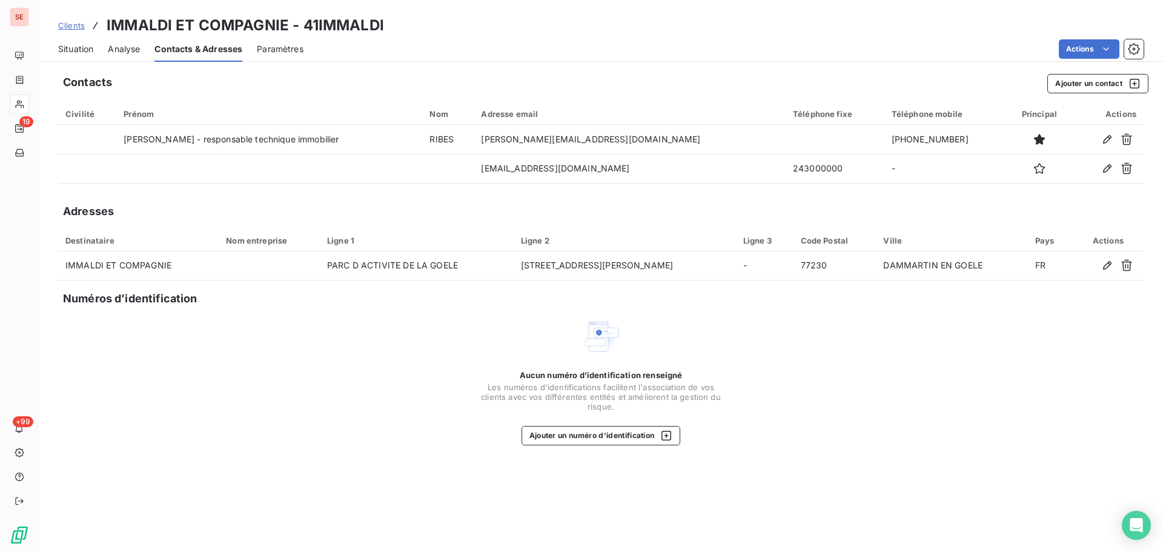
click at [91, 47] on span "Situation" at bounding box center [75, 49] width 35 height 12
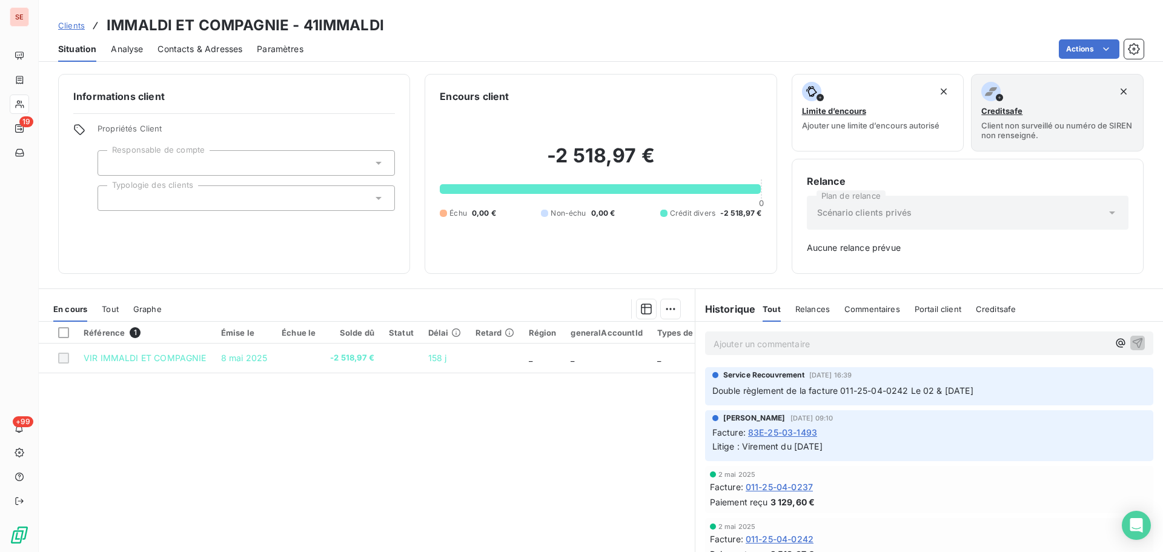
click at [785, 344] on p "Ajouter un commentaire ﻿" at bounding box center [910, 343] width 395 height 15
click at [811, 346] on span "13 10 25 - vu avec [PERSON_NAME] la cliente a contacté" at bounding box center [829, 342] width 233 height 10
click at [868, 338] on p "13 10 25 - La cliente a contacté" at bounding box center [910, 343] width 395 height 14
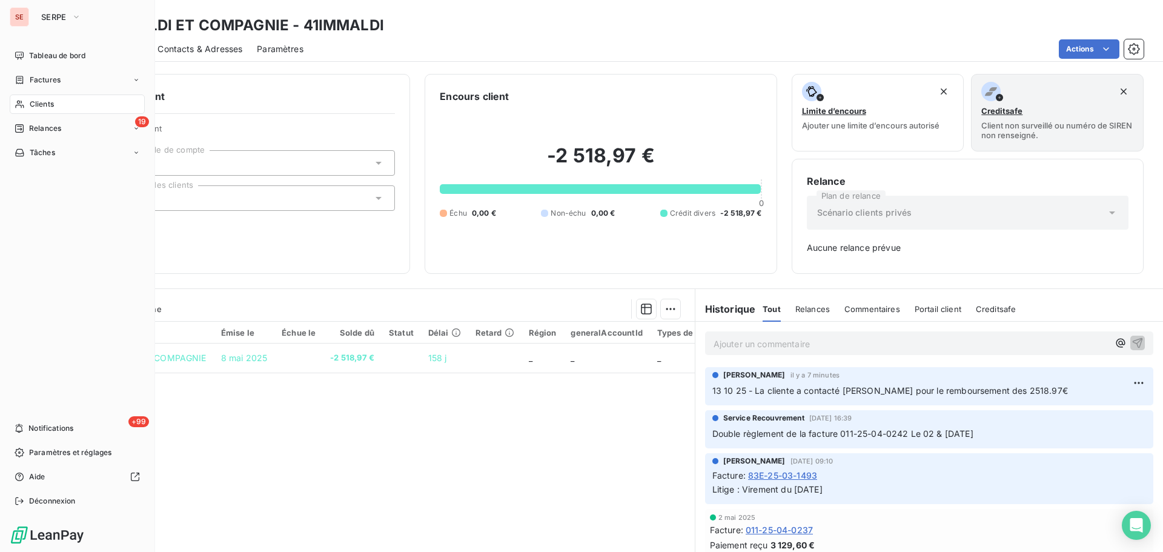
click at [25, 108] on div "Clients" at bounding box center [77, 103] width 135 height 19
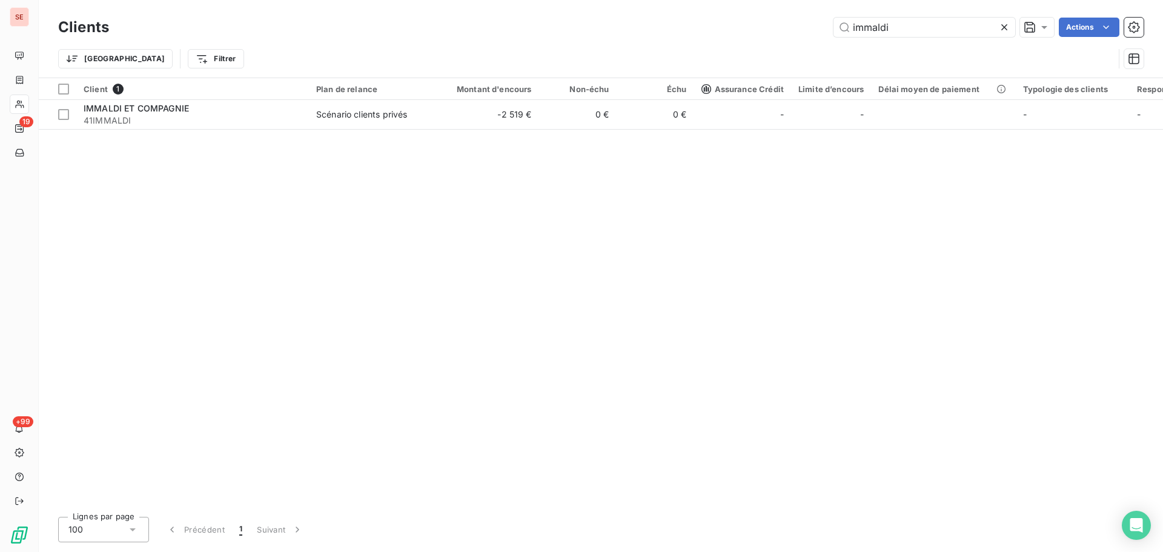
drag, startPoint x: 917, startPoint y: 14, endPoint x: 751, endPoint y: 19, distance: 166.6
click at [752, 19] on div "Clients immaldi Actions Trier Filtrer" at bounding box center [601, 39] width 1124 height 78
click at [936, 23] on input "immaldi" at bounding box center [924, 27] width 182 height 19
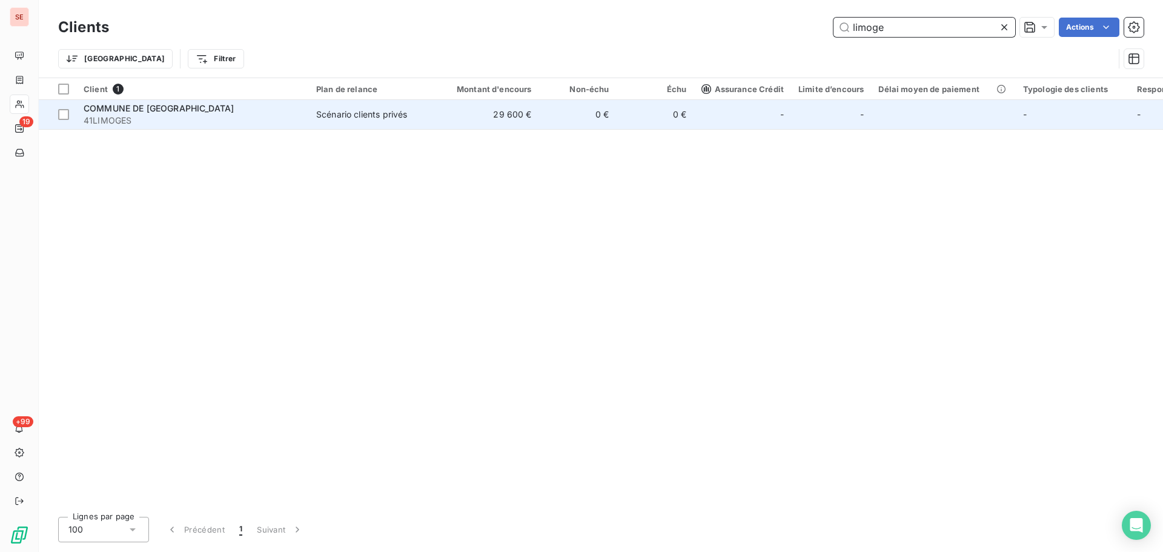
type input "limoge"
click at [624, 110] on td "0 €" at bounding box center [655, 114] width 78 height 29
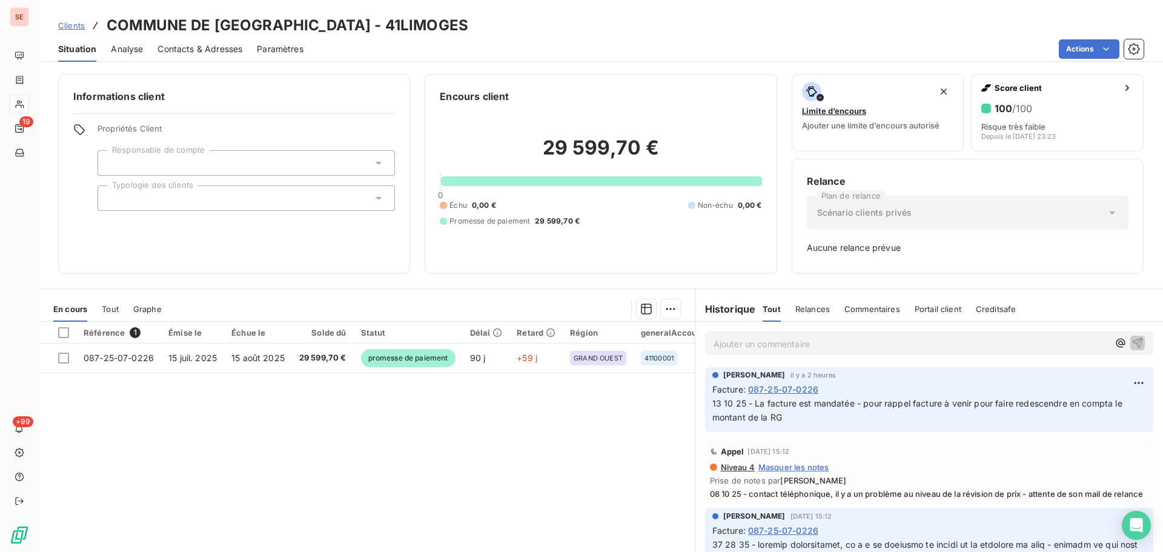
click at [833, 345] on p "Ajouter un commentaire ﻿" at bounding box center [910, 343] width 395 height 15
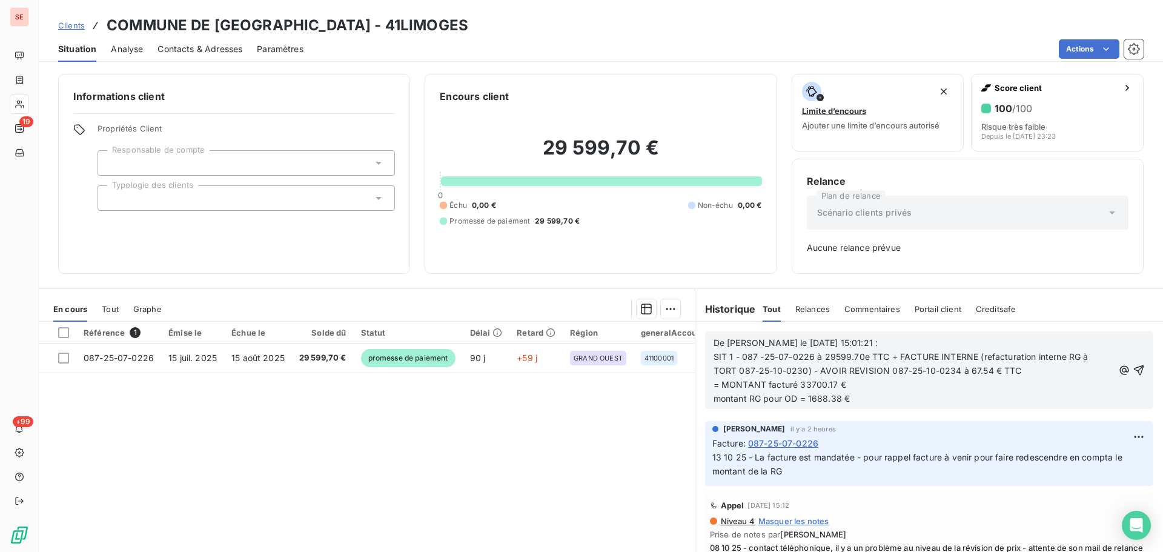
click at [713, 346] on span "De [PERSON_NAME] le [DATE] 15:01:21 :" at bounding box center [795, 342] width 165 height 10
click at [1132, 370] on icon "button" at bounding box center [1138, 370] width 12 height 12
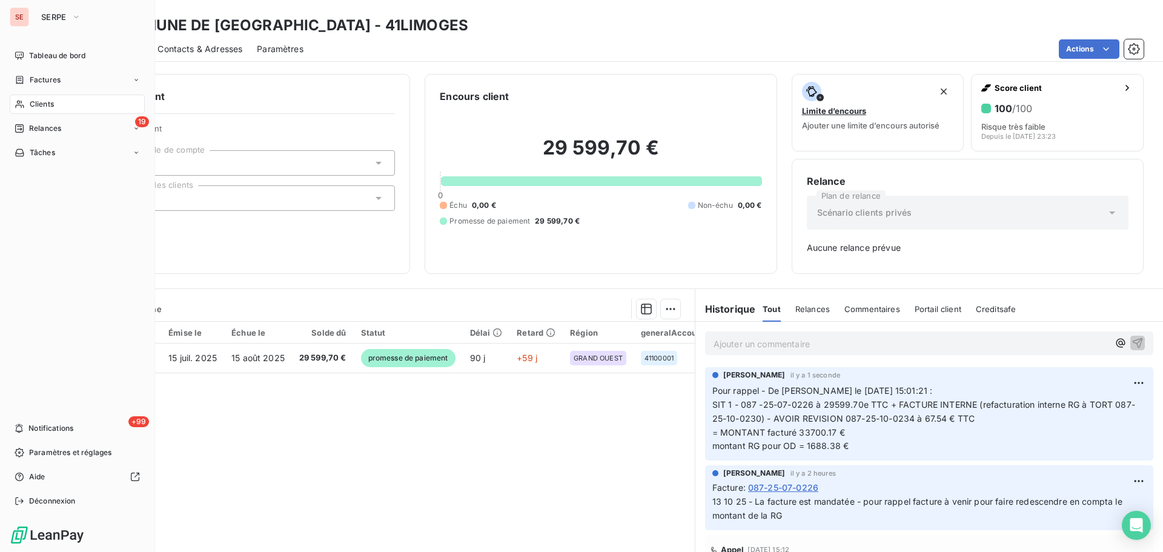
click at [34, 101] on span "Clients" at bounding box center [42, 104] width 24 height 11
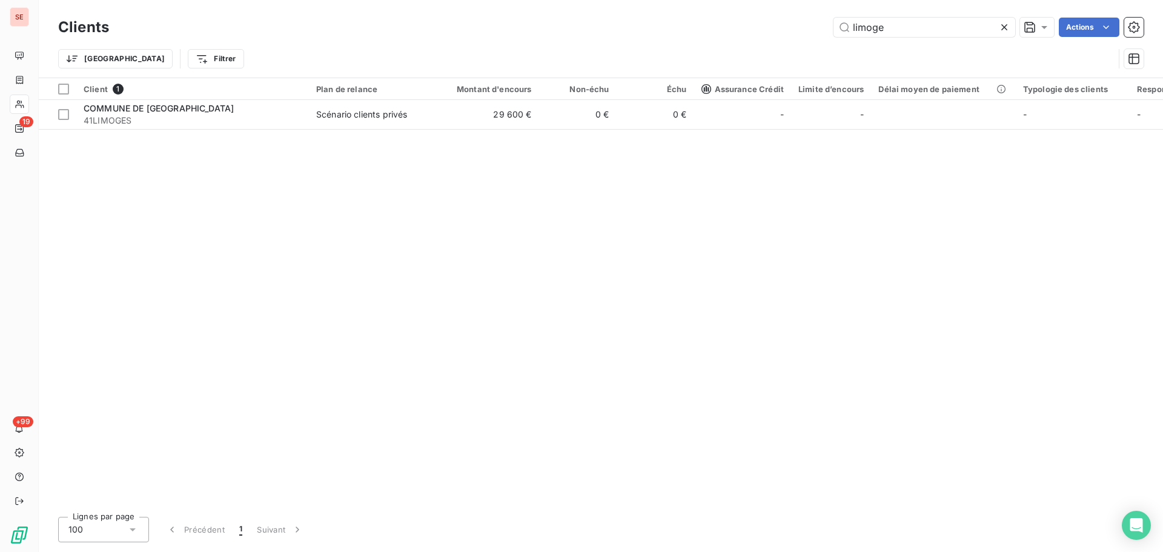
drag, startPoint x: 939, startPoint y: 28, endPoint x: 725, endPoint y: 41, distance: 214.1
click at [726, 41] on div "Clients limoge Actions Trier Filtrer" at bounding box center [600, 46] width 1085 height 63
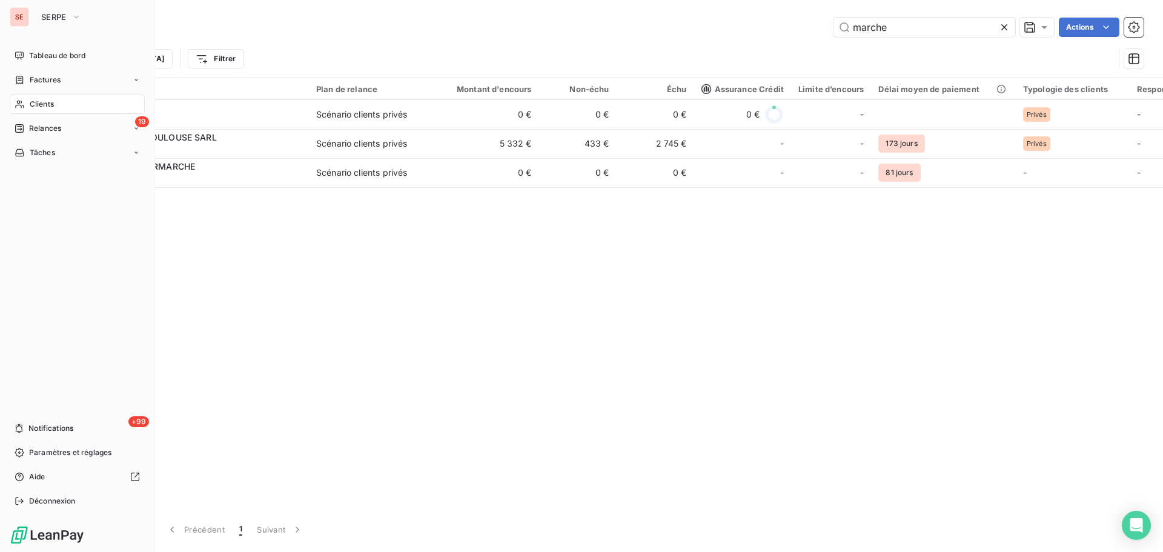
type input "marche"
click at [37, 101] on span "Clients" at bounding box center [42, 104] width 24 height 11
click at [67, 81] on div "Factures" at bounding box center [77, 79] width 135 height 19
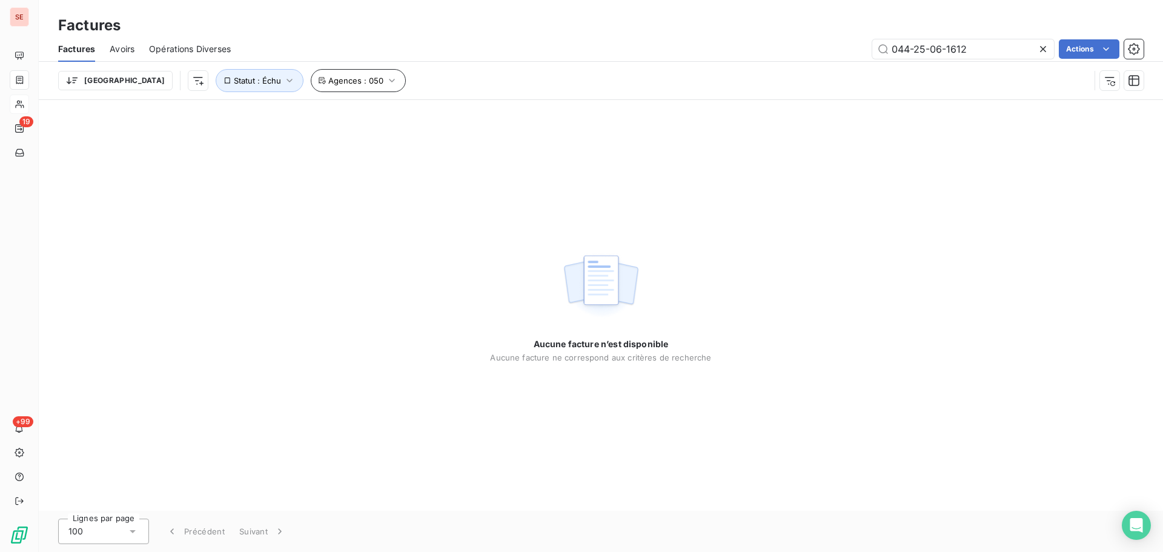
type input "044-25-06-1612"
click at [386, 80] on icon "button" at bounding box center [392, 80] width 12 height 12
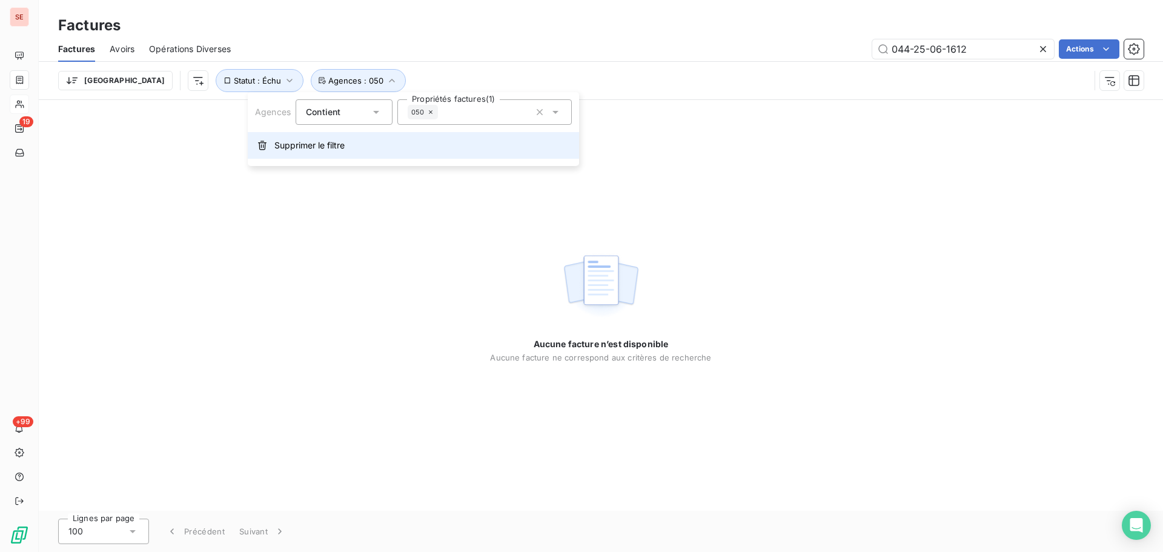
click at [333, 148] on span "Supprimer le filtre" at bounding box center [309, 145] width 70 height 12
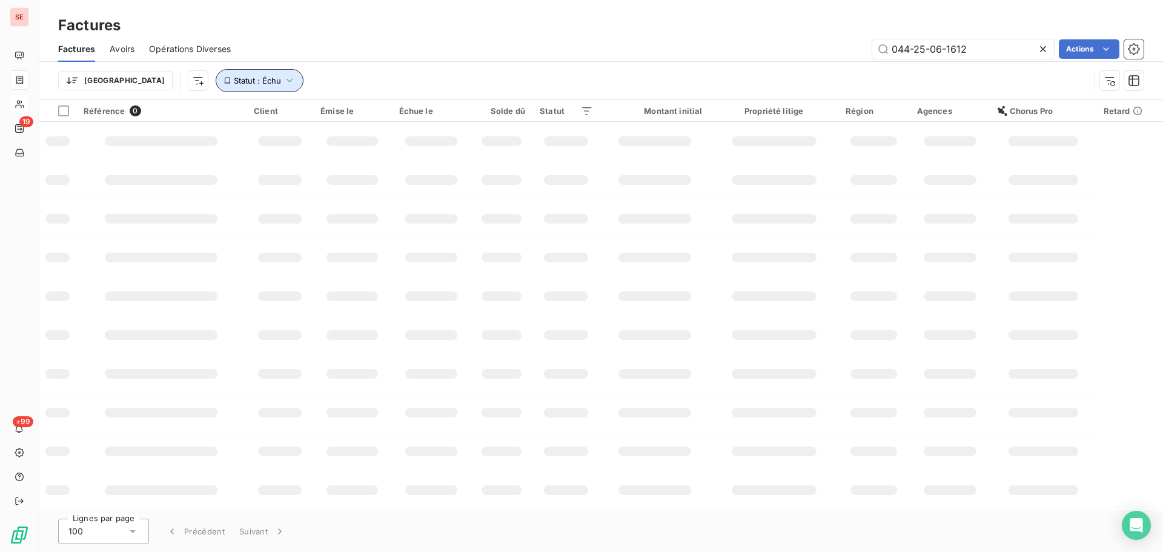
click at [234, 77] on span "Statut : Échu" at bounding box center [257, 81] width 47 height 10
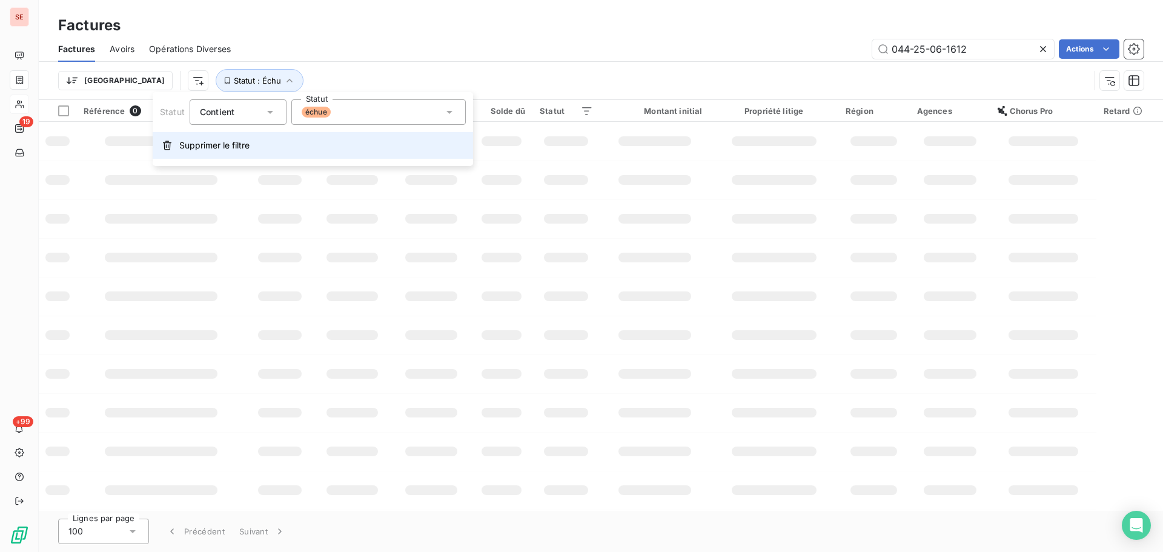
click at [236, 147] on span "Supprimer le filtre" at bounding box center [214, 145] width 70 height 12
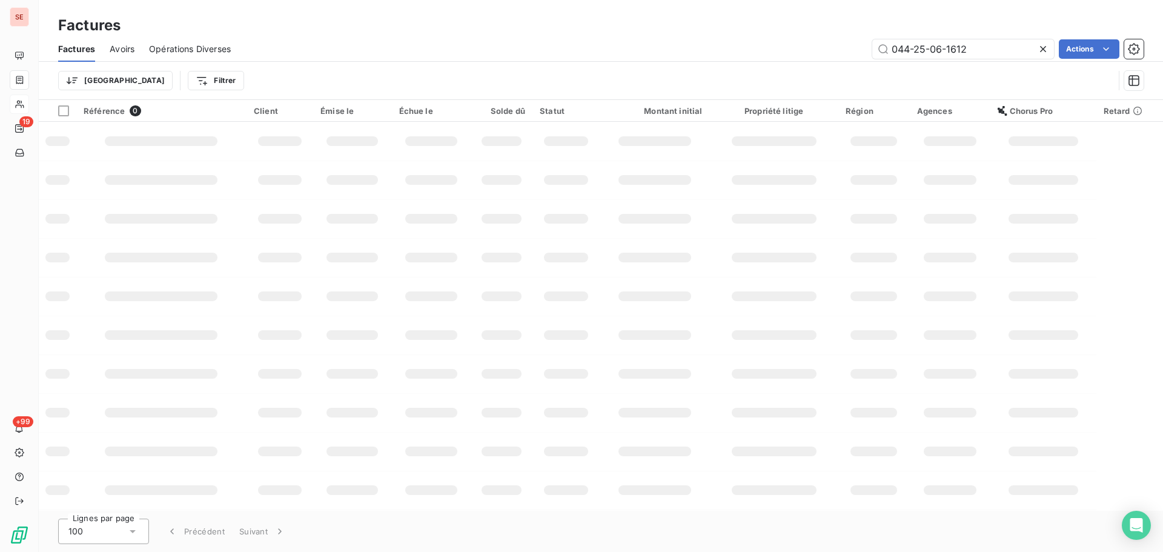
click at [389, 68] on div "Trier Filtrer" at bounding box center [600, 81] width 1085 height 38
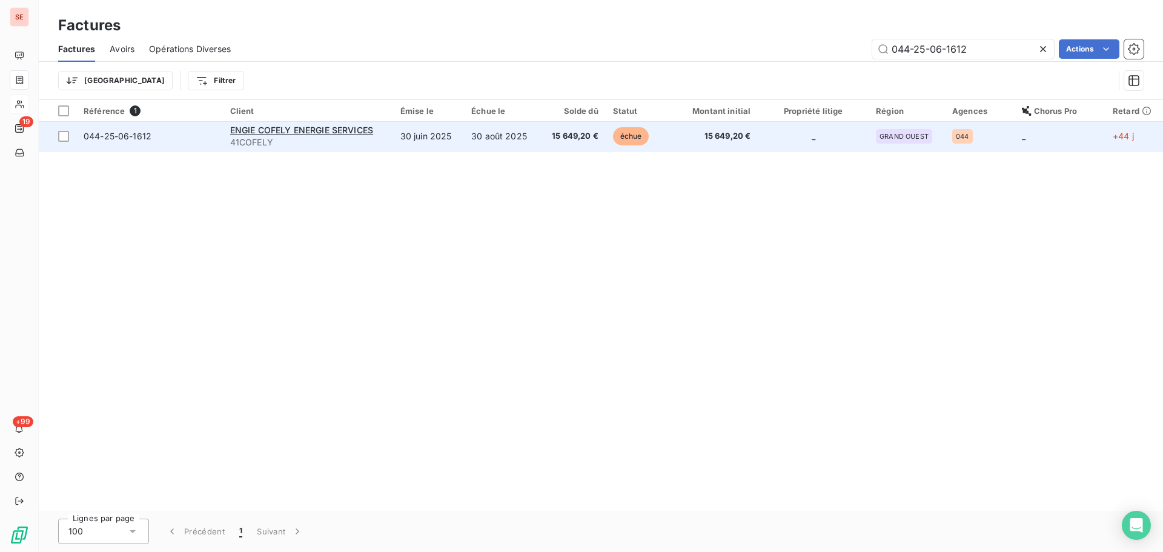
click at [440, 149] on td "30 juin 2025" at bounding box center [428, 136] width 71 height 29
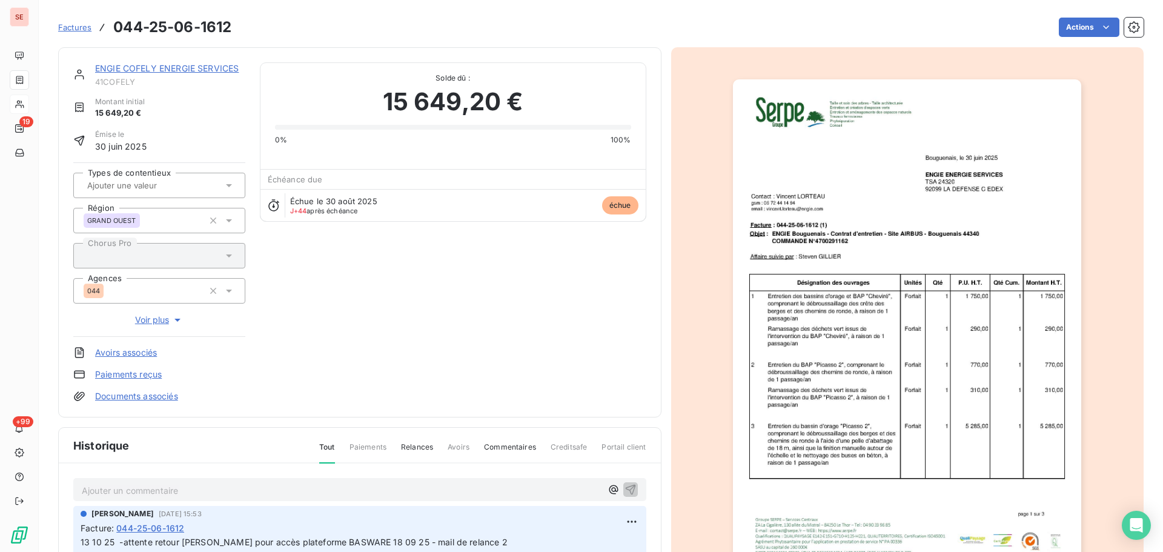
click at [216, 68] on link "ENGIE COFELY ENERGIE SERVICES" at bounding box center [167, 68] width 144 height 10
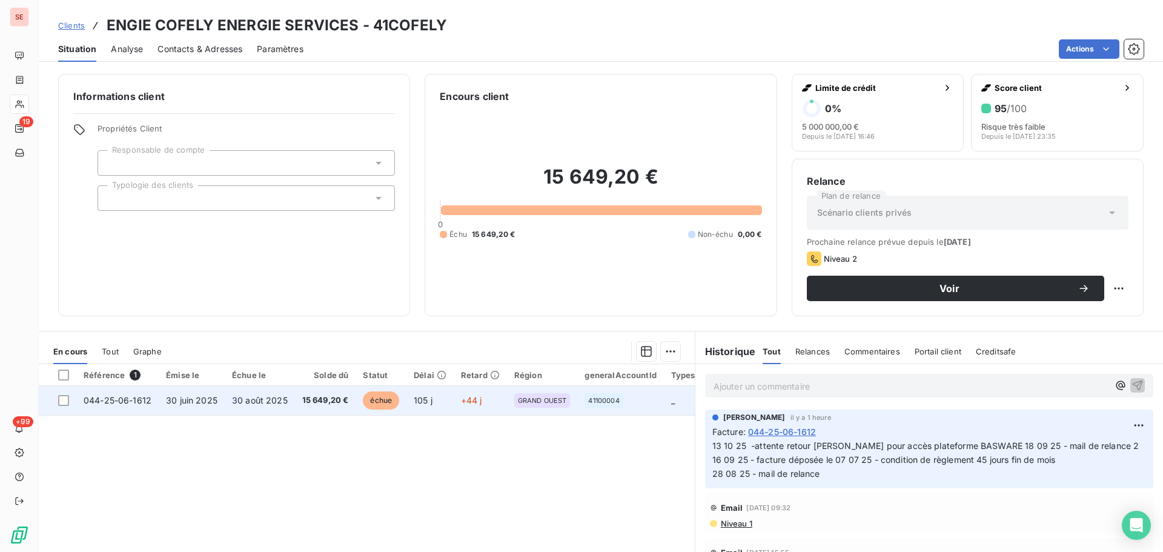
click at [332, 400] on span "15 649,20 €" at bounding box center [325, 400] width 47 height 12
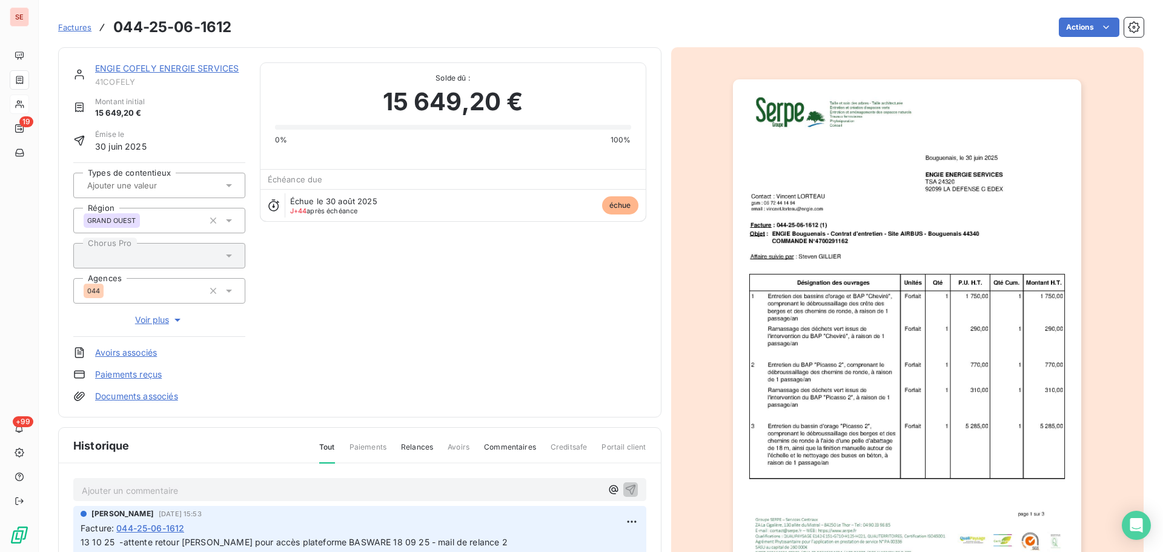
click at [870, 264] on img "button" at bounding box center [907, 325] width 348 height 493
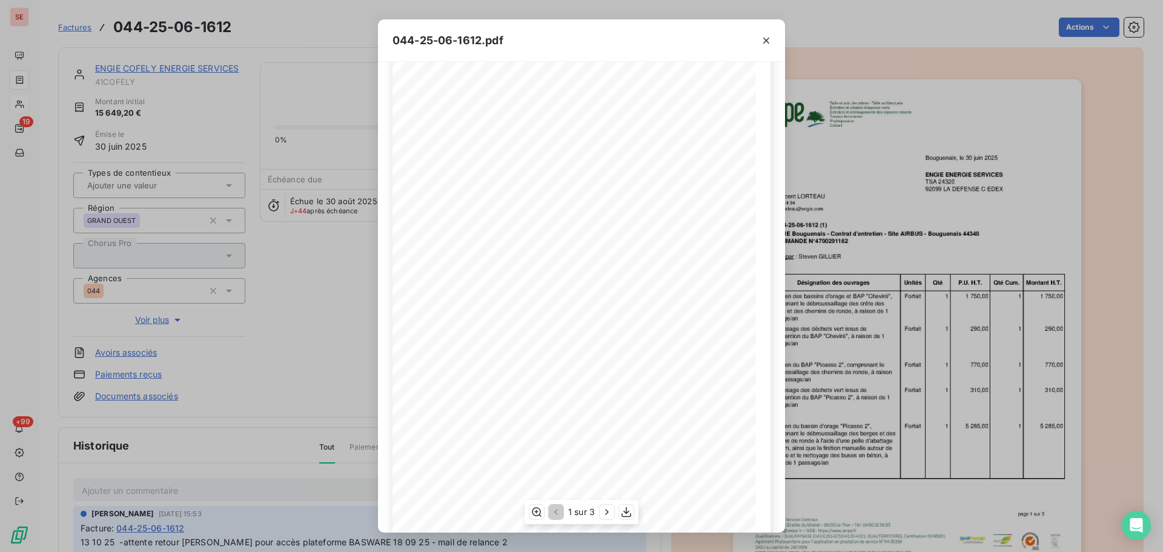
scroll to position [72, 0]
click at [606, 516] on icon "button" at bounding box center [607, 512] width 12 height 12
click at [606, 516] on icon "button" at bounding box center [608, 512] width 12 height 12
click at [768, 41] on icon "button" at bounding box center [766, 41] width 12 height 12
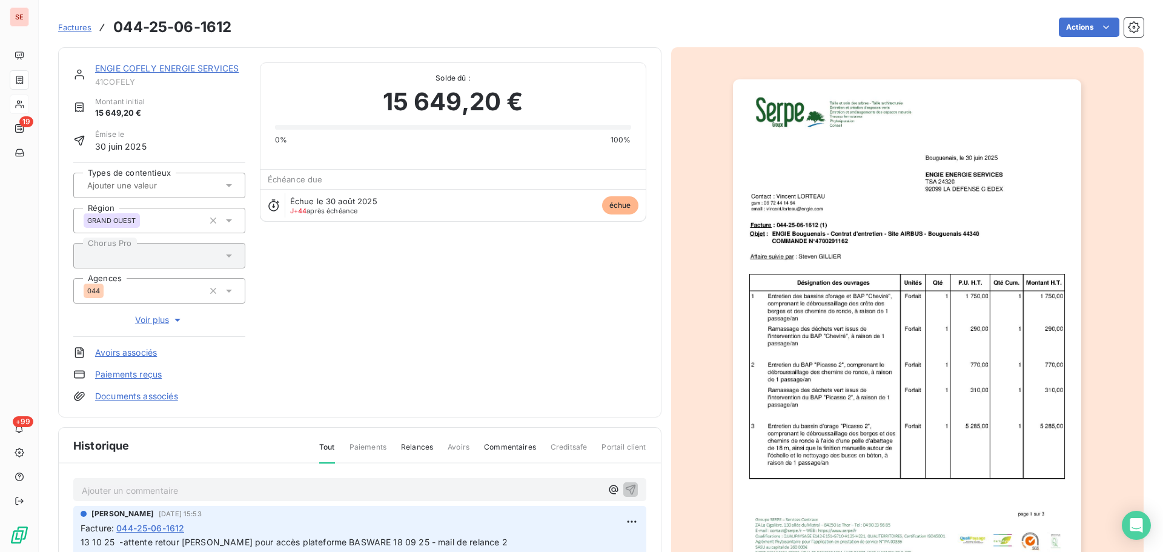
click at [223, 65] on link "ENGIE COFELY ENERGIE SERVICES" at bounding box center [167, 68] width 144 height 10
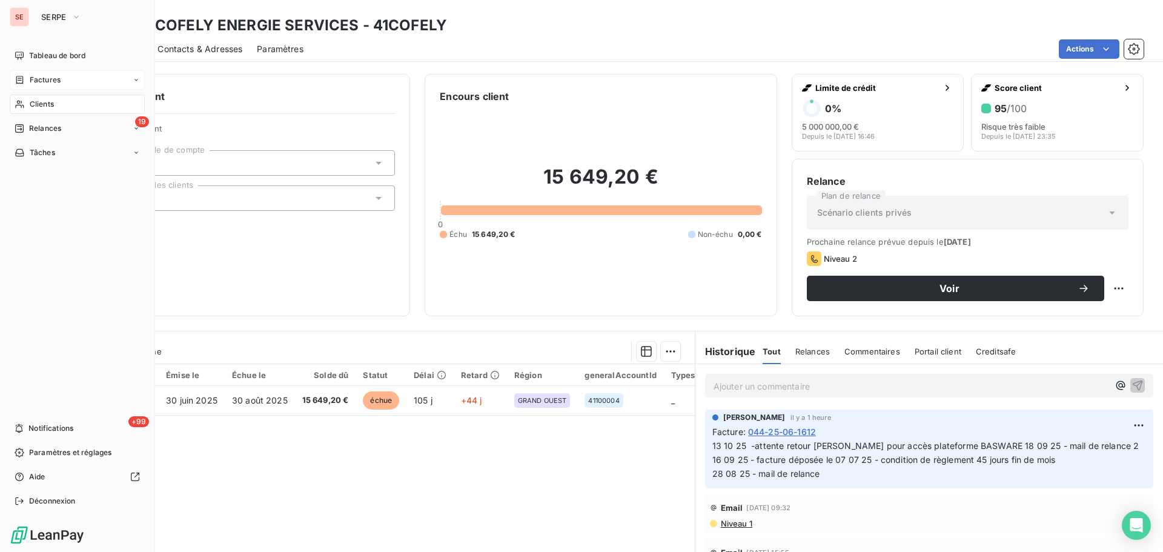
click at [48, 78] on span "Factures" at bounding box center [45, 79] width 31 height 11
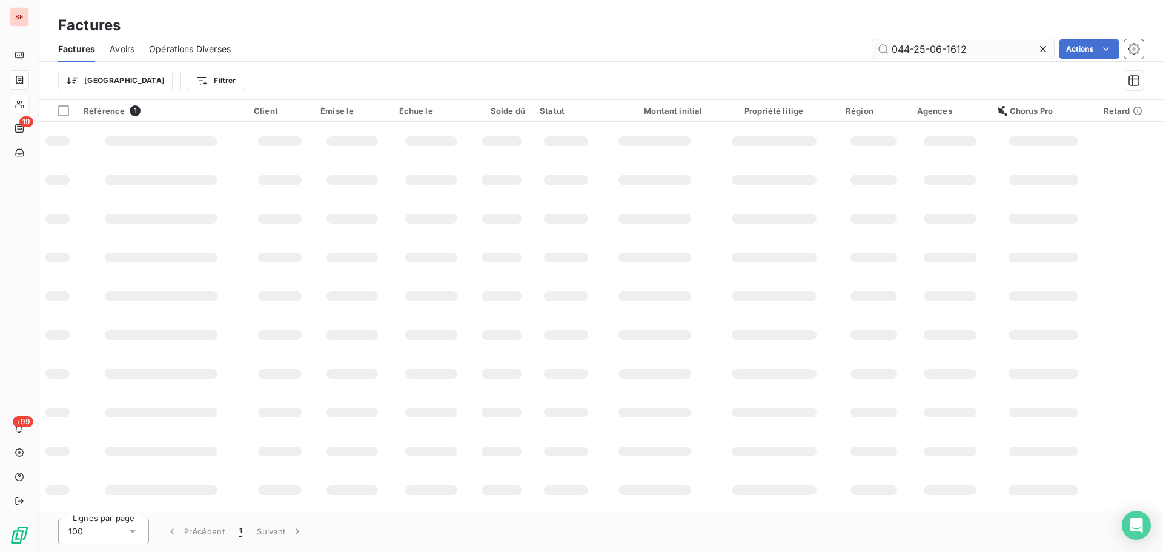
click at [982, 54] on input "044-25-06-1612" at bounding box center [963, 48] width 182 height 19
type input "044-25-09-1570"
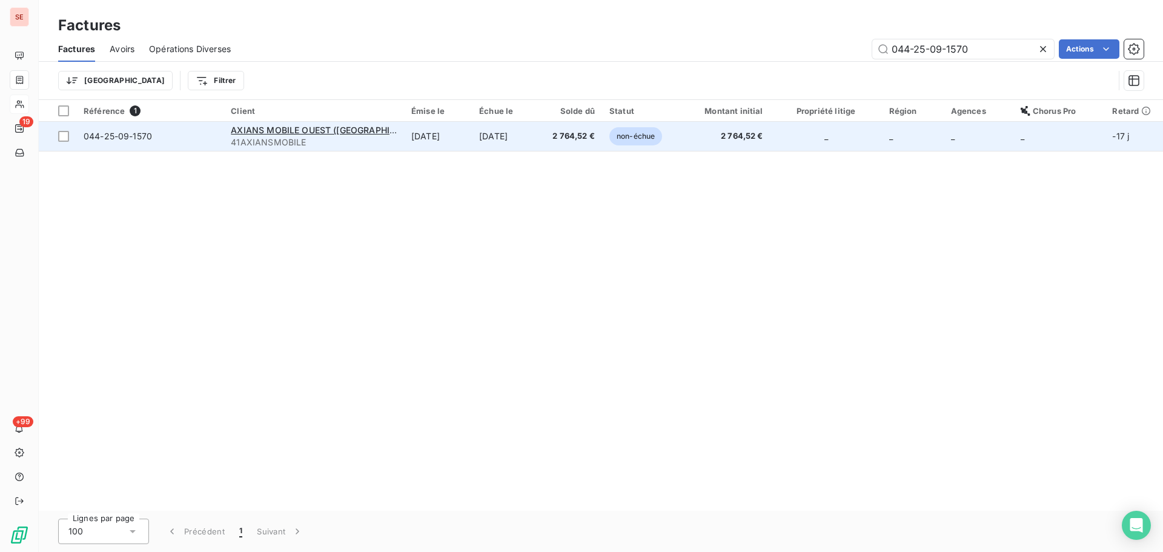
click at [404, 138] on td "[DATE]" at bounding box center [438, 136] width 68 height 29
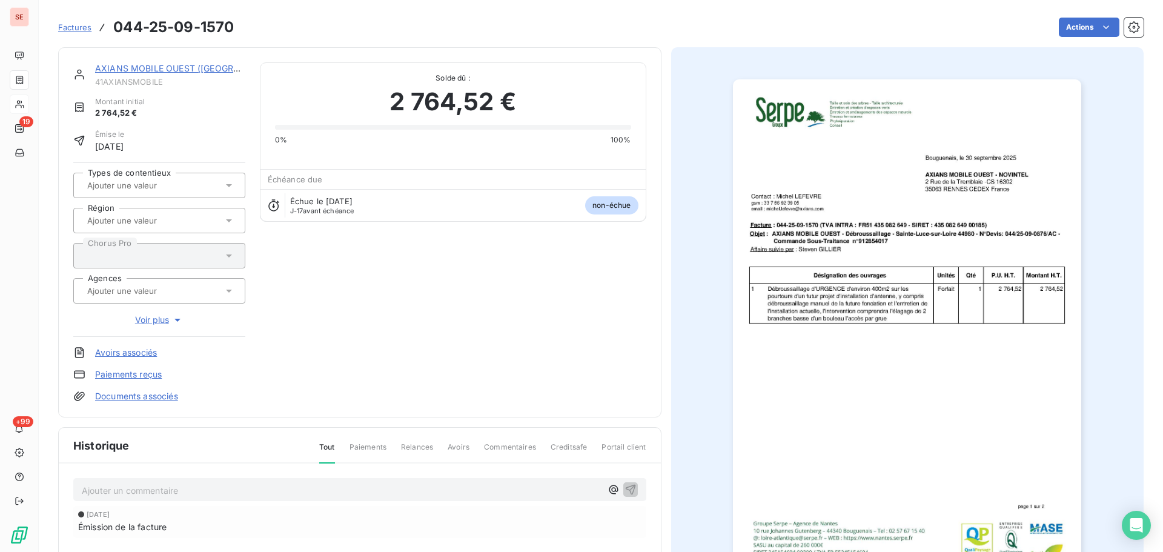
scroll to position [166, 0]
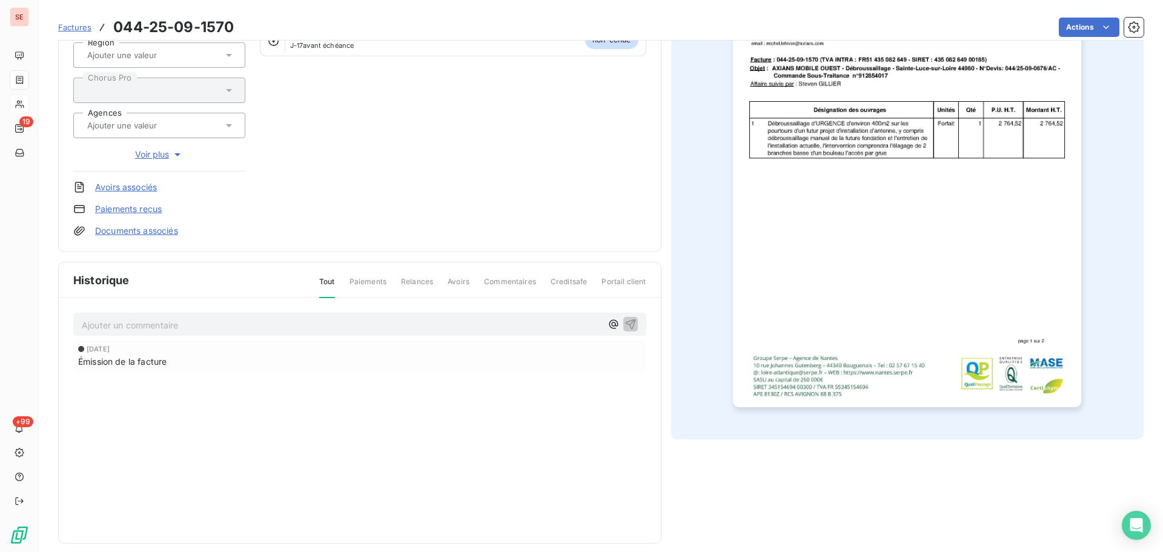
click at [379, 318] on p "Ajouter un commentaire ﻿" at bounding box center [342, 324] width 520 height 15
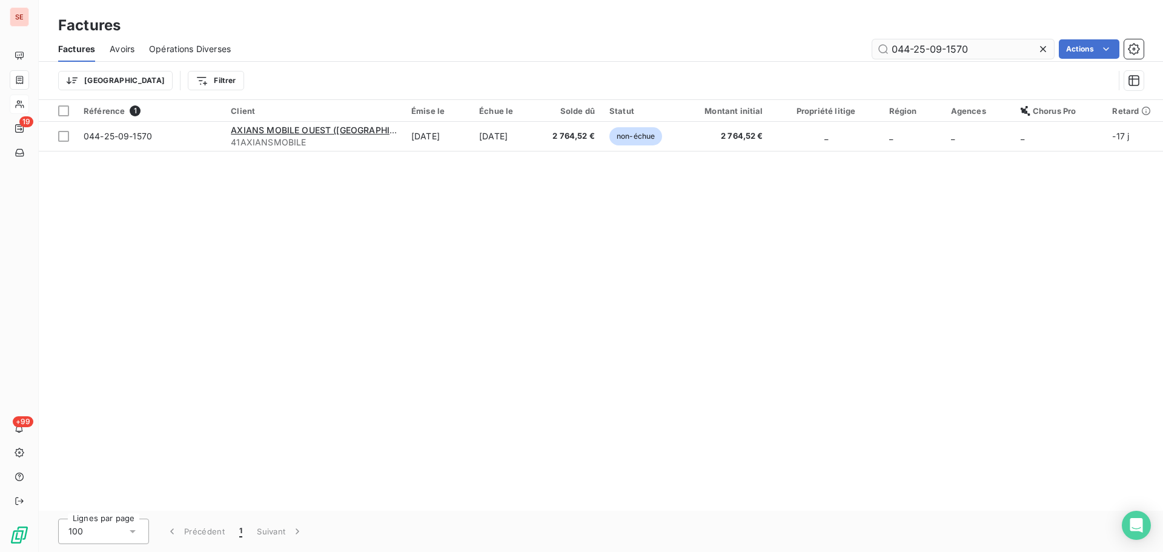
drag, startPoint x: 1006, startPoint y: 54, endPoint x: 934, endPoint y: 50, distance: 72.2
click at [934, 50] on input "044-25-09-1570" at bounding box center [963, 48] width 182 height 19
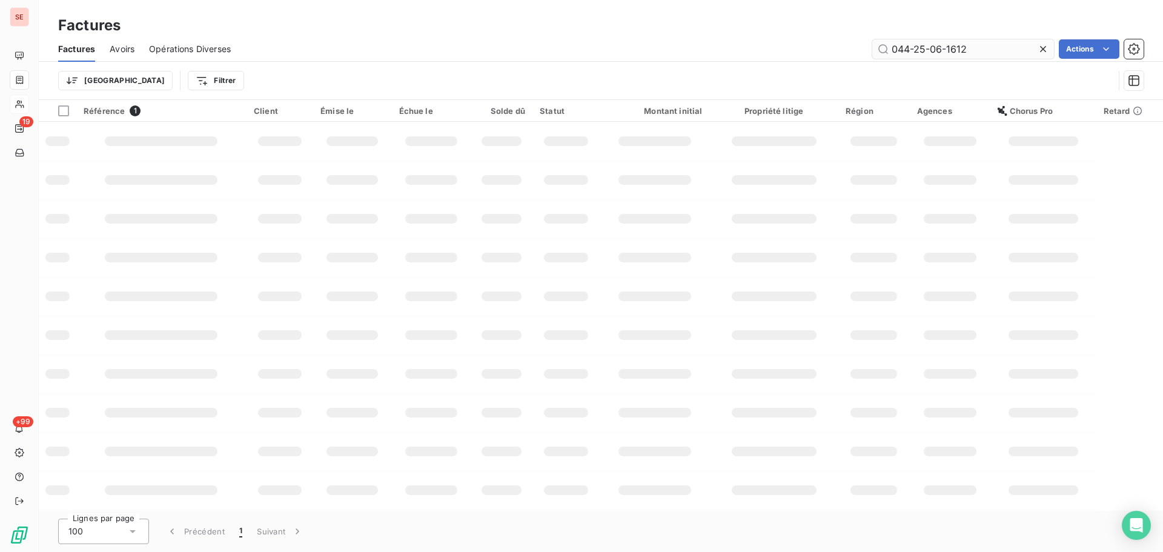
type input "044-25-06-1612"
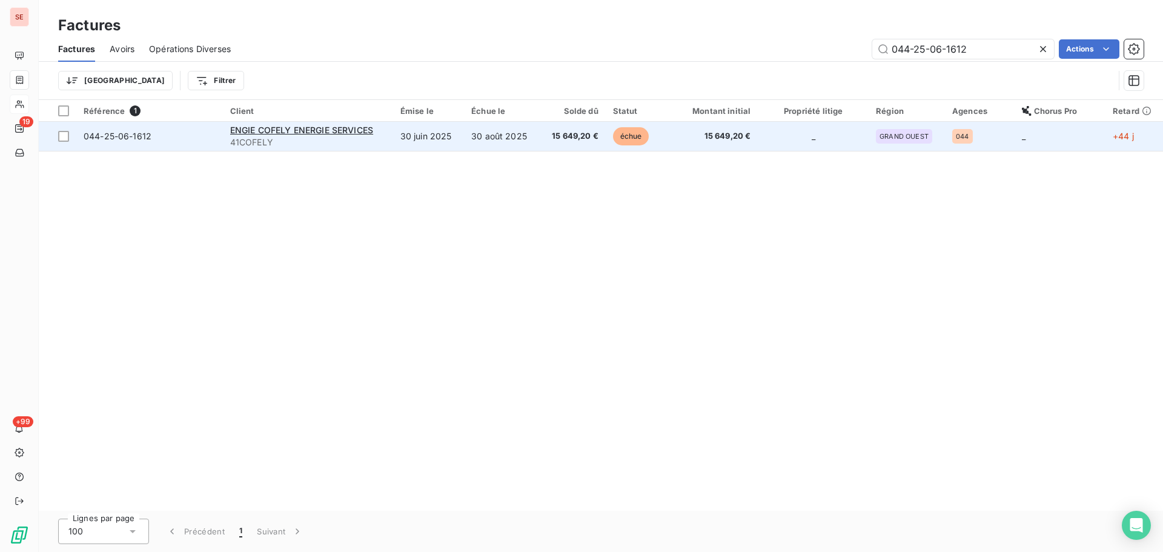
click at [417, 141] on td "30 juin 2025" at bounding box center [428, 136] width 71 height 29
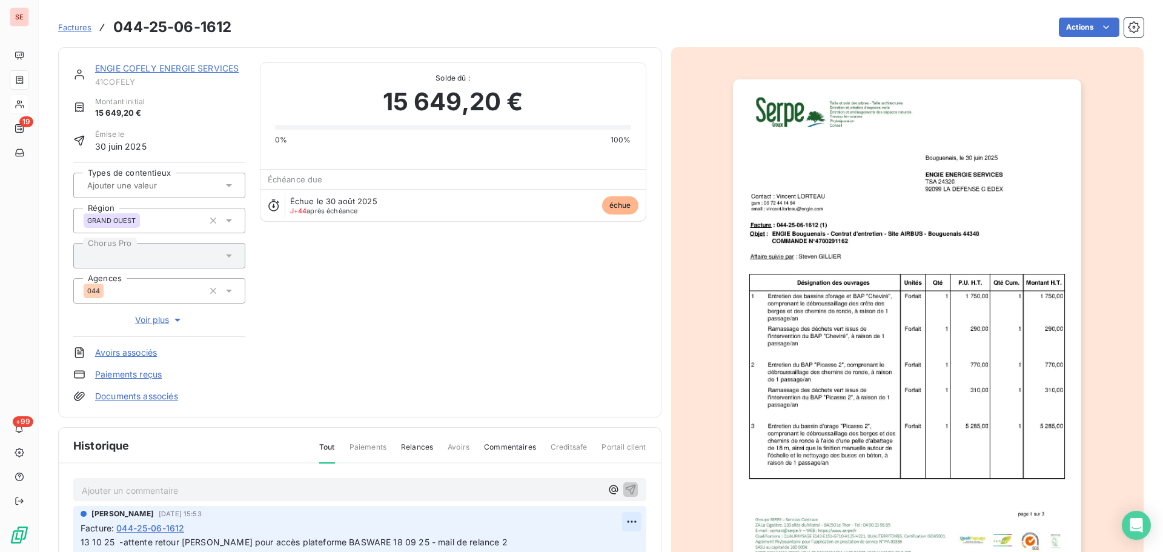
click at [615, 520] on html "SE 19 +99 Factures 044-25-06-1612 Actions ENGIE COFELY ENERGIE SERVICES 41COFEL…" at bounding box center [581, 276] width 1163 height 552
click at [595, 467] on div "Editer" at bounding box center [589, 472] width 68 height 19
click at [176, 544] on span "13 10 25 -attente retour [PERSON_NAME] pour accès plateforme BASWARE 18 09 25 -…" at bounding box center [523, 556] width 884 height 38
click at [183, 541] on span "13 10 25 -attente retour [PERSON_NAME] pour accès plateforme BASWARE 18 09 25 -…" at bounding box center [523, 556] width 884 height 38
click at [211, 541] on span "13 10 25 -vu avec [PERSON_NAME] pour accès plateforme BASWARE 18 09 25 - mail d…" at bounding box center [511, 556] width 860 height 38
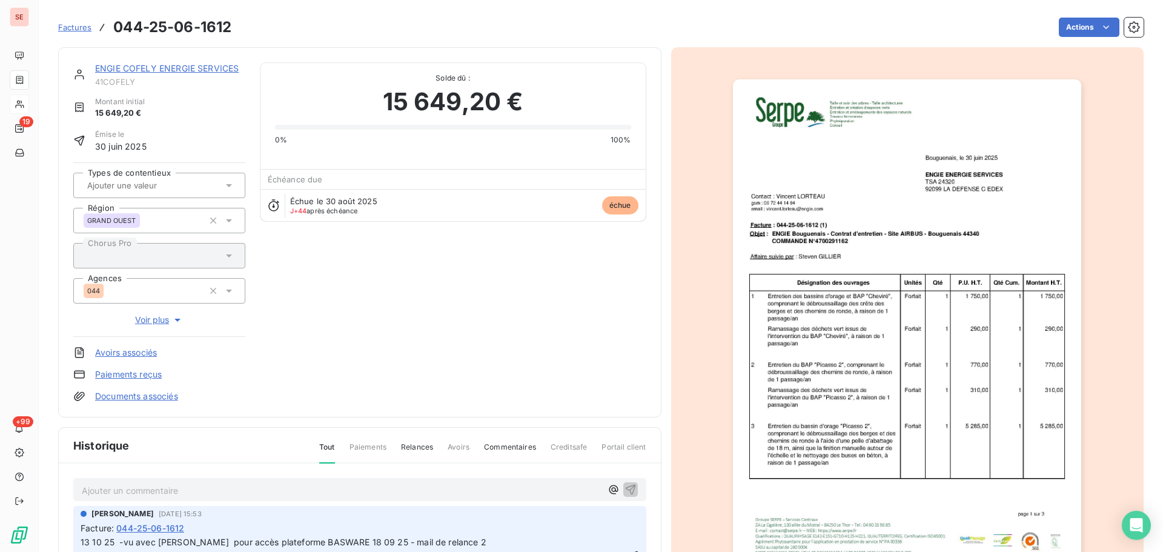
click at [324, 543] on span "13 10 25 -vu avec [PERSON_NAME] pour accès plateforme BASWARE 18 09 25 - mail d…" at bounding box center [512, 556] width 863 height 38
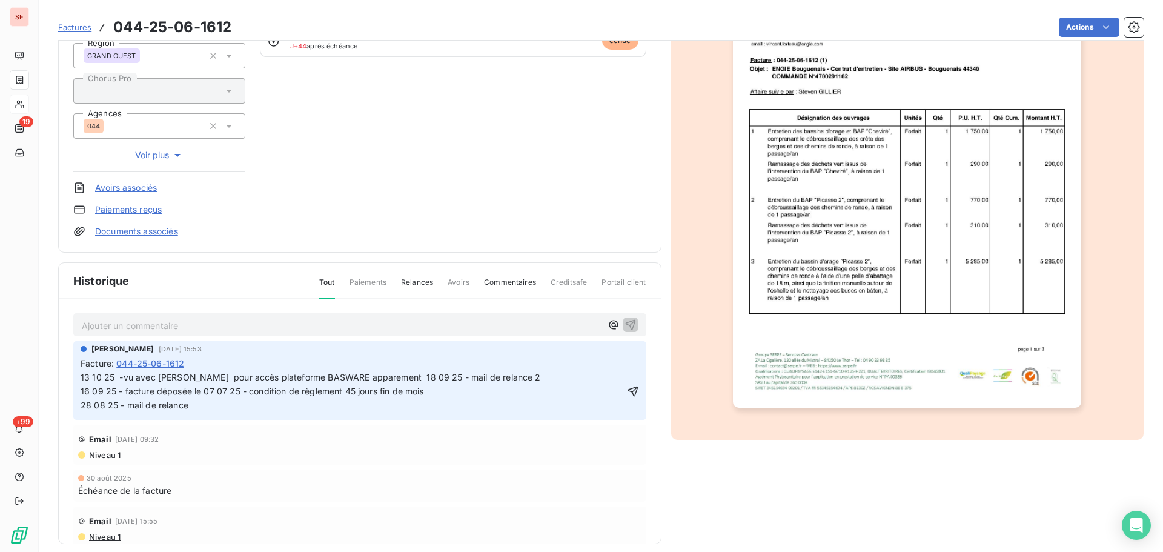
scroll to position [166, 0]
click at [627, 394] on icon "button" at bounding box center [632, 390] width 10 height 10
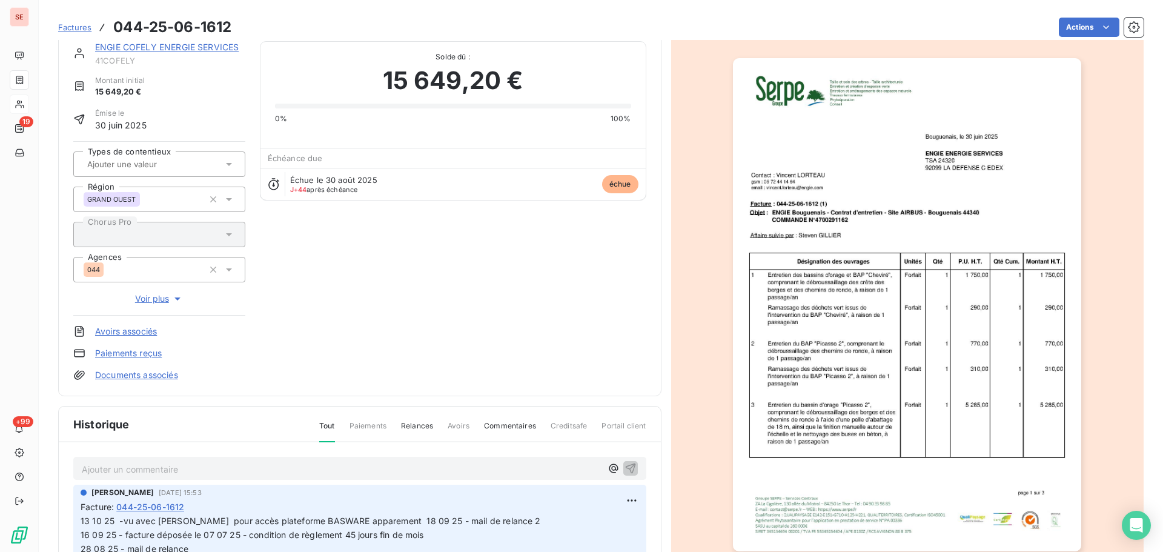
scroll to position [0, 0]
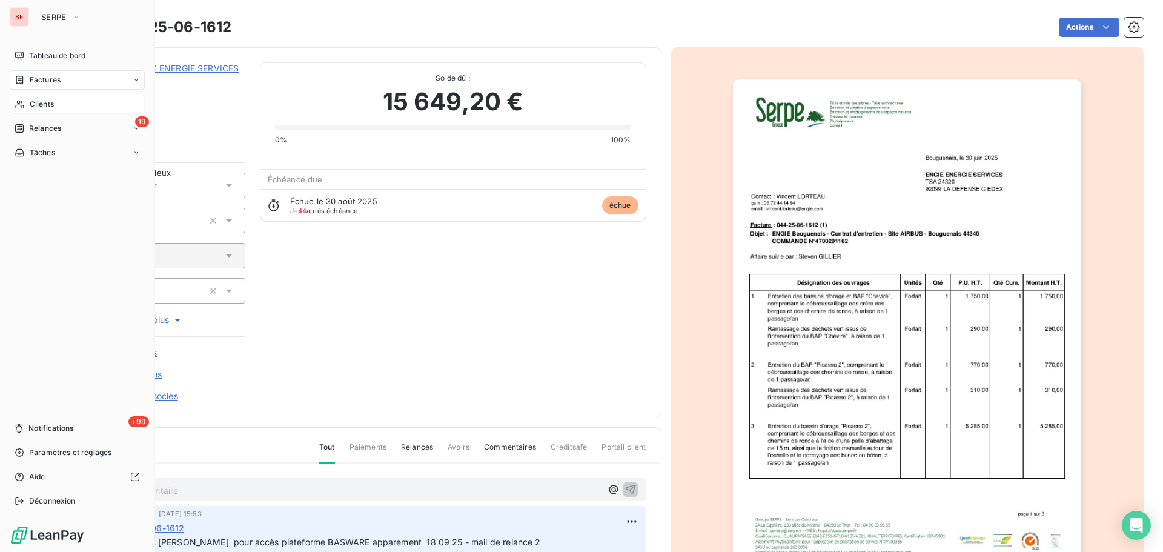
click at [28, 104] on div "Clients" at bounding box center [77, 103] width 135 height 19
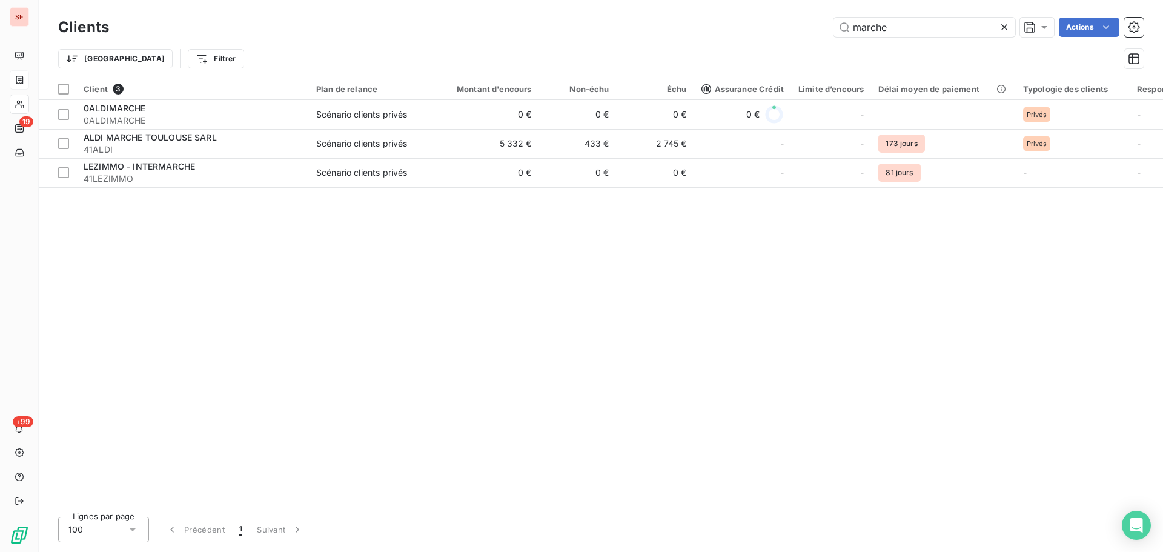
drag, startPoint x: 907, startPoint y: 24, endPoint x: 819, endPoint y: 25, distance: 88.4
click at [819, 25] on div "marche Actions" at bounding box center [634, 27] width 1020 height 19
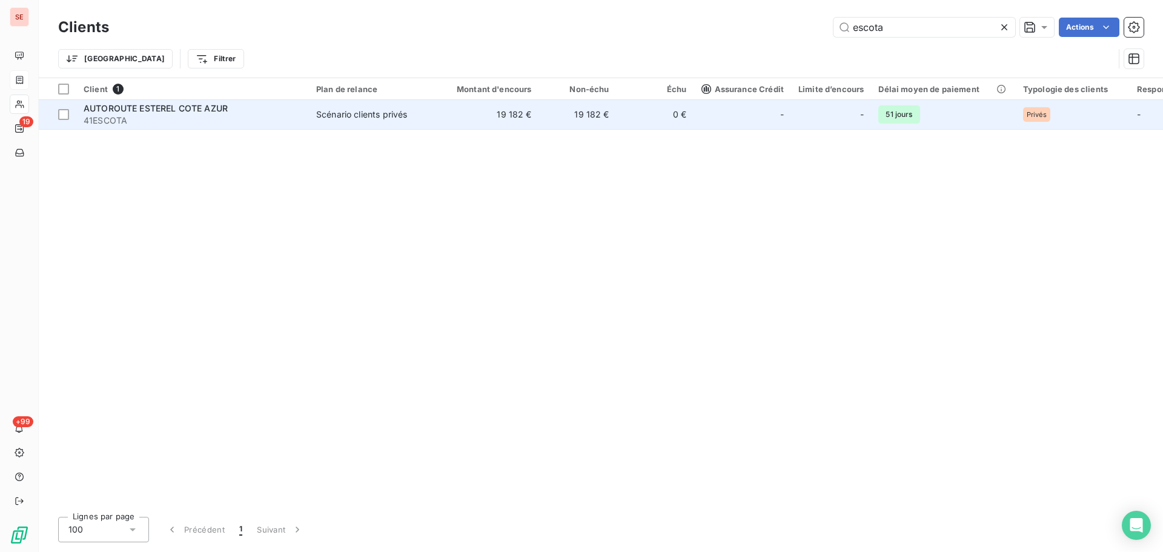
type input "escota"
click at [380, 113] on div "Scénario clients privés" at bounding box center [361, 114] width 91 height 12
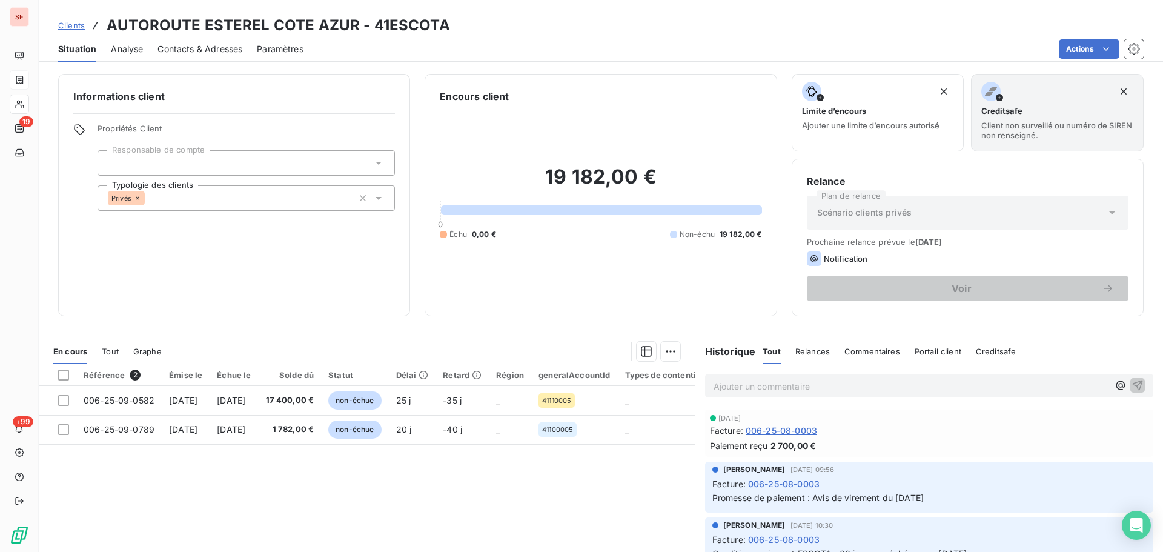
click at [803, 427] on span "006-25-08-0003" at bounding box center [780, 430] width 71 height 13
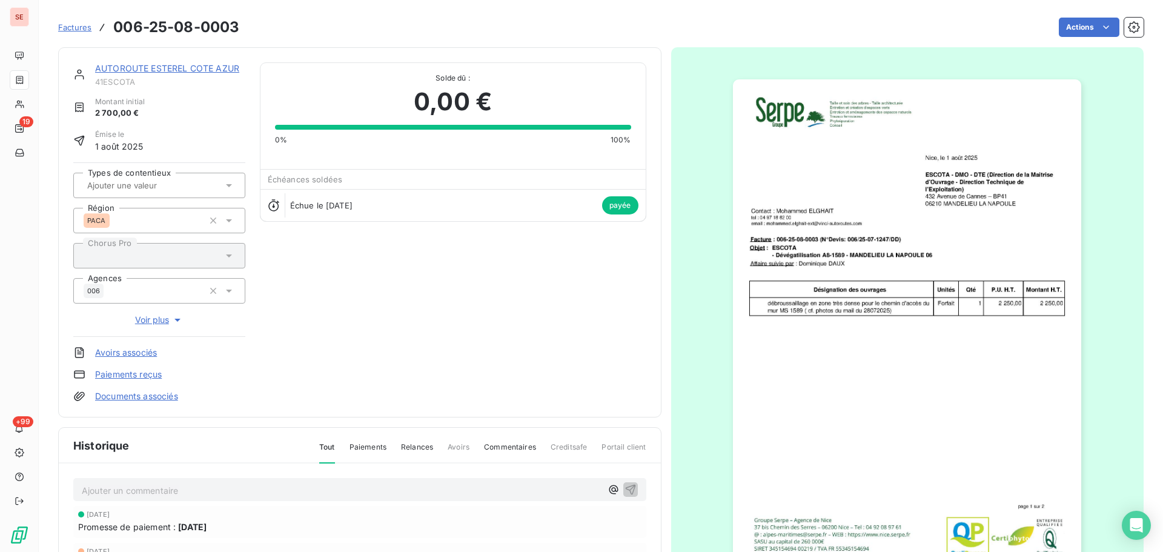
click at [188, 67] on link "AUTOROUTE ESTEREL COTE AZUR" at bounding box center [167, 68] width 144 height 10
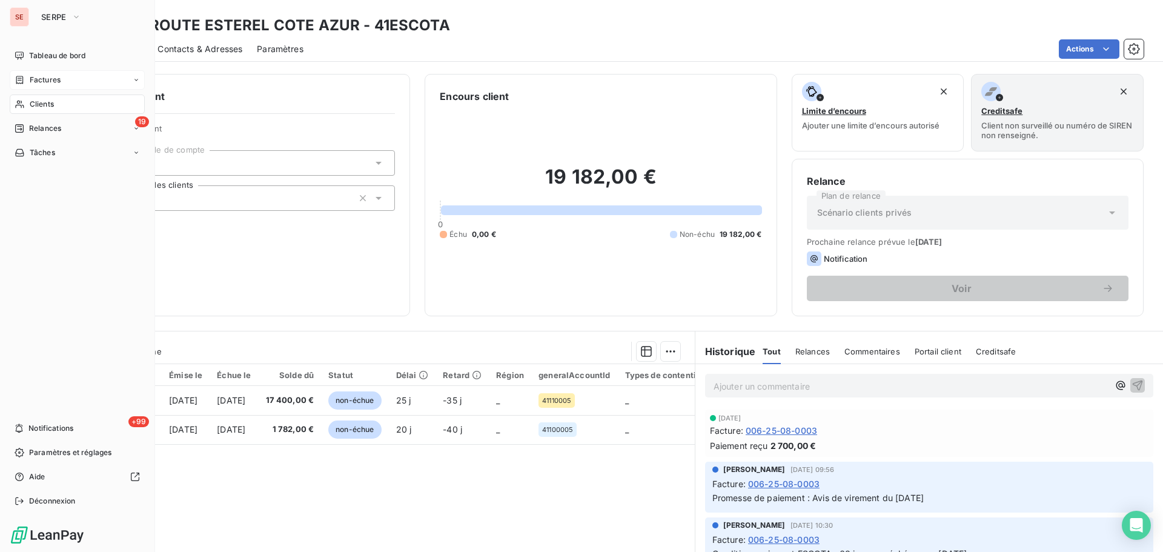
click at [54, 75] on span "Factures" at bounding box center [45, 79] width 31 height 11
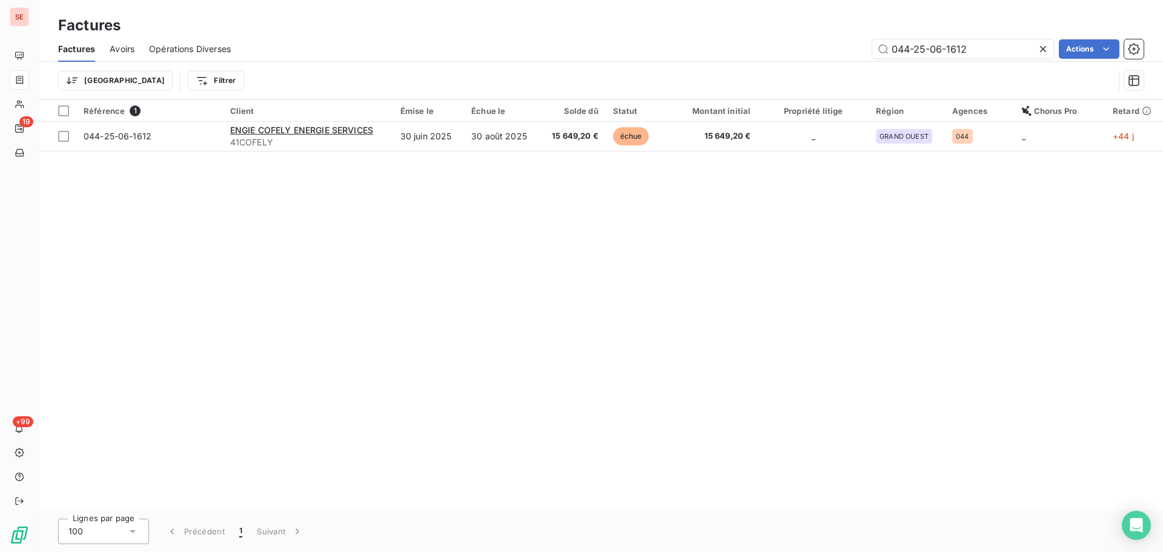
click at [1045, 47] on icon at bounding box center [1043, 49] width 6 height 6
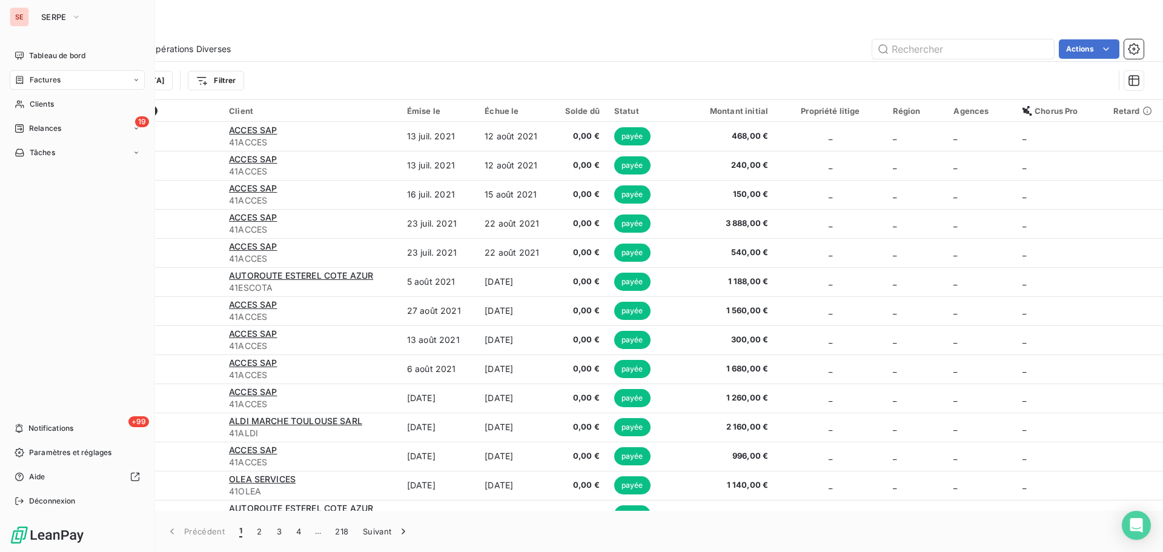
click at [56, 81] on span "Factures" at bounding box center [45, 79] width 31 height 11
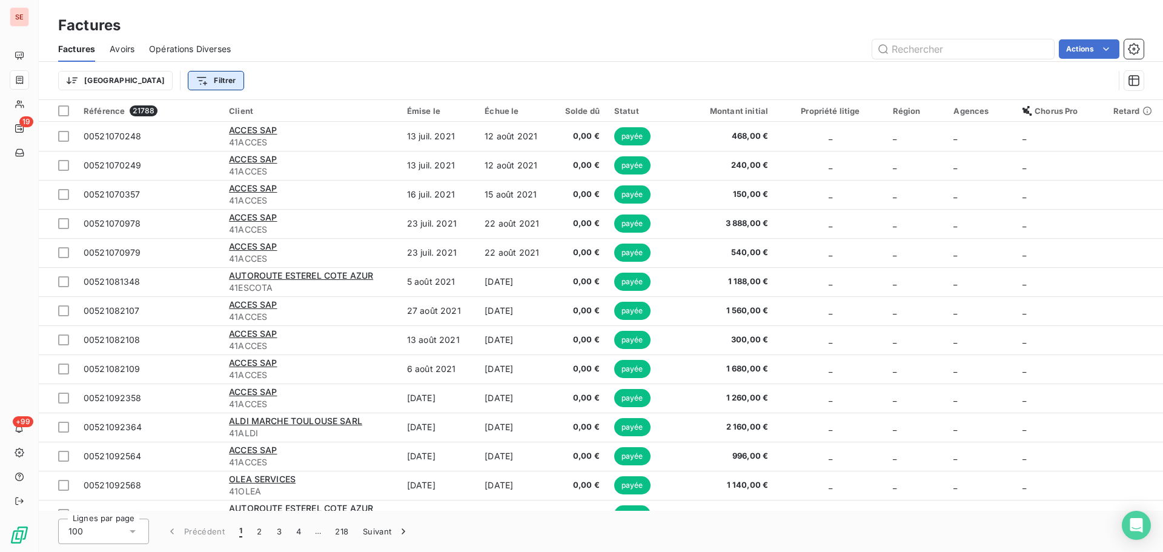
click at [171, 78] on html "SE 19 +99 Factures Factures Avoirs Opérations Diverses Actions Trier Filtrer Ré…" at bounding box center [581, 276] width 1163 height 552
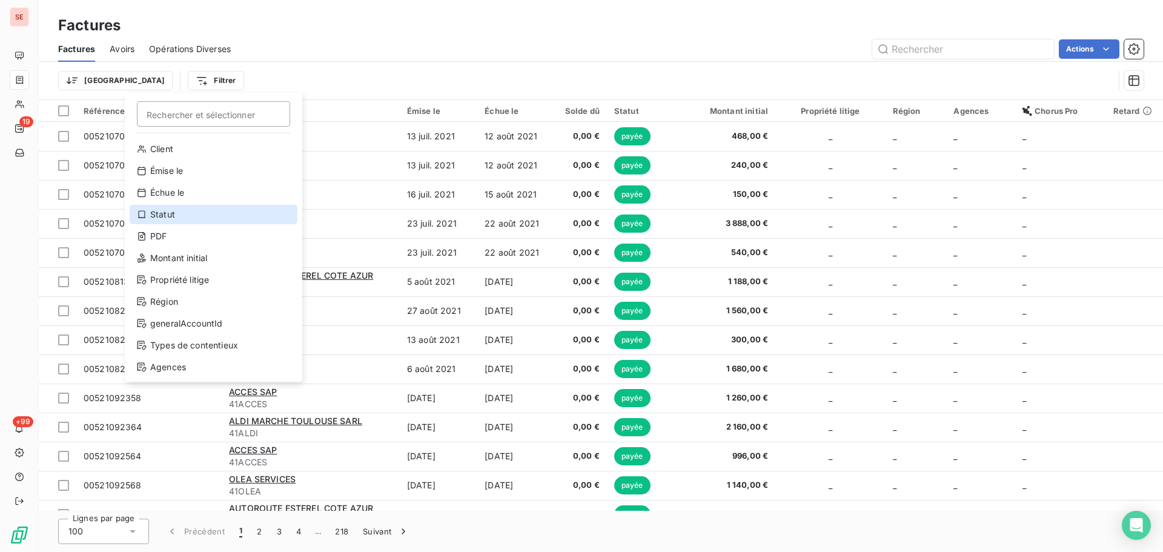
click at [194, 205] on div "Statut" at bounding box center [214, 214] width 168 height 19
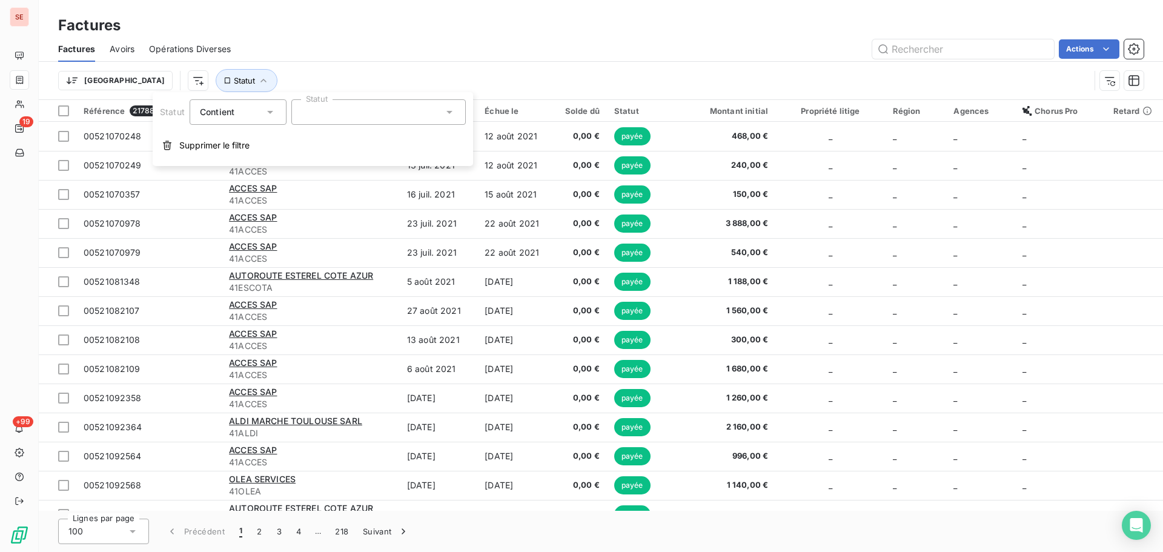
click at [352, 121] on div at bounding box center [378, 111] width 174 height 25
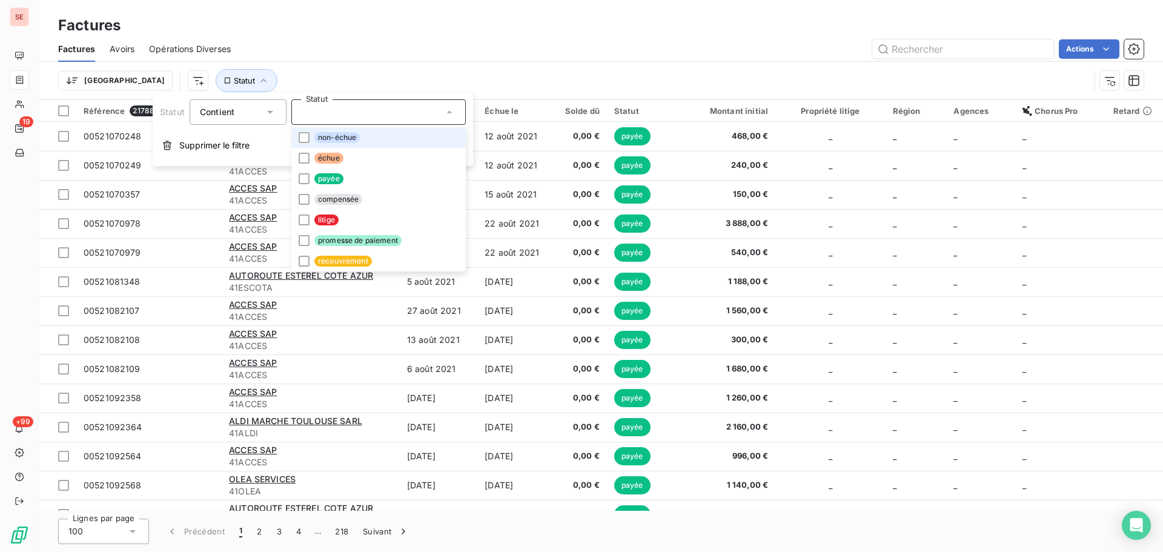
click at [351, 136] on span "non-échue" at bounding box center [336, 137] width 45 height 11
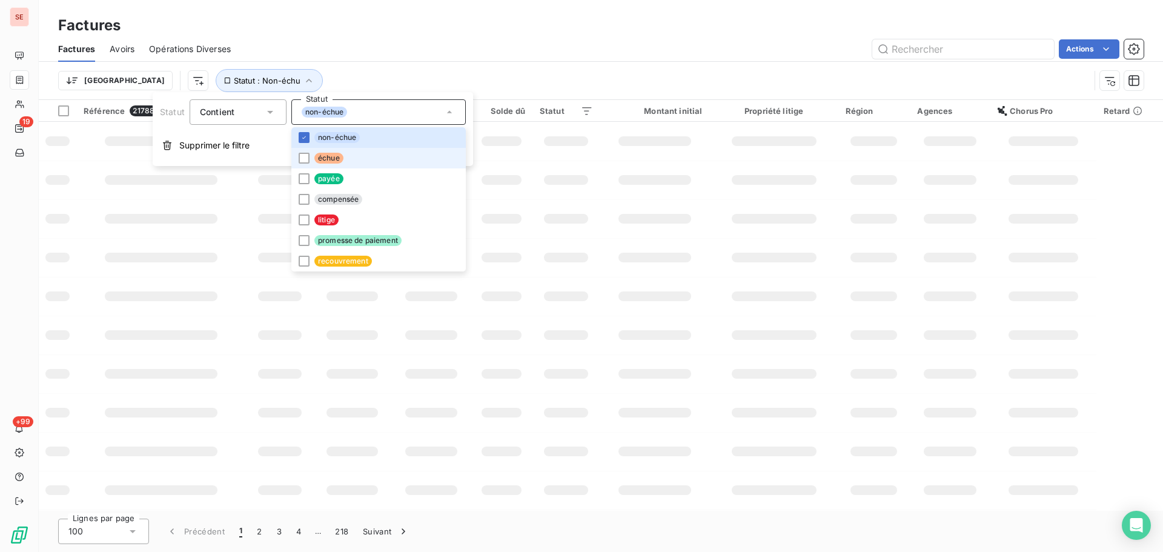
click at [351, 165] on li "échue" at bounding box center [378, 158] width 174 height 21
click at [436, 82] on div "Trier Statut : Non-échu , ..." at bounding box center [573, 80] width 1031 height 23
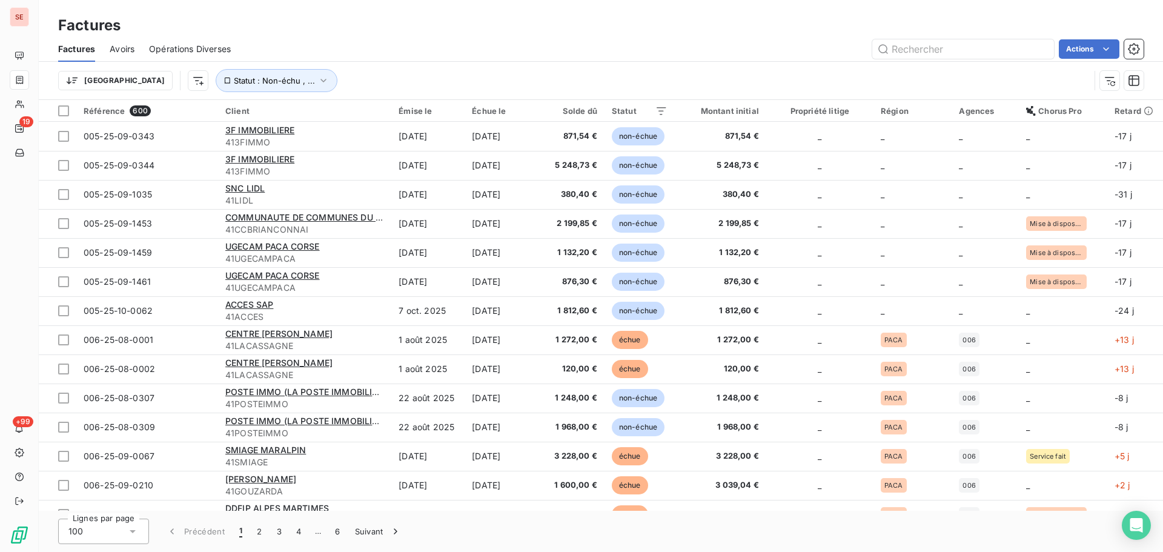
click at [137, 79] on html "SE 19 +99 Factures Factures Avoirs Opérations Diverses Actions Trier Statut : N…" at bounding box center [581, 276] width 1163 height 552
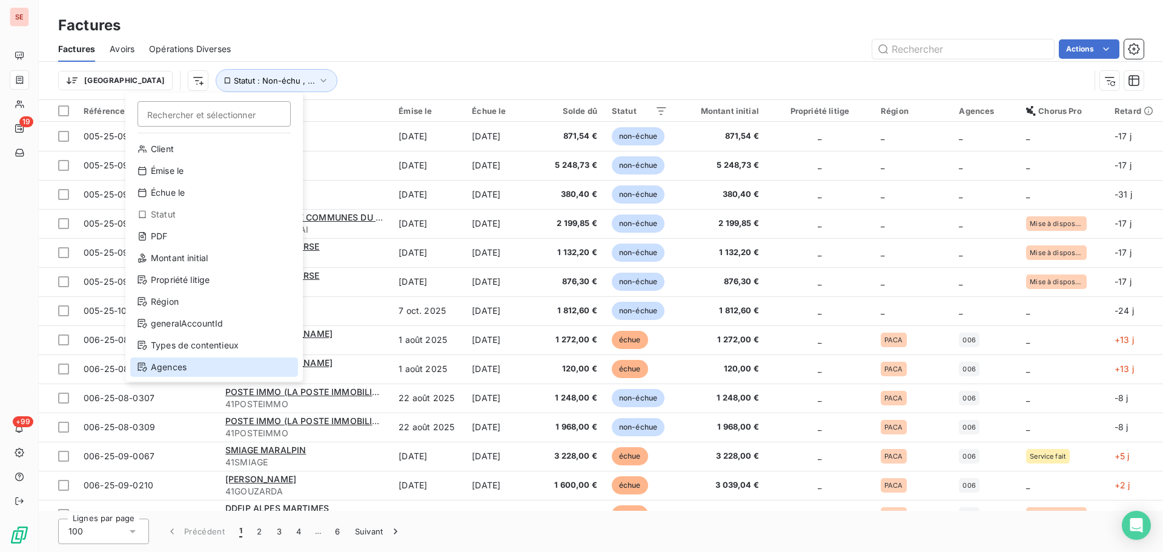
click at [197, 368] on div "Agences" at bounding box center [214, 366] width 168 height 19
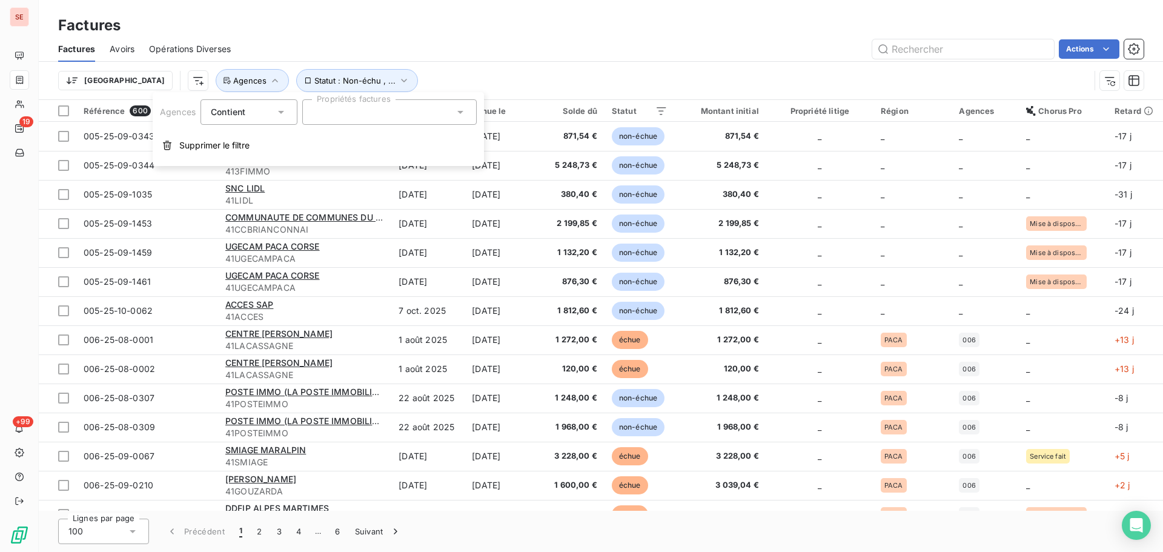
click at [383, 114] on div at bounding box center [389, 111] width 174 height 25
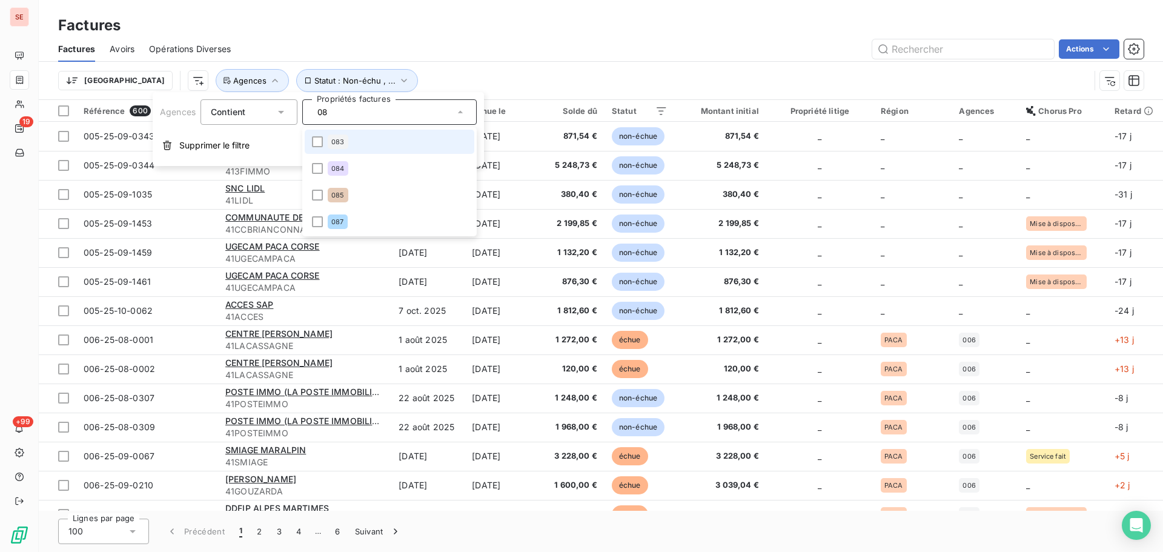
type input "086"
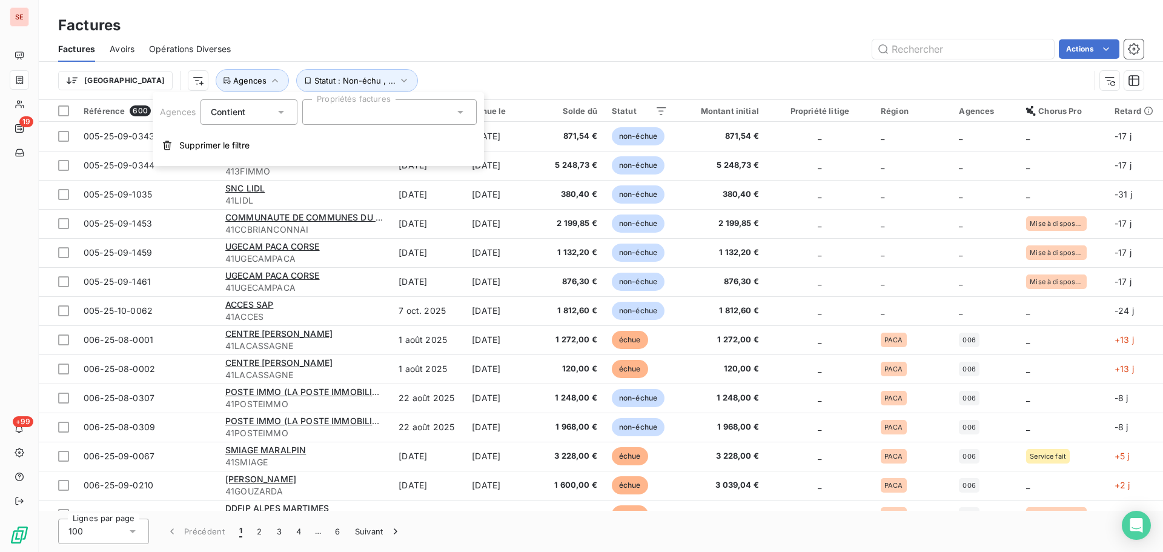
click at [382, 114] on div at bounding box center [389, 111] width 174 height 25
type input "083"
click at [312, 138] on div at bounding box center [317, 141] width 11 height 11
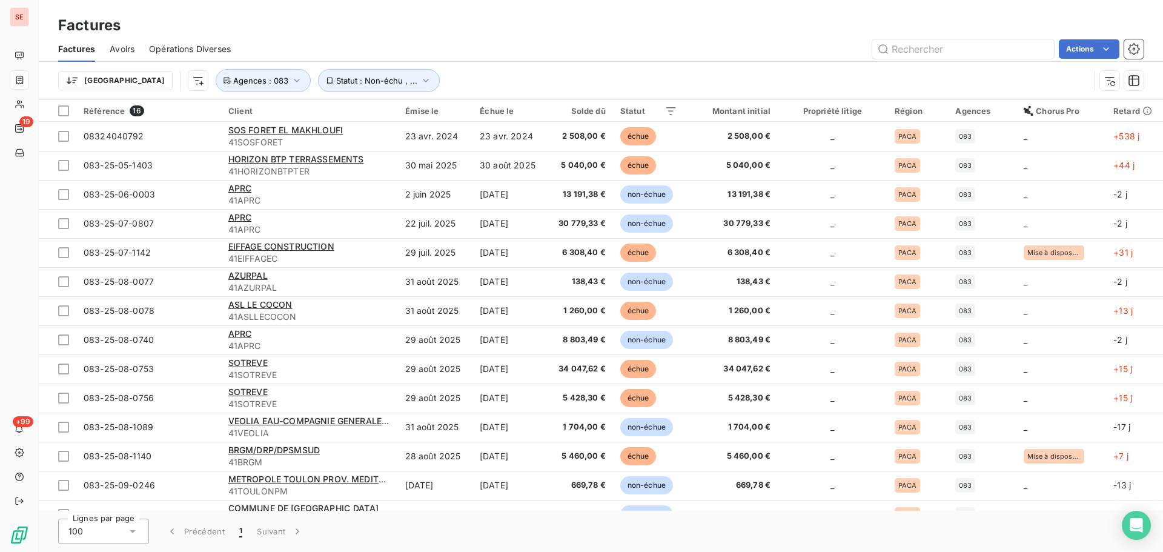
click at [486, 45] on div "Actions" at bounding box center [694, 48] width 898 height 19
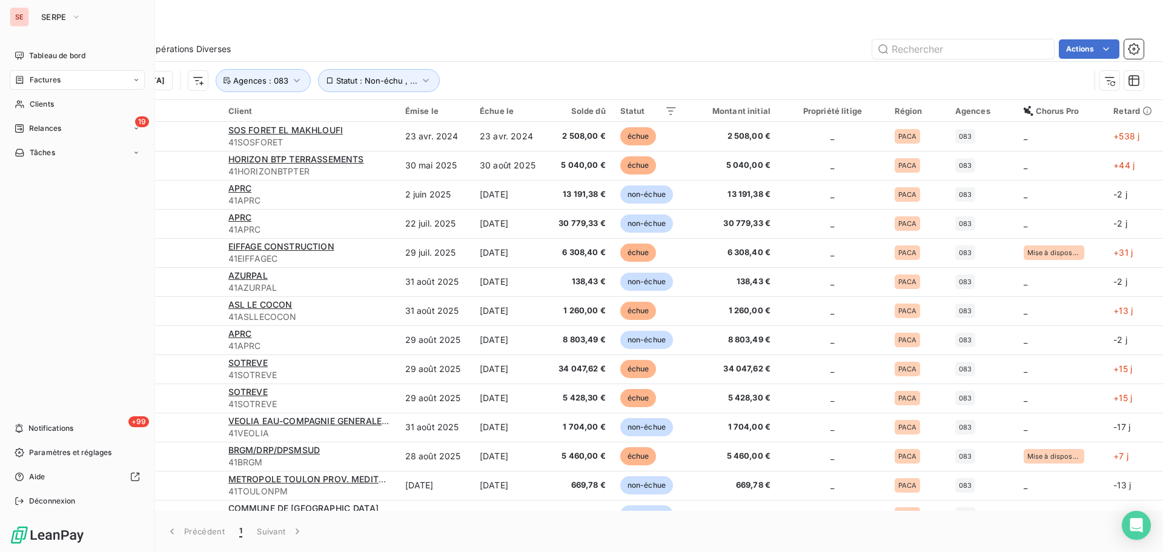
click at [51, 82] on span "Factures" at bounding box center [45, 79] width 31 height 11
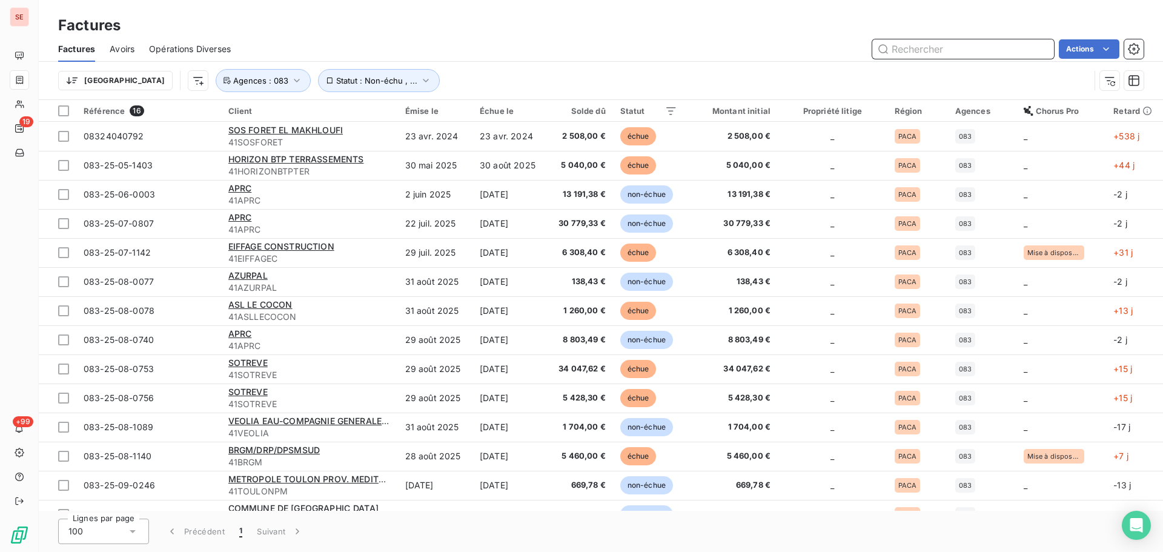
click at [916, 47] on input "text" at bounding box center [963, 48] width 182 height 19
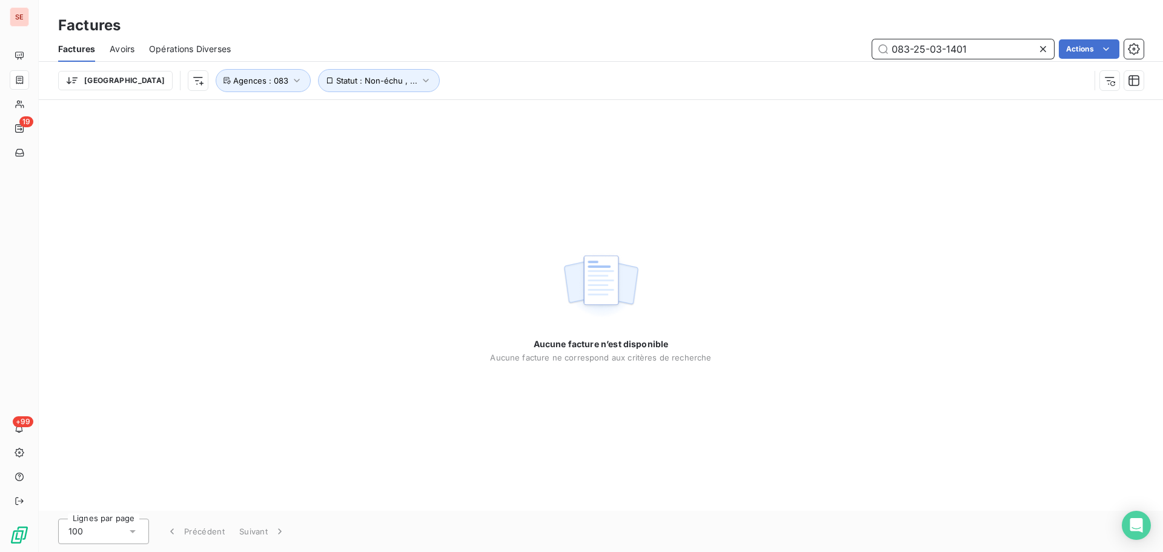
click at [973, 58] on input "083-25-03-1401" at bounding box center [963, 48] width 182 height 19
type input "083-25-03-1401"
click at [480, 62] on div "Trier Statut : Non-échu , ... Agences : 083" at bounding box center [600, 81] width 1085 height 38
click at [219, 71] on button "Agences : 083" at bounding box center [263, 80] width 95 height 23
click at [335, 111] on icon at bounding box center [336, 112] width 4 height 4
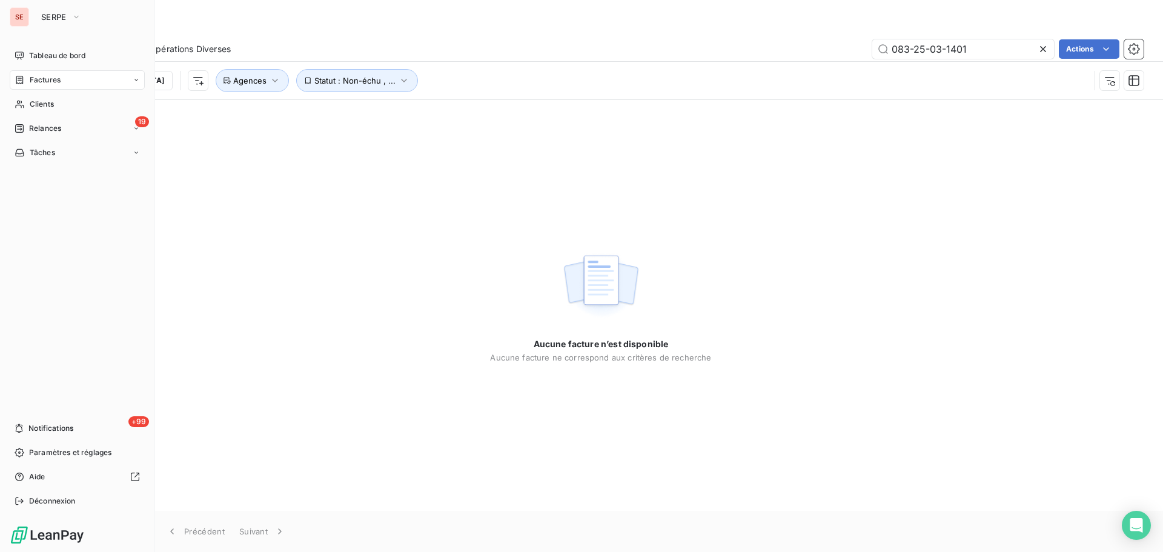
click at [47, 81] on span "Factures" at bounding box center [45, 79] width 31 height 11
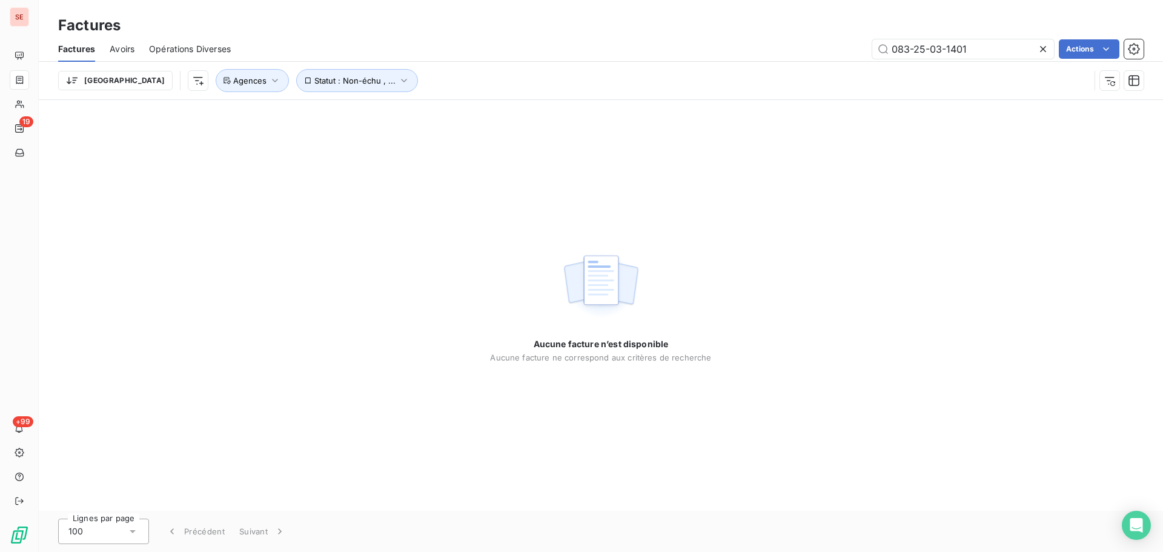
click at [1042, 47] on icon at bounding box center [1043, 49] width 12 height 12
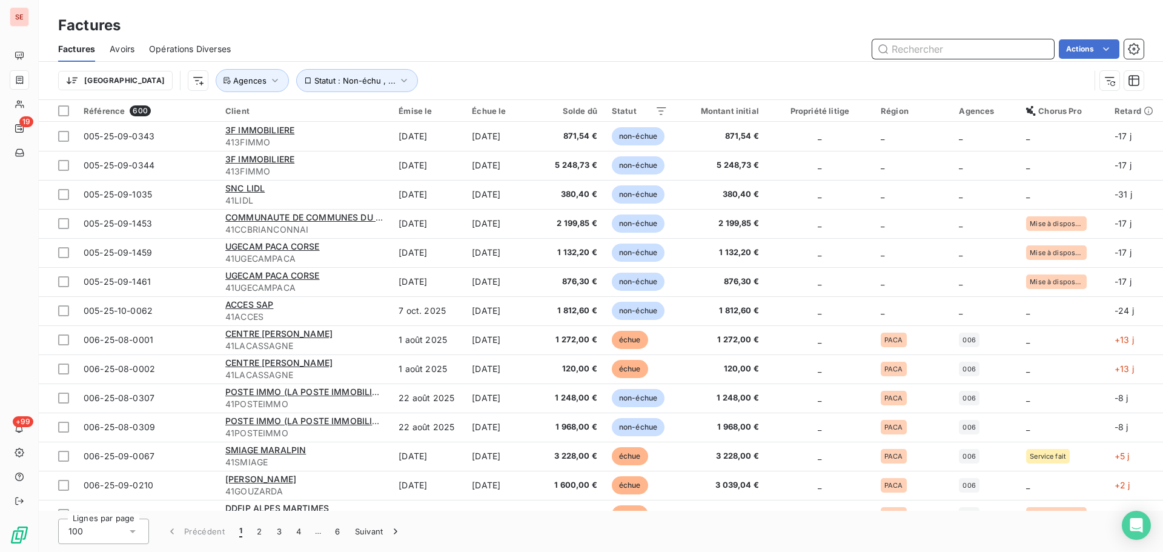
click at [910, 52] on input "text" at bounding box center [963, 48] width 182 height 19
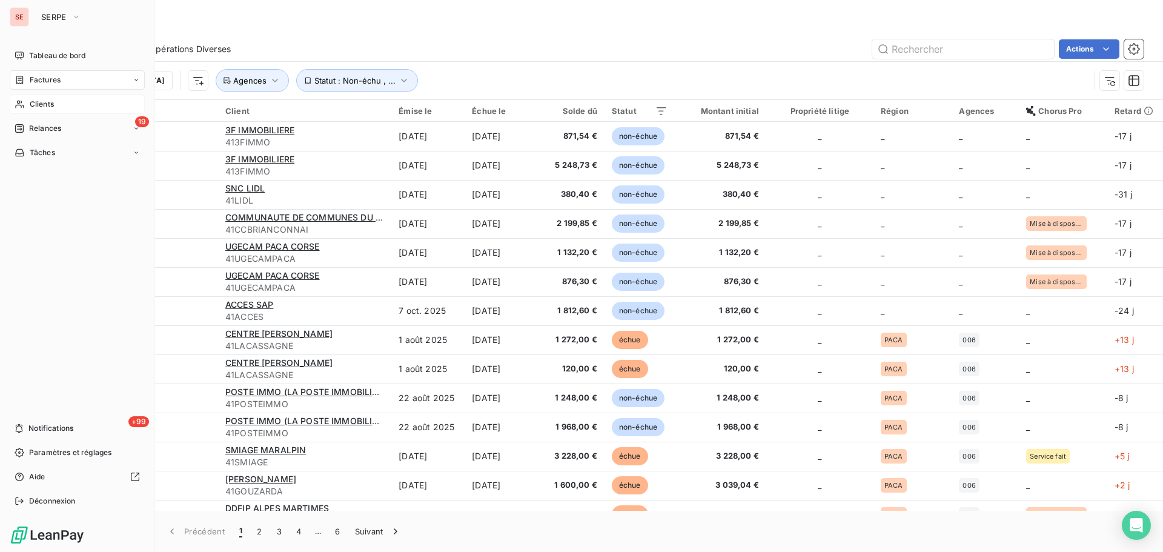
click at [32, 104] on span "Clients" at bounding box center [42, 104] width 24 height 11
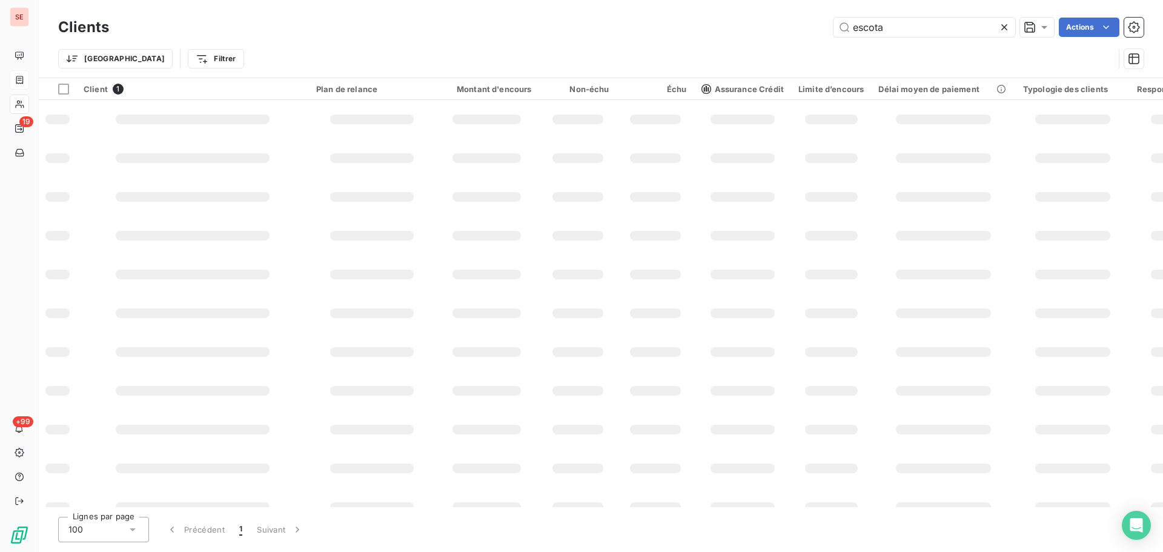
drag, startPoint x: 913, startPoint y: 31, endPoint x: 744, endPoint y: 46, distance: 169.0
click at [794, 41] on div "Clients escota Actions Trier Filtrer" at bounding box center [600, 46] width 1085 height 63
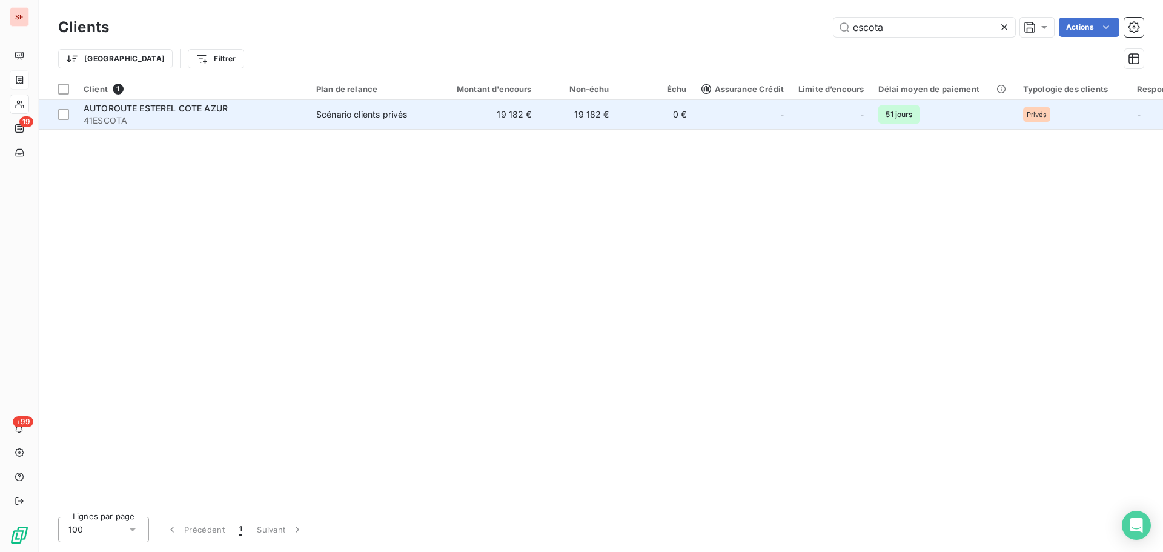
click at [563, 110] on td "19 182 €" at bounding box center [578, 114] width 78 height 29
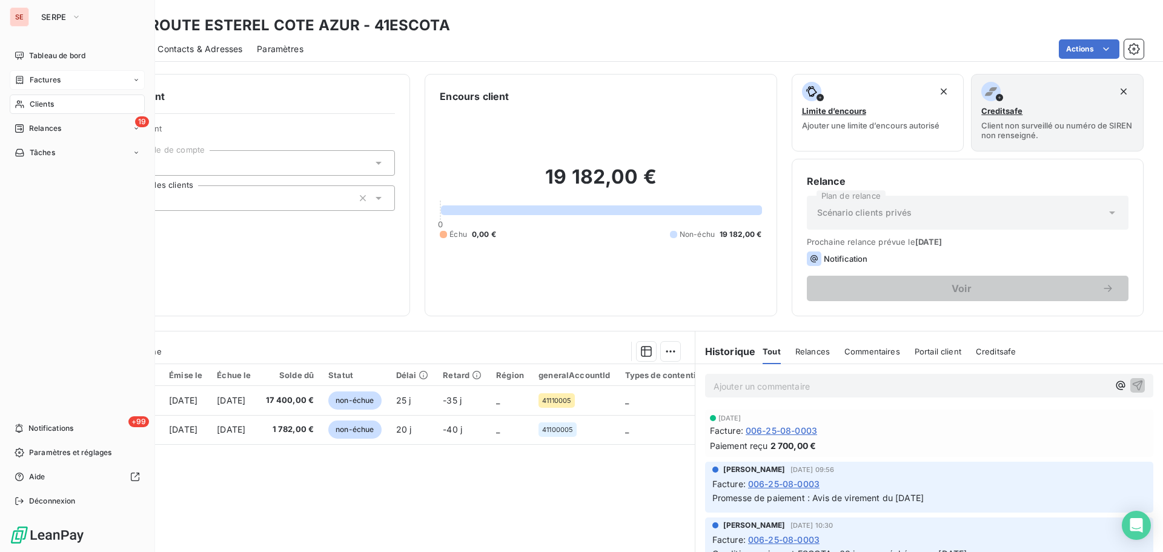
click at [44, 74] on span "Factures" at bounding box center [45, 79] width 31 height 11
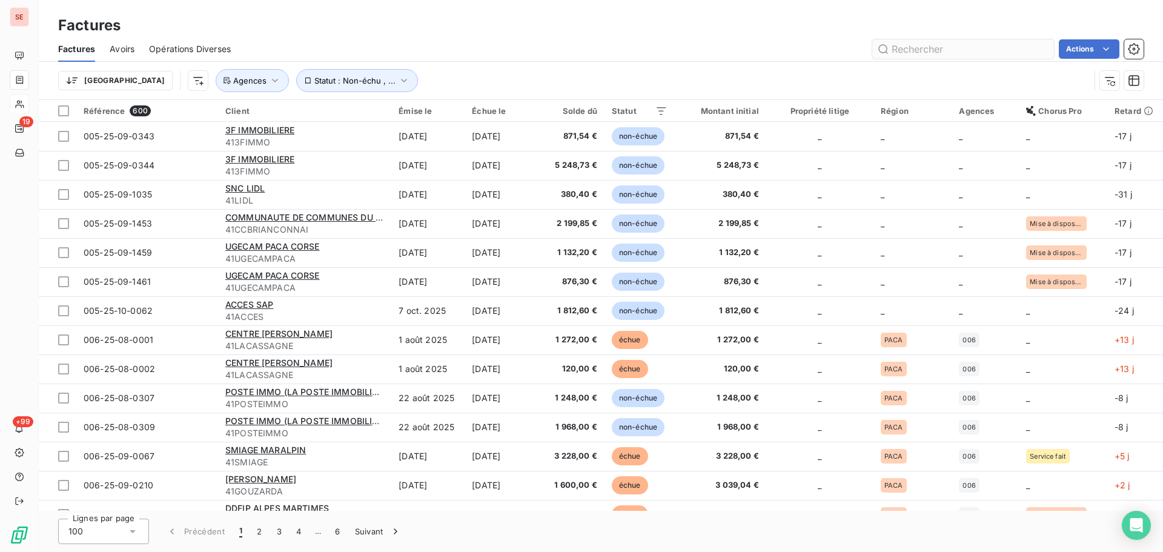
click at [966, 45] on input "text" at bounding box center [963, 48] width 182 height 19
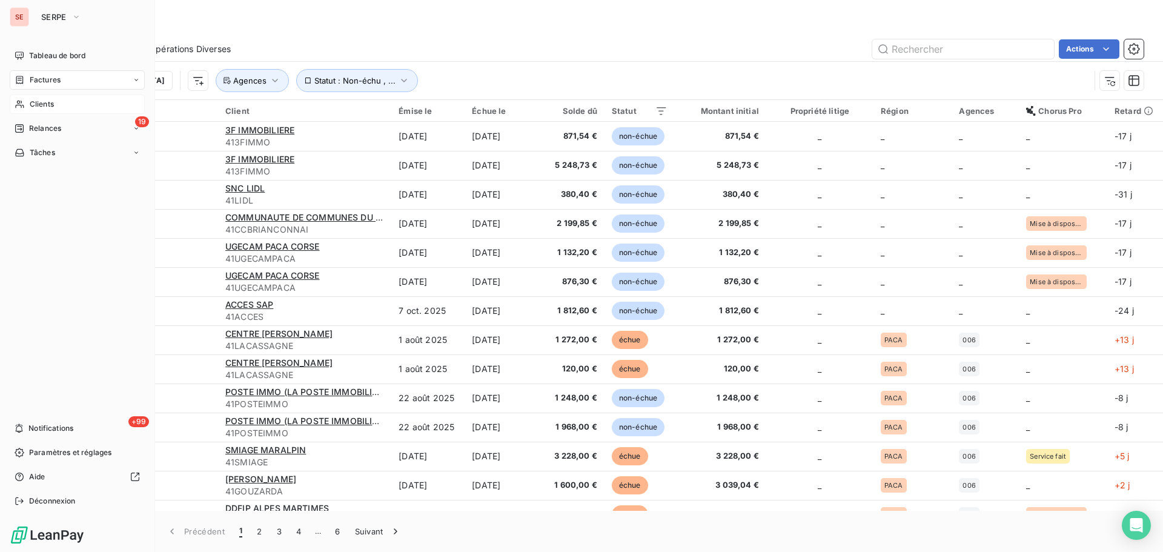
click at [16, 87] on div "Factures" at bounding box center [77, 79] width 135 height 19
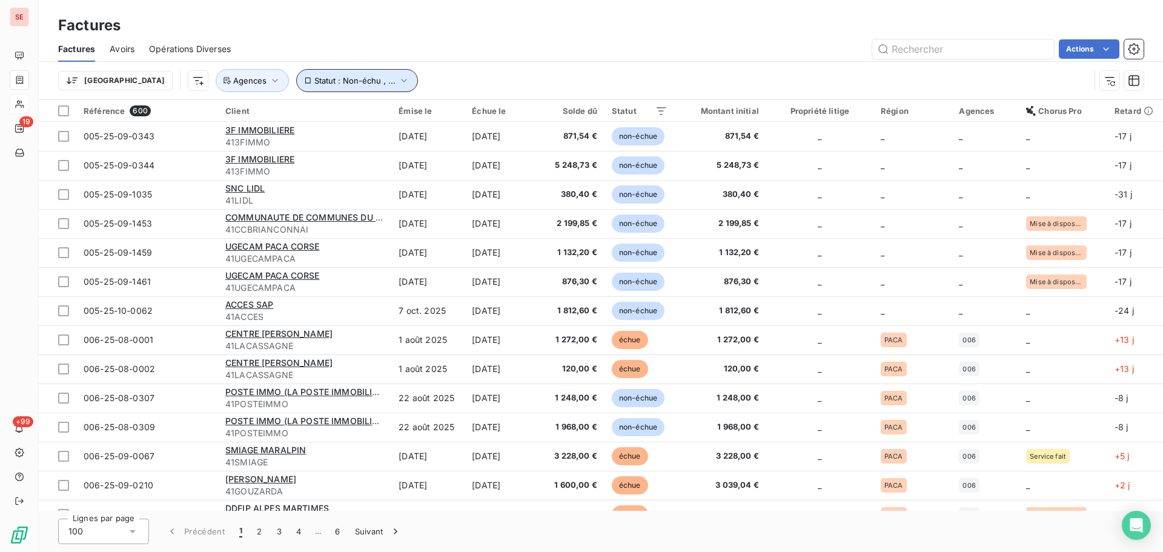
click at [326, 74] on button "Statut : Non-échu , ..." at bounding box center [357, 80] width 122 height 23
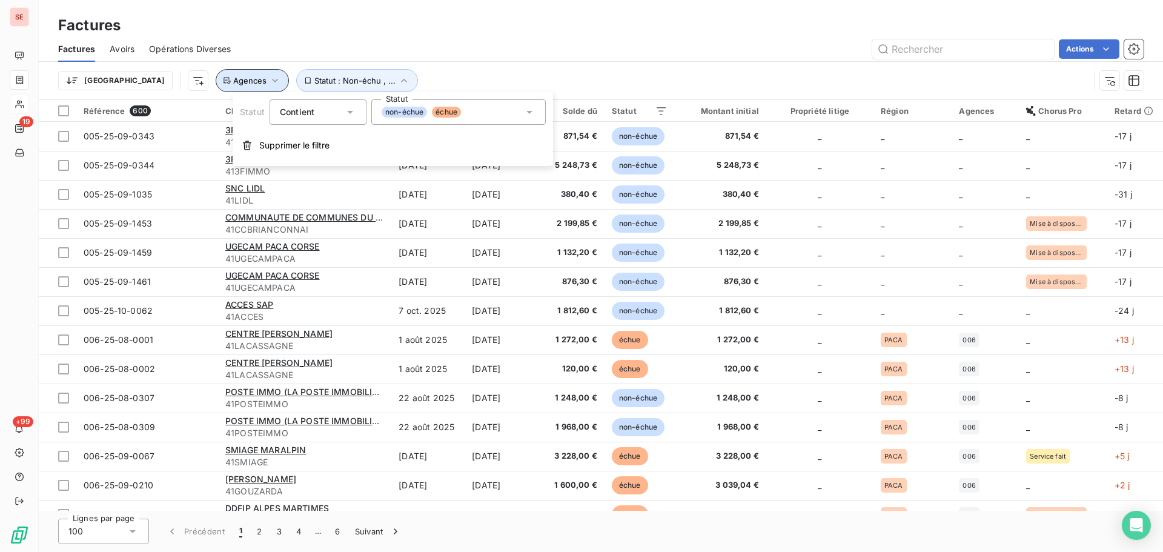
click at [233, 79] on span "Agences" at bounding box center [249, 81] width 33 height 10
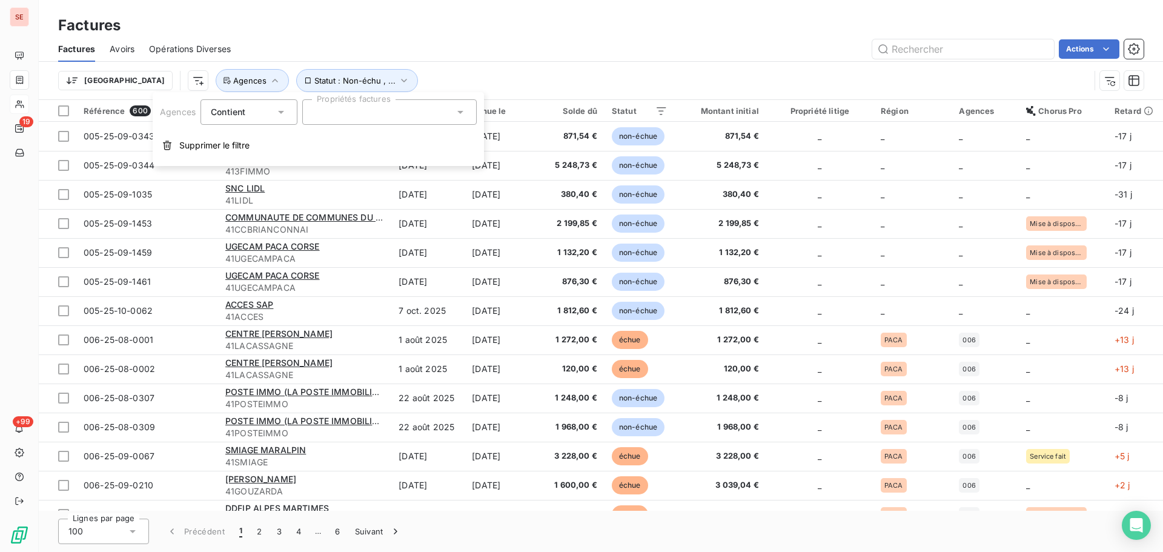
click at [359, 112] on div at bounding box center [389, 111] width 174 height 25
click at [368, 107] on input "text" at bounding box center [383, 112] width 142 height 11
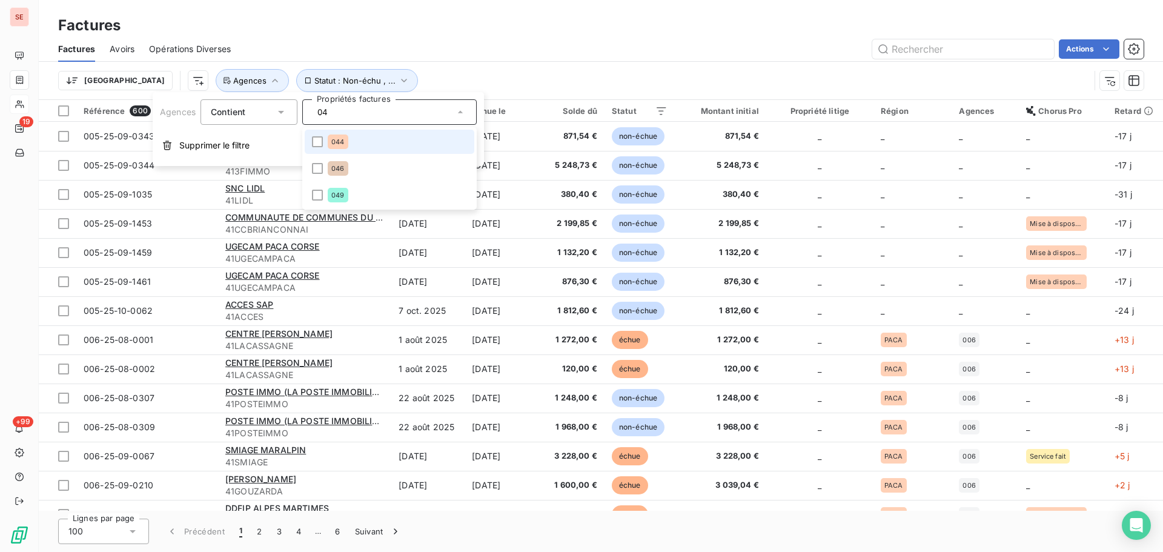
type input "044"
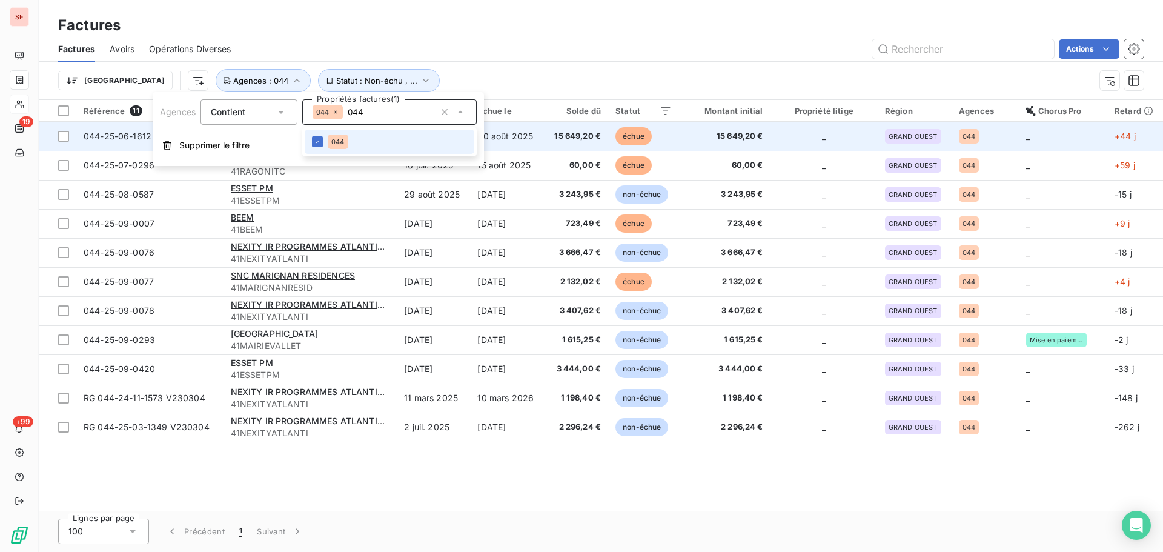
click at [565, 133] on span "15 649,20 €" at bounding box center [576, 136] width 49 height 12
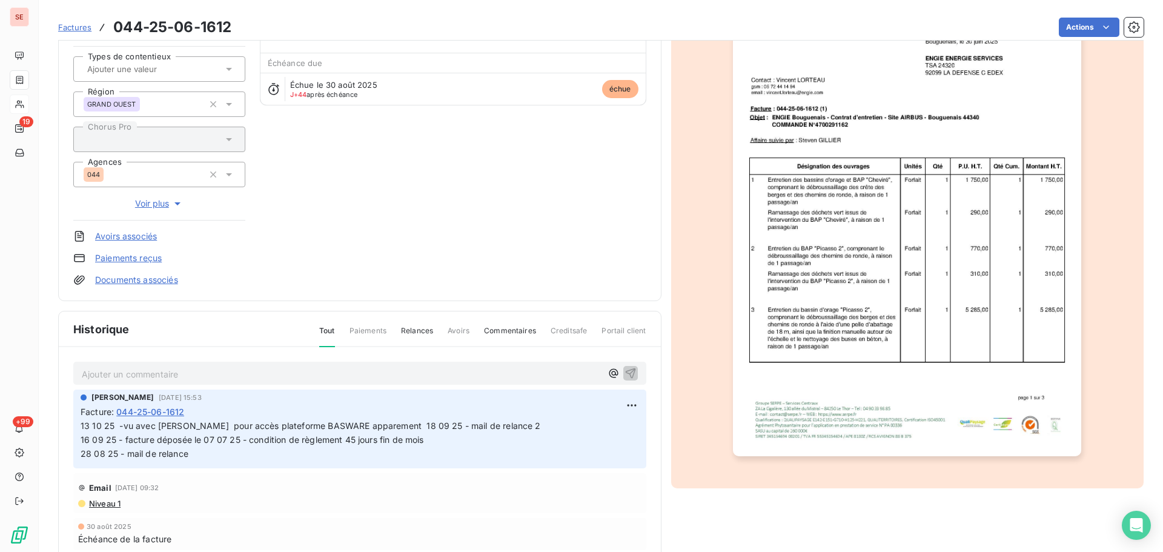
scroll to position [162, 0]
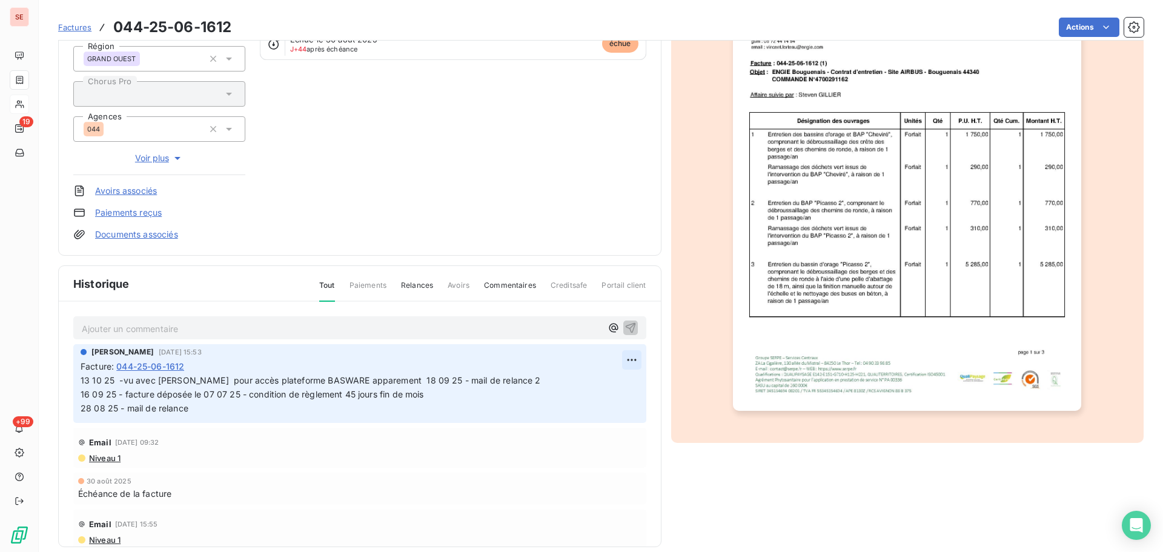
click at [610, 361] on html "SE 19 +99 Factures 044-25-06-1612 Actions ENGIE COFELY ENERGIE SERVICES 41COFEL…" at bounding box center [581, 276] width 1163 height 552
click at [590, 386] on div "Editer" at bounding box center [589, 386] width 68 height 19
click at [367, 377] on span "13 10 25 -vu avec [PERSON_NAME] pour accès plateforme BASWARE apparement 18 09 …" at bounding box center [539, 394] width 917 height 38
click at [389, 383] on span "13 10 25 -vu avec [PERSON_NAME] pour accès plateforme BASWARE apparemment 18 09…" at bounding box center [543, 394] width 925 height 38
click at [377, 380] on span "13 10 25 -vu avec [PERSON_NAME] pour accès plateforme BASWARE apparemment 18 09…" at bounding box center [543, 394] width 925 height 38
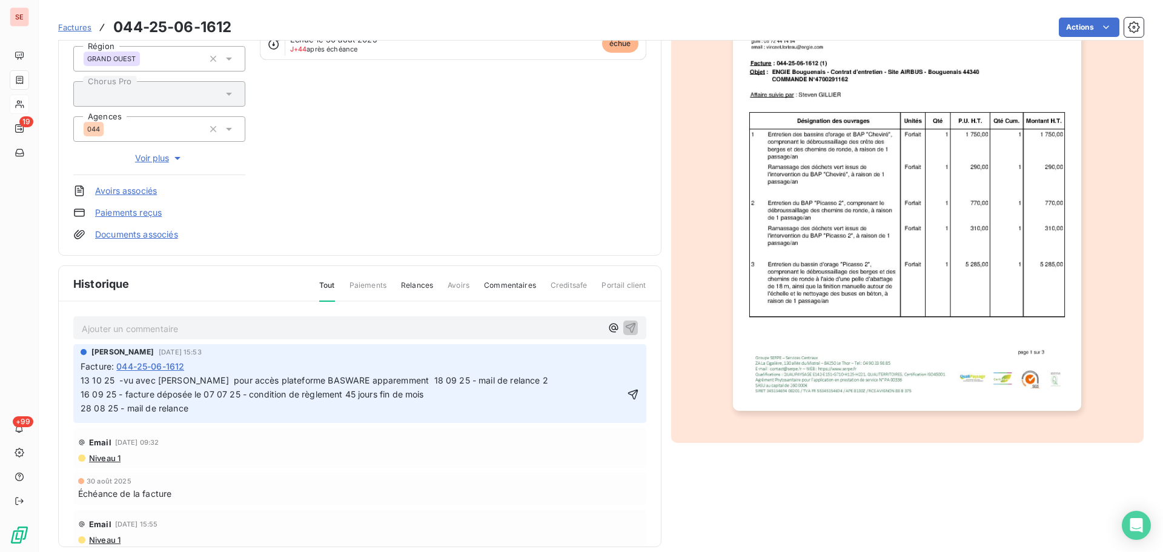
click at [380, 383] on span "13 10 25 -vu avec [PERSON_NAME] pour accès plateforme BASWARE apparemment 18 09…" at bounding box center [543, 394] width 925 height 38
click at [388, 378] on span "13 10 25 -vu avec [PERSON_NAME] pour accès plateforme BASWARE apparemment 18 09…" at bounding box center [543, 394] width 925 height 38
drag, startPoint x: 390, startPoint y: 380, endPoint x: 326, endPoint y: 378, distance: 63.6
click at [326, 378] on span "13 10 25 -vu avec [PERSON_NAME] pour accès plateforme BASWARE apparemment 18 09…" at bounding box center [543, 394] width 925 height 38
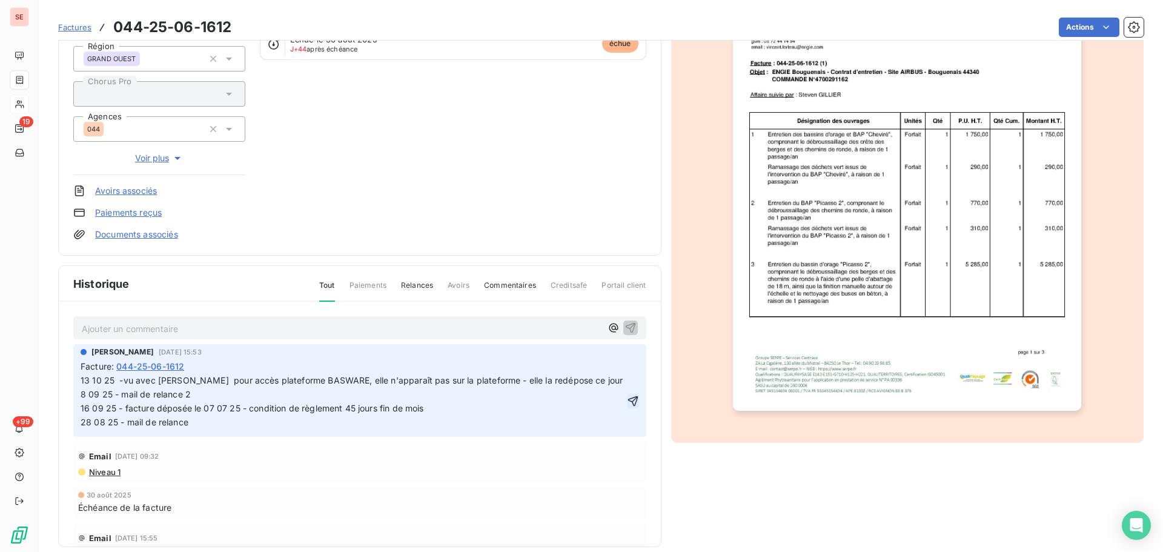
click at [627, 397] on icon "button" at bounding box center [632, 401] width 10 height 10
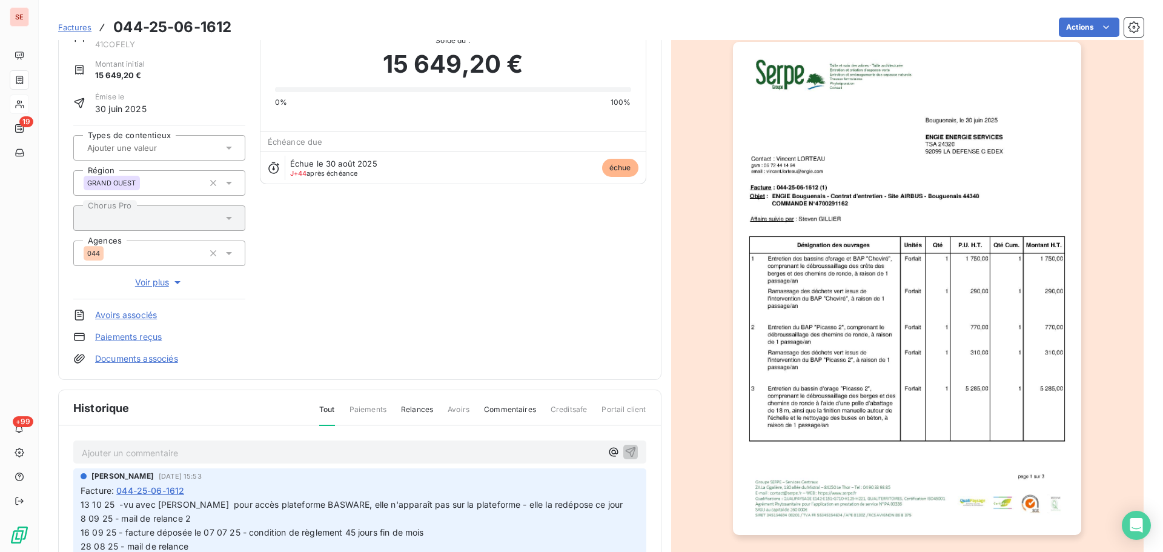
scroll to position [0, 0]
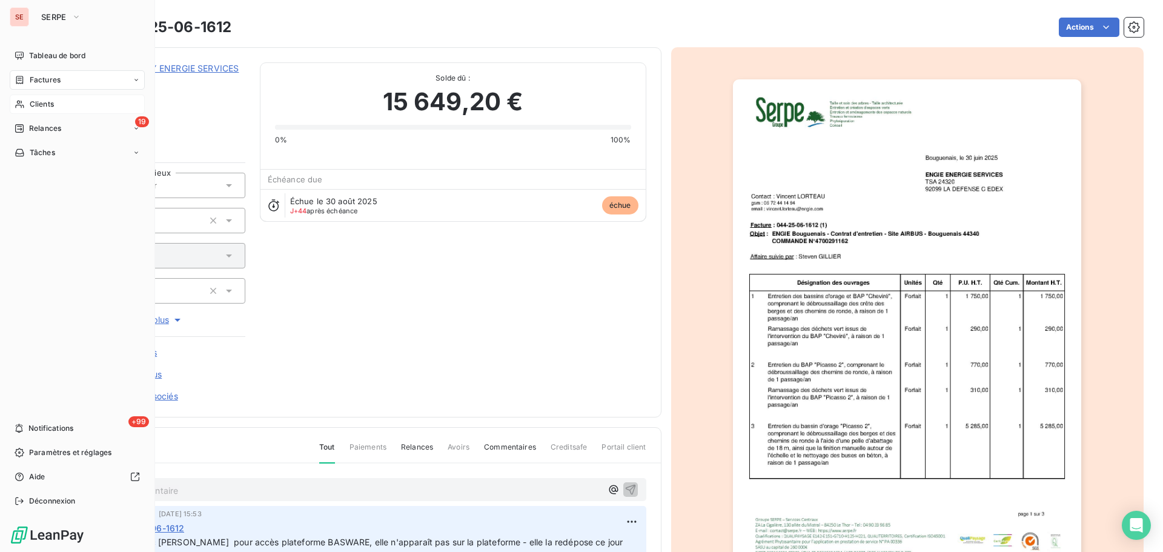
click at [39, 75] on span "Factures" at bounding box center [45, 79] width 31 height 11
click at [42, 101] on span "Clients" at bounding box center [42, 104] width 24 height 11
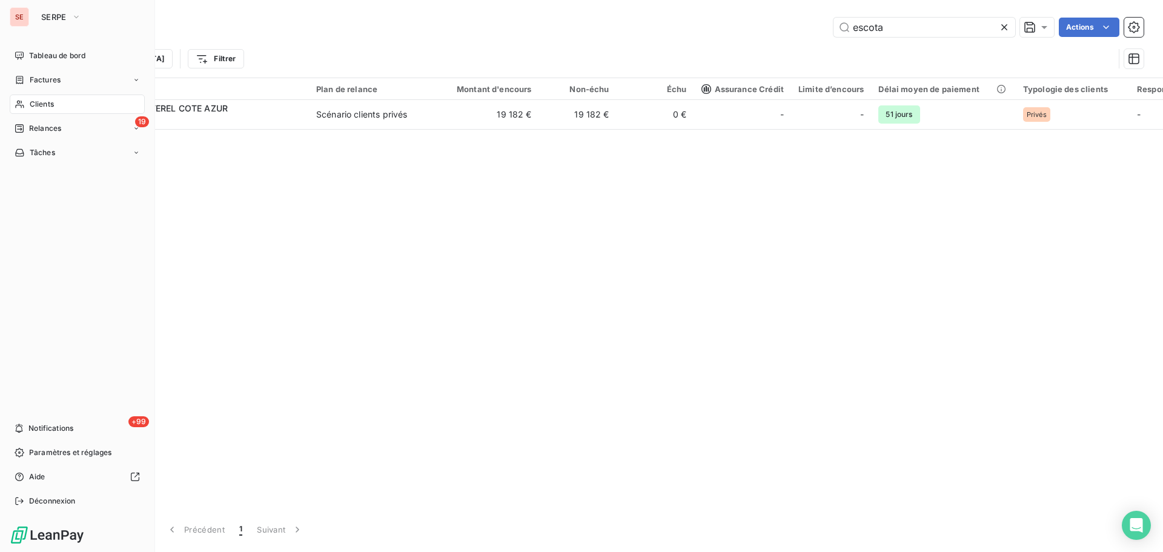
click at [47, 80] on span "Factures" at bounding box center [45, 79] width 31 height 11
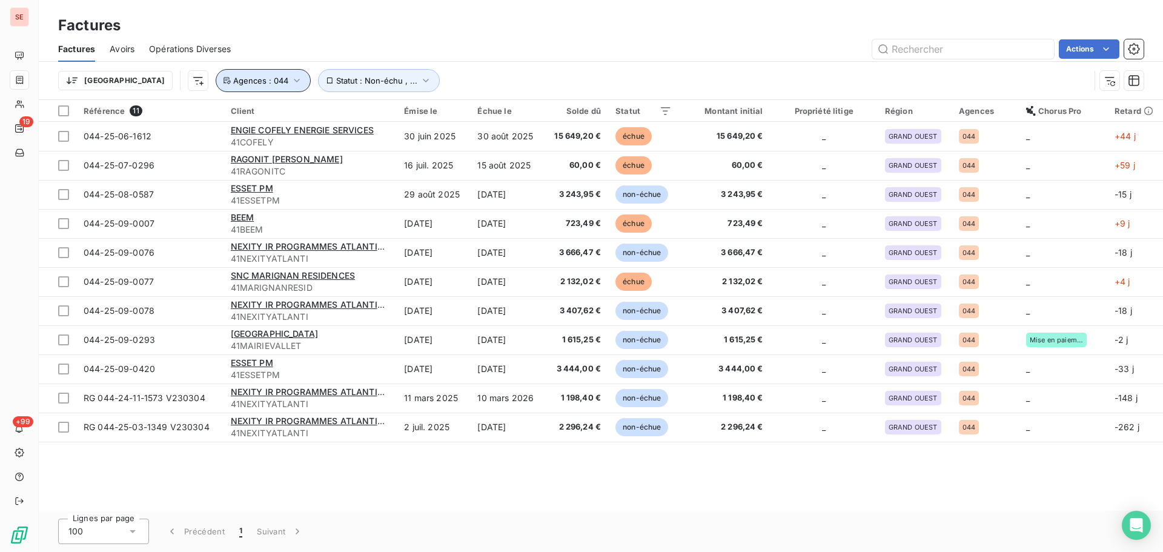
click at [233, 80] on span "Agences : 044" at bounding box center [260, 81] width 55 height 10
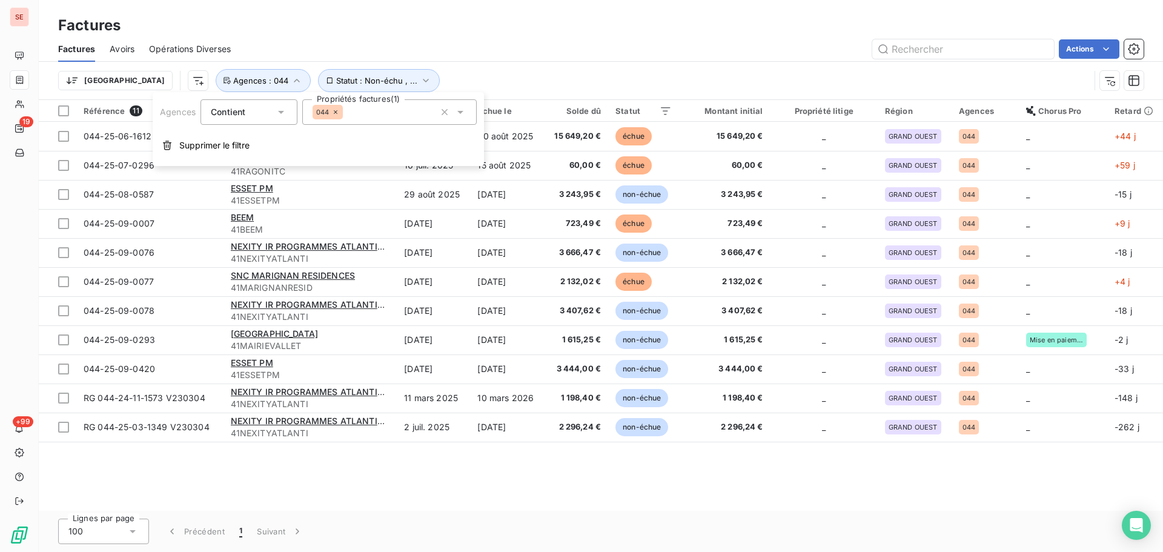
click at [334, 110] on icon at bounding box center [335, 111] width 7 height 7
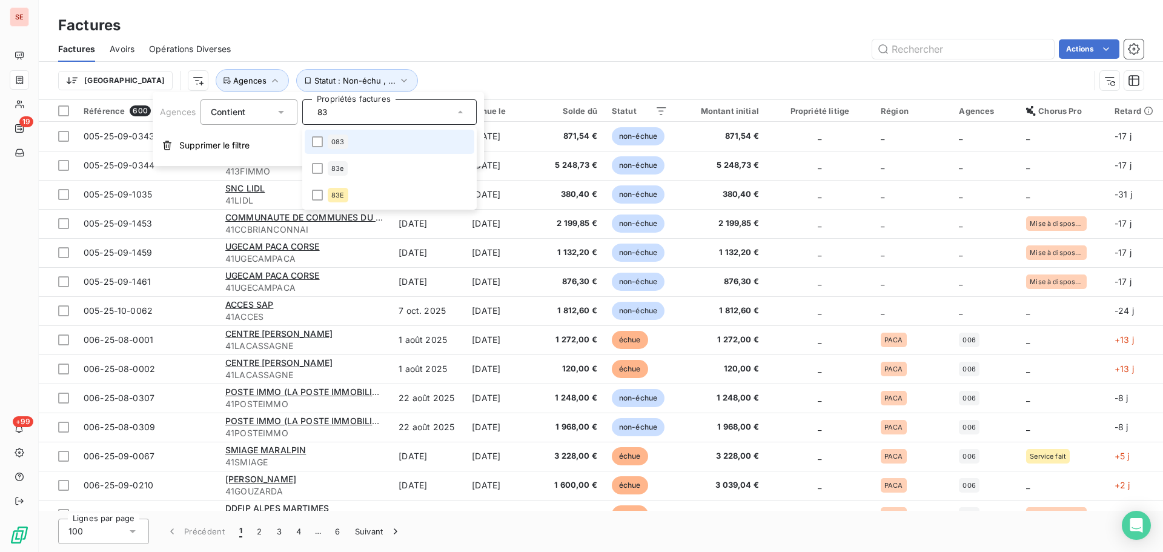
type input "83"
click at [309, 148] on li "083" at bounding box center [390, 142] width 170 height 24
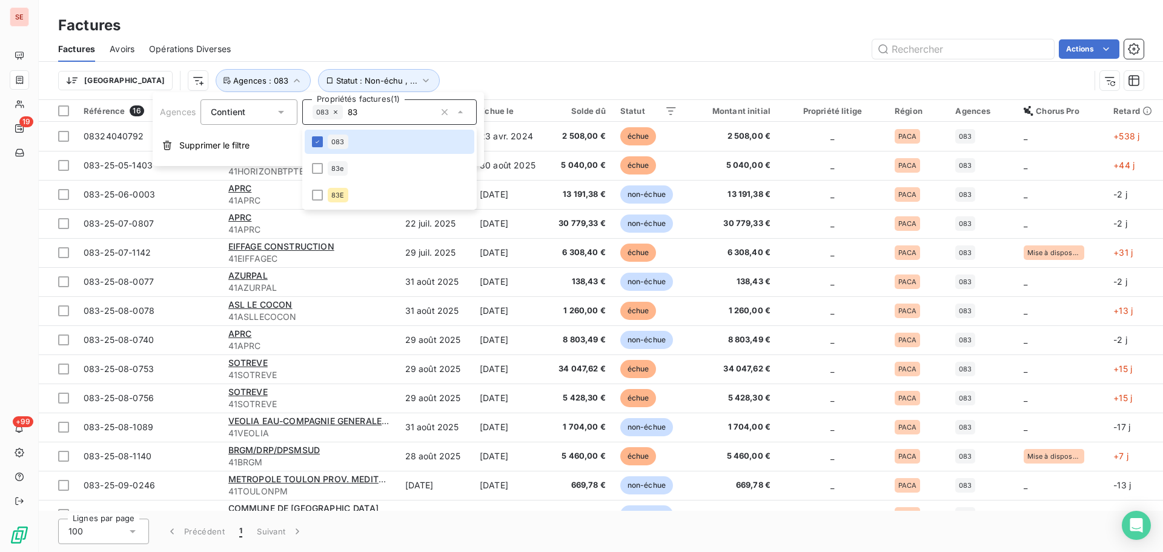
click at [523, 84] on div "Trier Statut : Non-échu , ... Agences : 083" at bounding box center [573, 80] width 1031 height 23
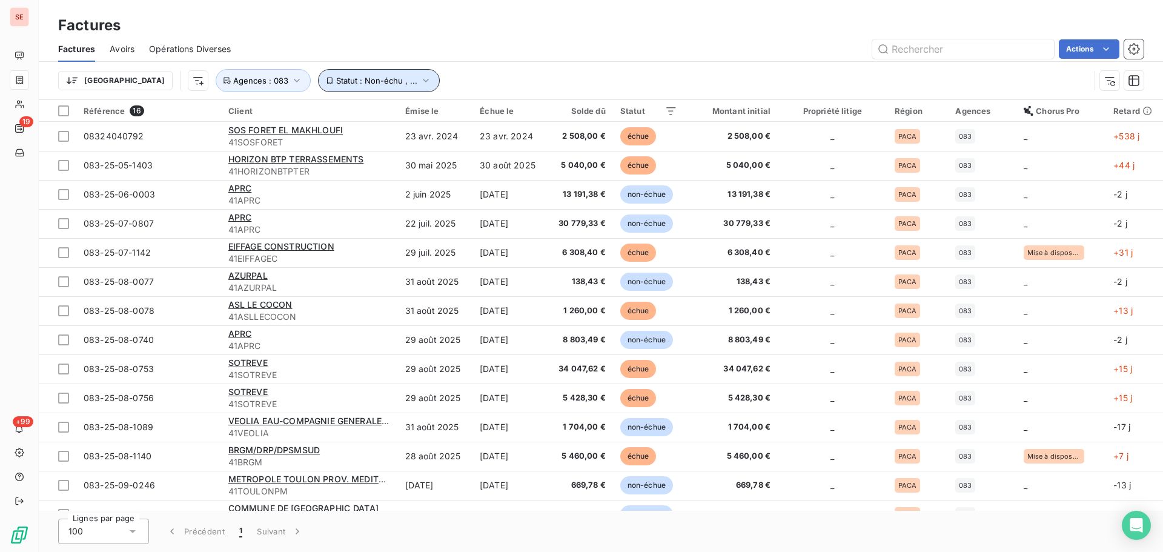
click at [328, 87] on button "Statut : Non-échu , ..." at bounding box center [379, 80] width 122 height 23
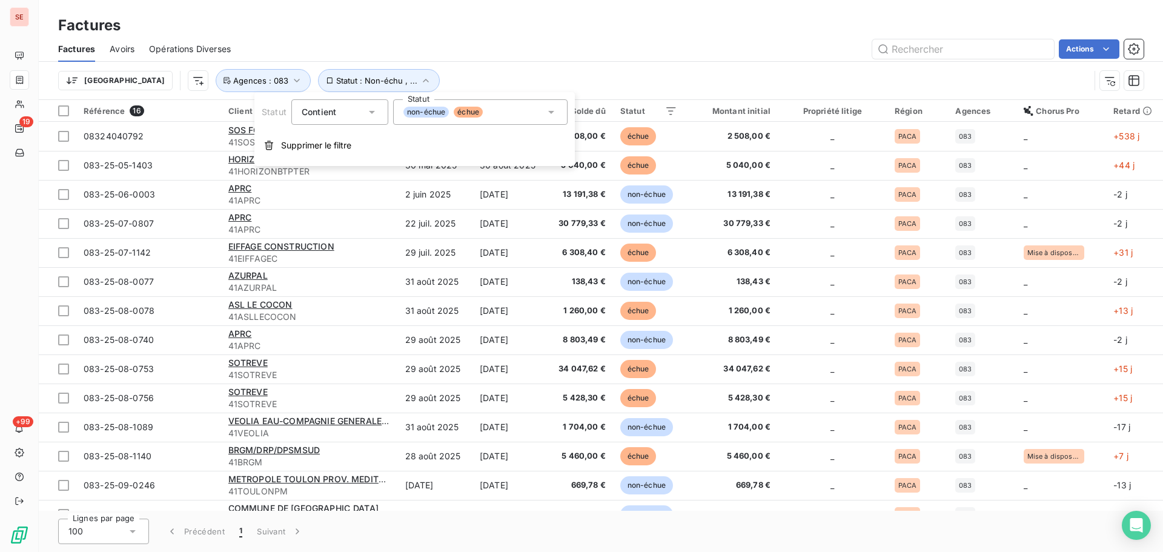
click at [500, 108] on div "non-échue échue" at bounding box center [480, 111] width 174 height 25
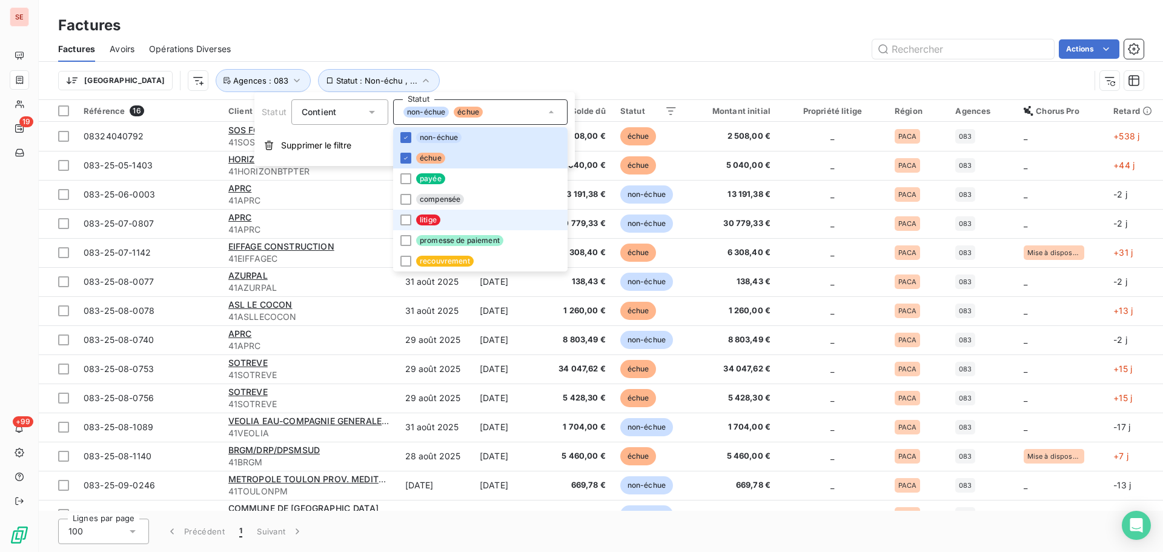
click at [472, 223] on li "litige" at bounding box center [480, 220] width 174 height 21
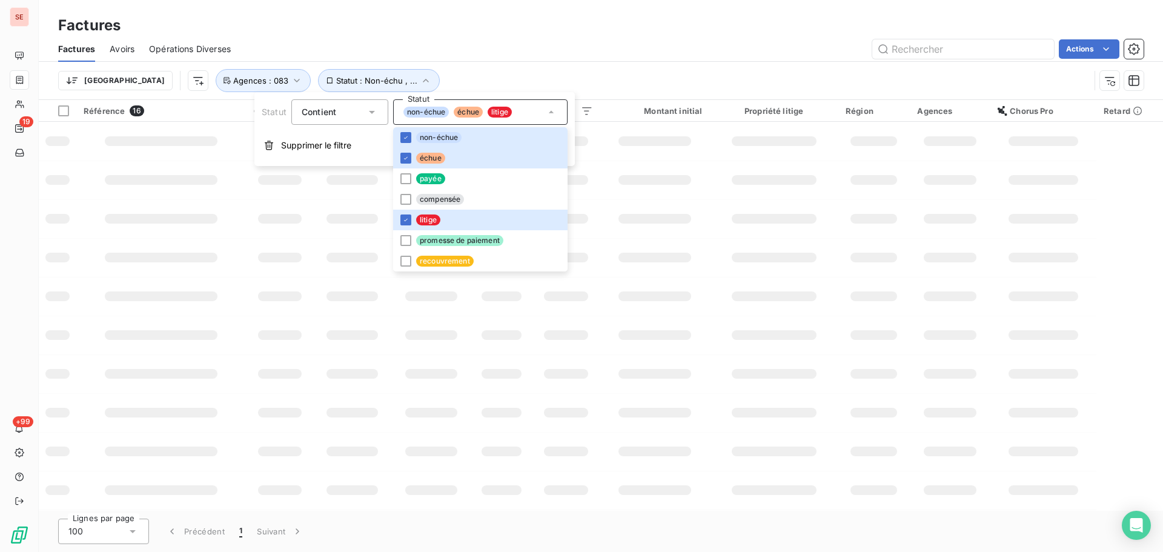
click at [637, 47] on div "Actions" at bounding box center [694, 48] width 898 height 19
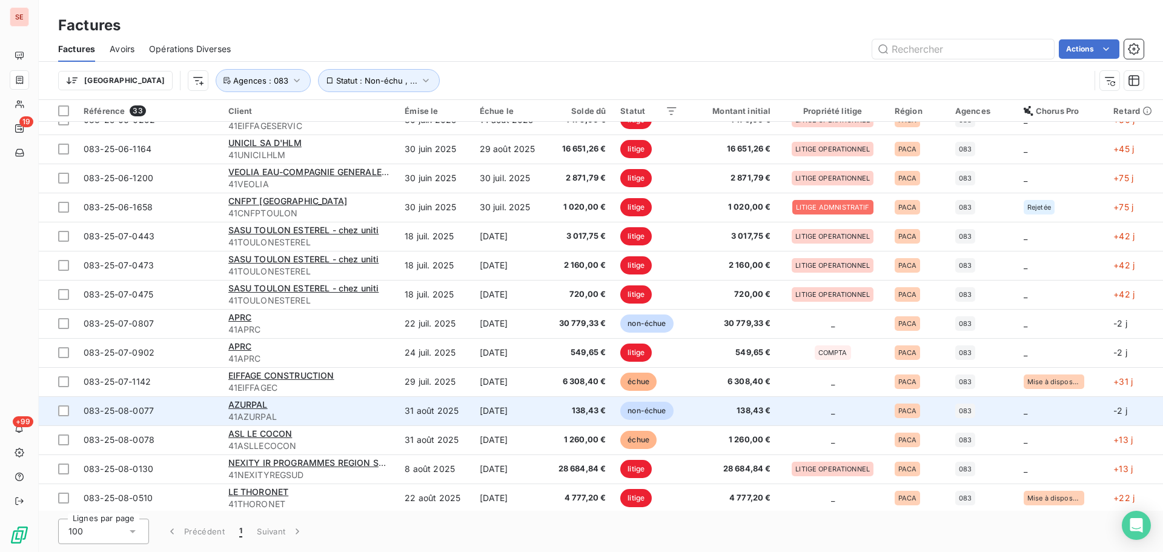
scroll to position [484, 0]
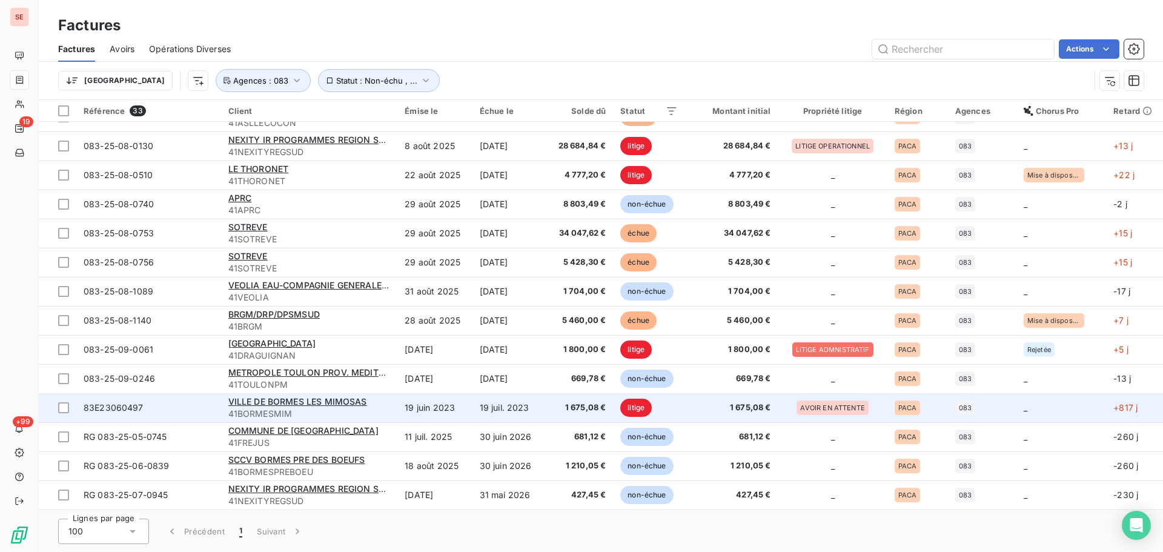
click at [445, 408] on td "19 juin 2023" at bounding box center [434, 407] width 74 height 29
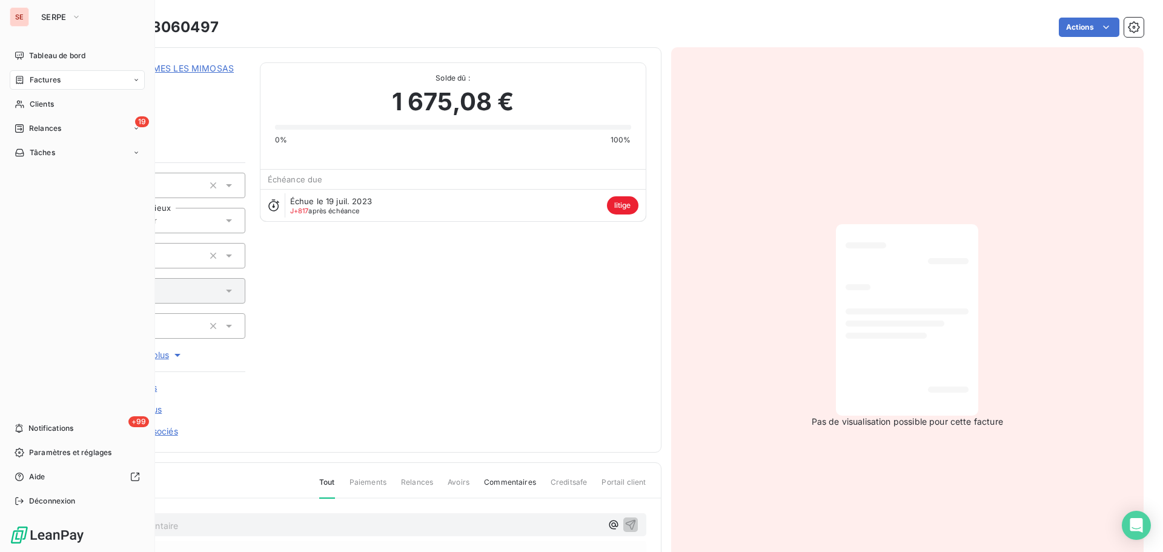
click at [30, 81] on span "Factures" at bounding box center [45, 79] width 31 height 11
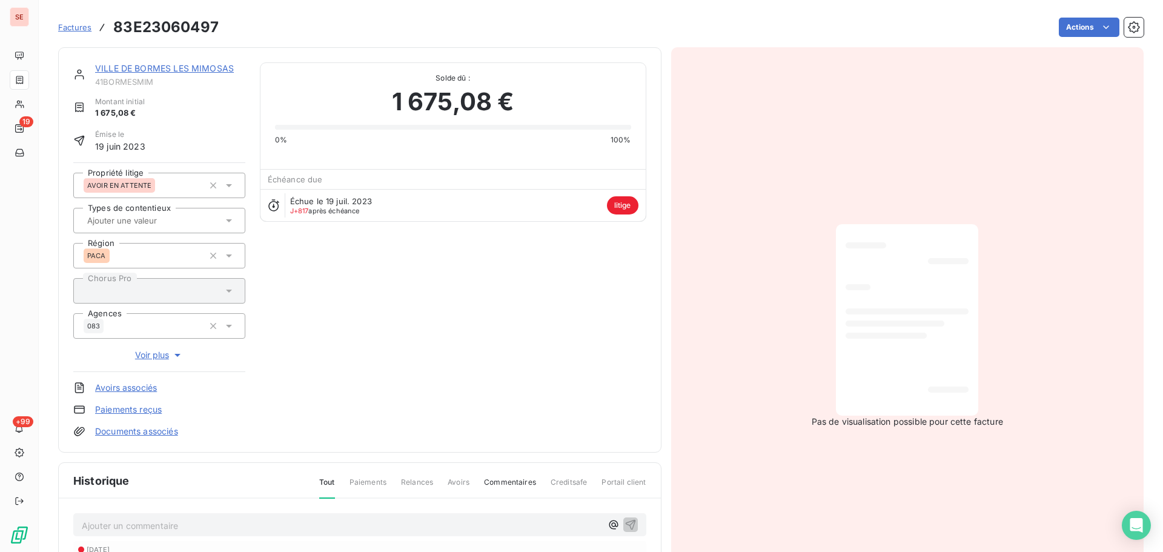
click at [205, 73] on div "VILLE DE BORMES LES MIMOSAS" at bounding box center [170, 68] width 150 height 12
click at [193, 61] on div "VILLE DE BORMES LES MIMOSAS 41BORMESMIM Montant initial 1 675,08 € Émise le [DA…" at bounding box center [359, 249] width 603 height 405
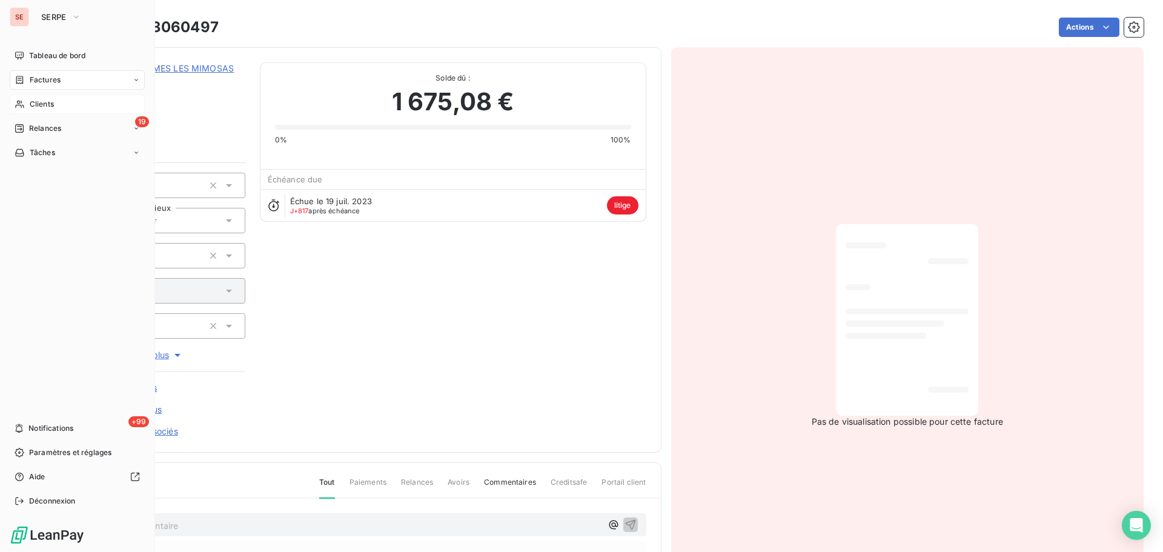
click at [80, 97] on div "Clients" at bounding box center [77, 103] width 135 height 19
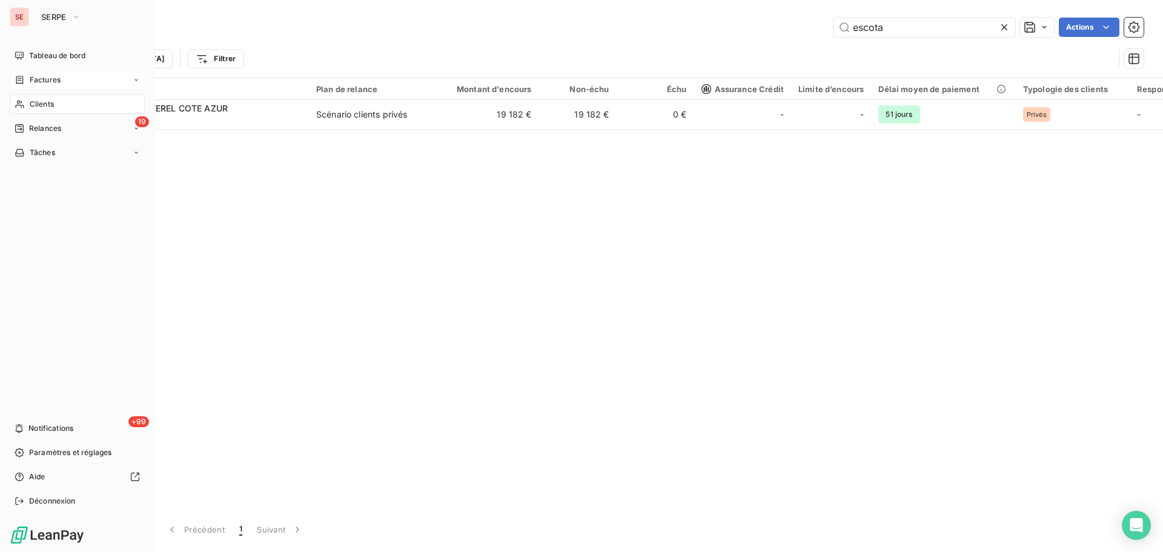
click at [66, 82] on div "Factures" at bounding box center [77, 79] width 135 height 19
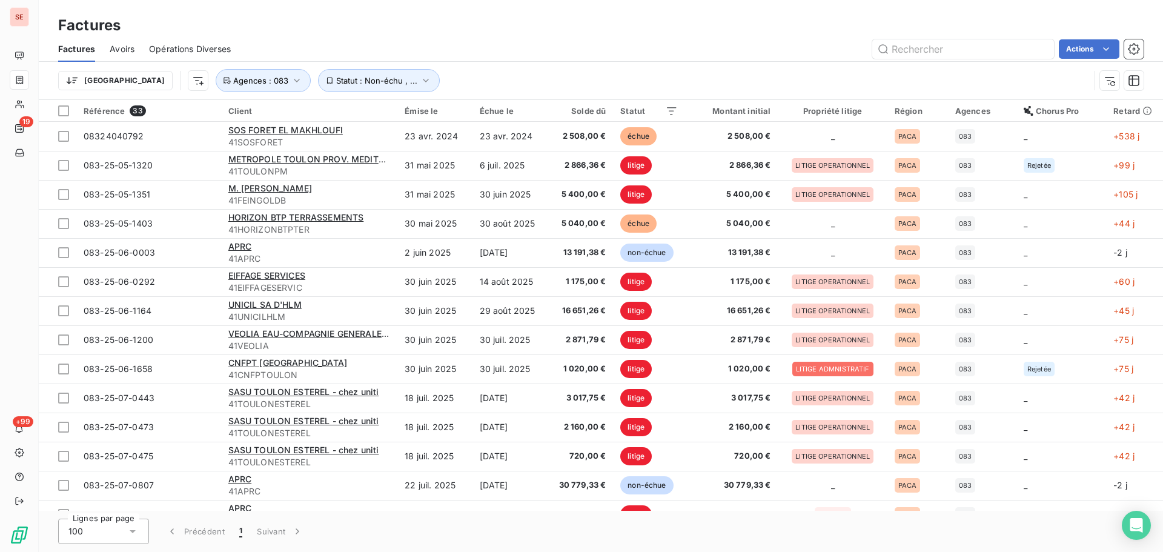
click at [461, 84] on div "Trier Statut : Non-échu , ... Agences : 083" at bounding box center [573, 80] width 1031 height 23
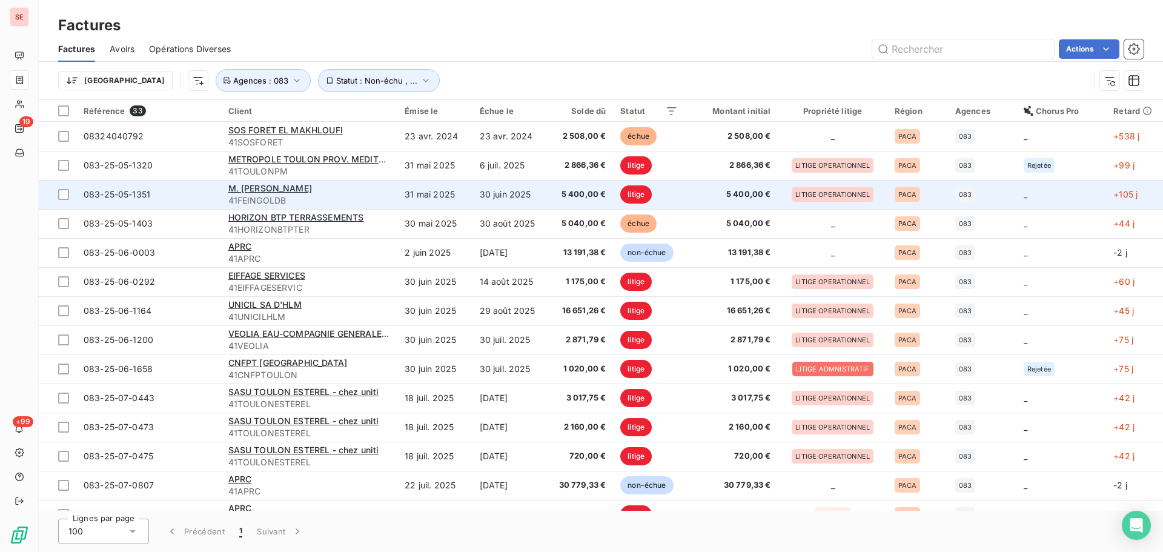
click at [585, 193] on span "5 400,00 €" at bounding box center [579, 194] width 51 height 12
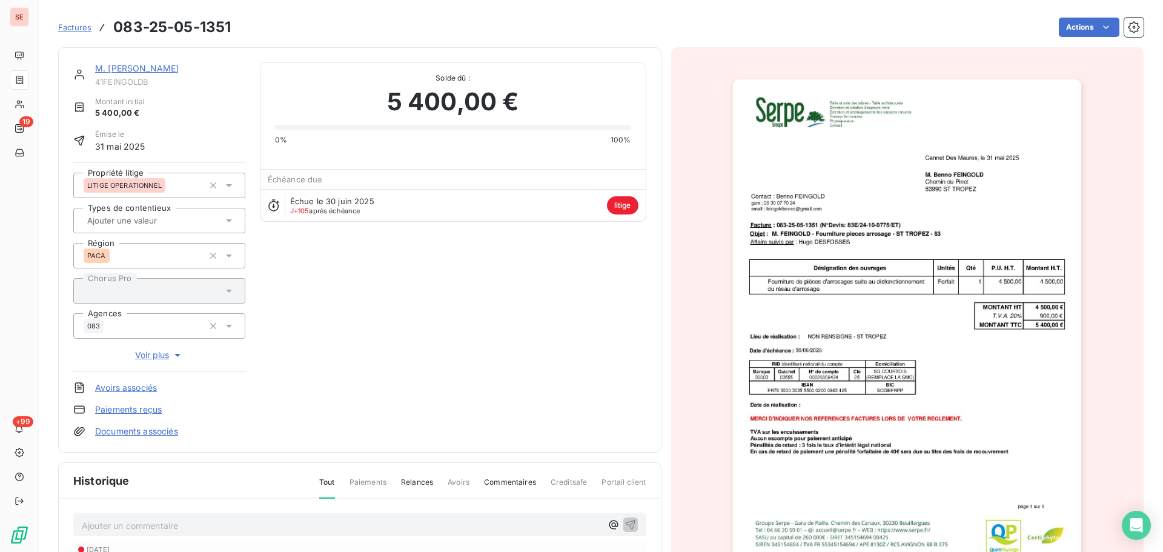
scroll to position [212, 0]
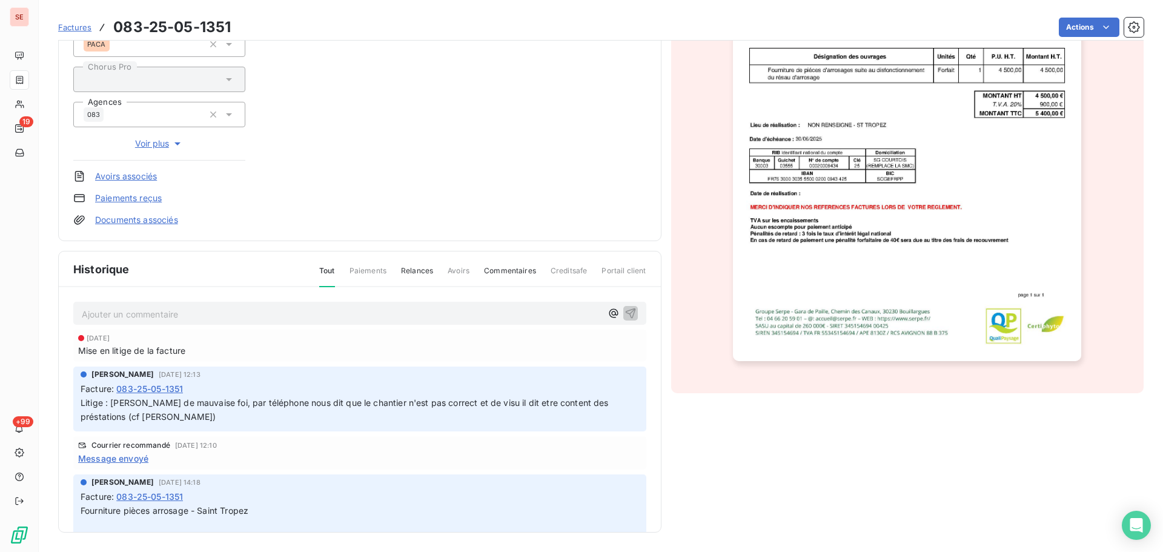
click at [538, 401] on span "Litige : [PERSON_NAME] de mauvaise foi, par téléphone nous dit que le chantier …" at bounding box center [346, 409] width 530 height 24
click at [515, 408] on span "Litige : [PERSON_NAME] de mauvaise foi, par téléphone nous dit que le chantier …" at bounding box center [346, 409] width 530 height 24
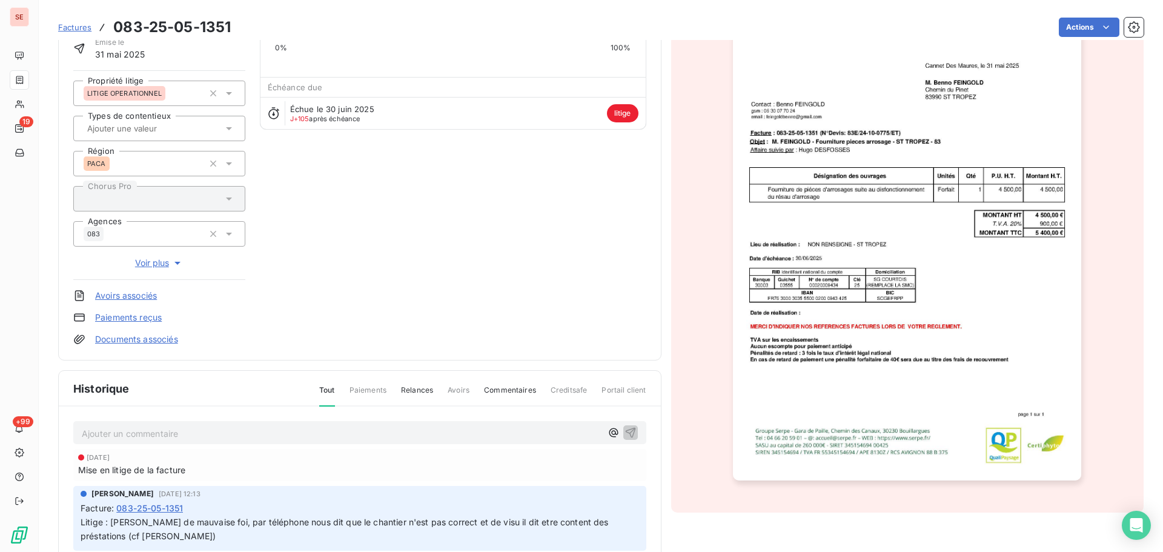
scroll to position [0, 0]
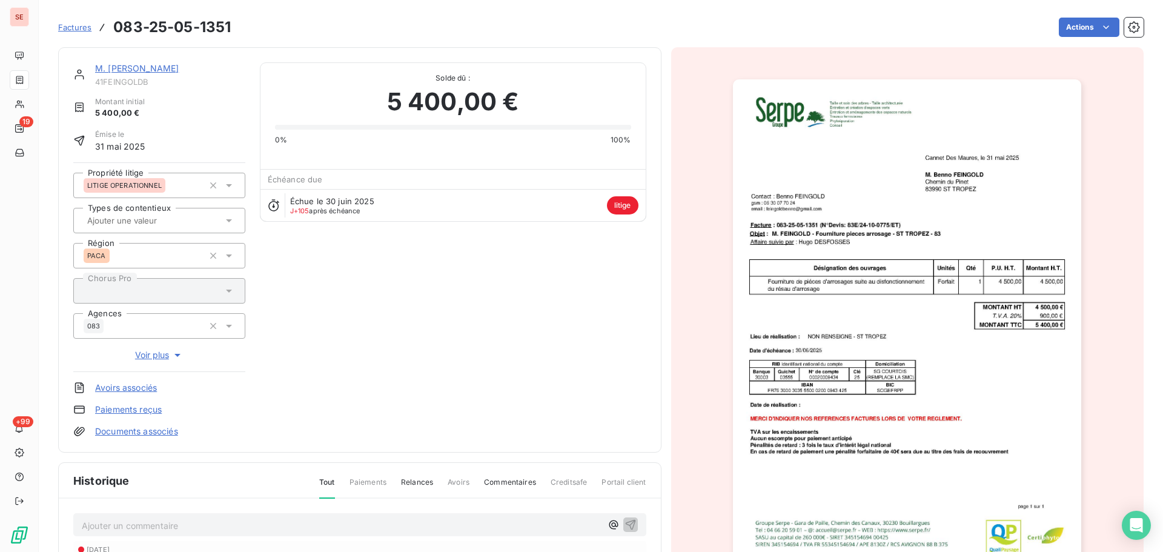
click at [136, 65] on link "M. [PERSON_NAME]" at bounding box center [137, 68] width 84 height 10
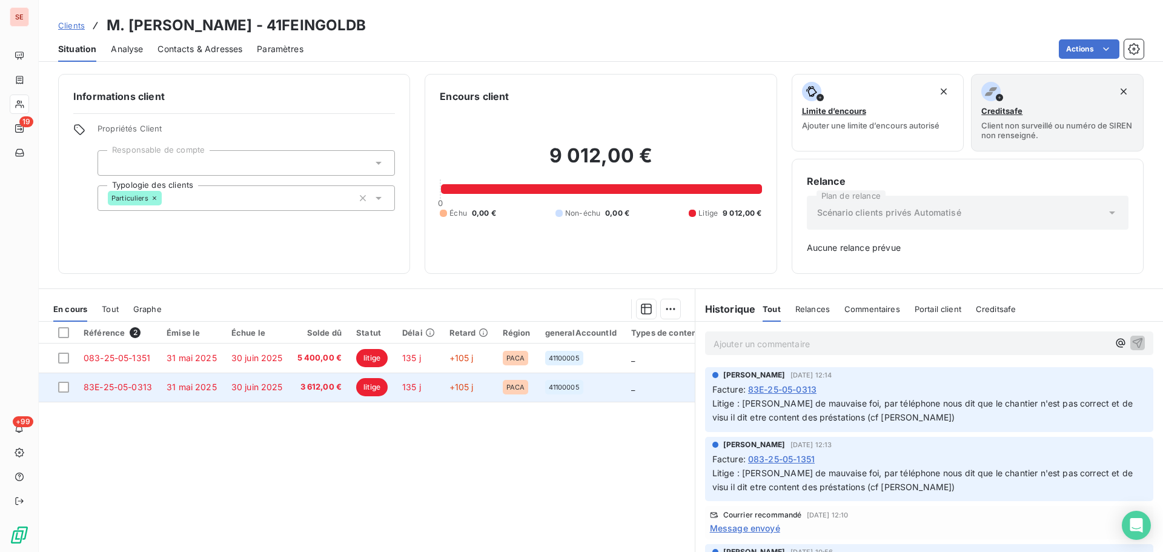
click at [179, 381] on td "31 mai 2025" at bounding box center [191, 386] width 65 height 29
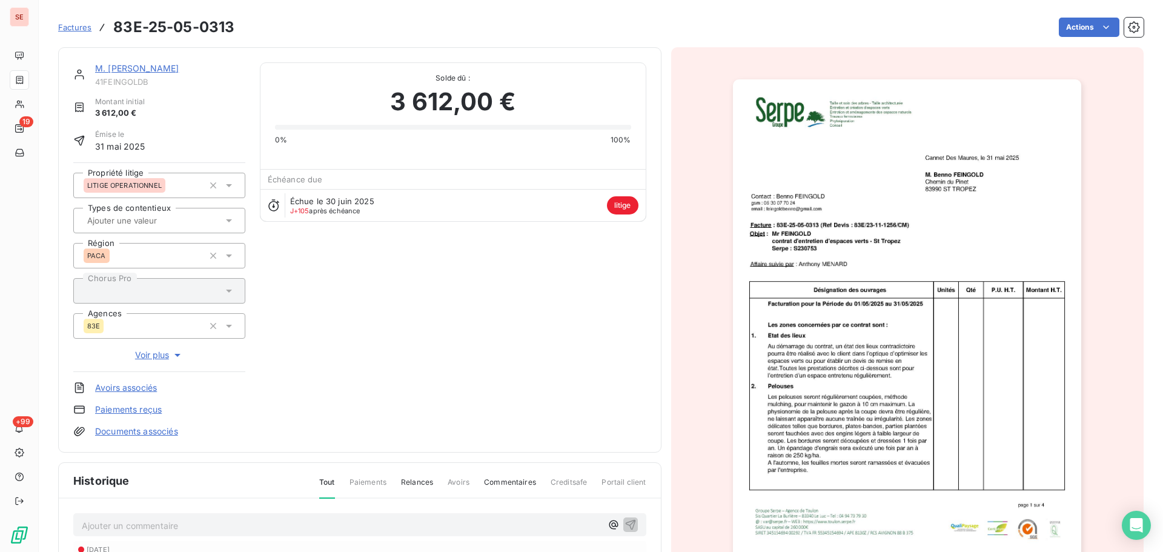
click at [131, 72] on link "M. [PERSON_NAME]" at bounding box center [137, 68] width 84 height 10
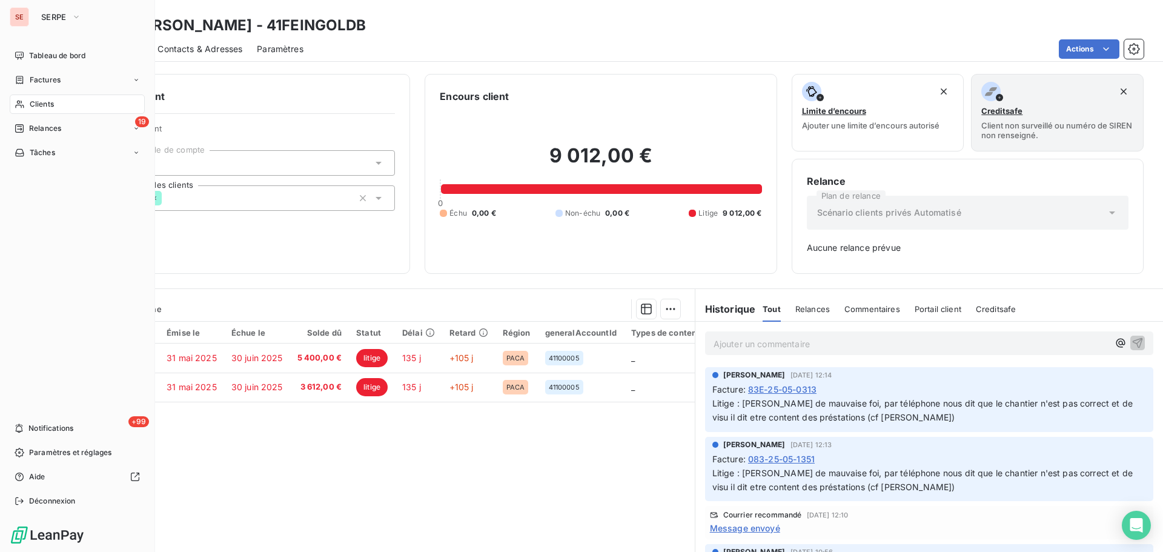
click at [59, 82] on span "Factures" at bounding box center [45, 79] width 31 height 11
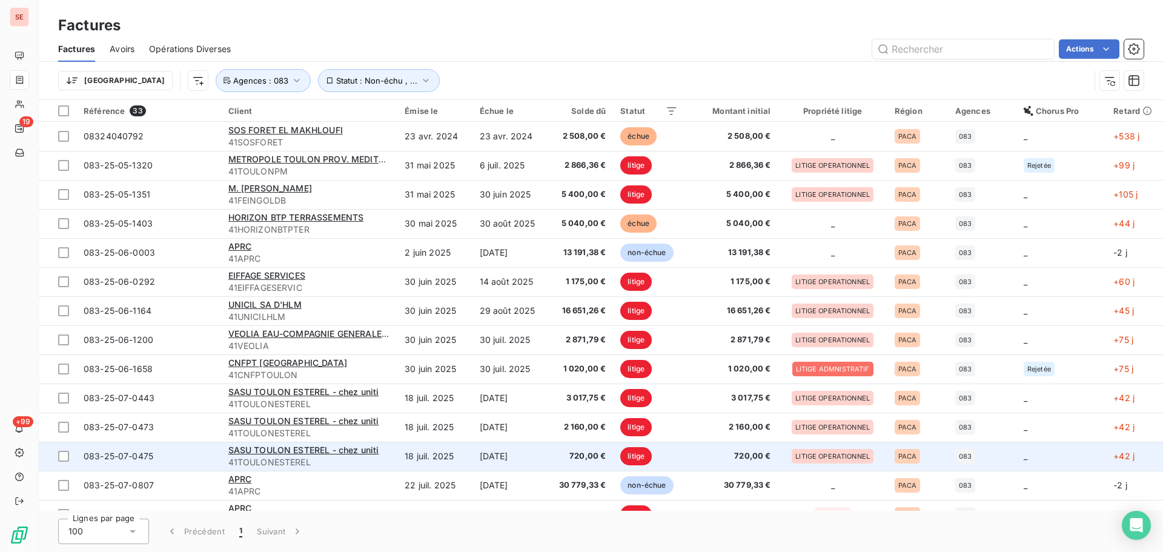
scroll to position [162, 0]
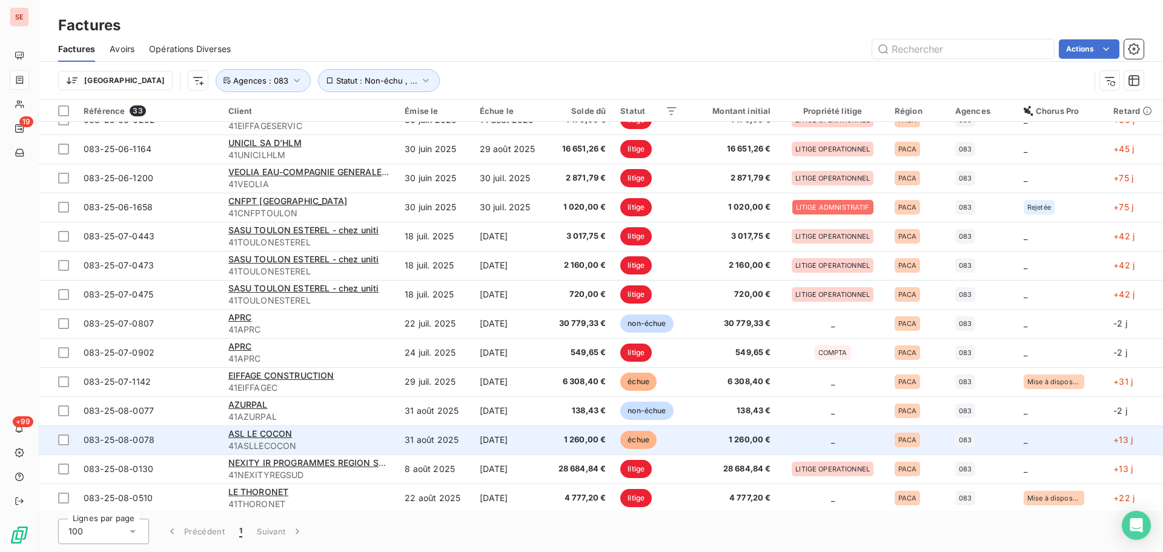
click at [369, 450] on span "41ASLLECOCON" at bounding box center [309, 446] width 162 height 12
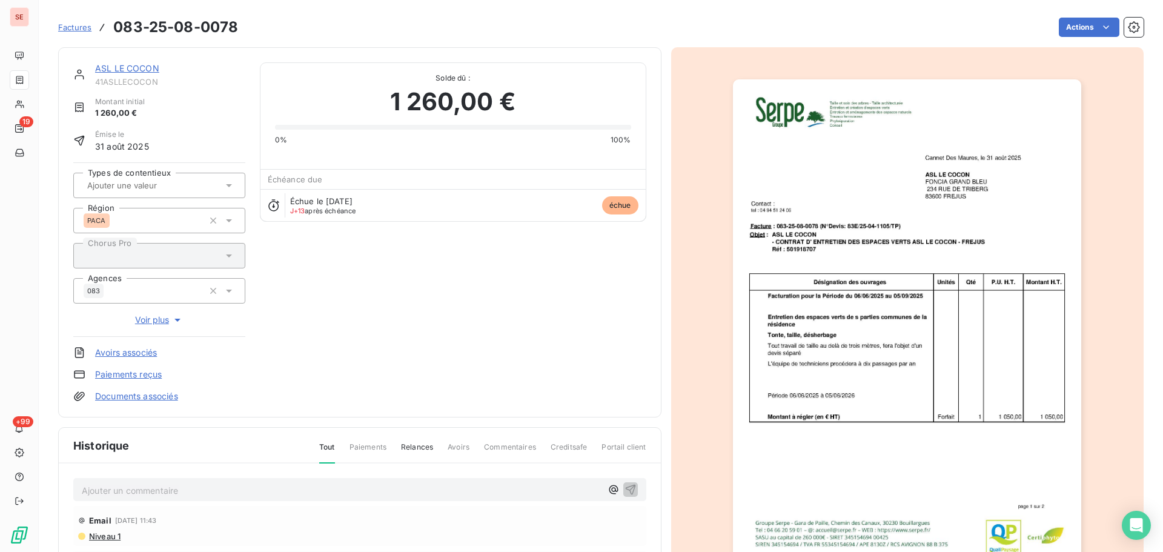
click at [137, 70] on link "ASL LE COCON" at bounding box center [127, 68] width 64 height 10
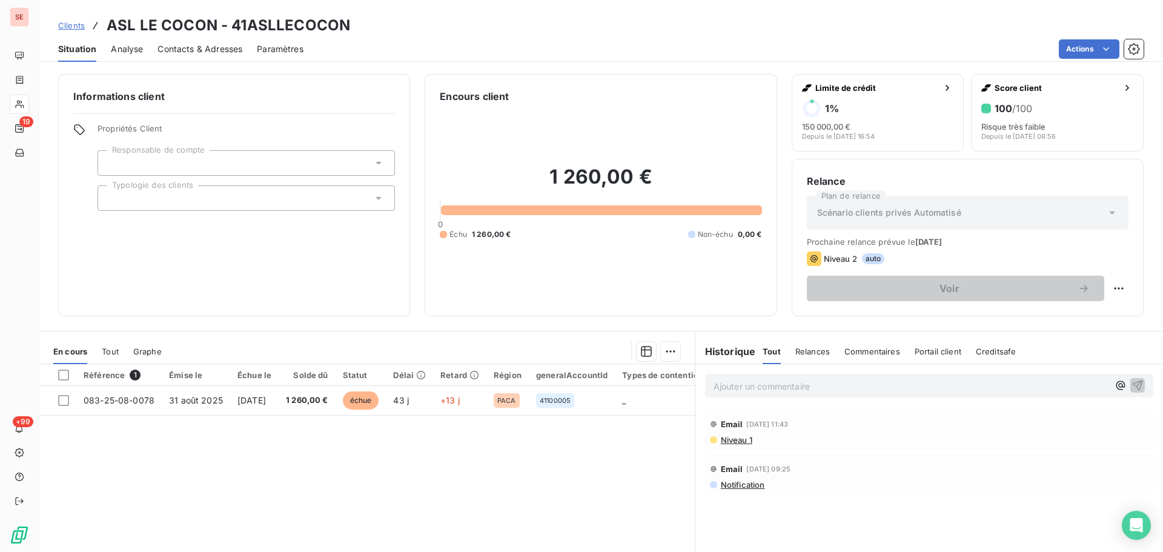
click at [824, 385] on p "Ajouter un commentaire ﻿" at bounding box center [910, 385] width 395 height 15
click at [706, 386] on div "22 09 25 - Notification" at bounding box center [929, 385] width 448 height 22
click at [713, 385] on span "22 09 25 - Notification" at bounding box center [759, 385] width 93 height 10
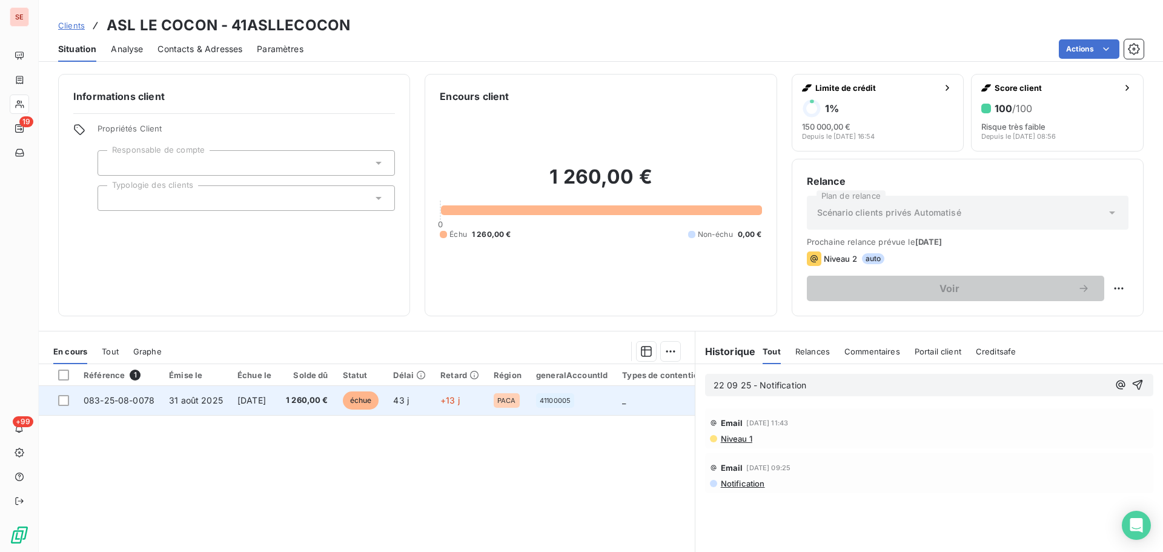
drag, startPoint x: 822, startPoint y: 387, endPoint x: 652, endPoint y: 397, distance: 171.0
click at [652, 397] on div "En cours Tout Graphe Référence 1 Émise le Échue le Solde dû Statut Délai Retard…" at bounding box center [601, 482] width 1124 height 303
click at [420, 414] on td "43 j" at bounding box center [409, 400] width 47 height 29
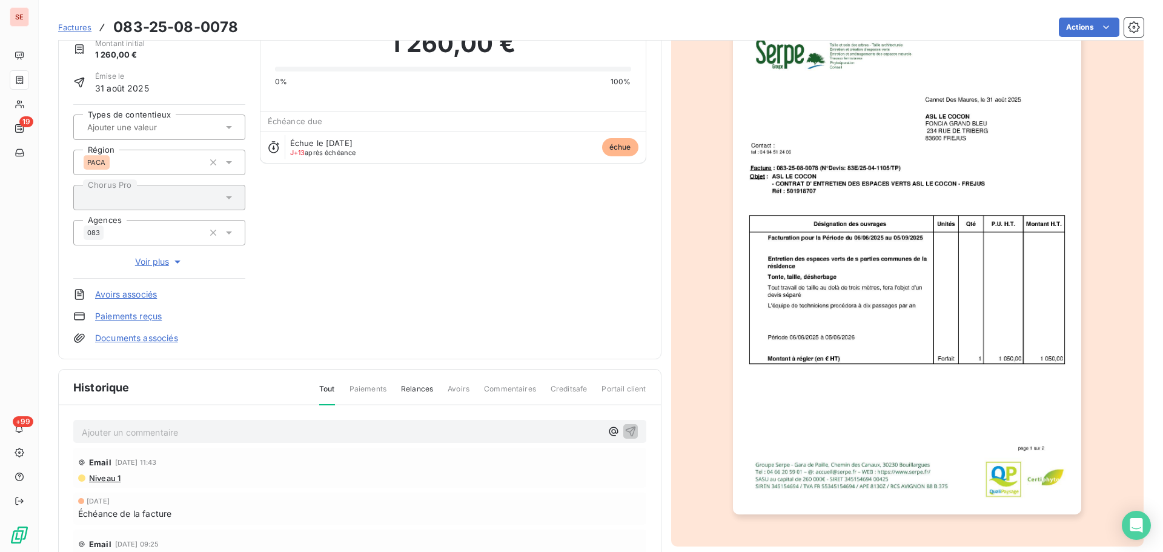
scroll to position [177, 0]
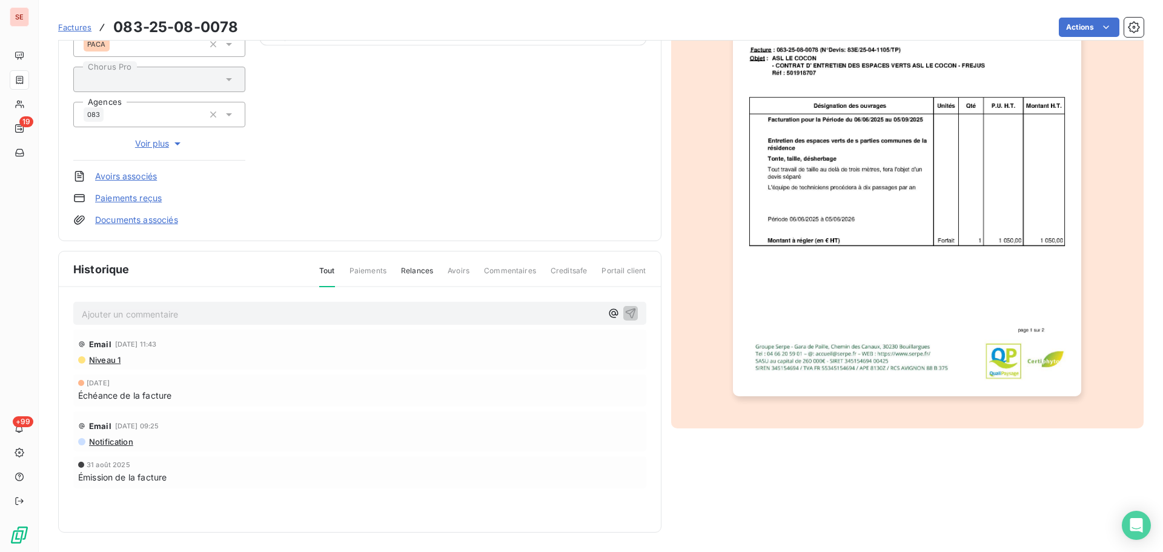
click at [179, 319] on p "Ajouter un commentaire ﻿" at bounding box center [342, 313] width 520 height 15
click at [84, 314] on span "22 09 25 - mail Notification" at bounding box center [137, 313] width 111 height 10
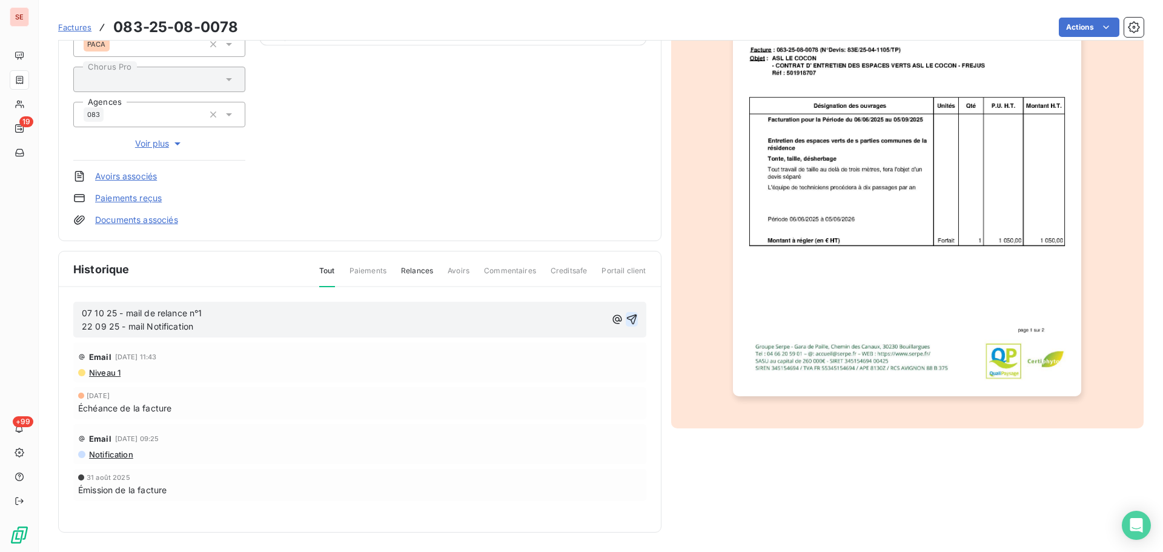
click at [627, 317] on icon "button" at bounding box center [632, 319] width 12 height 12
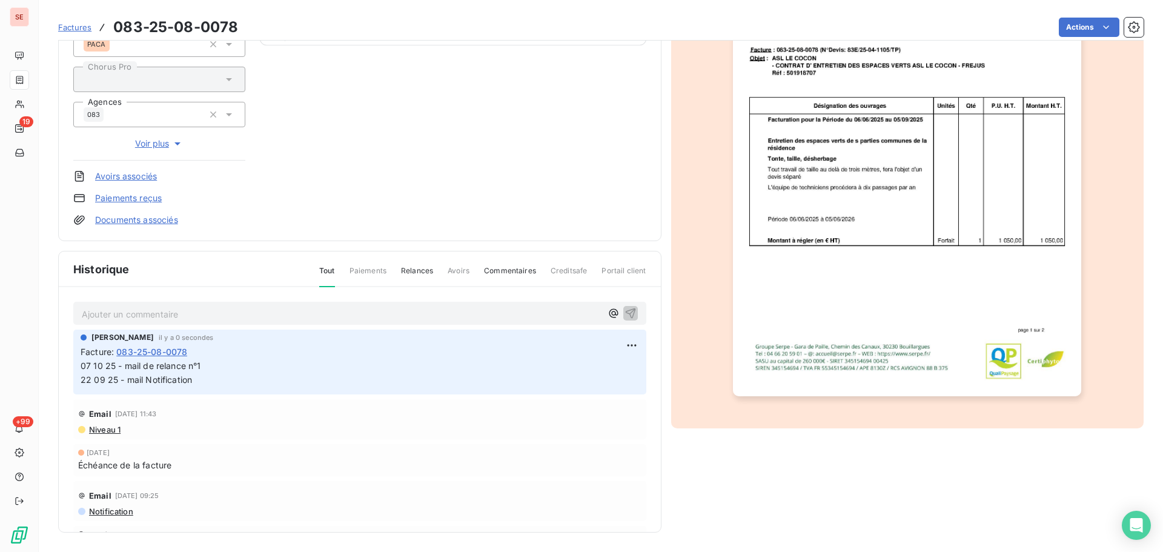
scroll to position [0, 0]
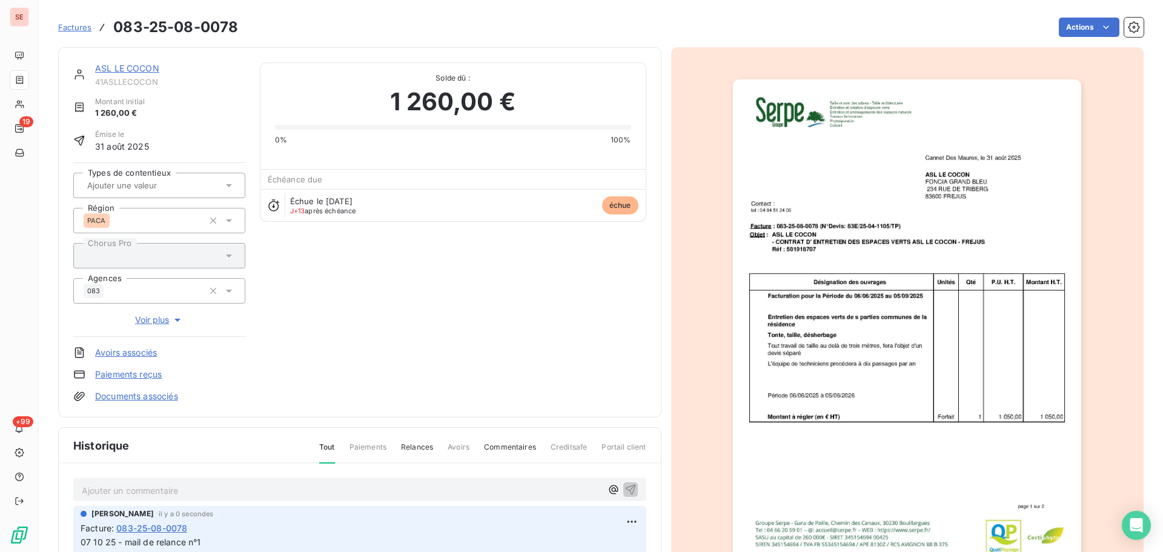
click at [131, 65] on link "ASL LE COCON" at bounding box center [127, 68] width 64 height 10
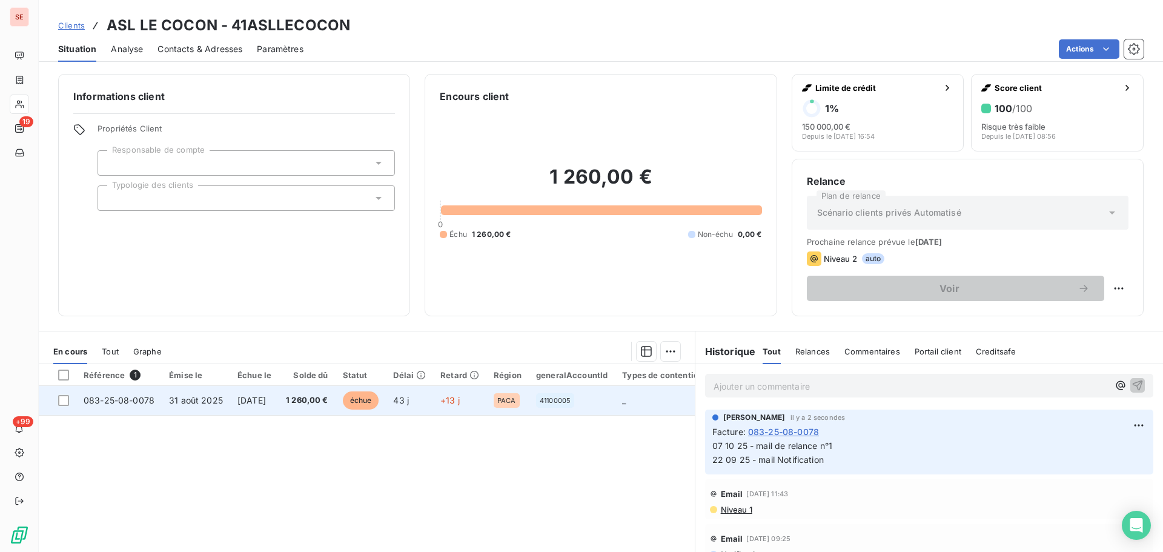
click at [253, 393] on td "[DATE]" at bounding box center [254, 400] width 48 height 29
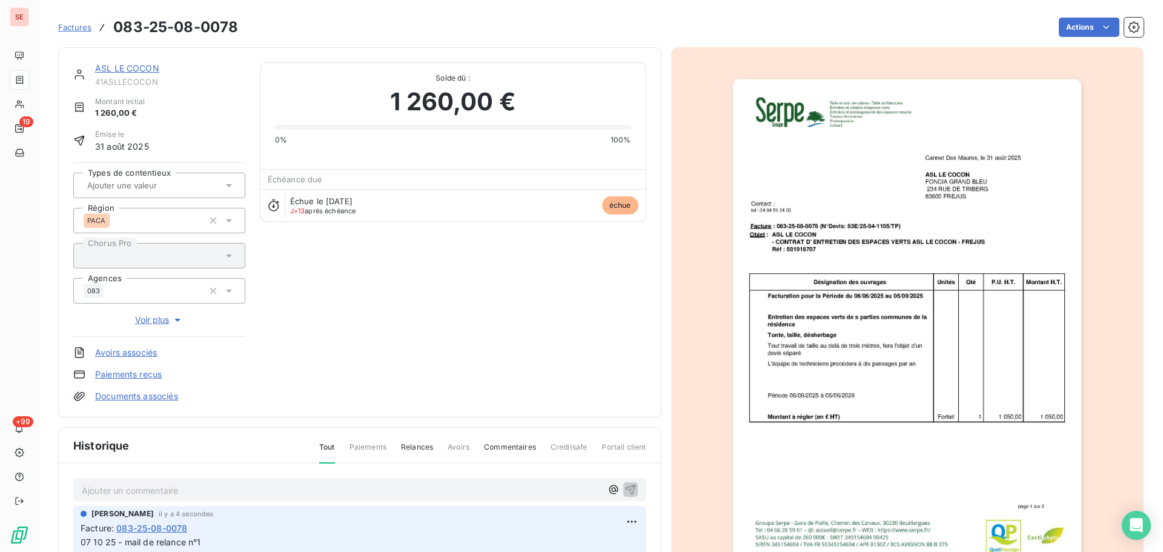
click at [971, 182] on img "button" at bounding box center [907, 325] width 348 height 493
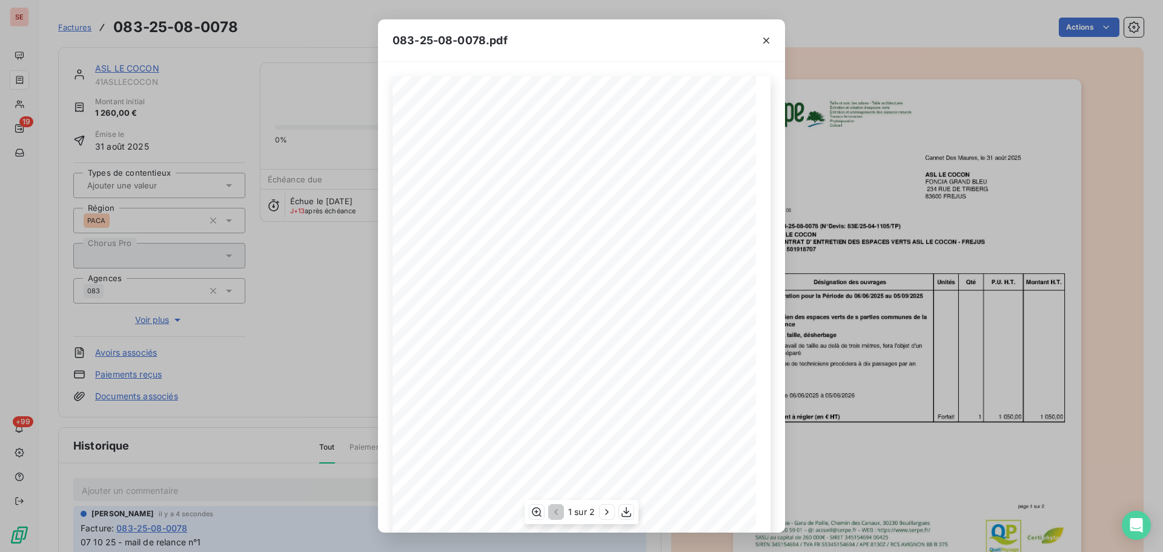
scroll to position [72, 0]
click at [767, 37] on icon "button" at bounding box center [766, 41] width 12 height 12
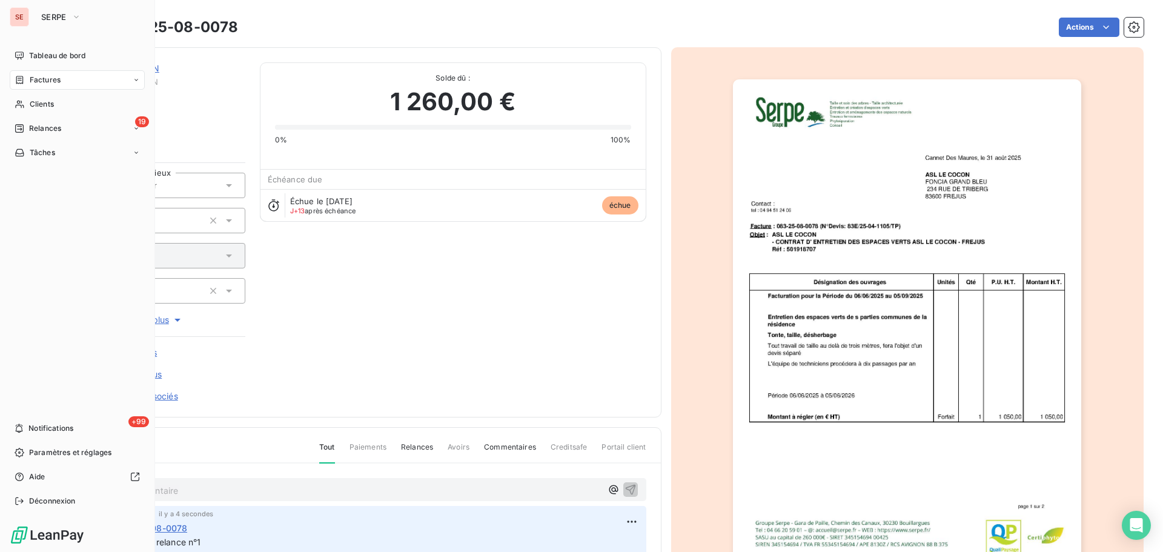
click at [66, 81] on div "Factures" at bounding box center [77, 79] width 135 height 19
click at [28, 83] on div "Factures" at bounding box center [38, 79] width 46 height 11
click at [39, 103] on span "Factures" at bounding box center [44, 104] width 31 height 11
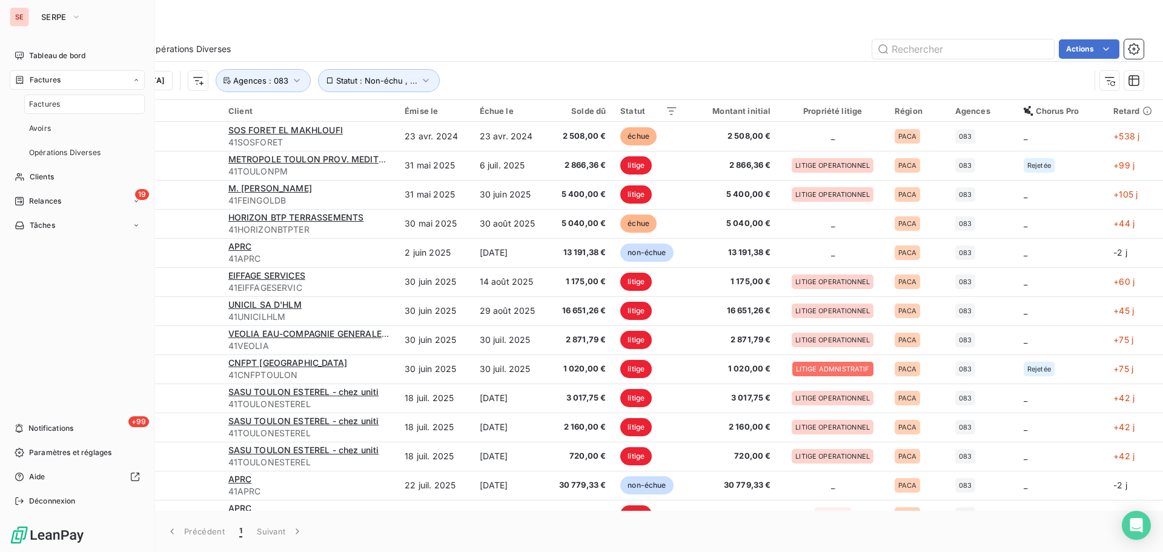
click at [44, 77] on span "Factures" at bounding box center [45, 79] width 31 height 11
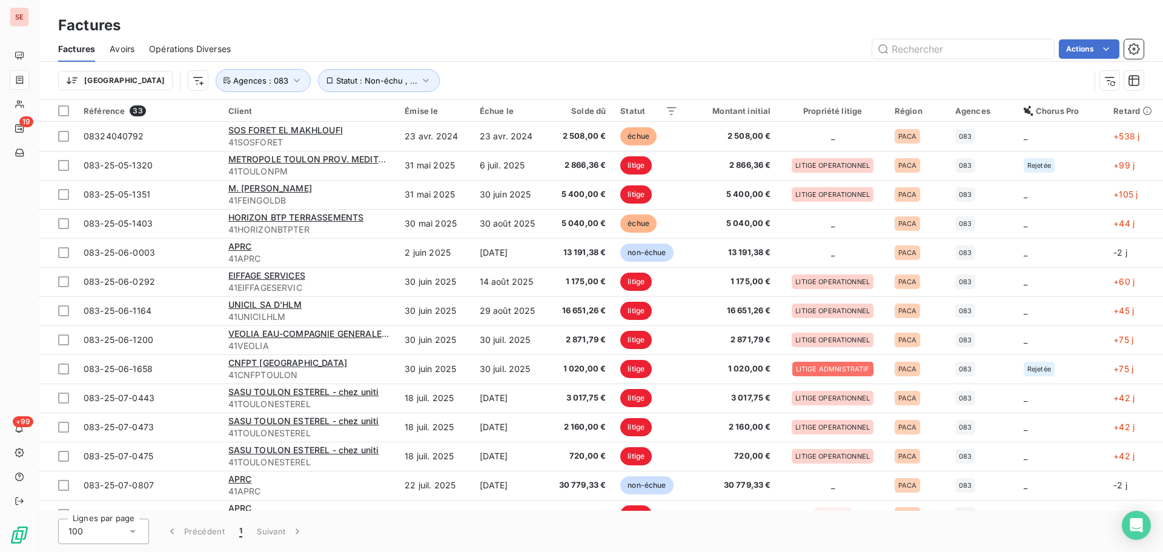
click at [484, 41] on div "Actions" at bounding box center [694, 48] width 898 height 19
click at [324, 90] on button "Statut : Non-échu , ..." at bounding box center [379, 80] width 122 height 23
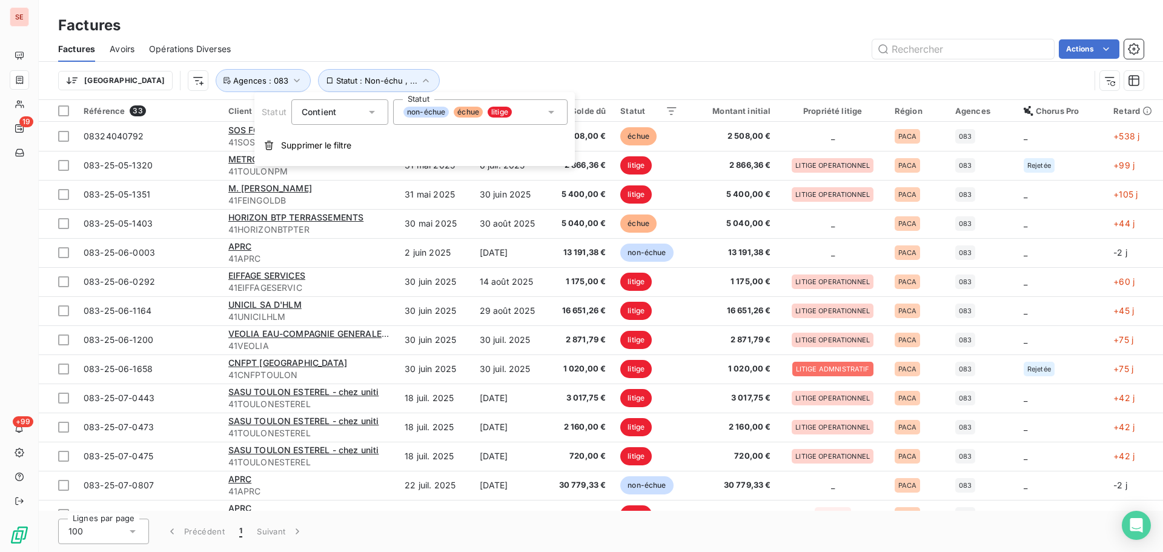
click at [478, 110] on span "échue" at bounding box center [468, 112] width 29 height 11
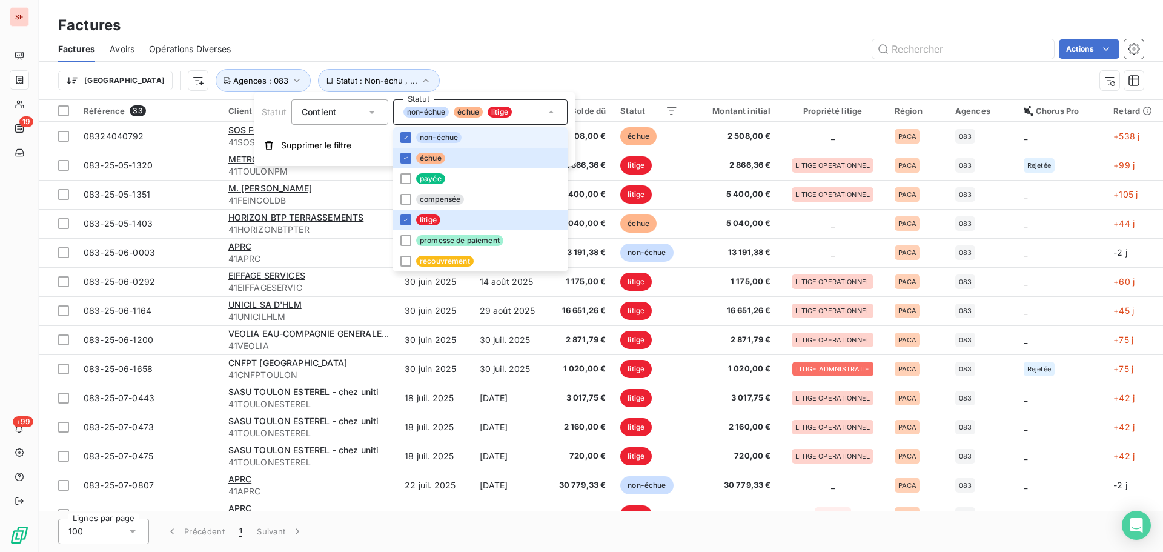
click at [432, 140] on span "non-échue" at bounding box center [438, 137] width 45 height 11
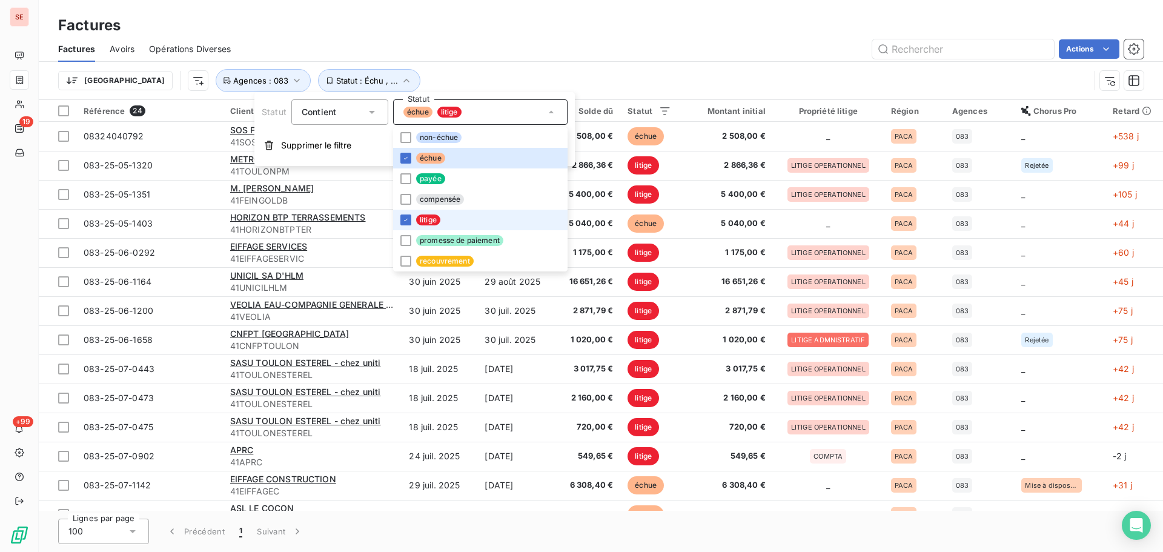
click at [443, 219] on li "litige" at bounding box center [480, 220] width 174 height 21
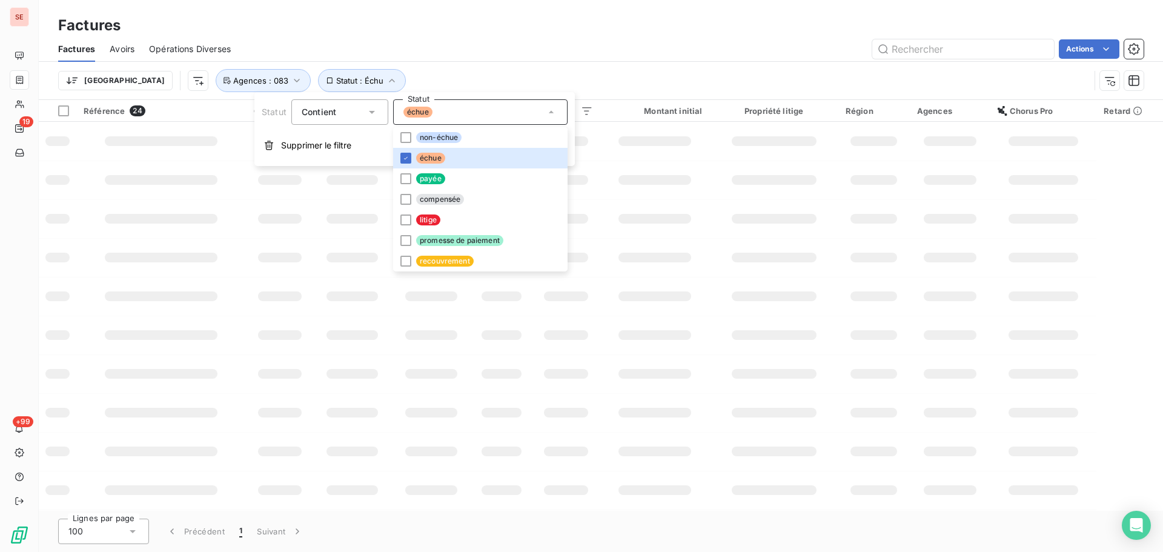
click at [507, 60] on div "Factures Avoirs Opérations Diverses Actions" at bounding box center [601, 48] width 1124 height 25
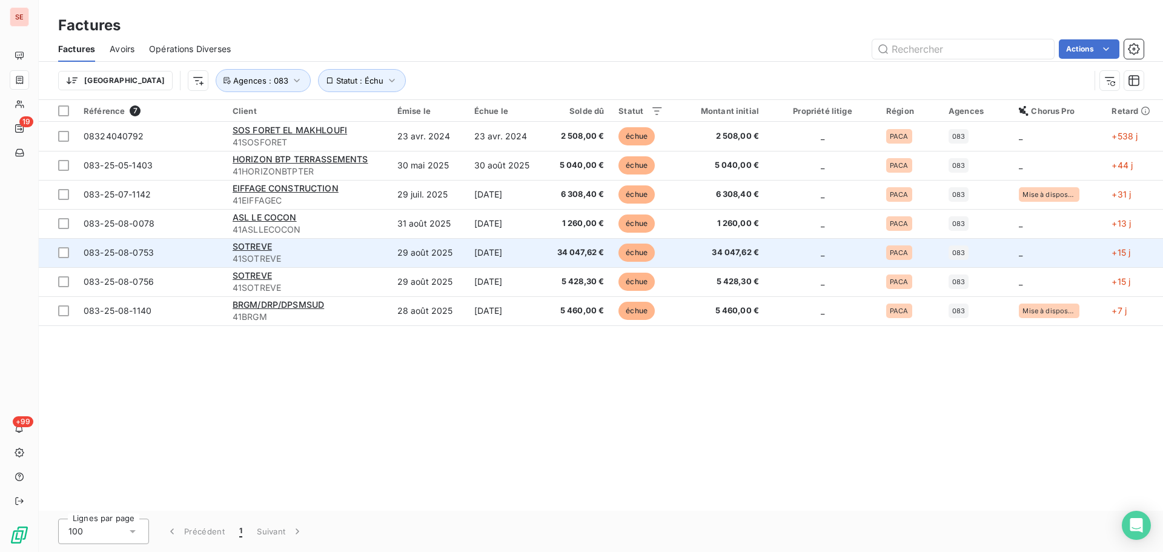
click at [547, 258] on td "34 047,62 €" at bounding box center [578, 252] width 68 height 29
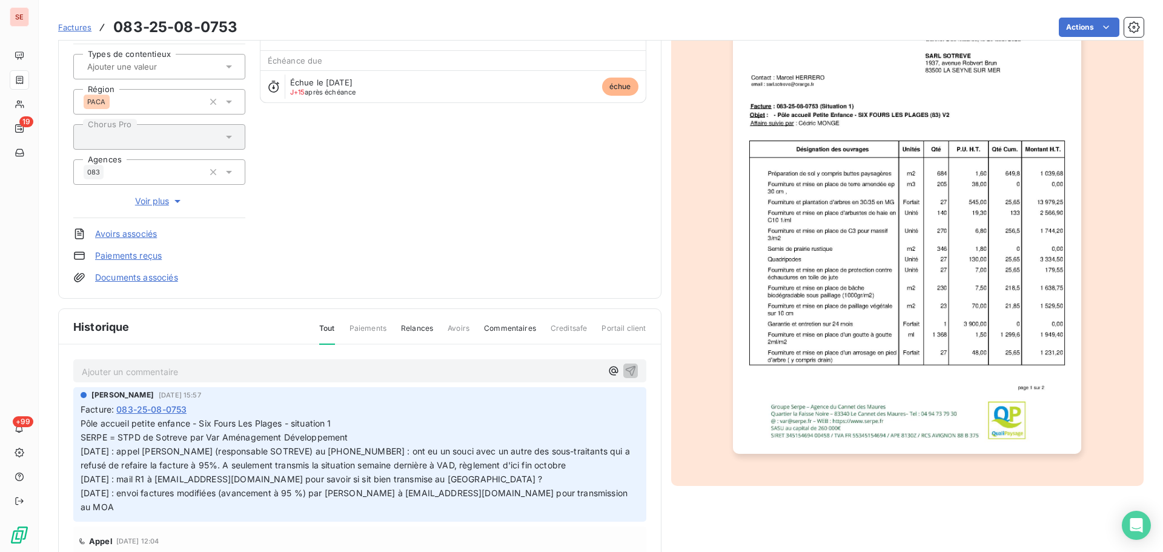
scroll to position [162, 0]
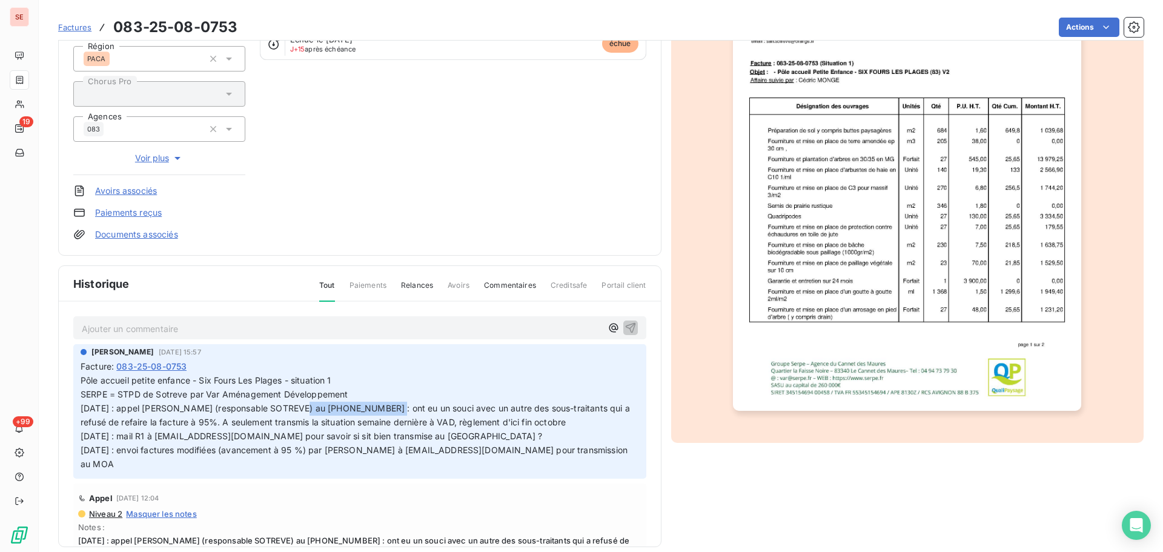
drag, startPoint x: 374, startPoint y: 403, endPoint x: 296, endPoint y: 405, distance: 78.2
click at [296, 405] on span "Pôle accueil petite enfance - Six Fours Les Plages - situation 1 SERPE = STPD d…" at bounding box center [357, 421] width 552 height 93
click at [363, 391] on p "Pôle accueil petite enfance - Six Fours Les Plages - situation 1 SERPE = STPD d…" at bounding box center [360, 422] width 558 height 97
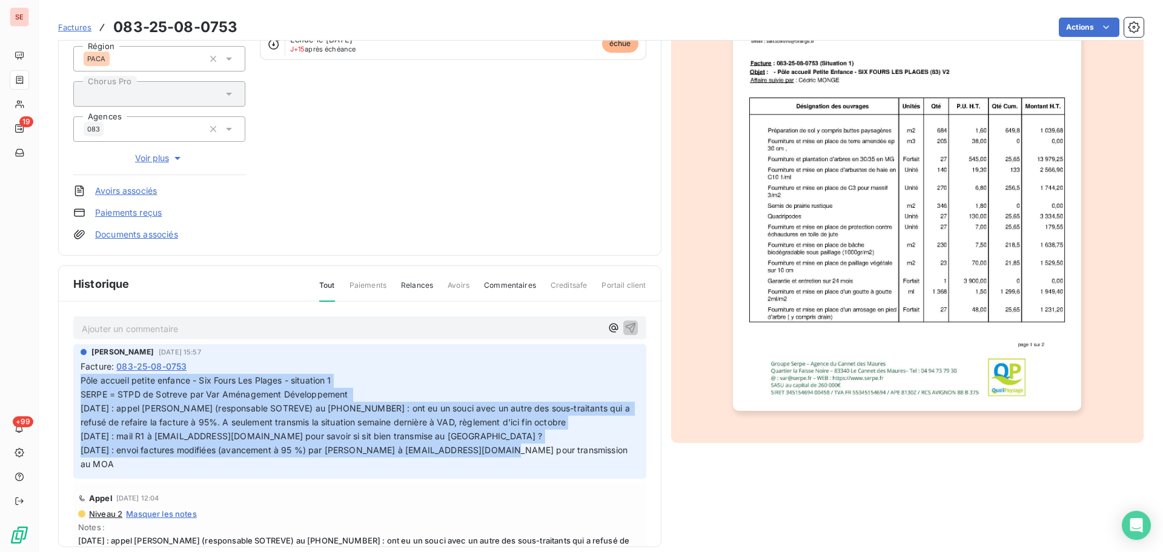
drag, startPoint x: 589, startPoint y: 458, endPoint x: 56, endPoint y: 381, distance: 538.4
click at [56, 381] on section "Factures 083-25-08-0753 Actions SOTREVE 41SOTREVE Montant initial 34 047,62 € É…" at bounding box center [601, 276] width 1124 height 552
copy span "Pôle accueil petite enfance - Six Fours Les Plages - situation 1 SERPE = STPD d…"
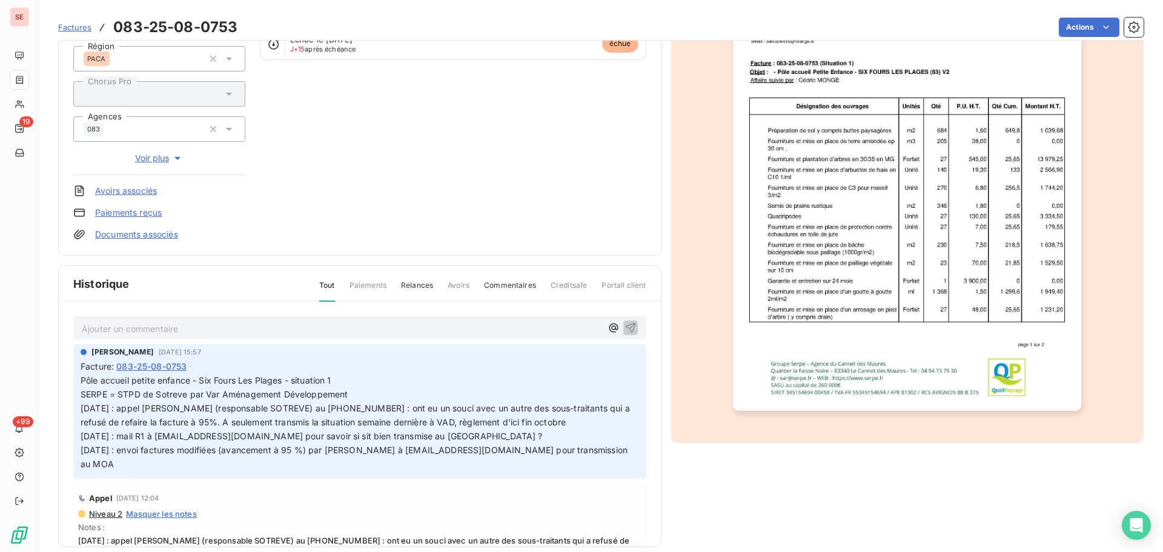
click at [210, 332] on p "Ajouter un commentaire ﻿" at bounding box center [342, 328] width 520 height 15
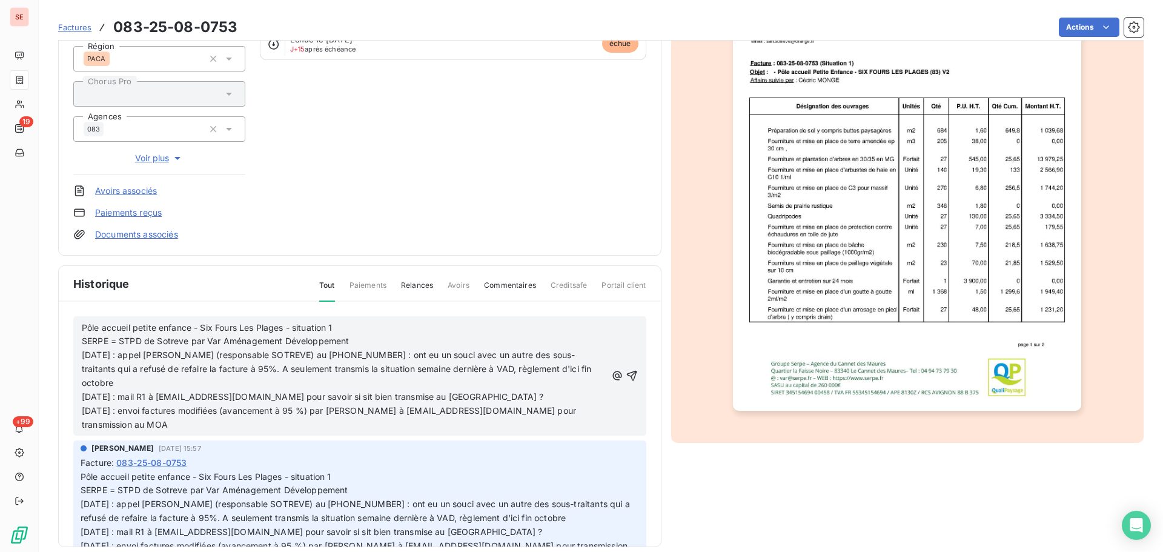
click at [83, 329] on span "Pôle accueil petite enfance - Six Fours Les Plages - situation 1" at bounding box center [207, 327] width 251 height 10
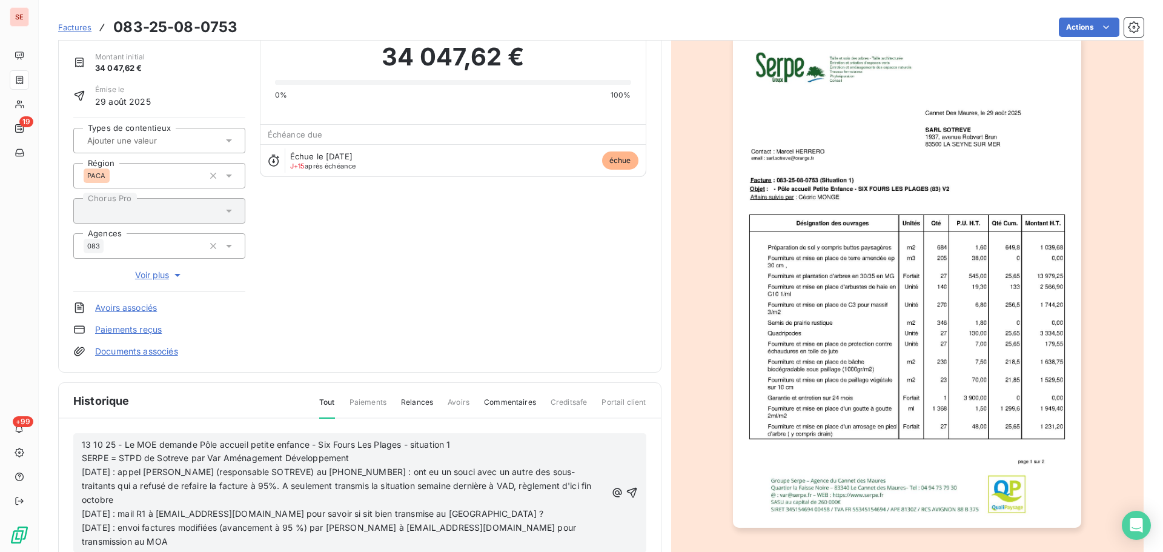
scroll to position [0, 0]
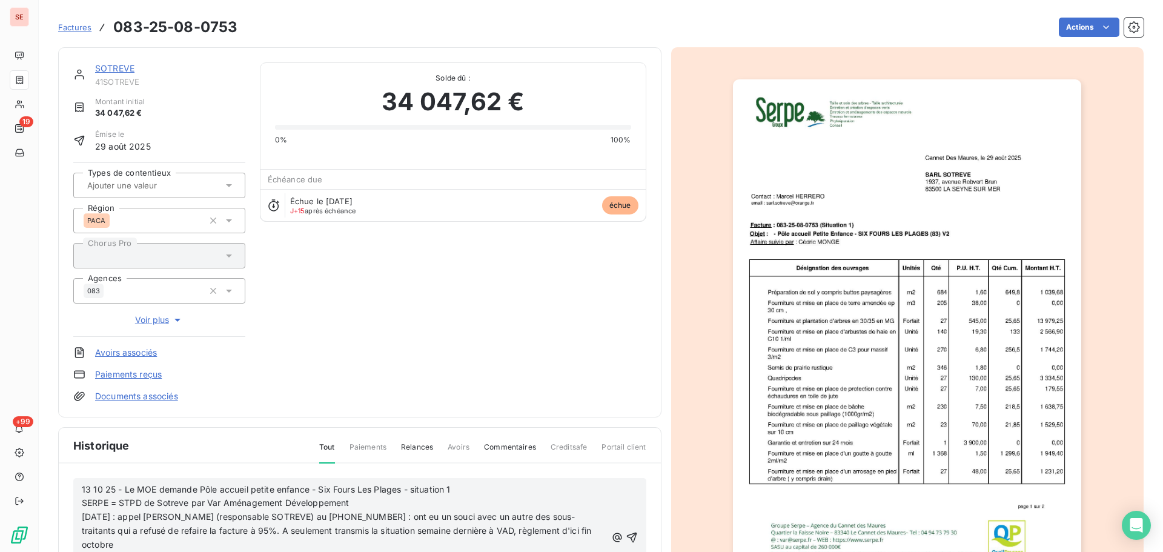
click at [116, 70] on link "SOTREVE" at bounding box center [114, 68] width 39 height 10
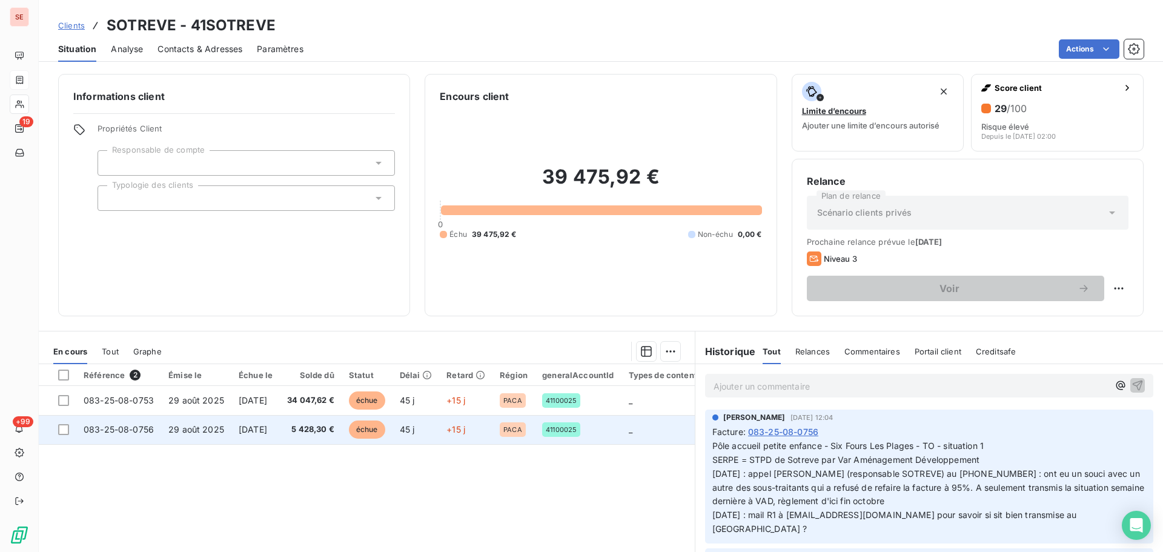
click at [313, 428] on span "5 428,30 €" at bounding box center [310, 429] width 47 height 12
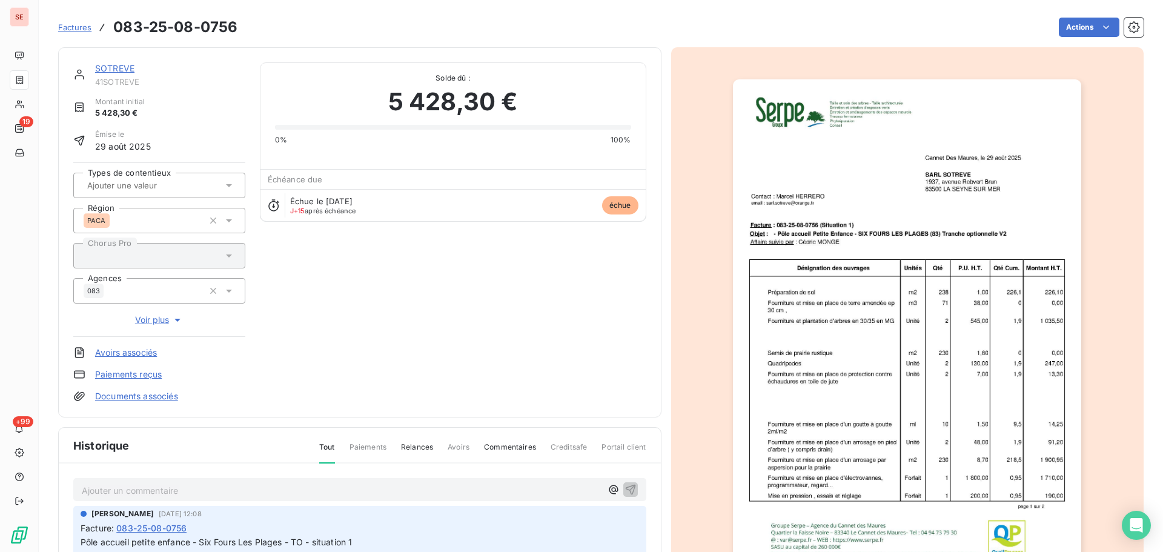
click at [943, 306] on img "button" at bounding box center [907, 325] width 348 height 493
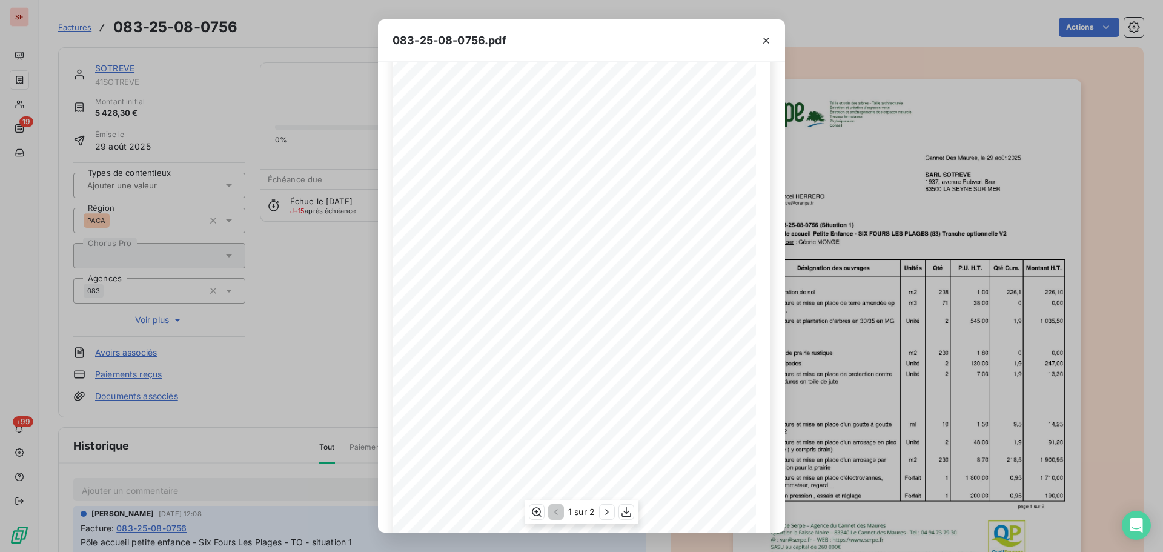
scroll to position [72, 0]
click at [603, 514] on icon "button" at bounding box center [607, 512] width 12 height 12
click at [770, 38] on icon "button" at bounding box center [766, 41] width 12 height 12
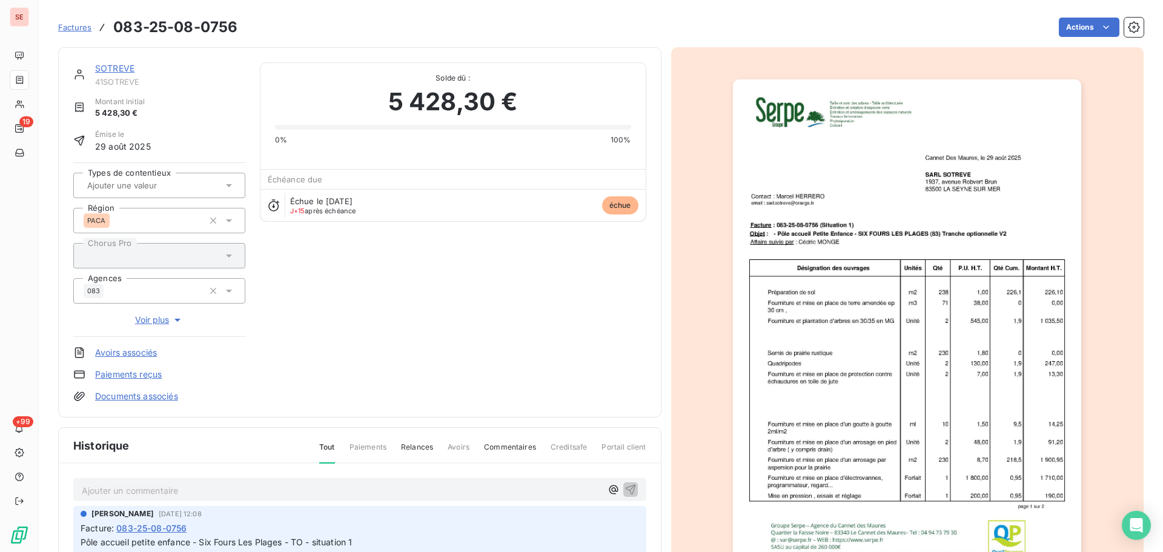
click at [121, 67] on link "SOTREVE" at bounding box center [114, 68] width 39 height 10
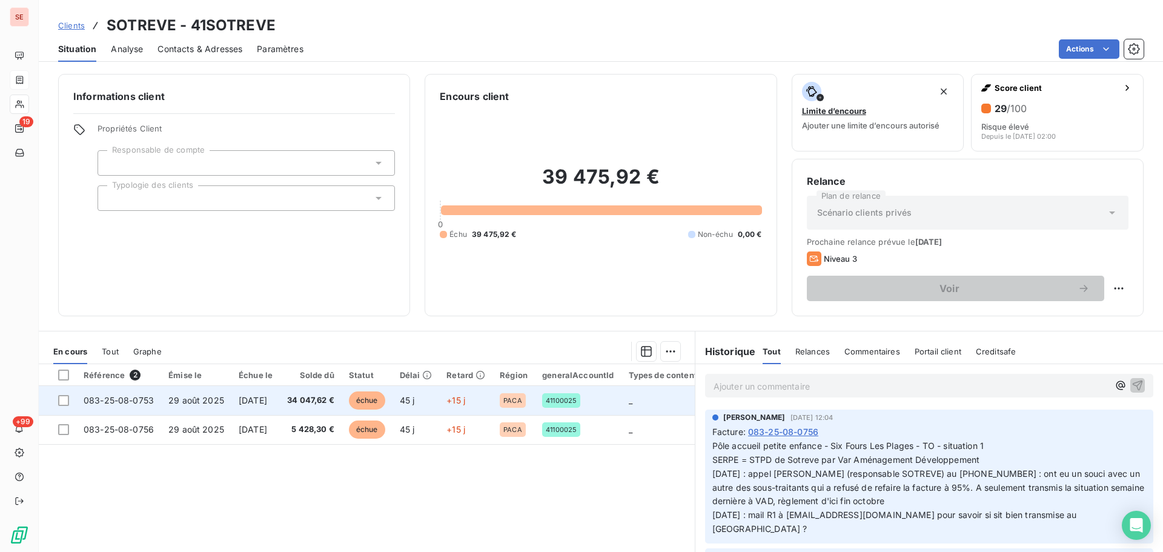
click at [267, 396] on span "[DATE]" at bounding box center [253, 400] width 28 height 10
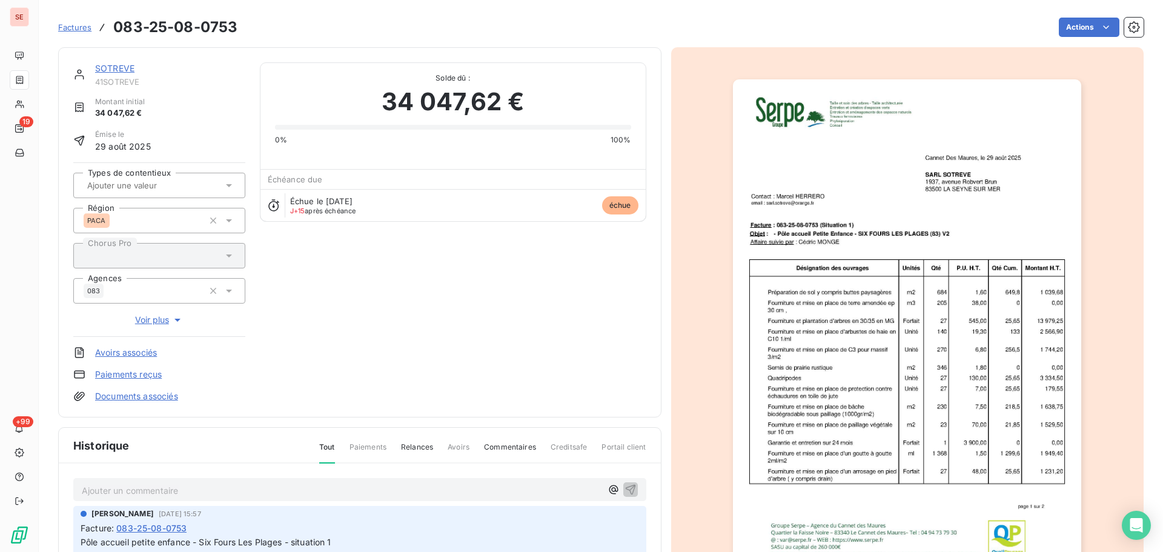
click at [911, 286] on img "button" at bounding box center [907, 325] width 348 height 493
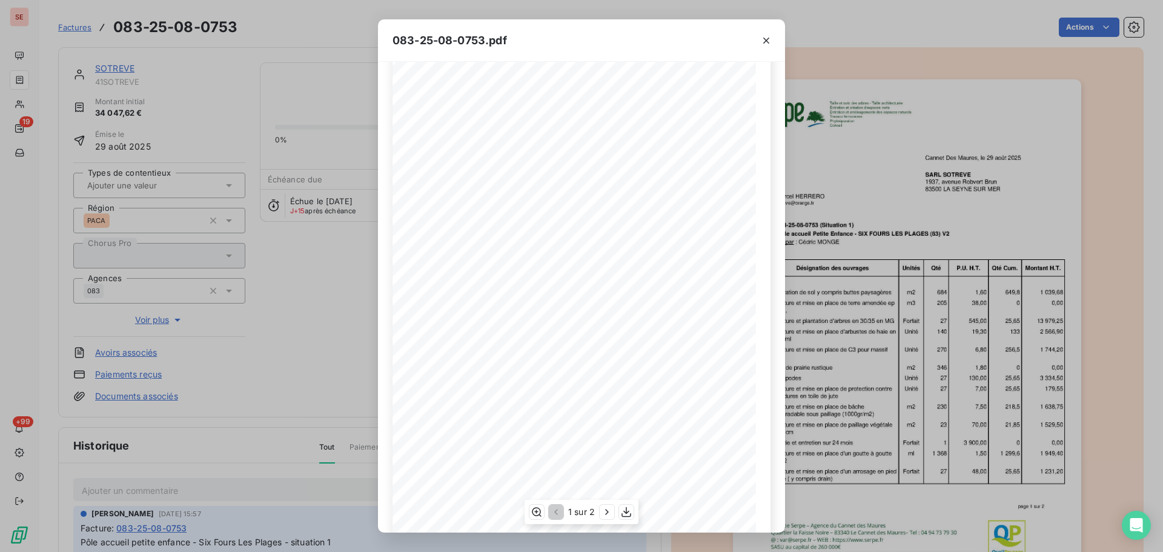
scroll to position [72, 0]
click at [612, 513] on icon "button" at bounding box center [607, 512] width 12 height 12
click at [770, 42] on icon "button" at bounding box center [766, 41] width 12 height 12
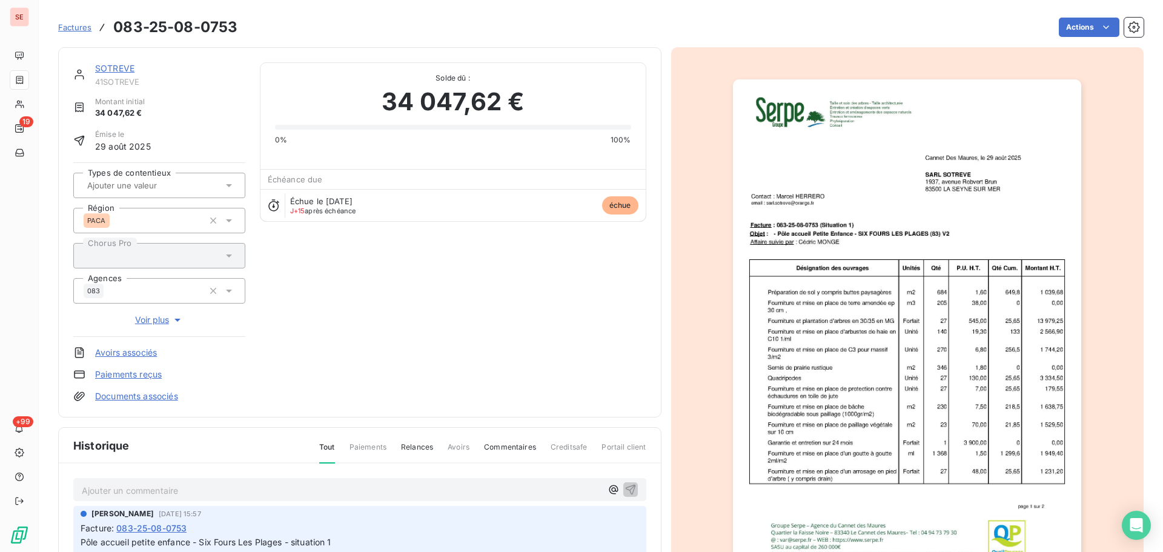
click at [106, 70] on link "SOTREVE" at bounding box center [114, 68] width 39 height 10
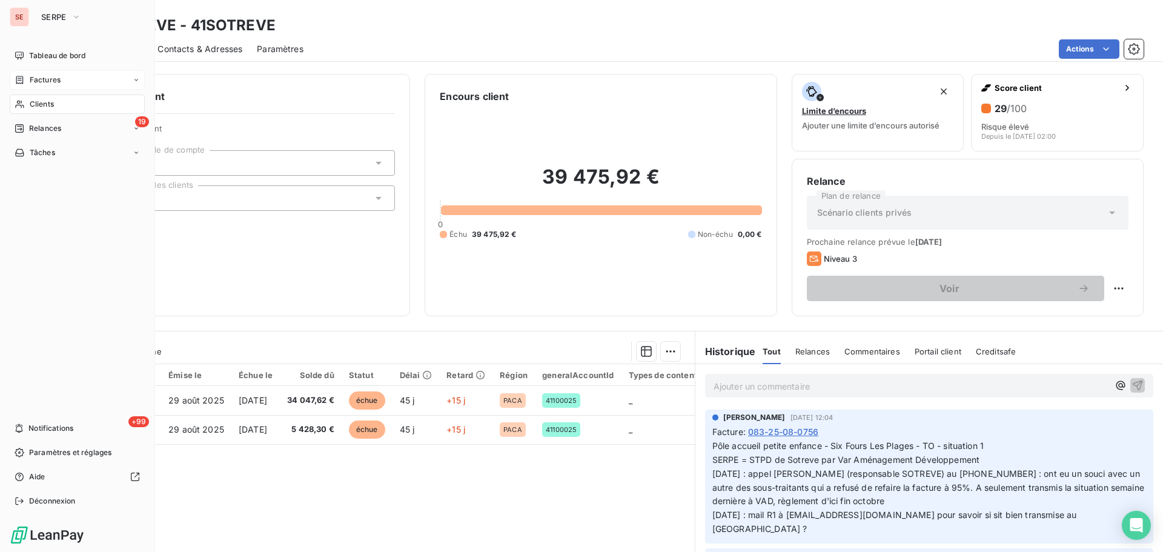
click at [30, 81] on span "Factures" at bounding box center [45, 79] width 31 height 11
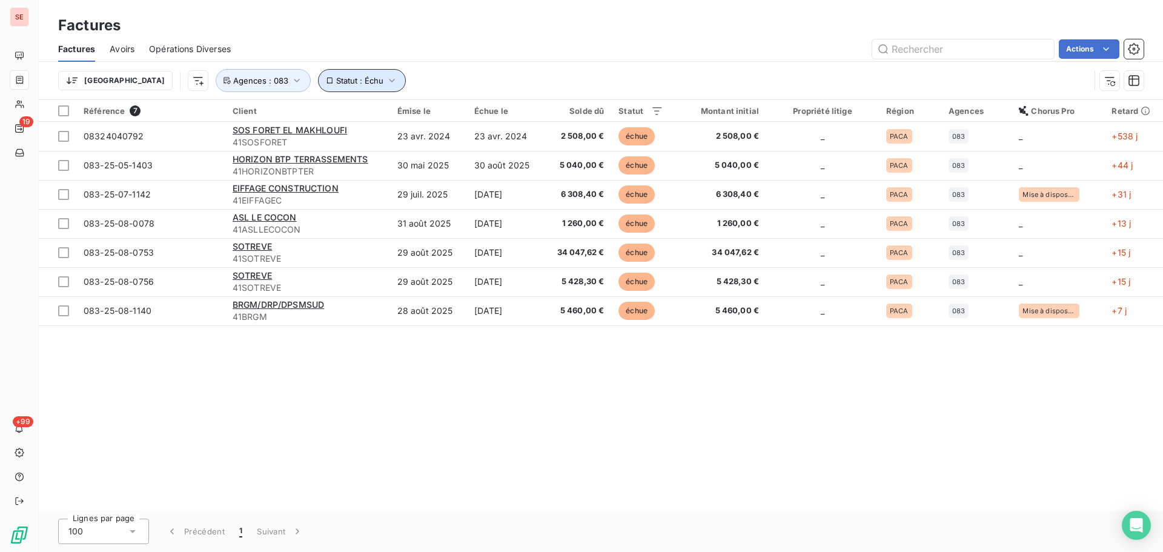
click at [336, 82] on span "Statut : Échu" at bounding box center [359, 81] width 47 height 10
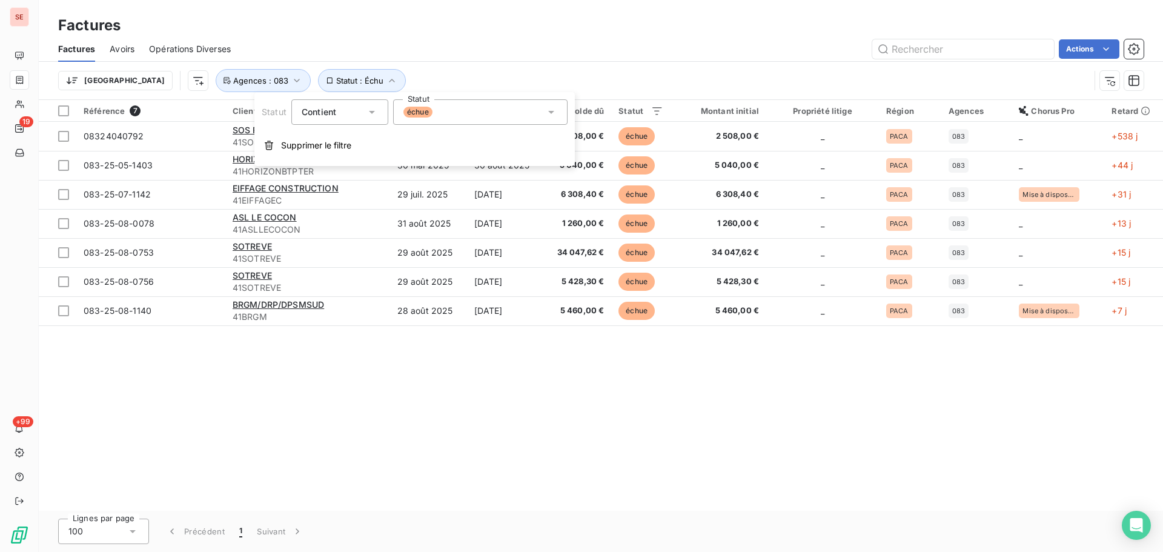
click at [413, 110] on span "échue" at bounding box center [417, 112] width 29 height 11
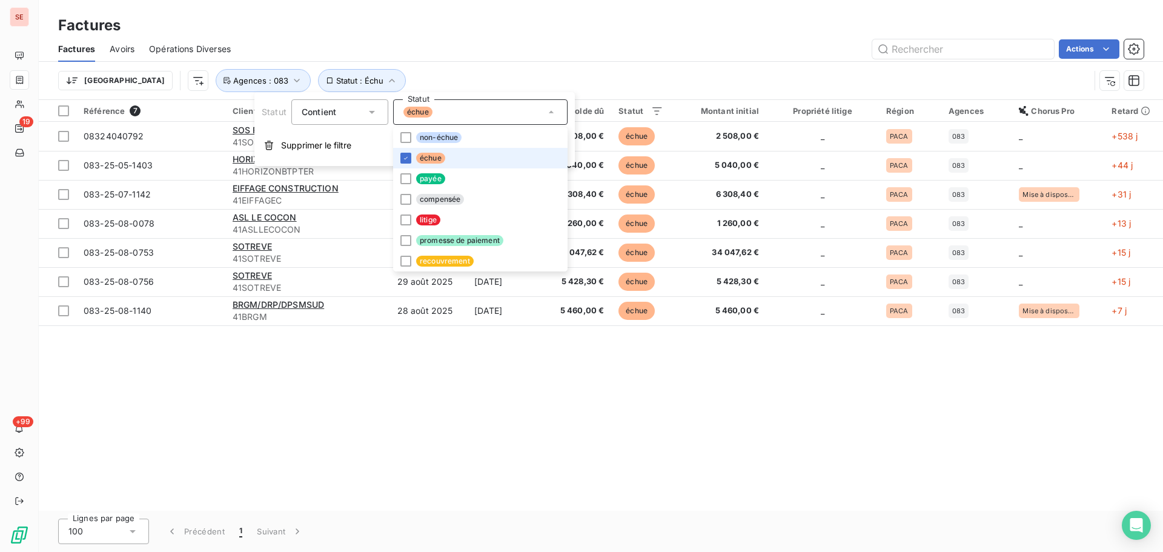
click at [421, 157] on span "échue" at bounding box center [430, 158] width 29 height 11
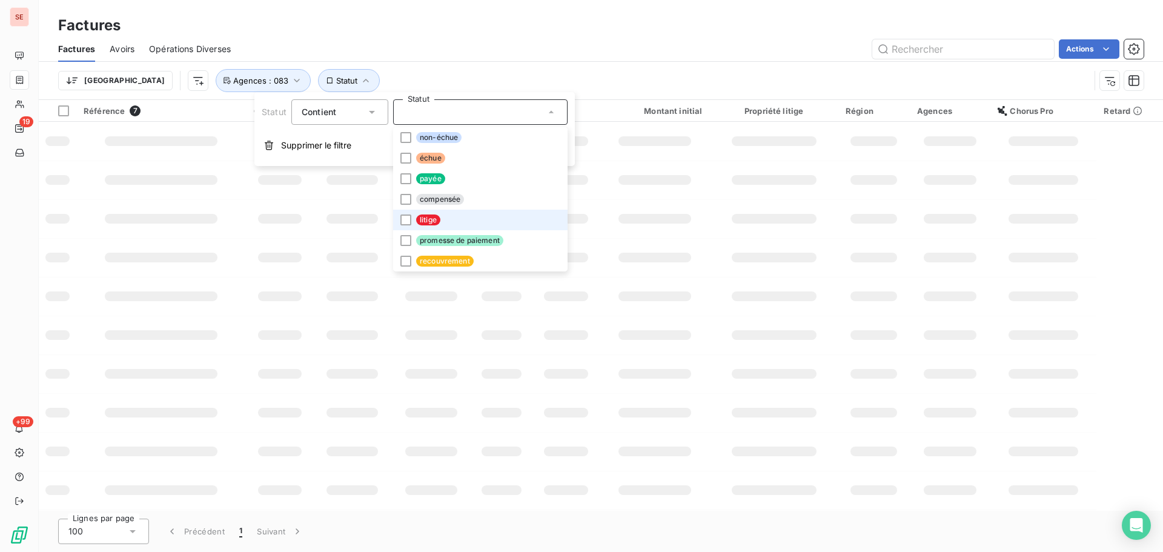
click at [432, 225] on li "litige" at bounding box center [480, 220] width 174 height 21
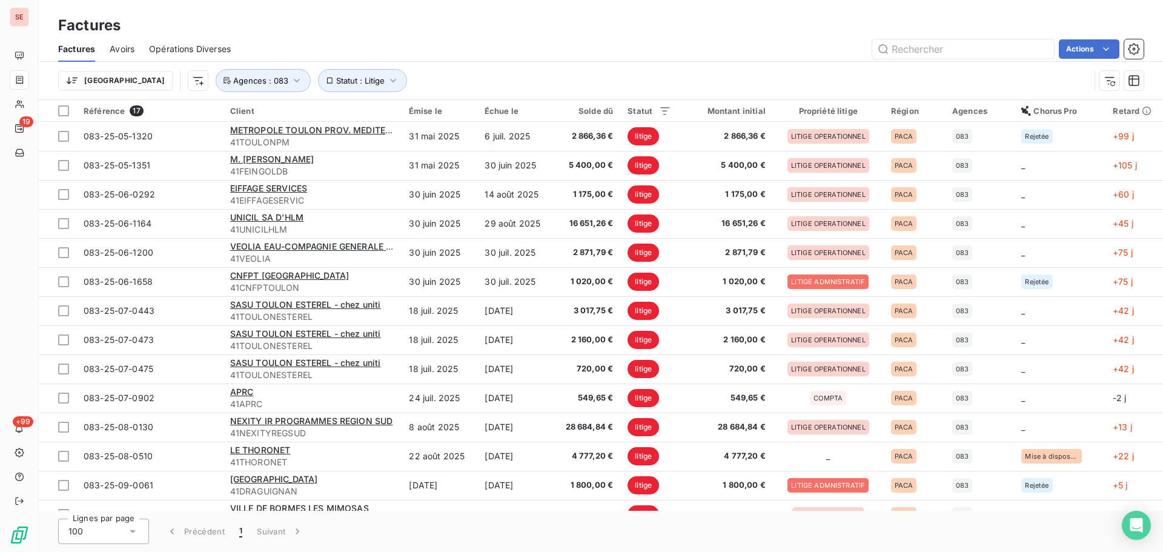
click at [475, 70] on div "Trier Statut : Litige Agences : 083" at bounding box center [573, 80] width 1031 height 23
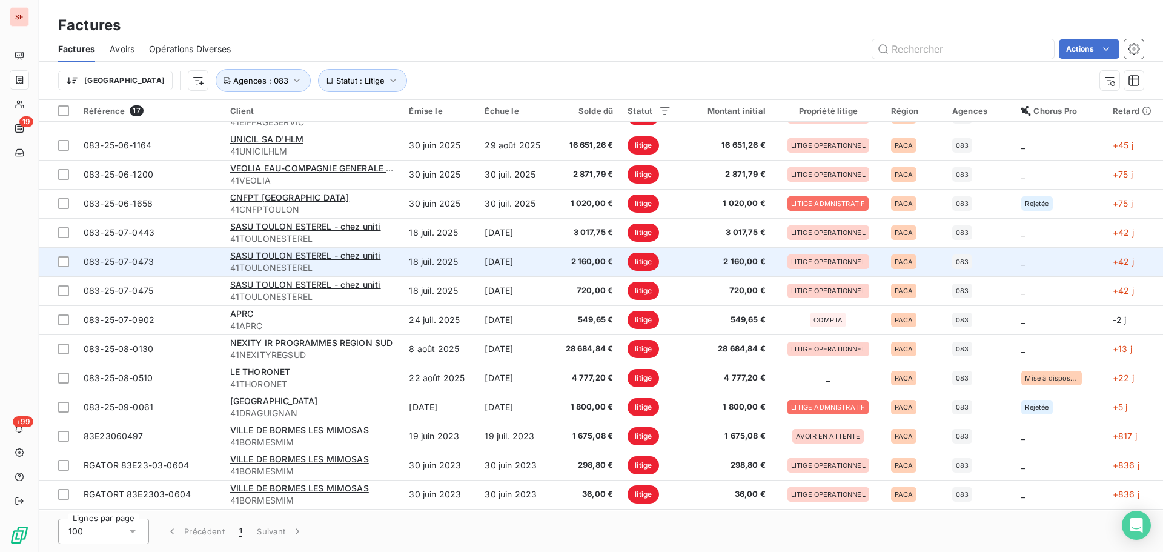
scroll to position [106, 0]
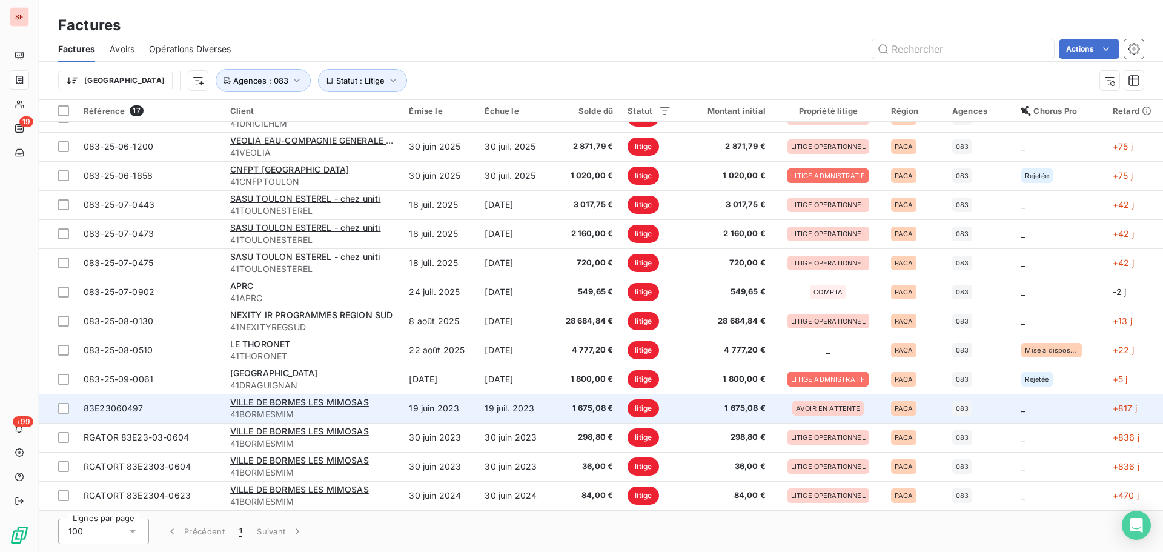
click at [342, 418] on span "41BORMESMIM" at bounding box center [312, 414] width 165 height 12
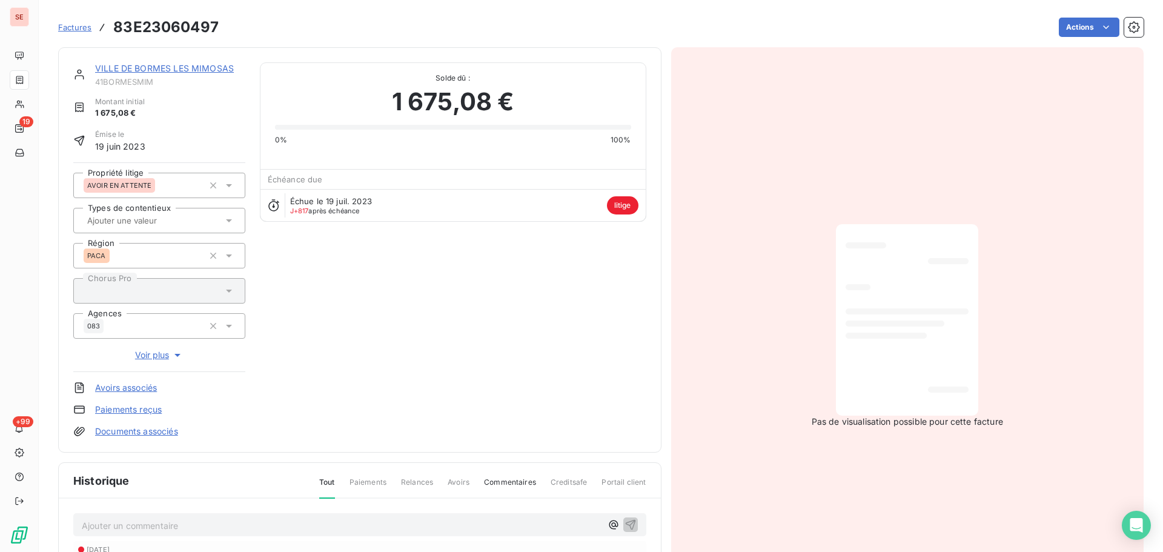
click at [184, 72] on link "VILLE DE BORMES LES MIMOSAS" at bounding box center [164, 68] width 139 height 10
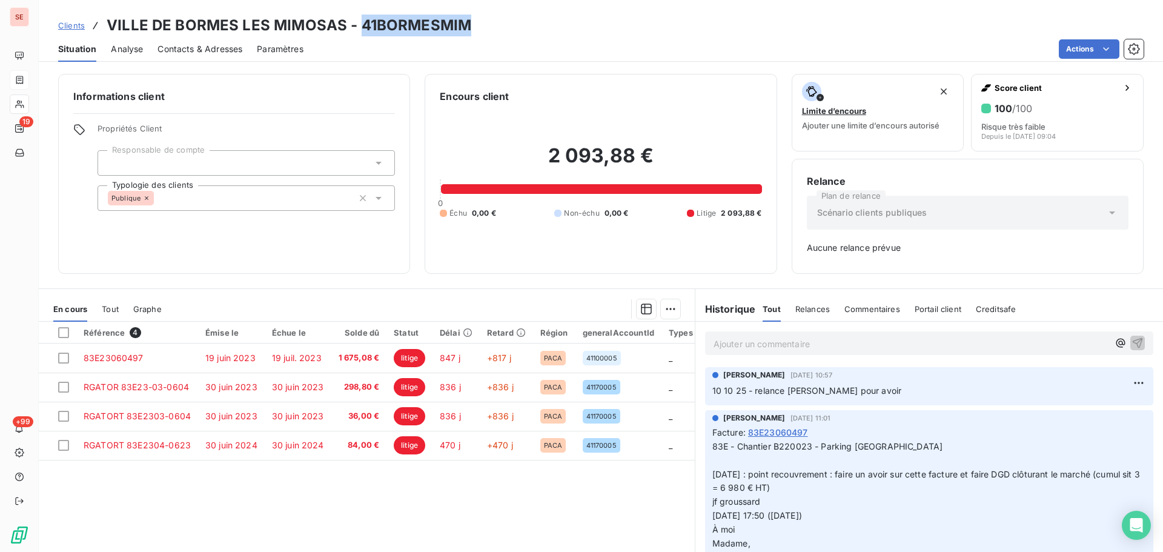
drag, startPoint x: 483, startPoint y: 22, endPoint x: 360, endPoint y: 21, distance: 122.9
click at [358, 20] on div "Clients VILLE DE BORMES LES MIMOSAS - 41BORMESMIM" at bounding box center [601, 26] width 1124 height 22
copy h3 "41BORMESMIM"
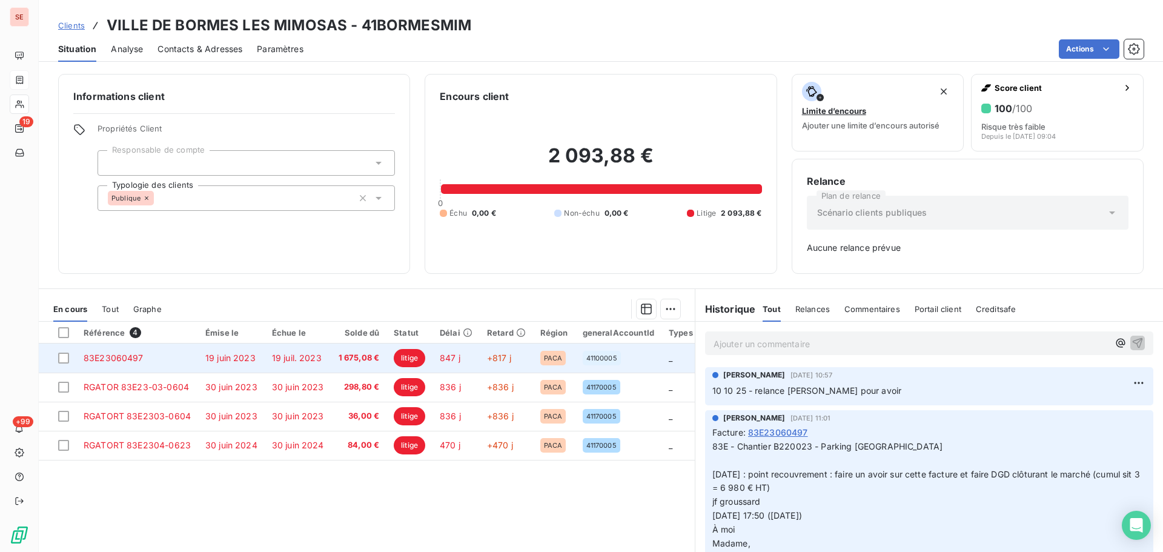
click at [199, 355] on td "19 juin 2023" at bounding box center [231, 357] width 67 height 29
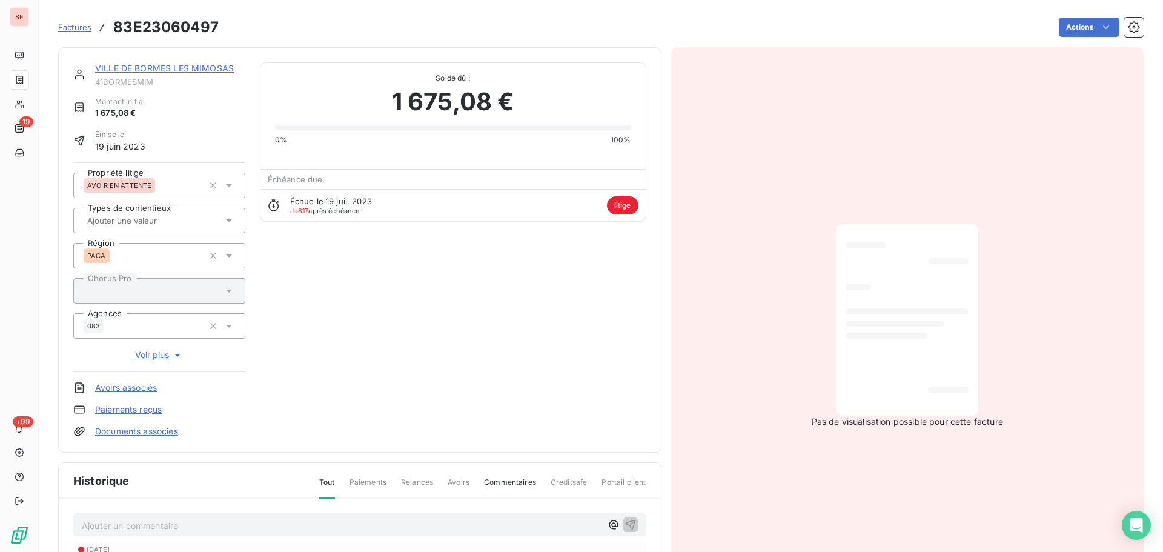
click at [205, 68] on link "VILLE DE BORMES LES MIMOSAS" at bounding box center [164, 68] width 139 height 10
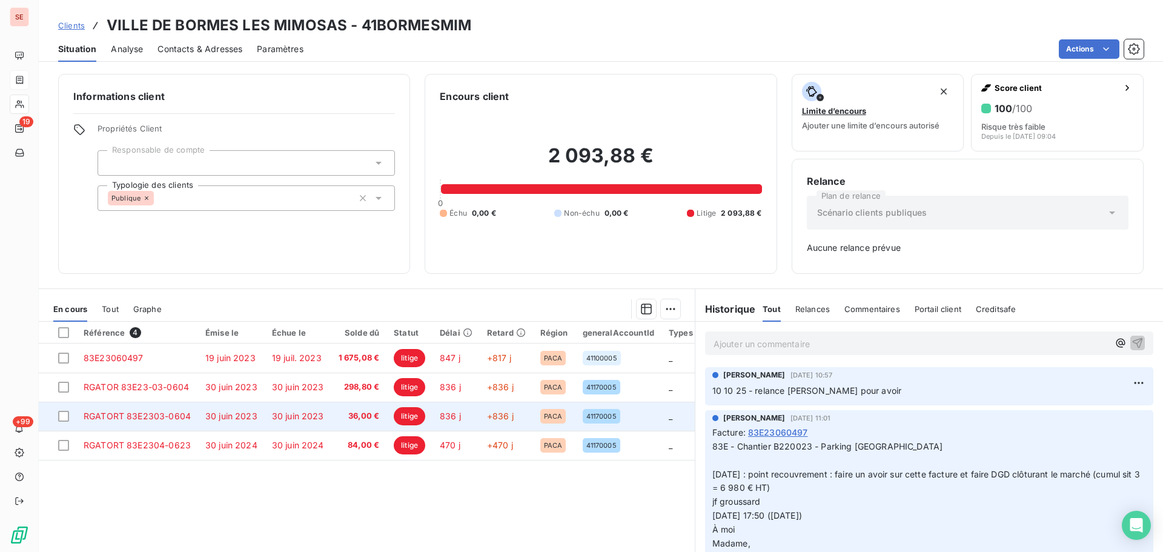
click at [317, 405] on td "30 juin 2023" at bounding box center [298, 415] width 67 height 29
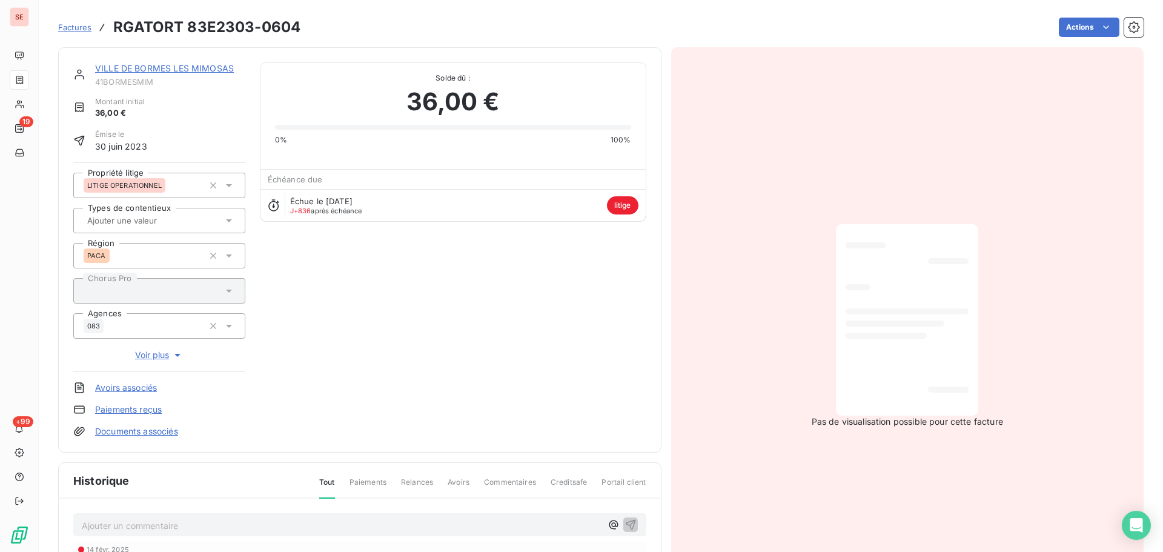
click at [192, 67] on link "VILLE DE BORMES LES MIMOSAS" at bounding box center [164, 68] width 139 height 10
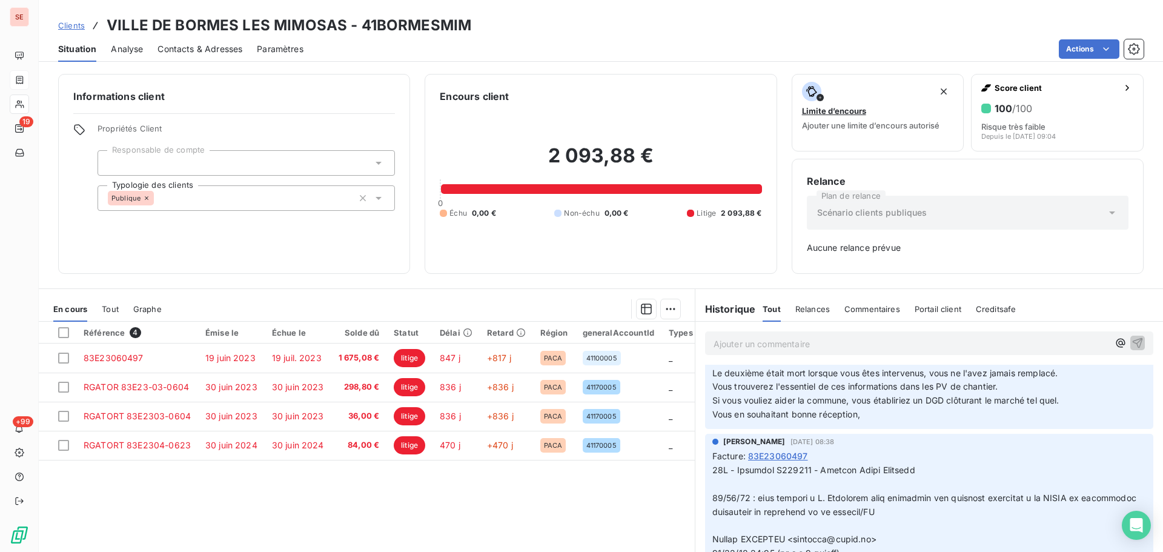
scroll to position [162, 0]
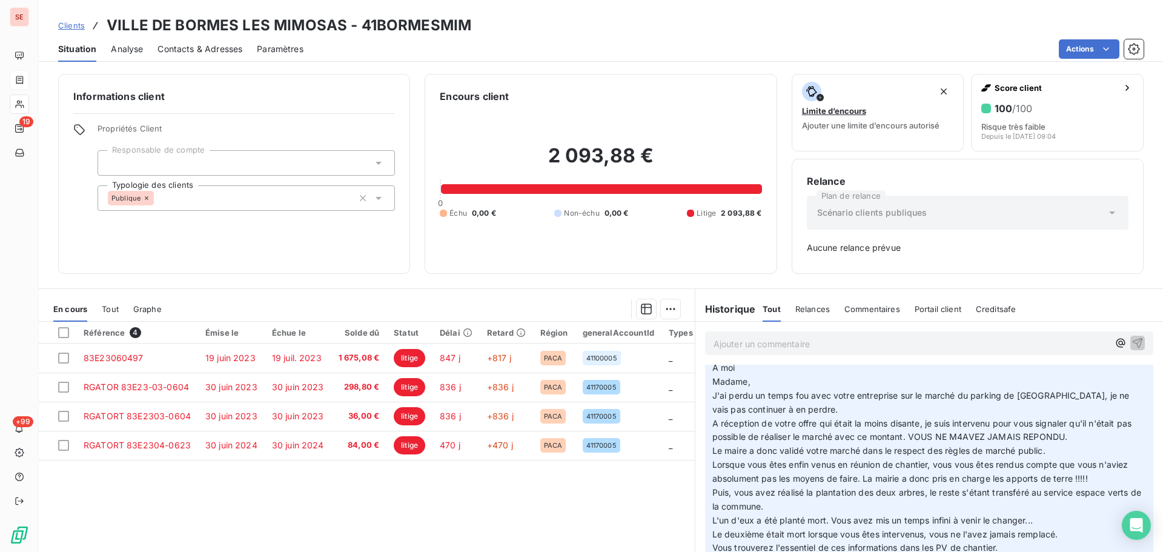
click at [817, 439] on span "A réception de votre offre qui était la moins disante, je suis intervenu pour v…" at bounding box center [923, 430] width 422 height 24
click at [886, 431] on span "A réception de votre offre qui était la moins disante, je suis intervenu pour v…" at bounding box center [923, 430] width 422 height 24
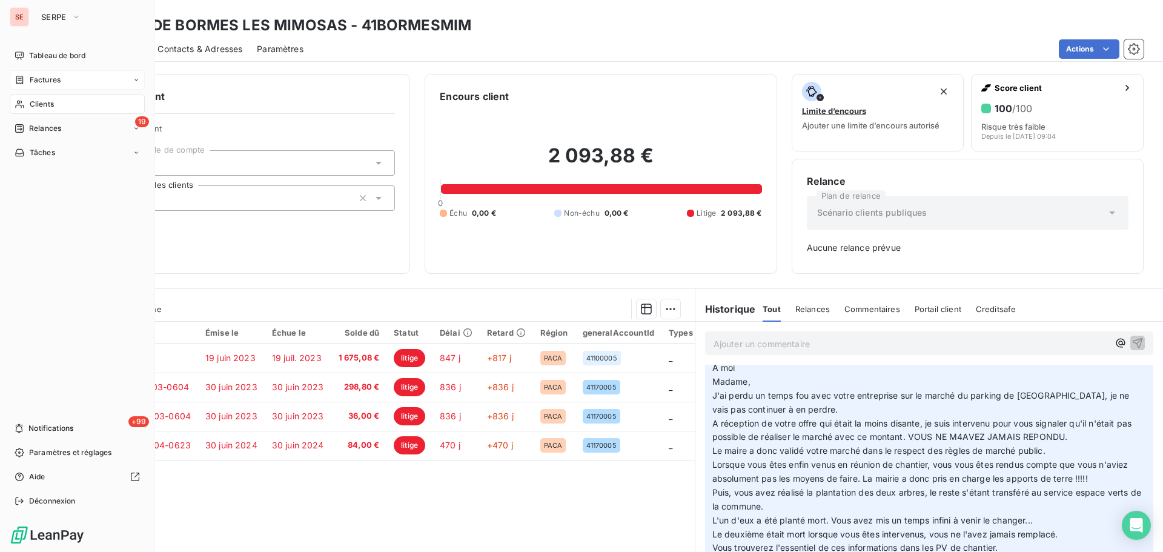
click at [49, 75] on span "Factures" at bounding box center [45, 79] width 31 height 11
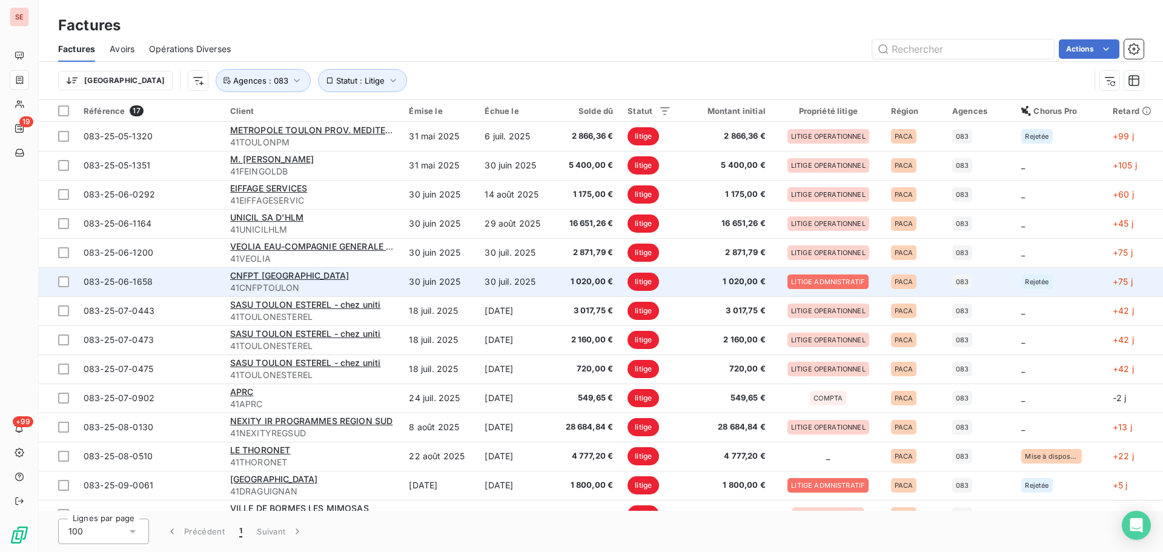
click at [438, 291] on td "30 juin 2025" at bounding box center [439, 281] width 76 height 29
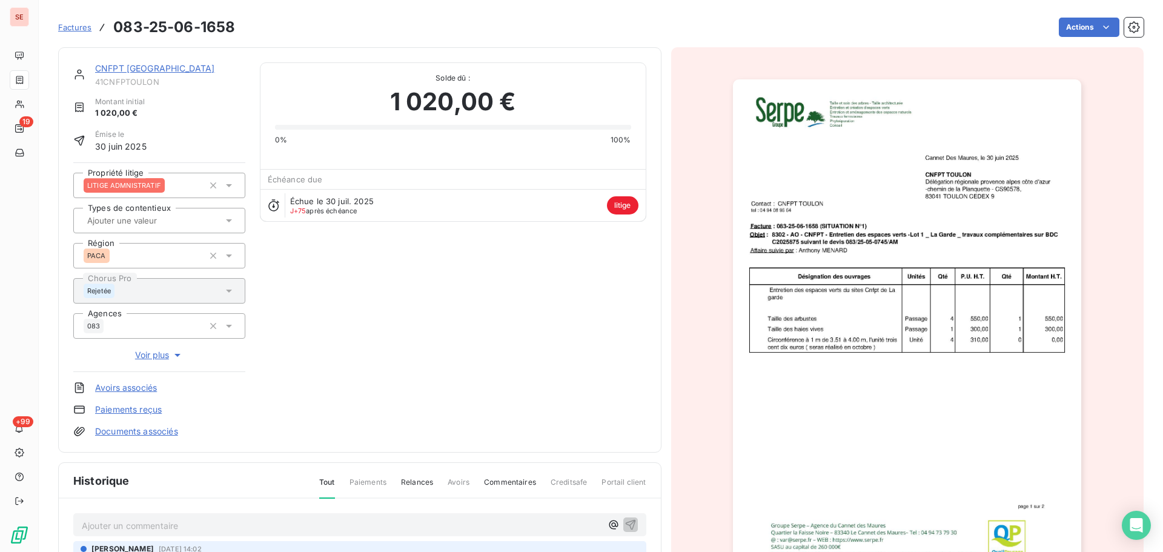
click at [174, 25] on h3 "083-25-06-1658" at bounding box center [174, 27] width 122 height 22
copy section "083-25-06-1658 Actions"
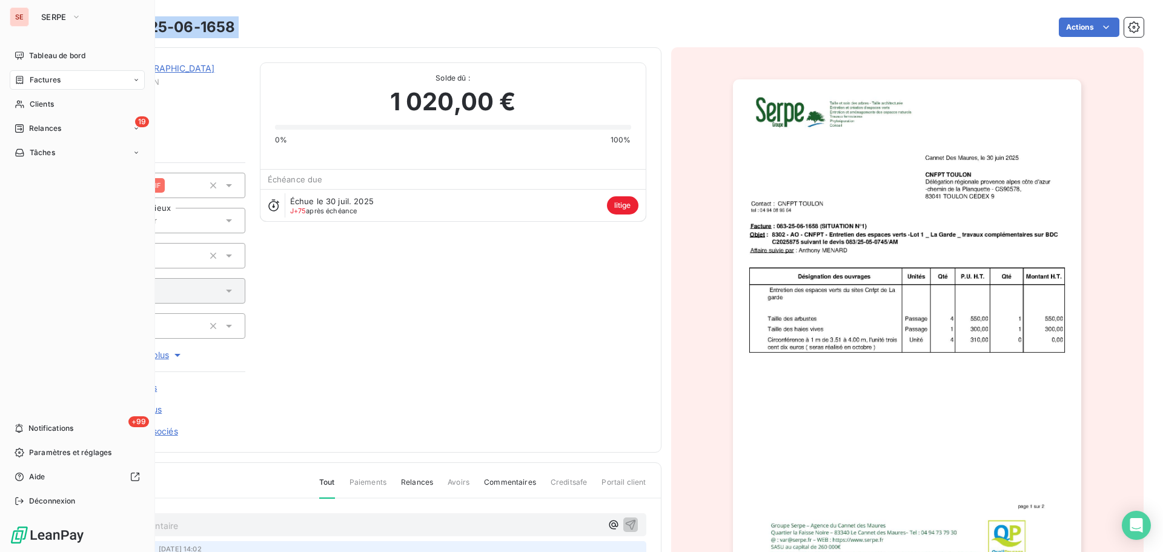
click at [31, 78] on span "Factures" at bounding box center [45, 79] width 31 height 11
click at [25, 78] on div "Factures" at bounding box center [38, 79] width 46 height 11
click at [64, 100] on div "Clients" at bounding box center [77, 103] width 135 height 19
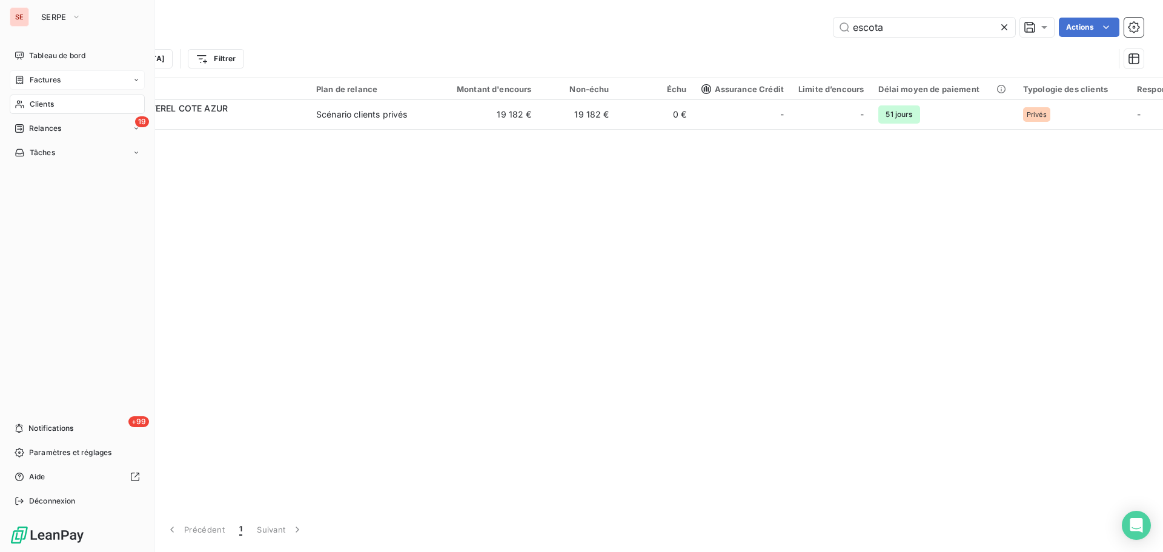
click at [53, 85] on span "Factures" at bounding box center [45, 79] width 31 height 11
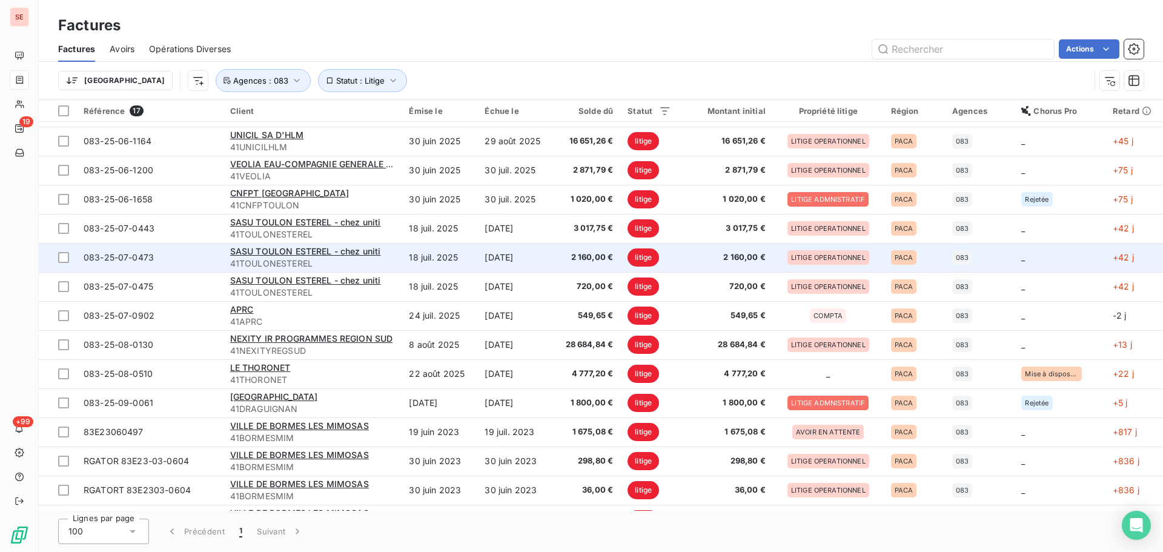
scroll to position [106, 0]
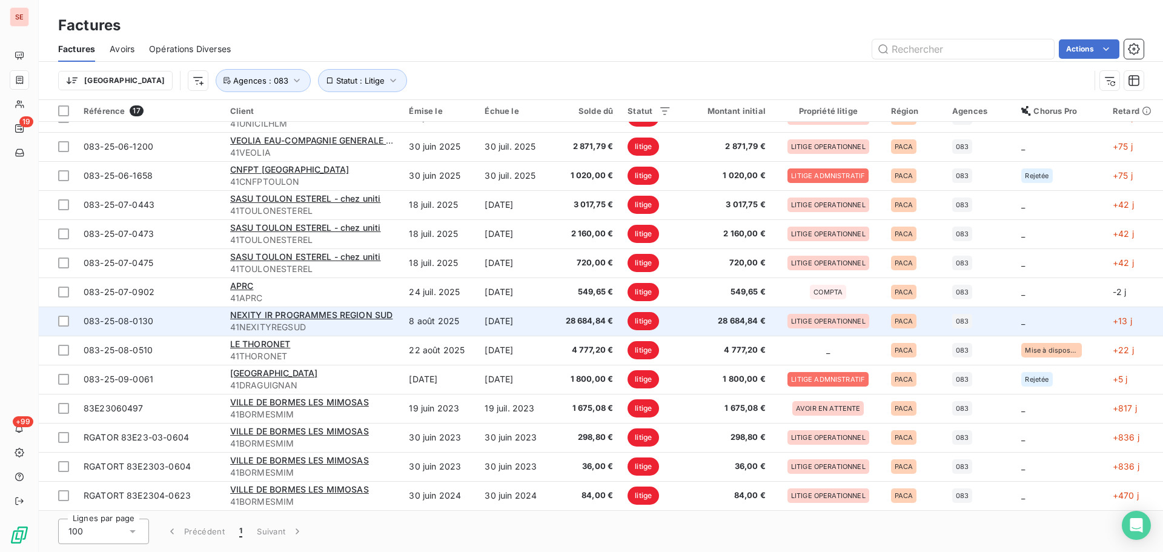
click at [518, 325] on td "[DATE]" at bounding box center [515, 320] width 76 height 29
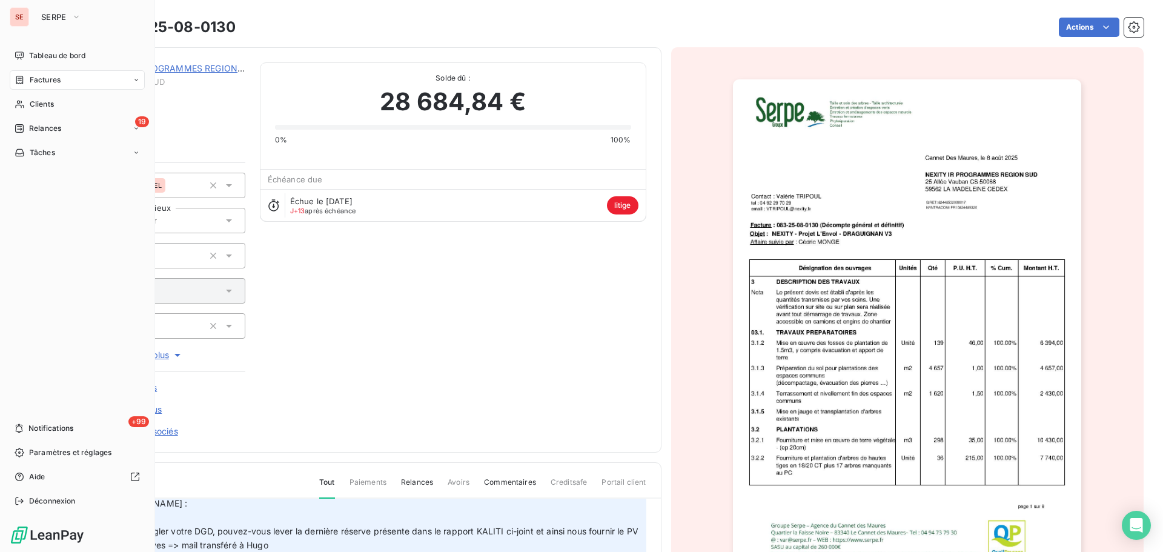
click at [36, 79] on span "Factures" at bounding box center [45, 79] width 31 height 11
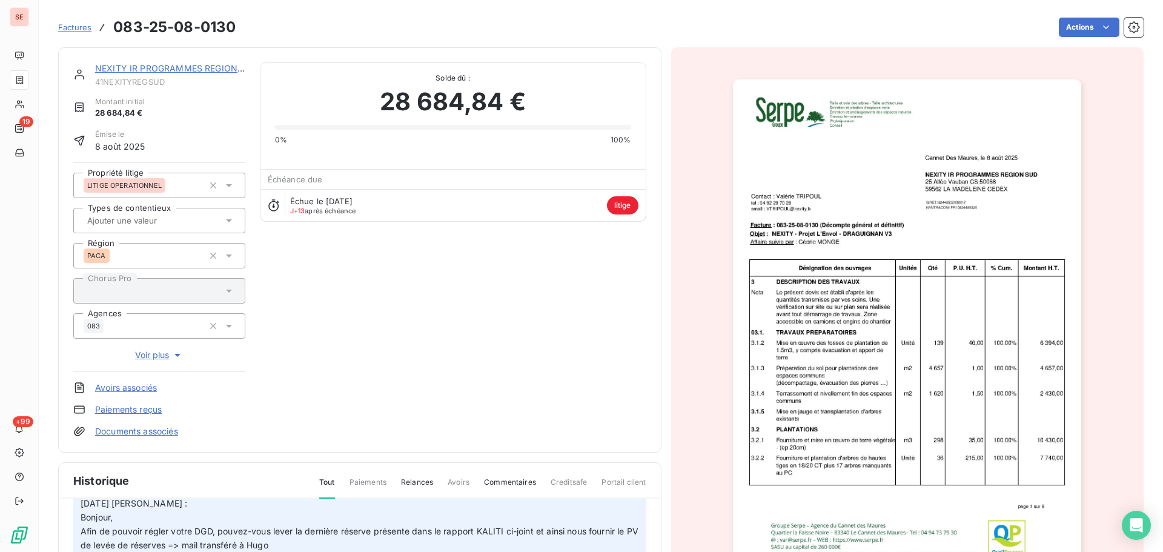
click at [170, 65] on link "NEXITY IR PROGRAMMES REGION SUD" at bounding box center [176, 68] width 163 height 10
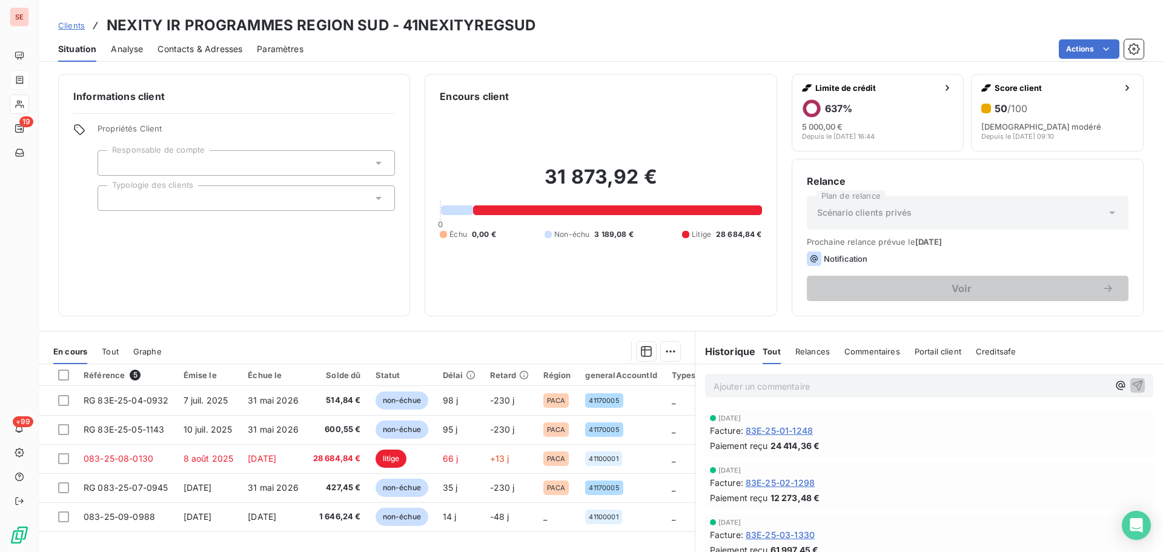
scroll to position [82, 0]
